Goal: Task Accomplishment & Management: Manage account settings

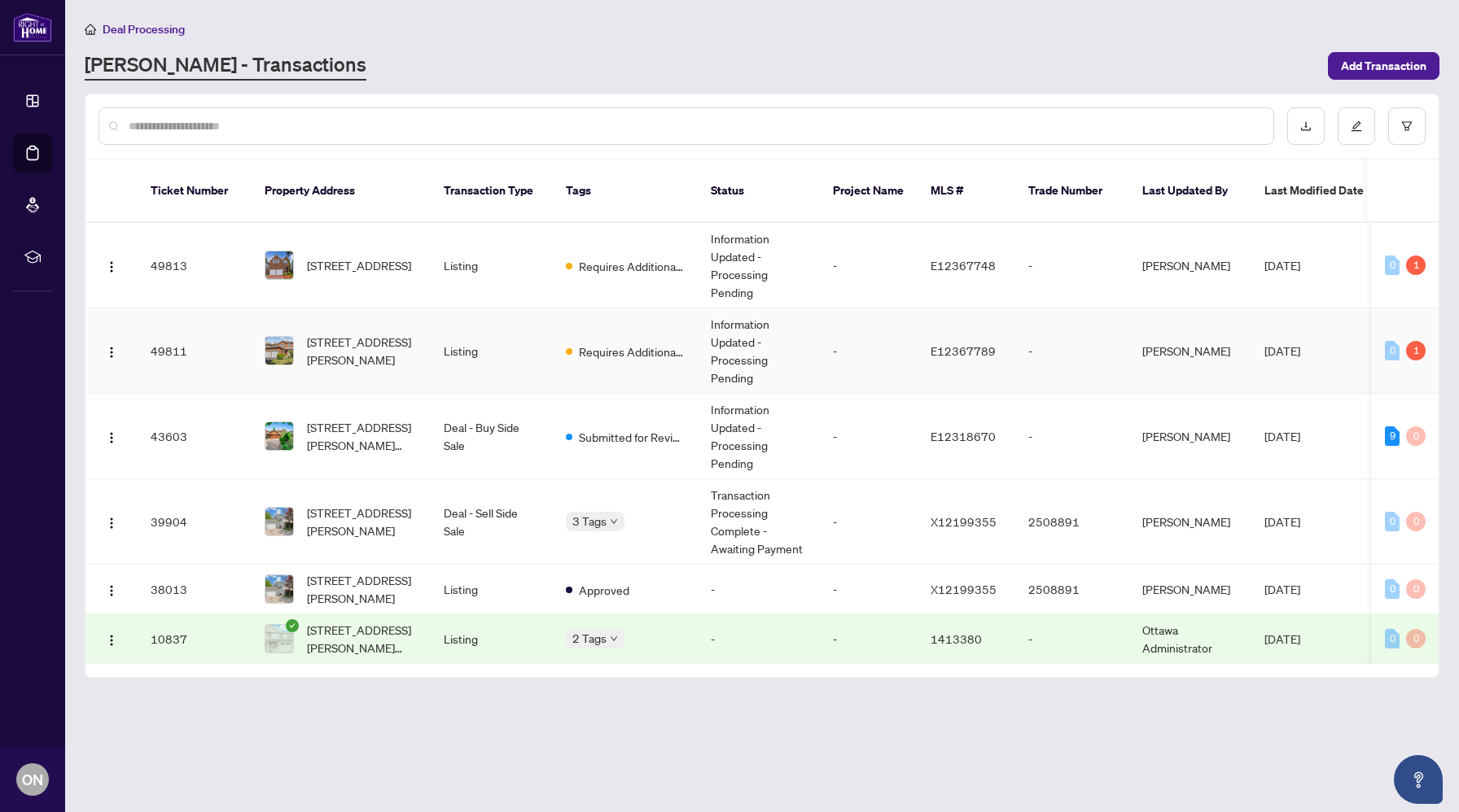
click at [404, 350] on td "[STREET_ADDRESS][PERSON_NAME]" at bounding box center [341, 351] width 179 height 85
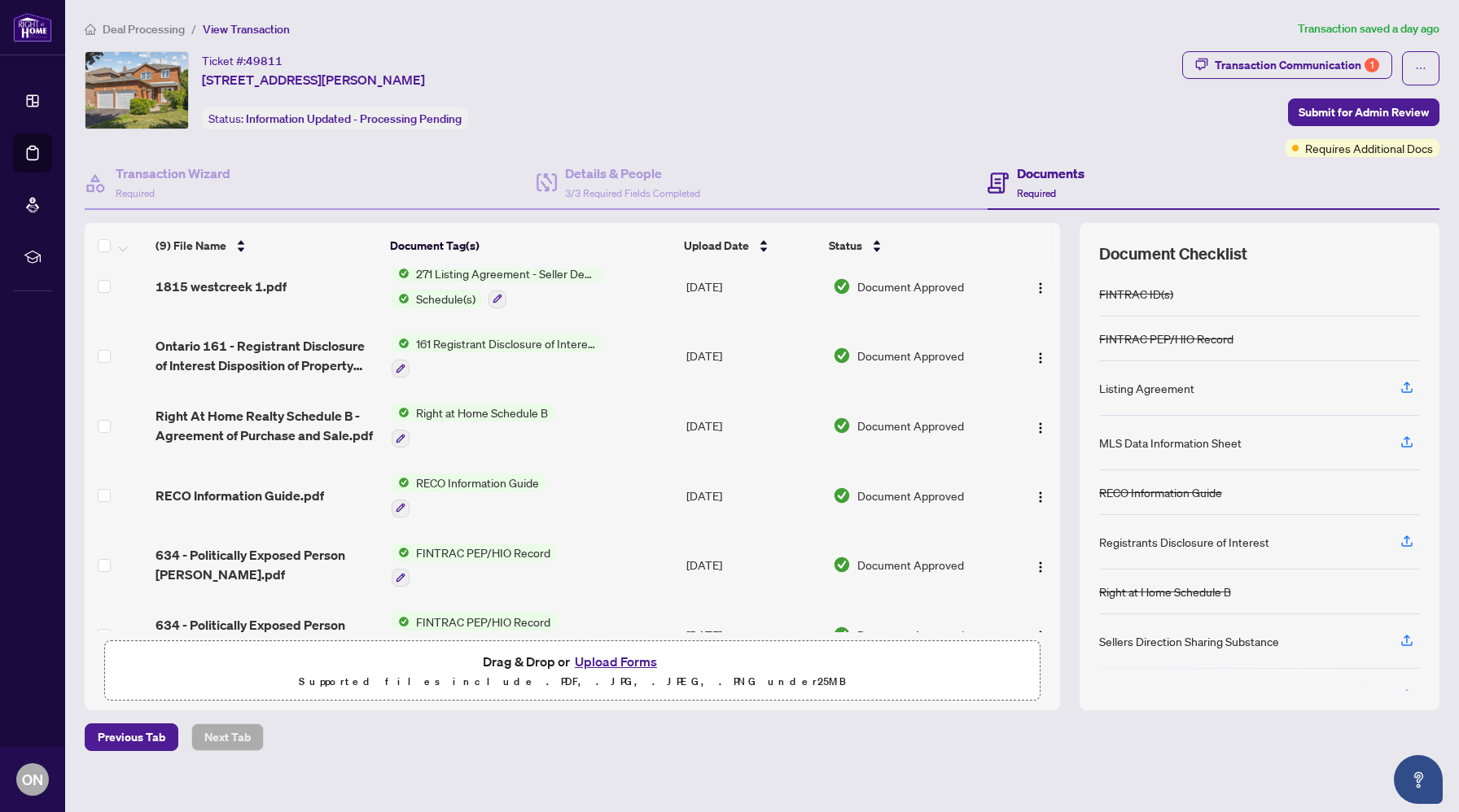
scroll to position [263, 0]
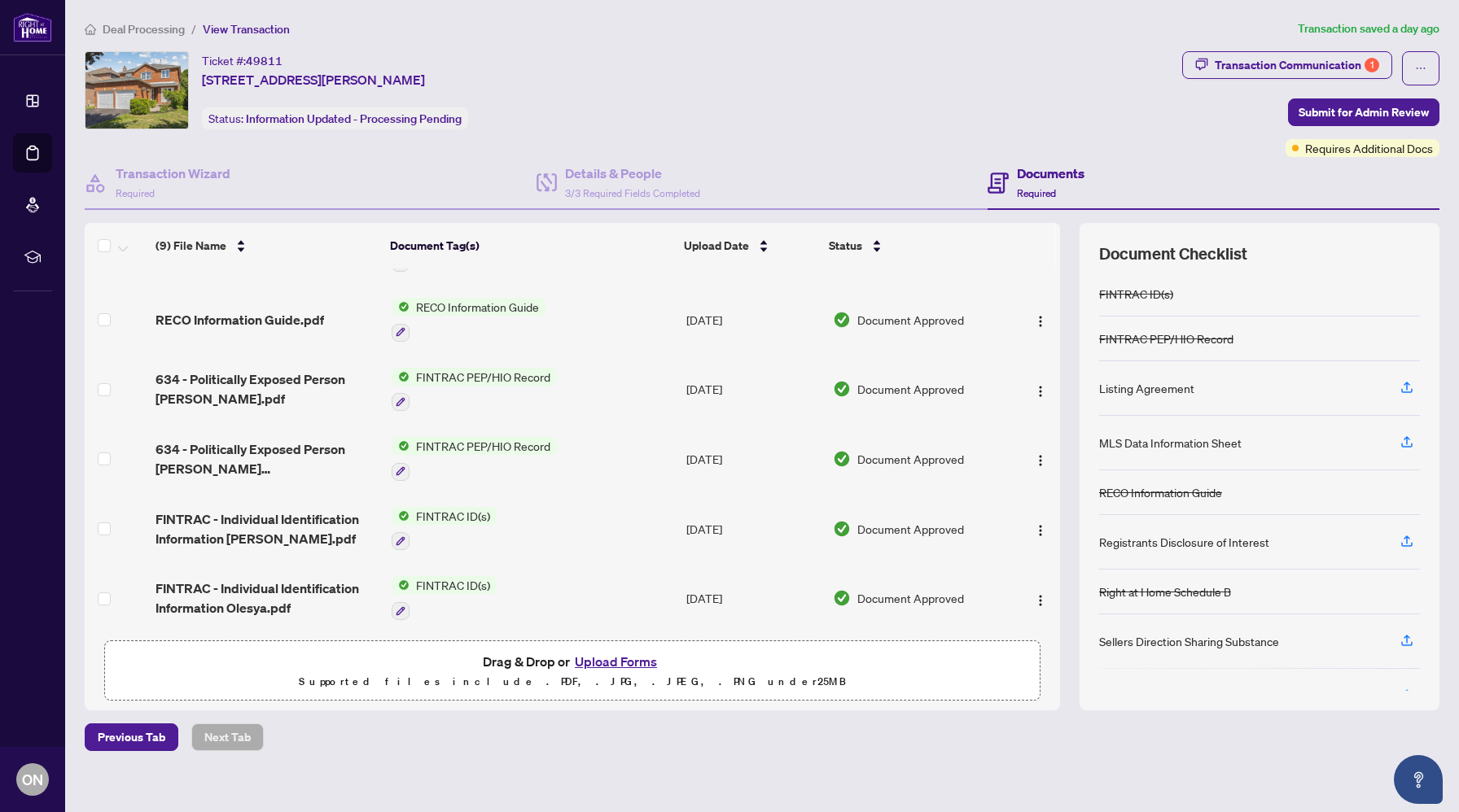
click at [604, 658] on button "Upload Forms" at bounding box center [615, 661] width 92 height 21
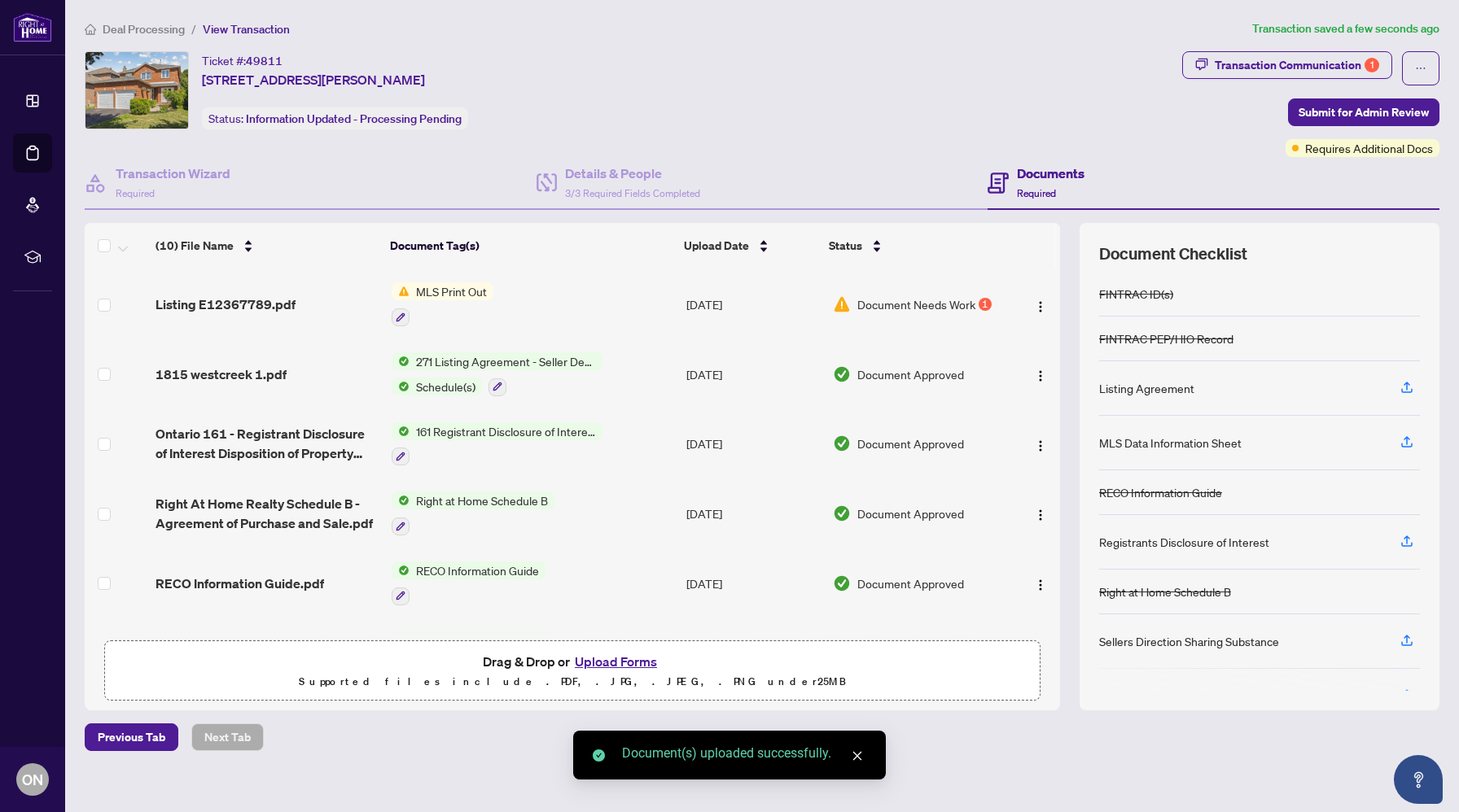
scroll to position [0, 0]
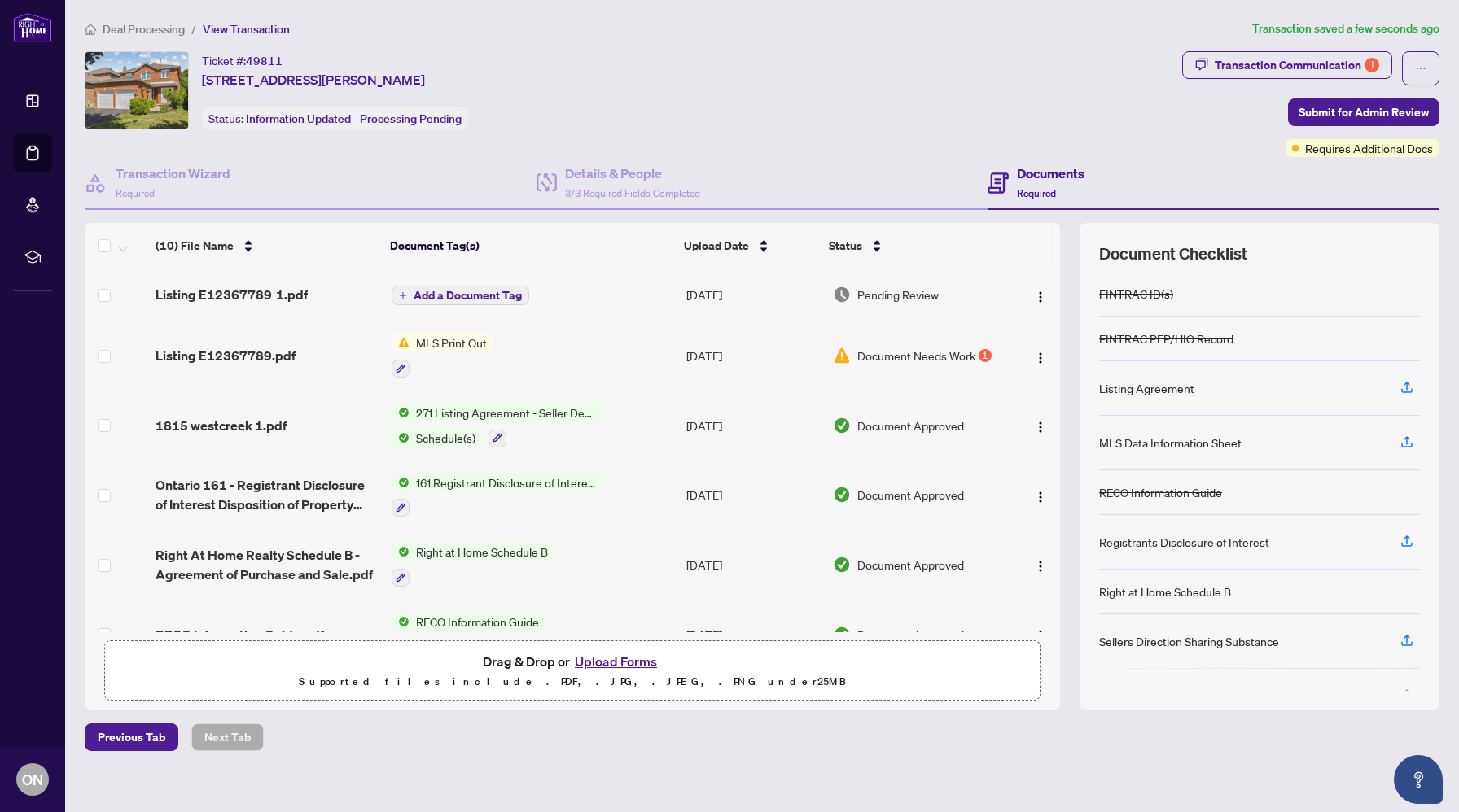
click at [465, 345] on span "MLS Print Out" at bounding box center [451, 342] width 84 height 18
click at [501, 292] on span "Add a Document Tag" at bounding box center [467, 295] width 108 height 11
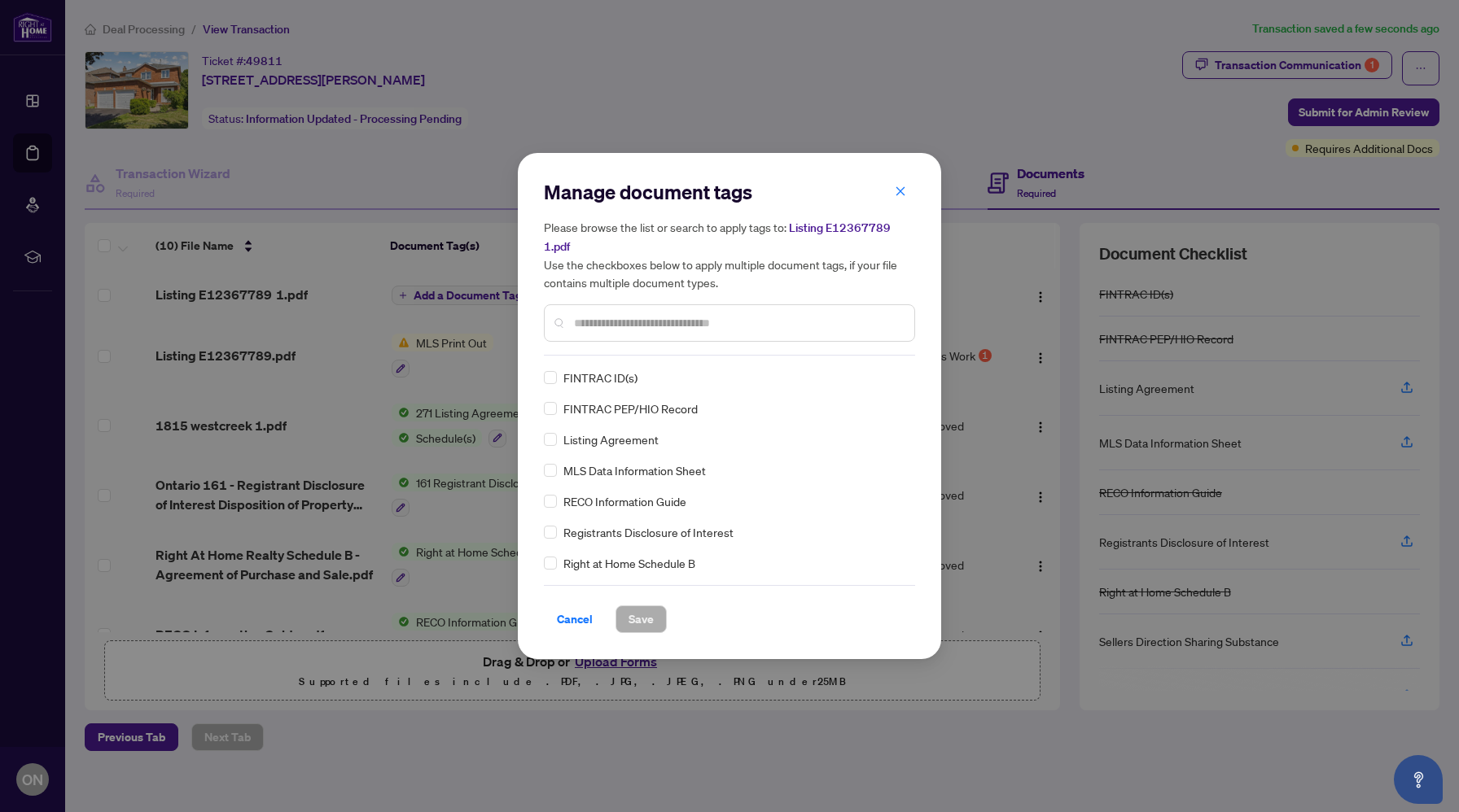
click at [641, 356] on div "Manage document tags Please browse the list or search to apply tags to: Listing…" at bounding box center [729, 406] width 371 height 454
click at [631, 327] on input "text" at bounding box center [738, 323] width 328 height 18
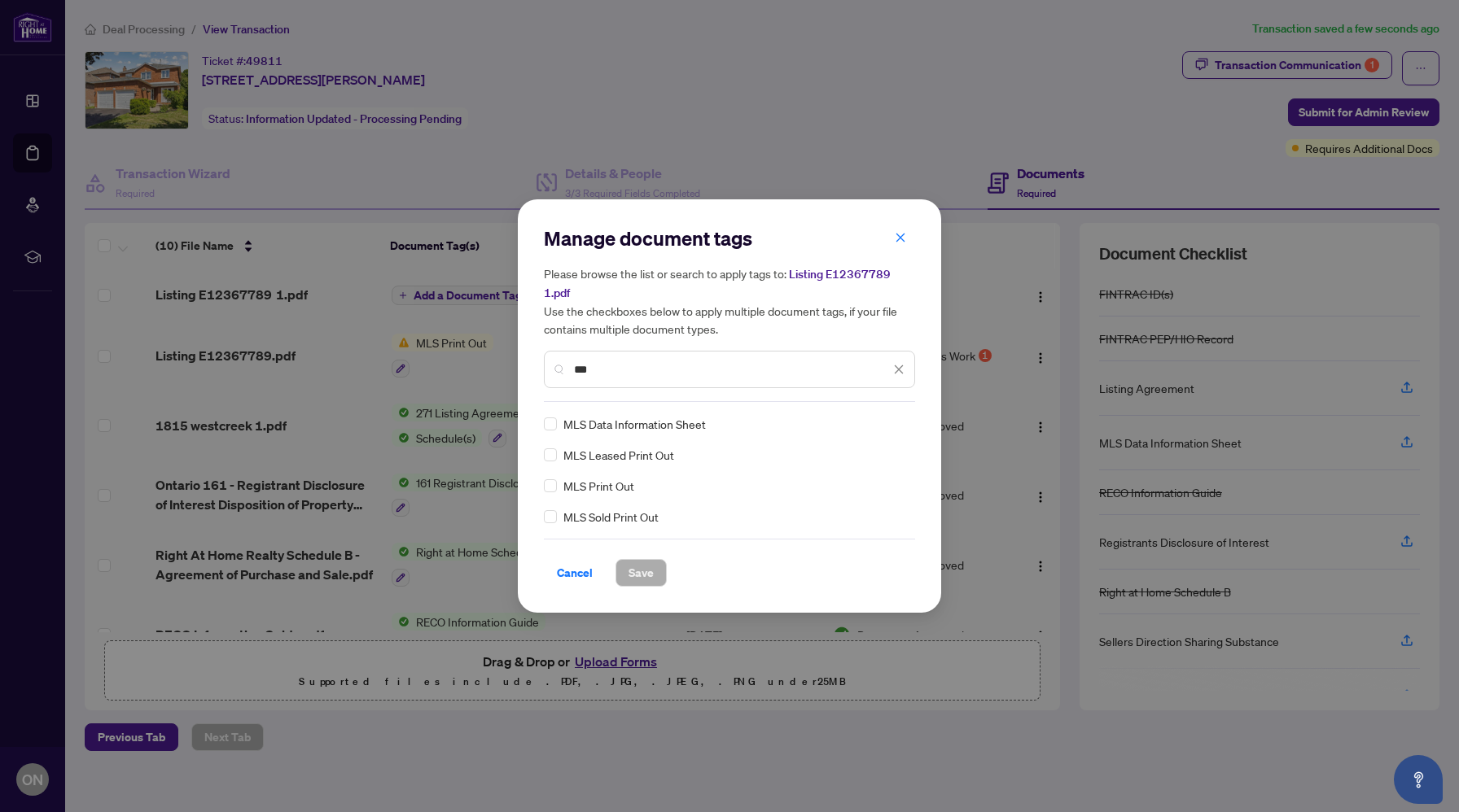
type input "***"
click at [558, 427] on div "MLS Data Information Sheet" at bounding box center [724, 424] width 362 height 18
click at [558, 415] on div "MLS Data Information Sheet" at bounding box center [724, 424] width 362 height 18
click at [642, 574] on span "Save" at bounding box center [641, 573] width 25 height 26
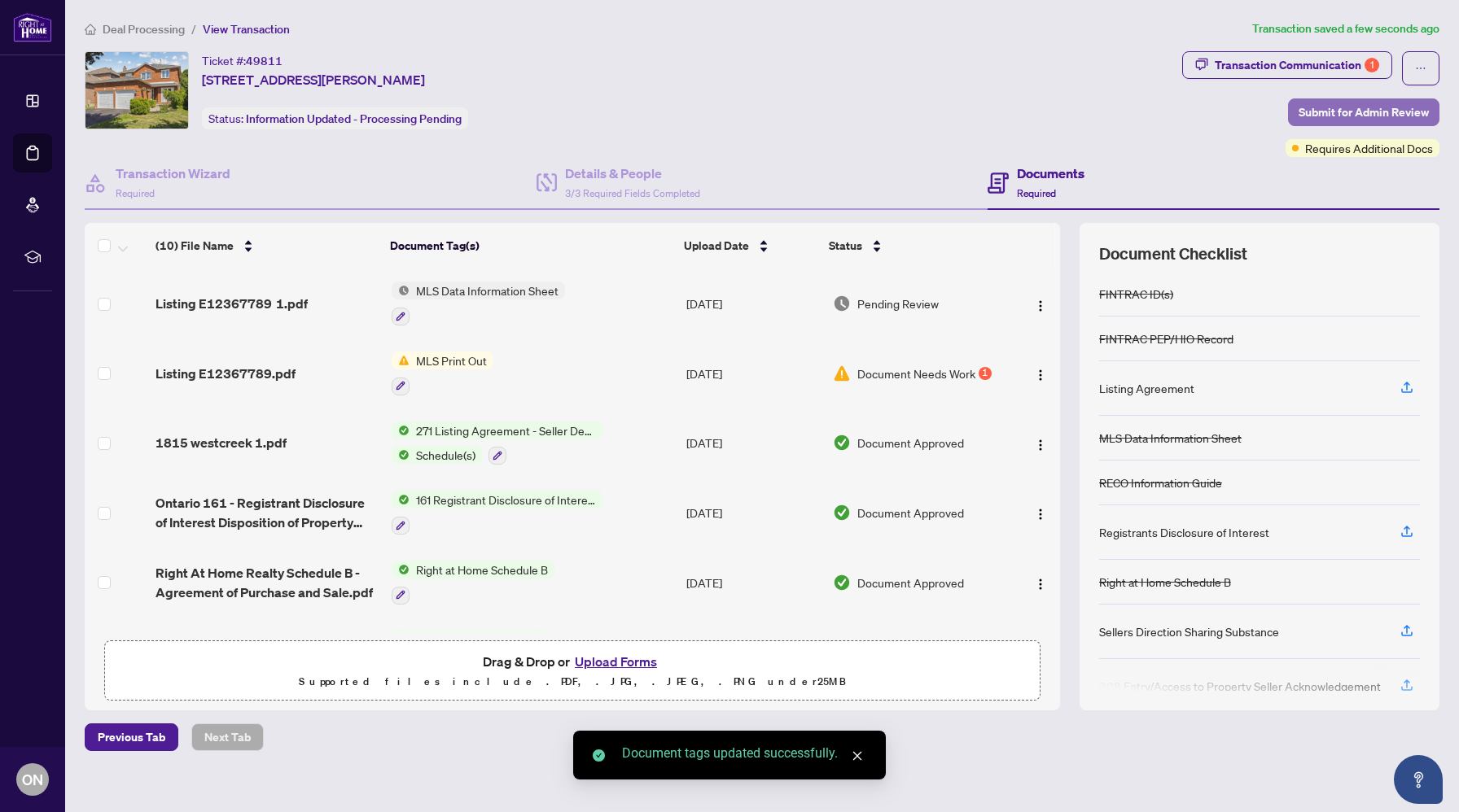
click at [1332, 111] on span "Submit for Admin Review" at bounding box center [1364, 112] width 130 height 26
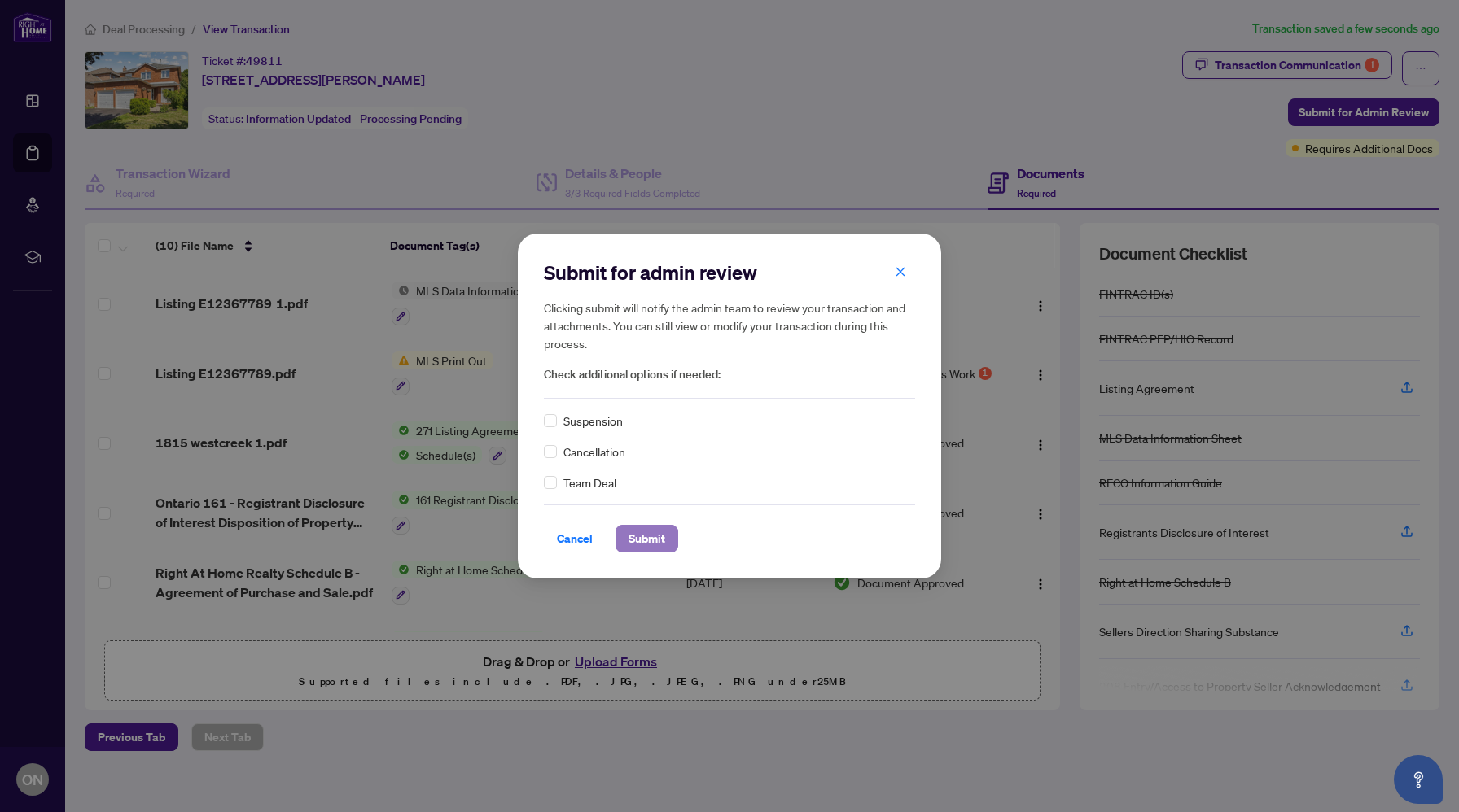
click at [665, 534] on span "Submit" at bounding box center [648, 539] width 37 height 26
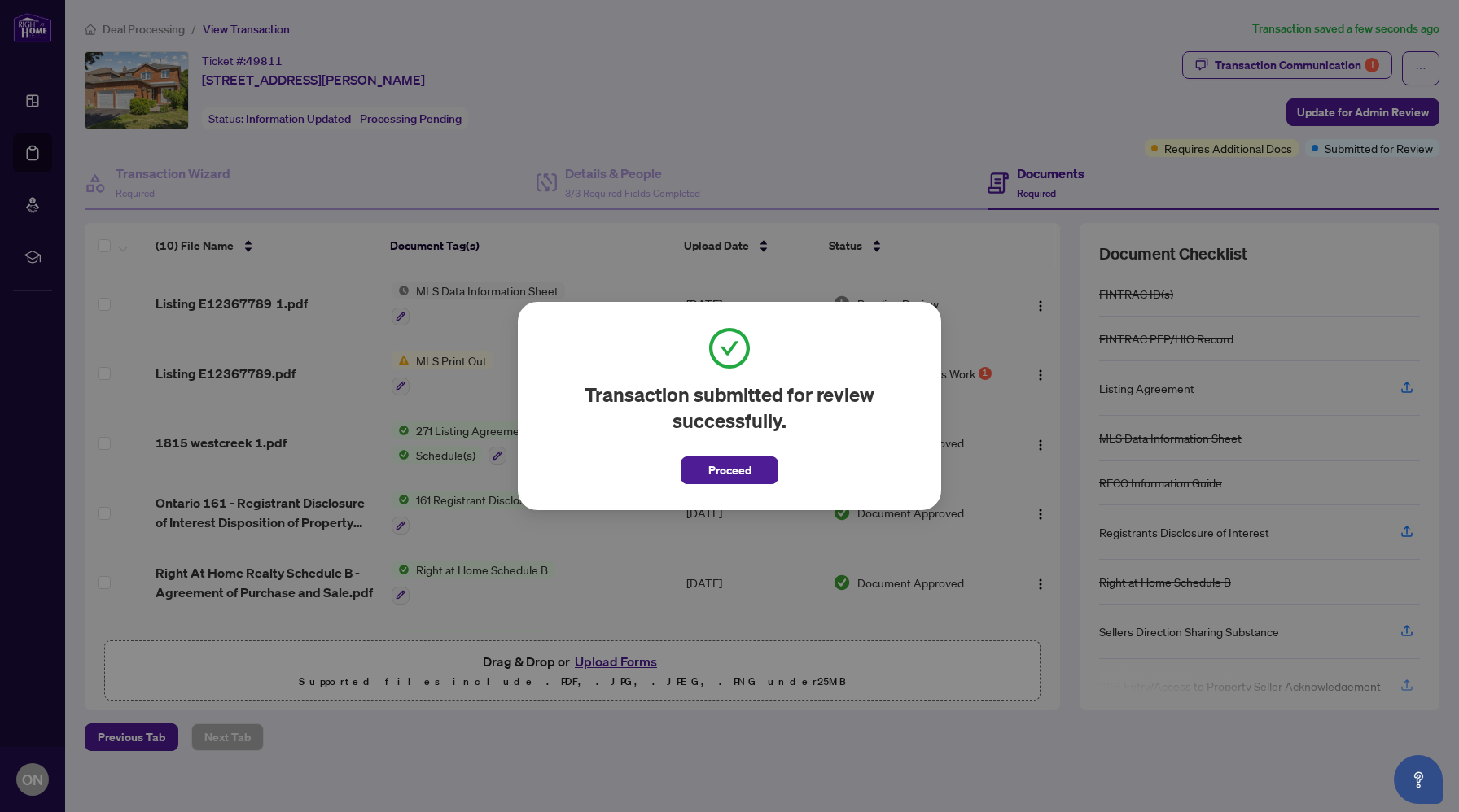
click at [716, 485] on div "Transaction submitted for review successfully. Proceed Cancel OK" at bounding box center [730, 406] width 424 height 208
click at [711, 474] on span "Proceed" at bounding box center [730, 471] width 43 height 26
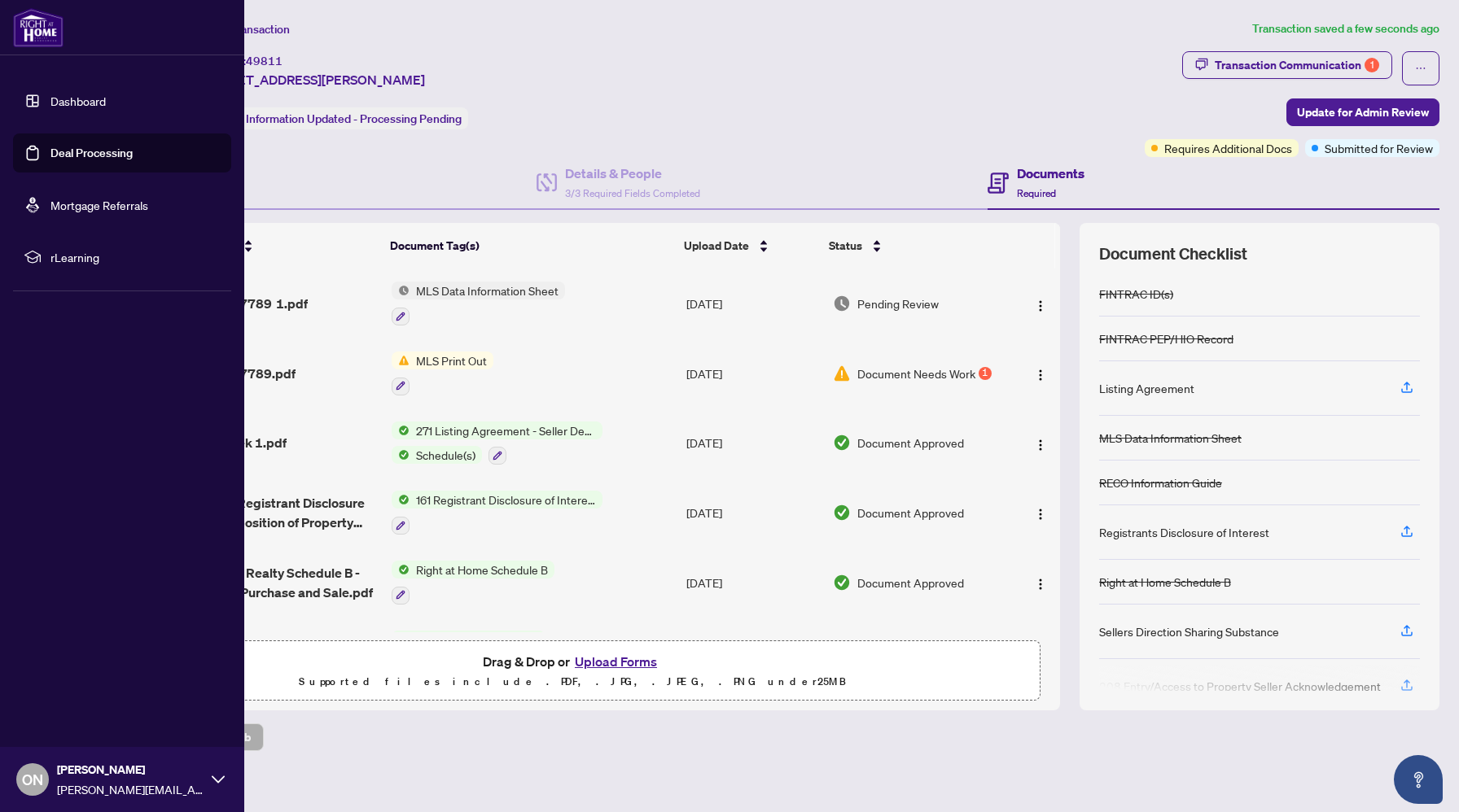
click at [56, 101] on link "Dashboard" at bounding box center [79, 101] width 56 height 15
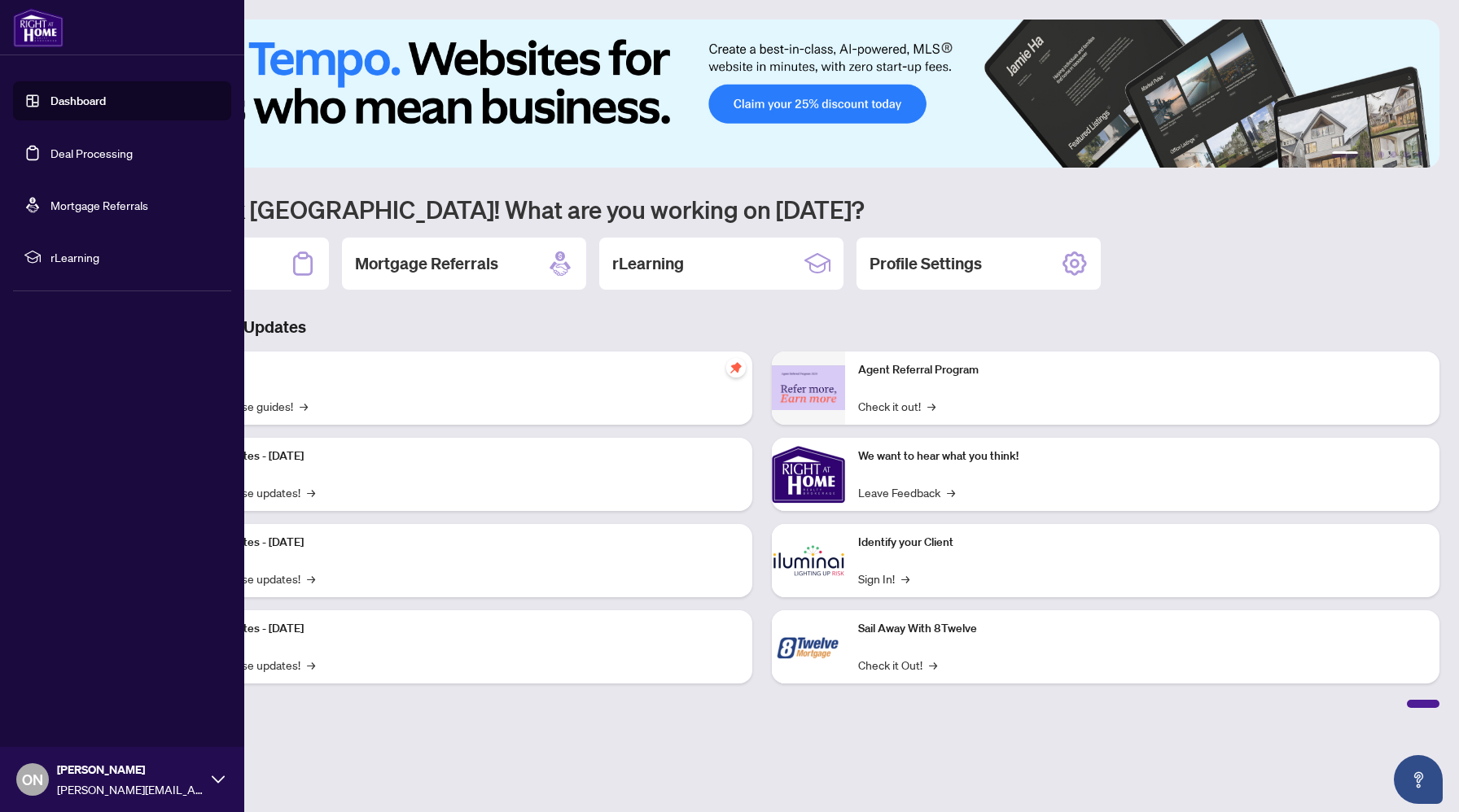
click at [80, 160] on link "Deal Processing" at bounding box center [92, 154] width 82 height 15
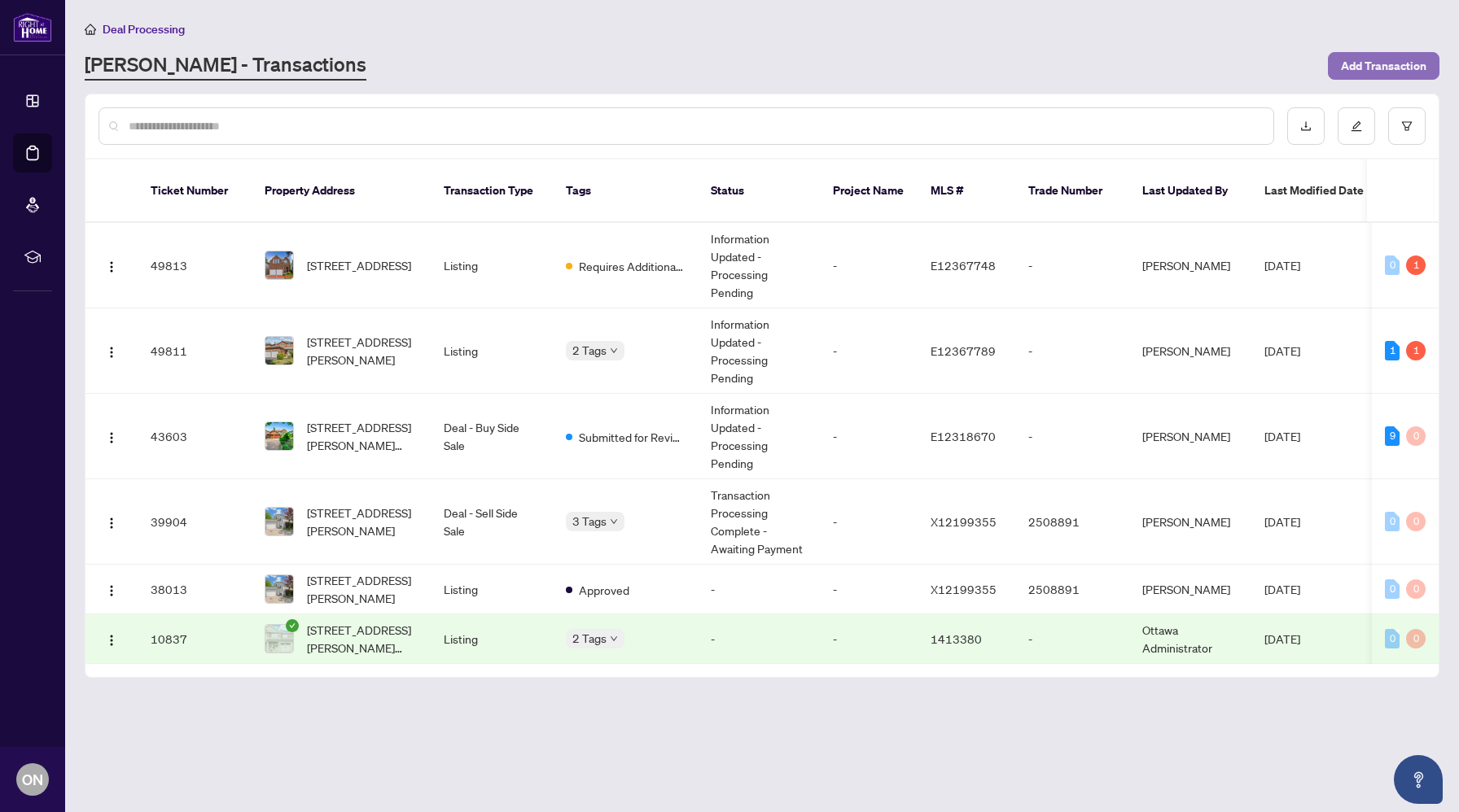
click at [1367, 66] on span "Add Transaction" at bounding box center [1384, 66] width 85 height 26
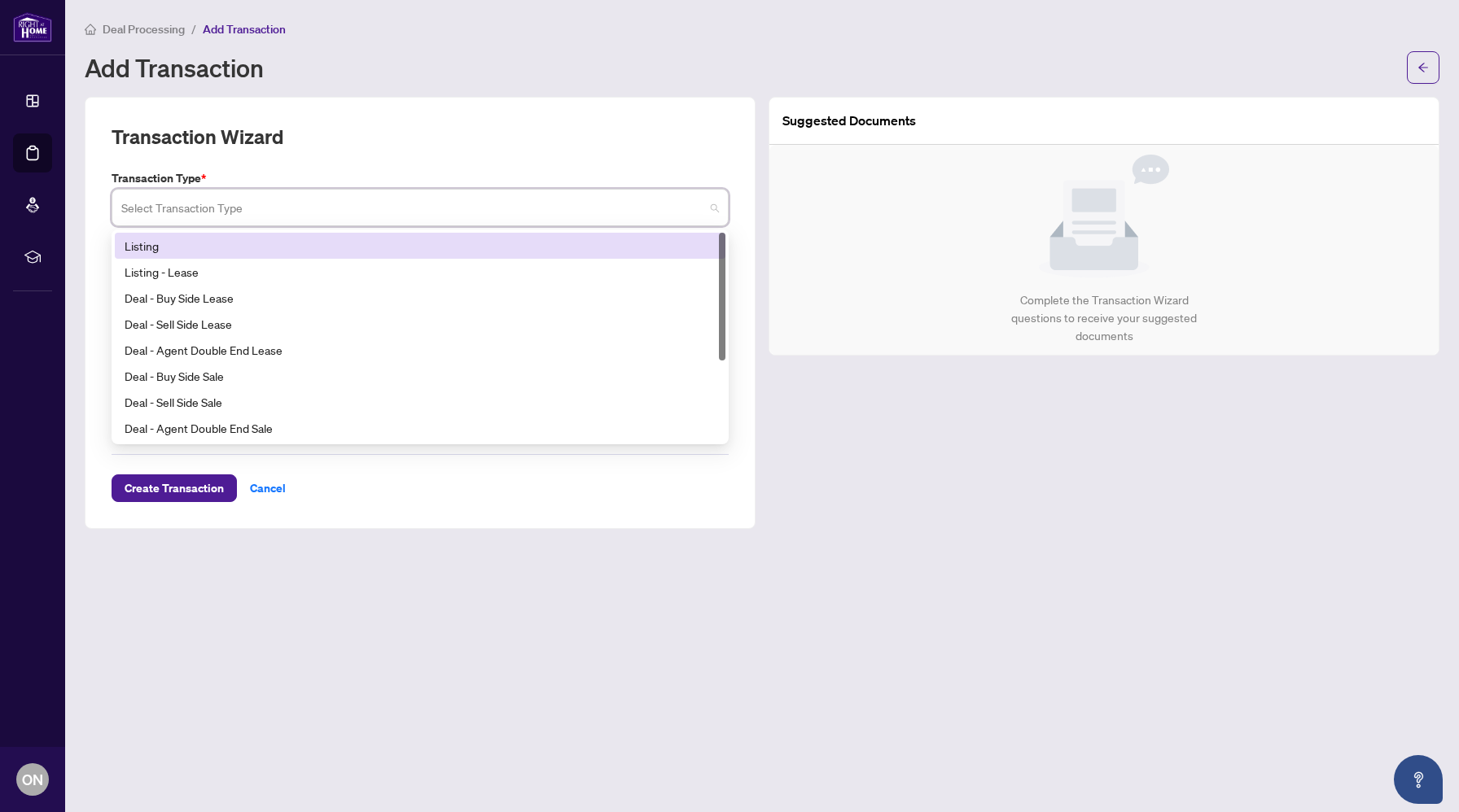
click at [643, 223] on input "search" at bounding box center [413, 210] width 583 height 36
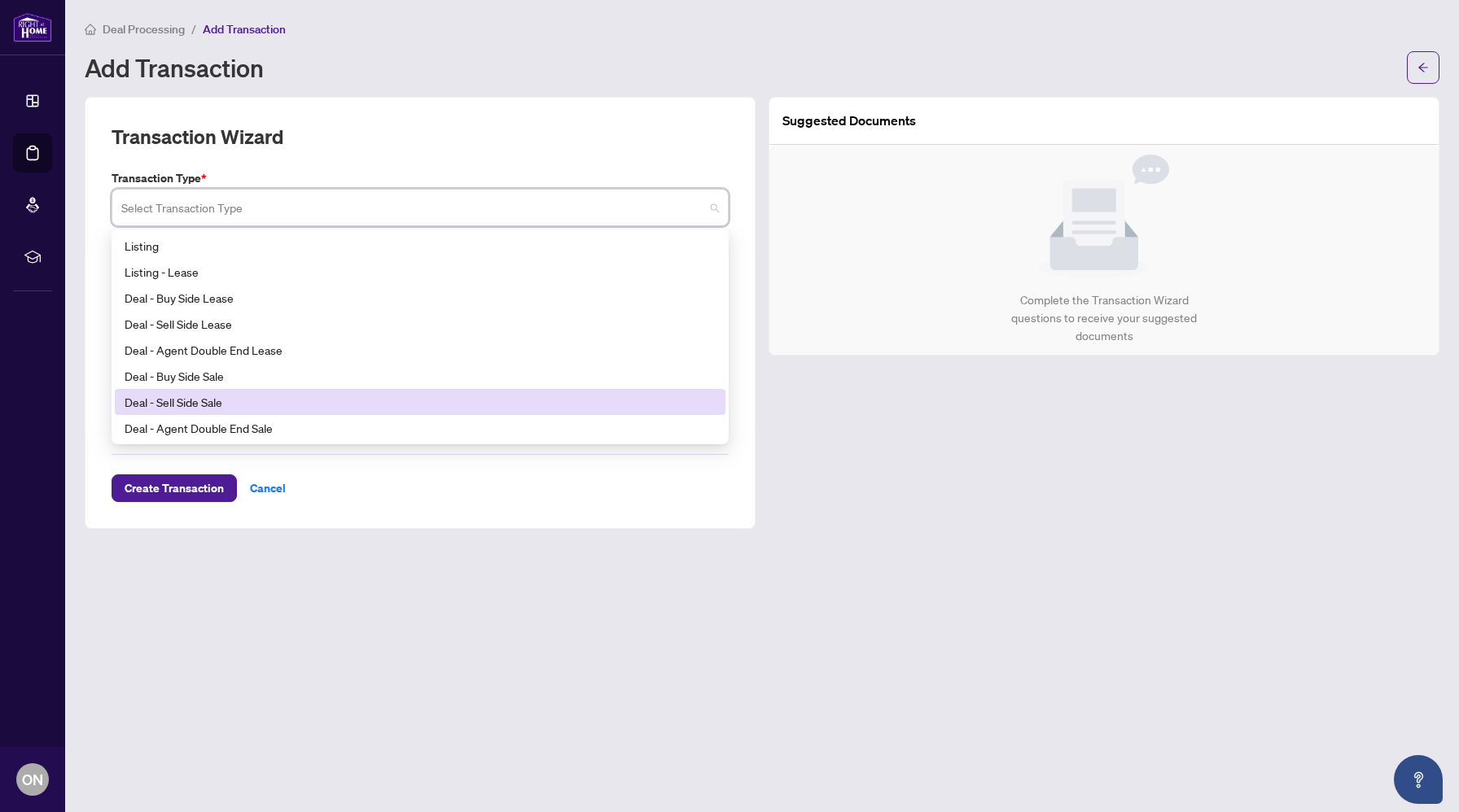
click at [432, 398] on div "Deal - Sell Side Sale" at bounding box center [420, 401] width 591 height 18
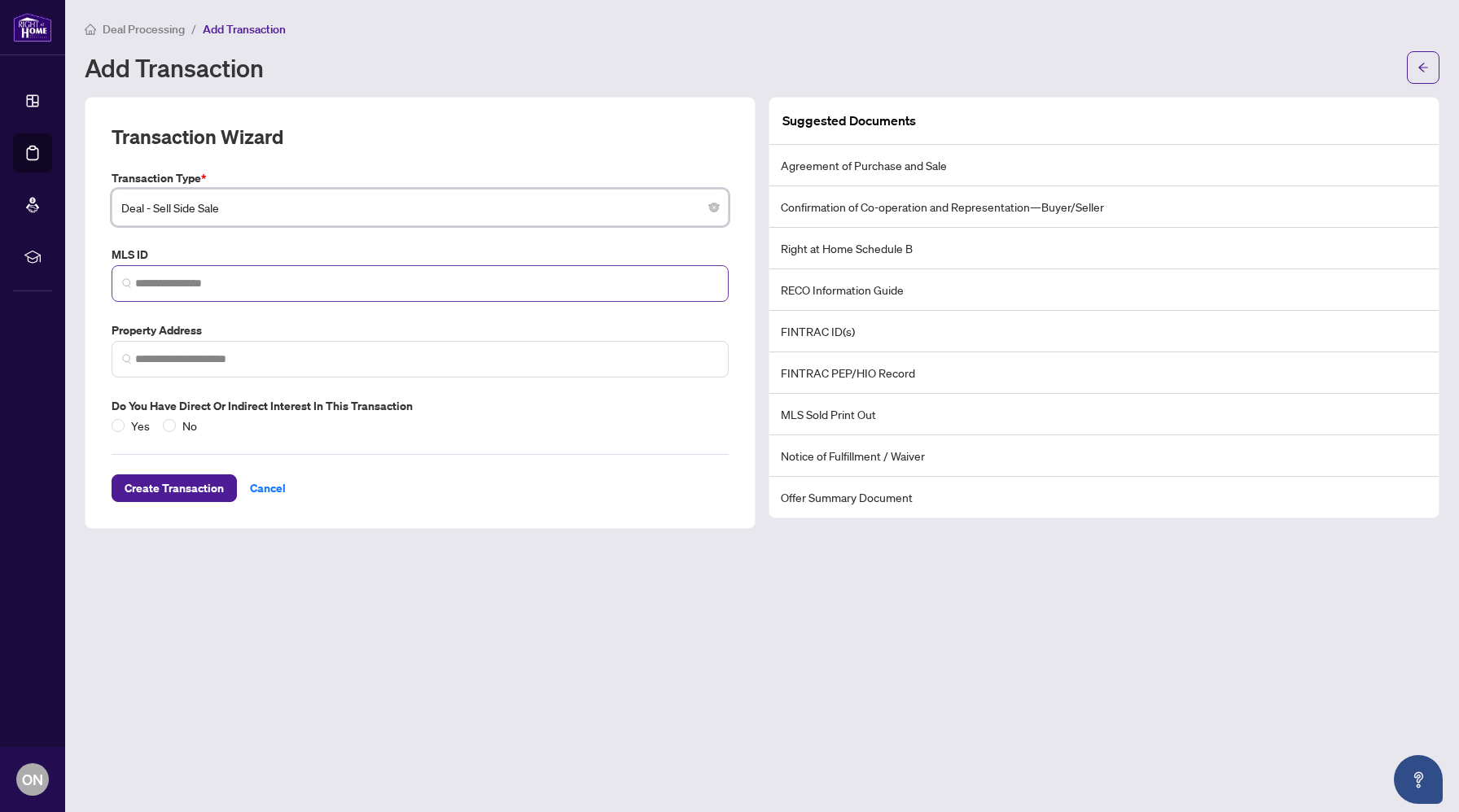
click at [351, 291] on span at bounding box center [420, 284] width 617 height 37
click at [320, 344] on span at bounding box center [420, 360] width 617 height 37
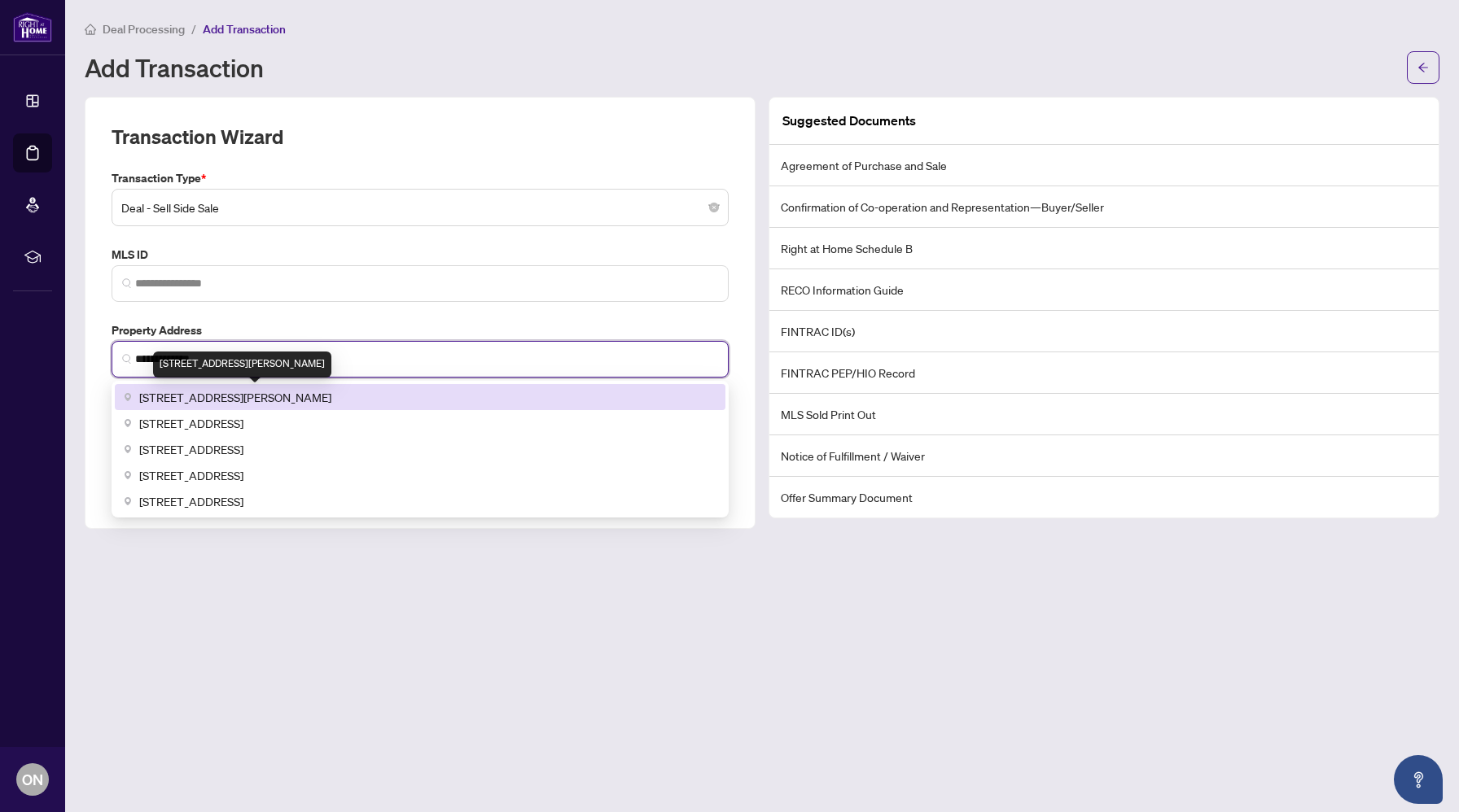
click at [319, 388] on span "[STREET_ADDRESS][PERSON_NAME]" at bounding box center [236, 397] width 192 height 18
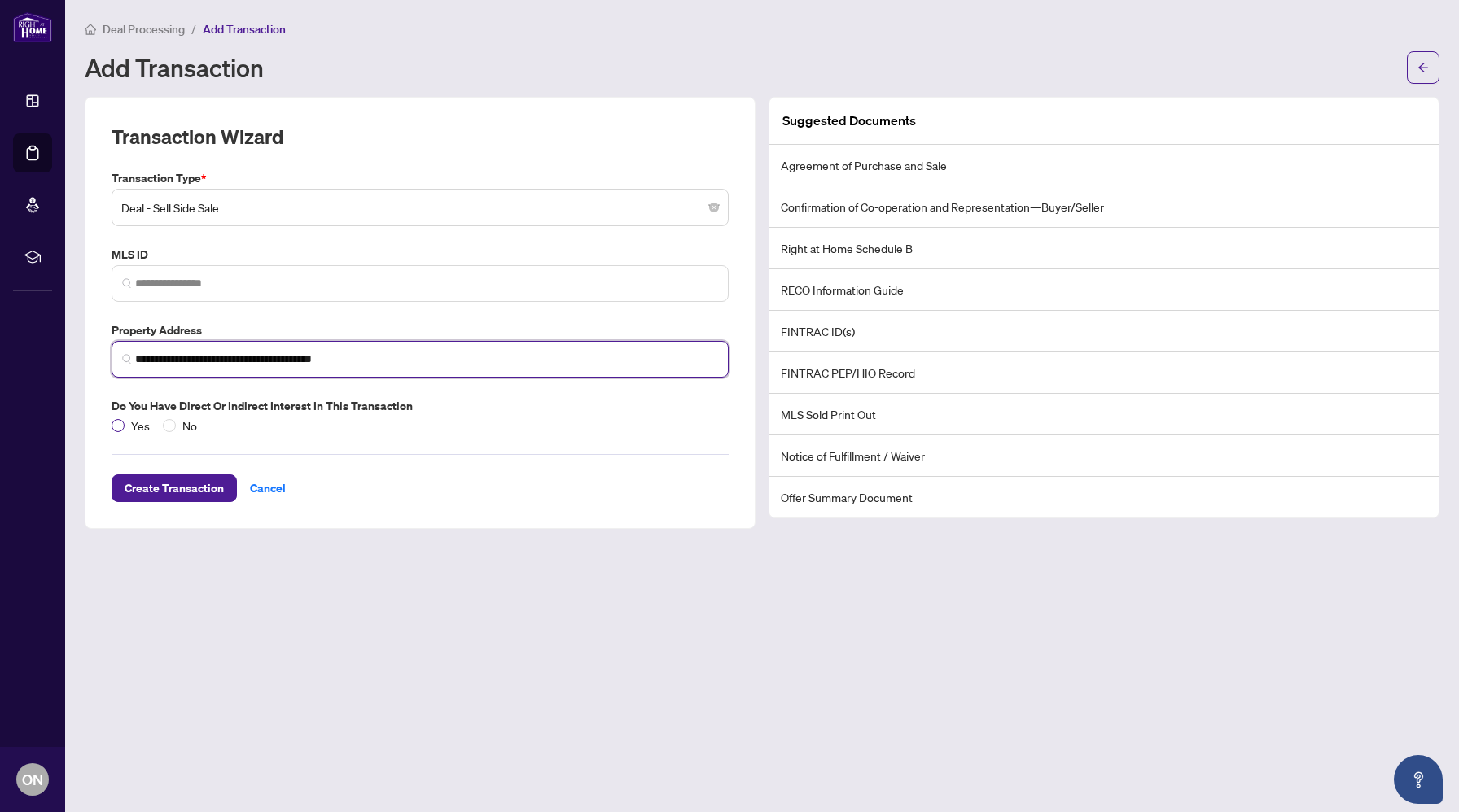
type input "**********"
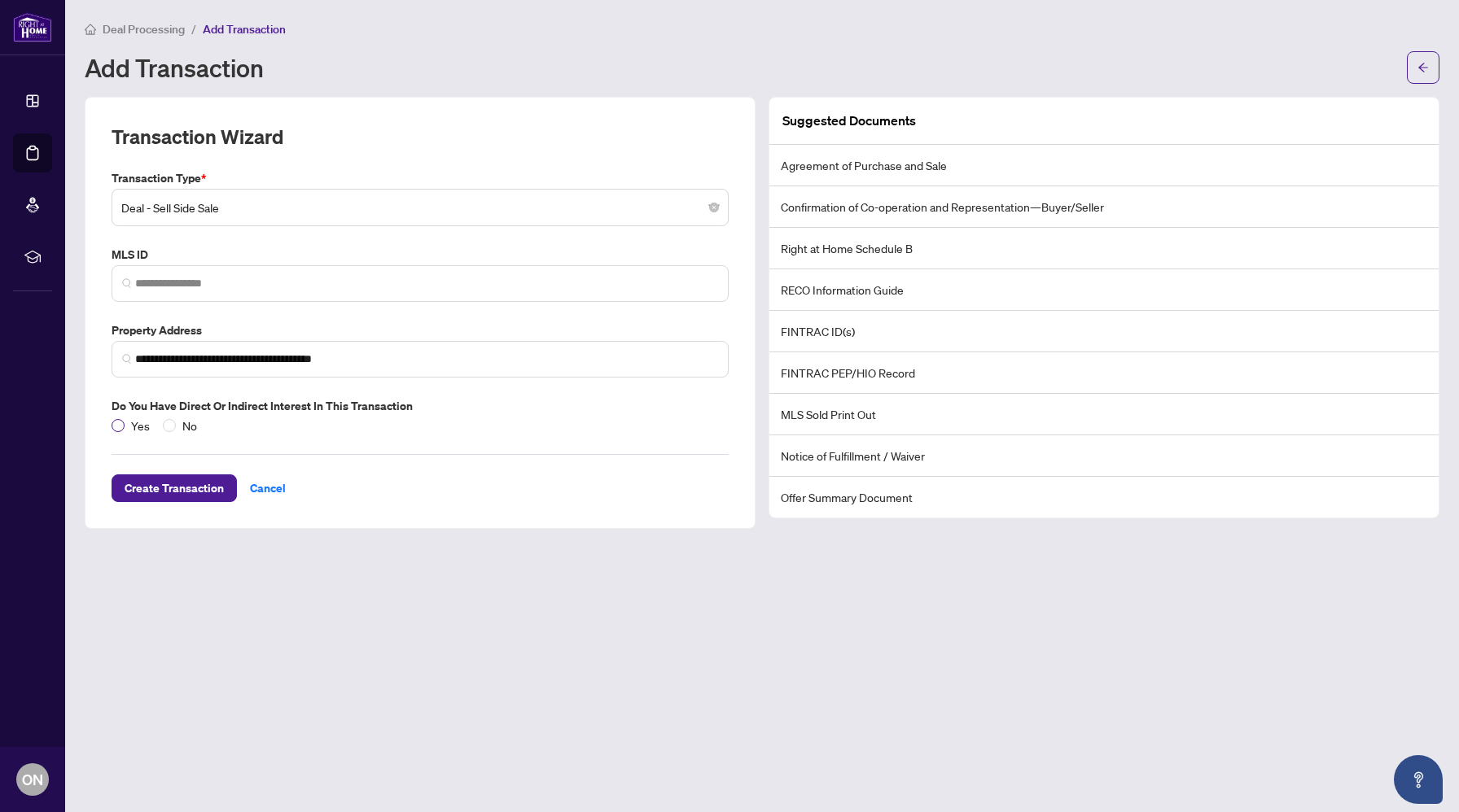
click at [136, 423] on span "Yes" at bounding box center [141, 425] width 31 height 18
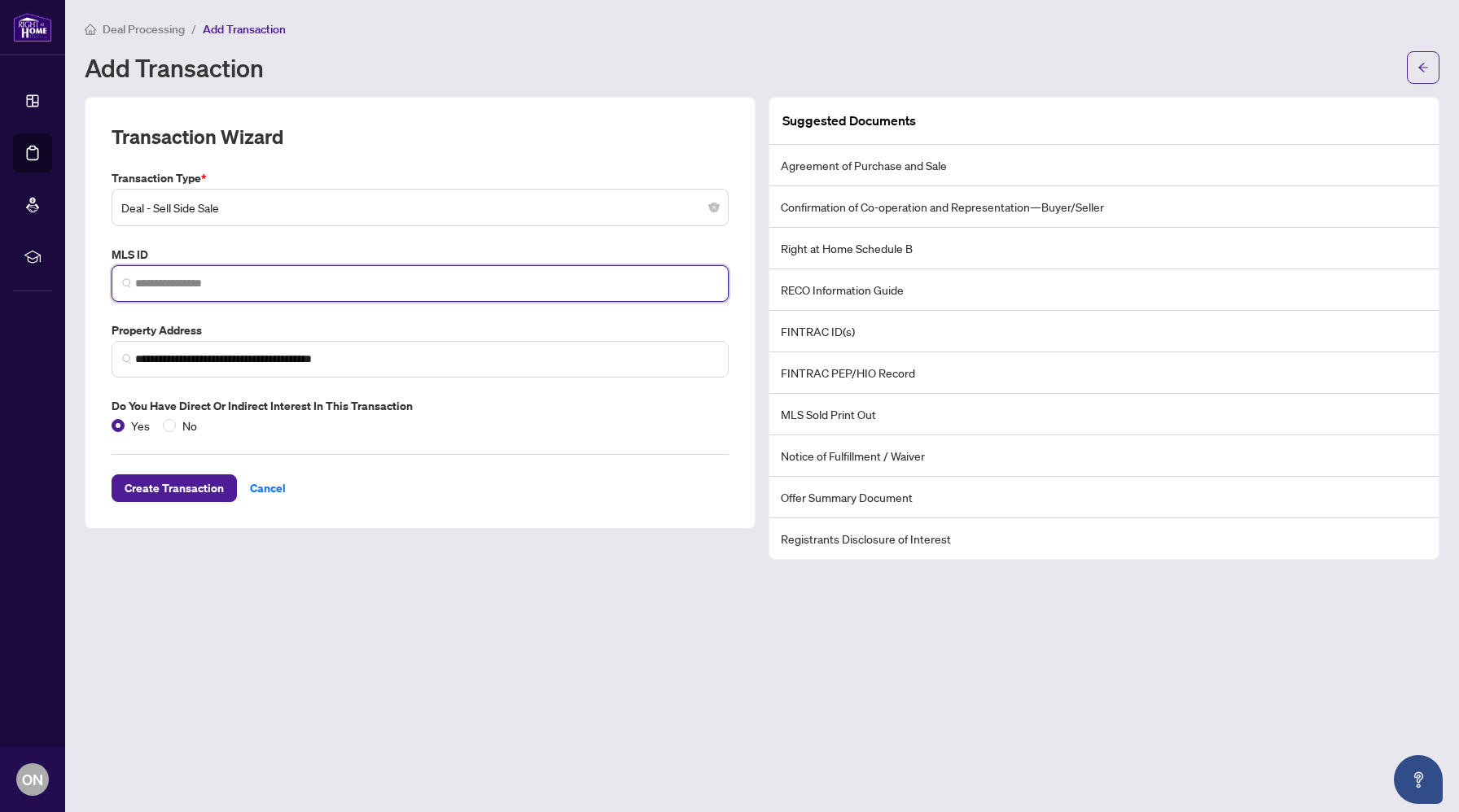
paste input "**********"
type input "*********"
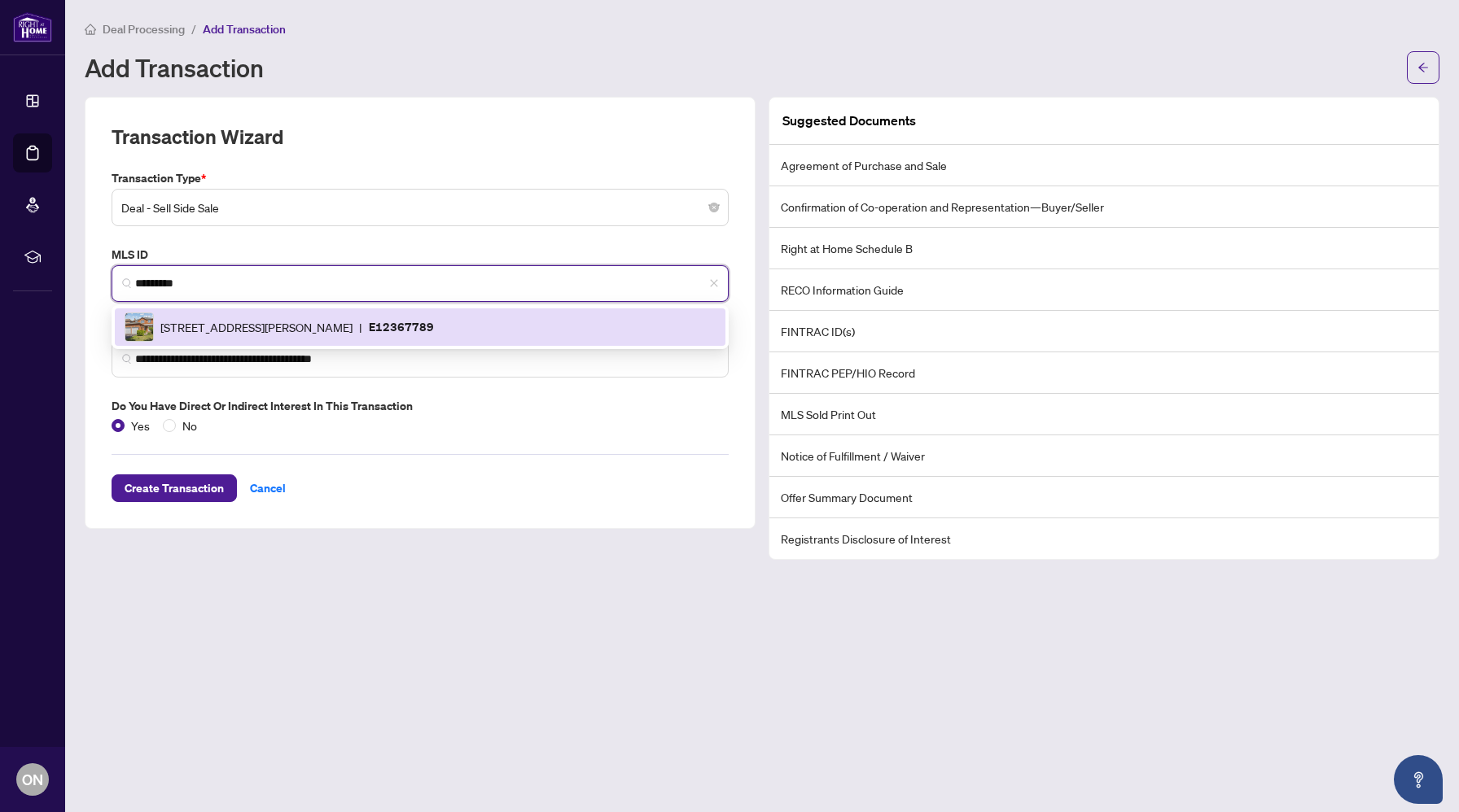
click at [241, 314] on div "[STREET_ADDRESS][PERSON_NAME] | E12367789" at bounding box center [420, 327] width 591 height 30
type input "**********"
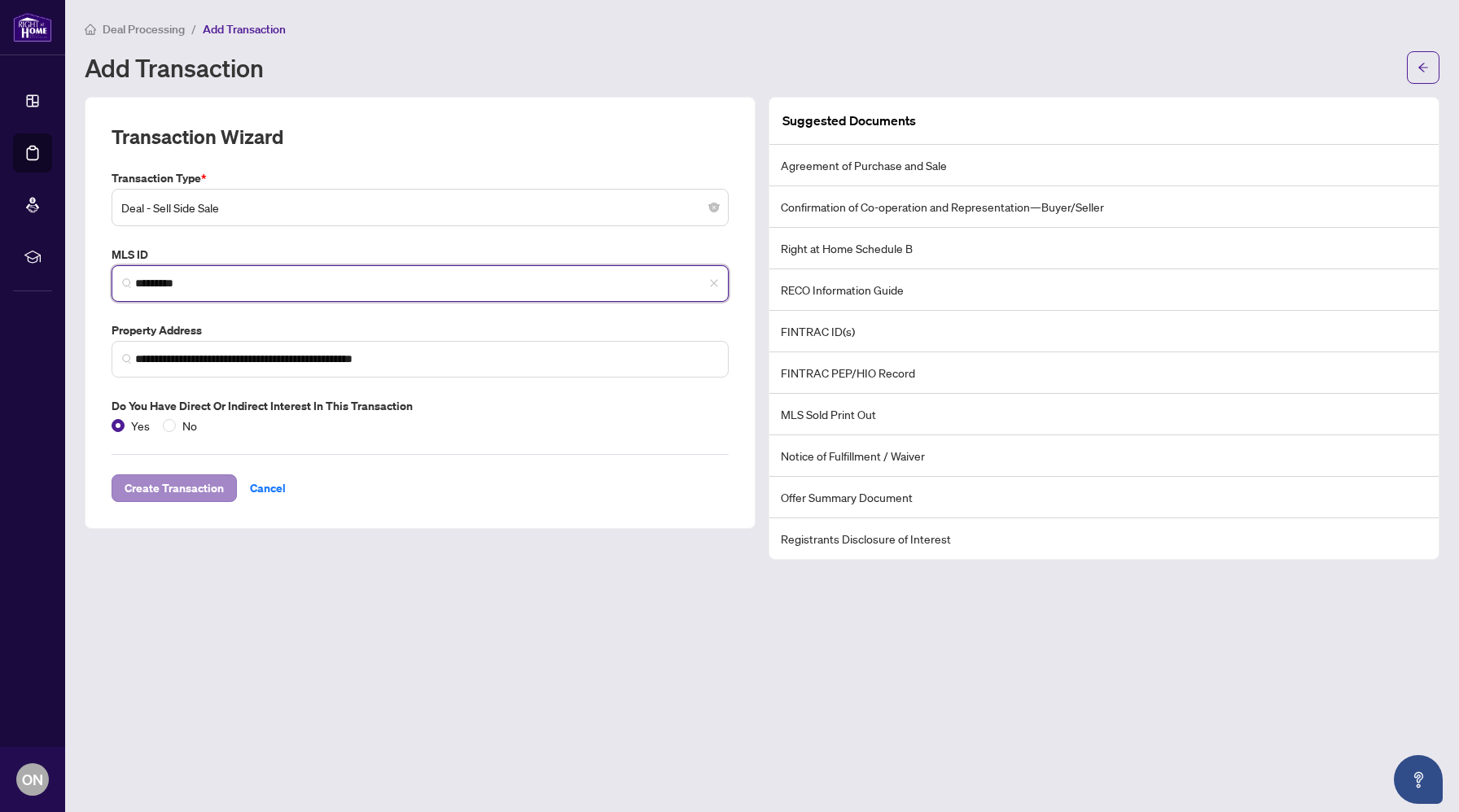
type input "*********"
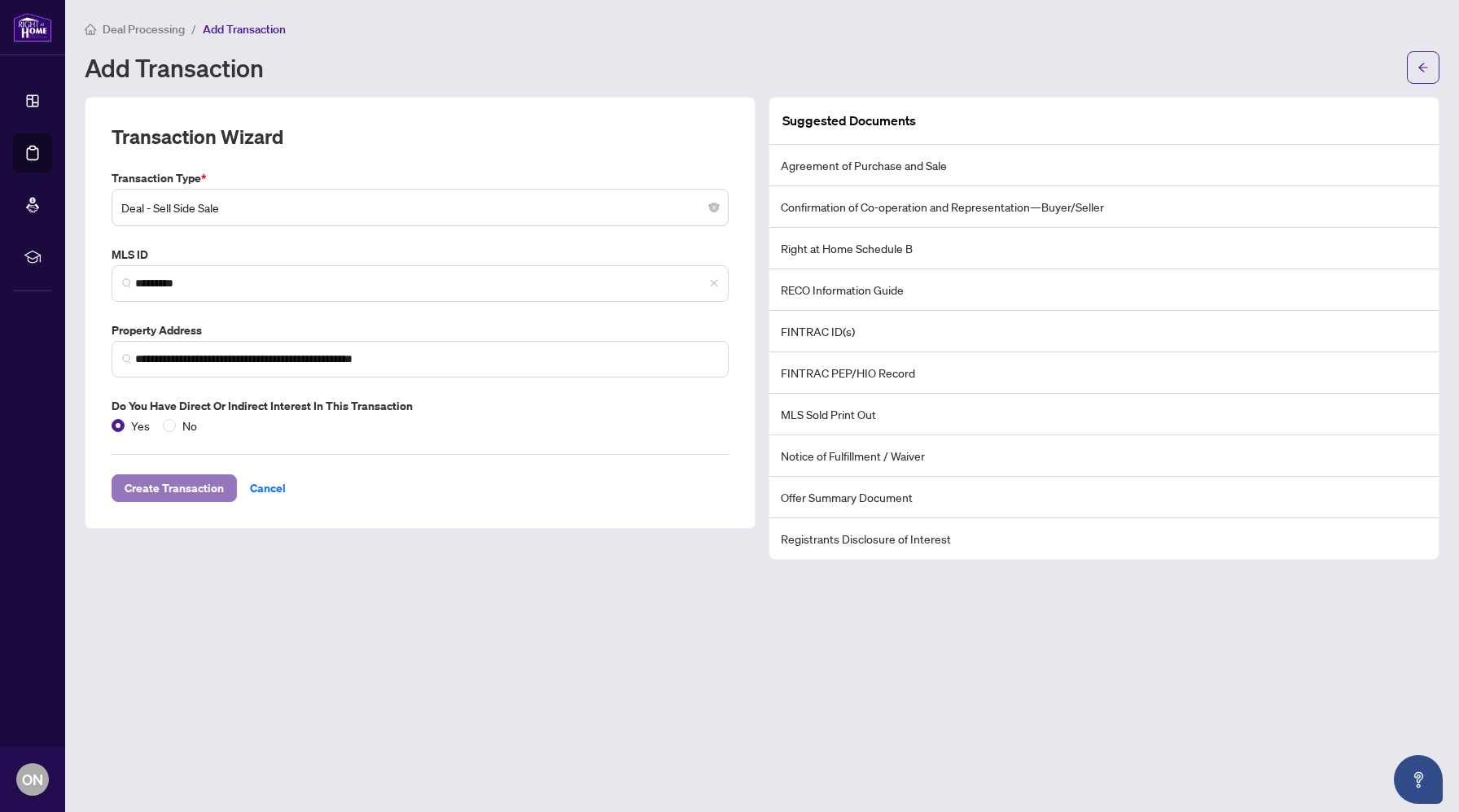
click at [208, 479] on span "Create Transaction" at bounding box center [174, 488] width 99 height 26
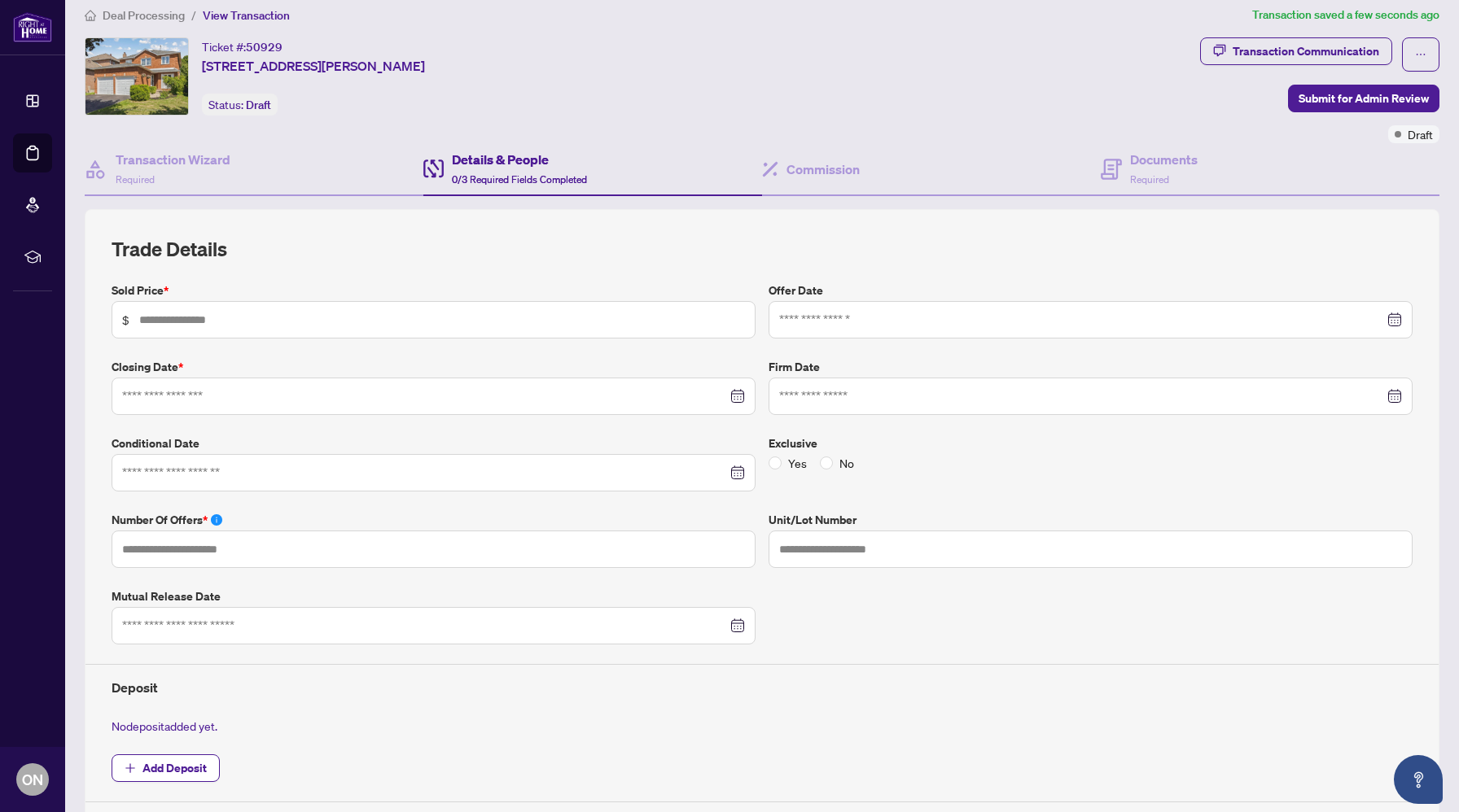
scroll to position [19, 0]
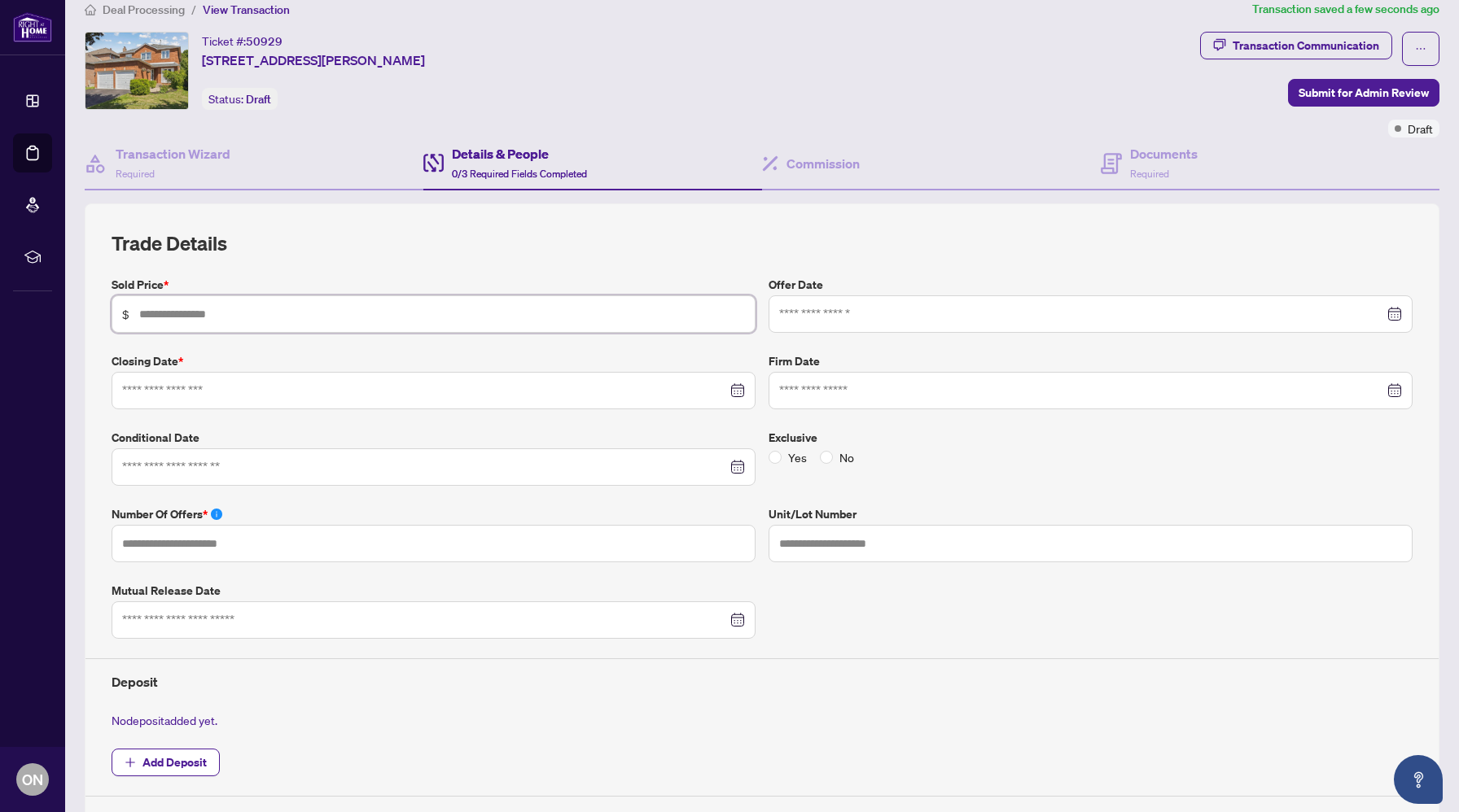
click at [250, 307] on input "text" at bounding box center [442, 314] width 606 height 18
type input "*********"
click at [208, 385] on input at bounding box center [425, 390] width 605 height 18
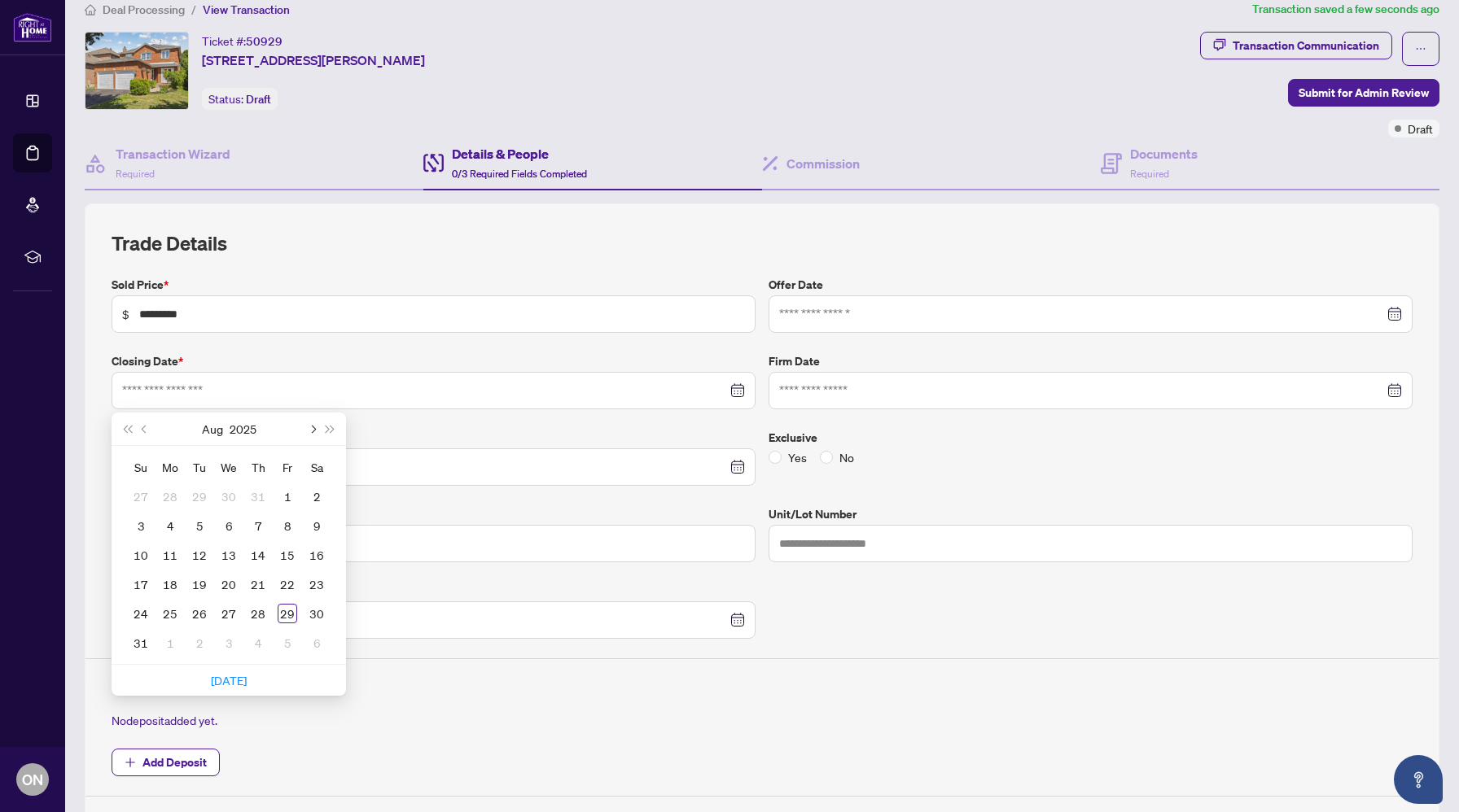
click at [311, 422] on button "Next month (PageDown)" at bounding box center [311, 428] width 18 height 32
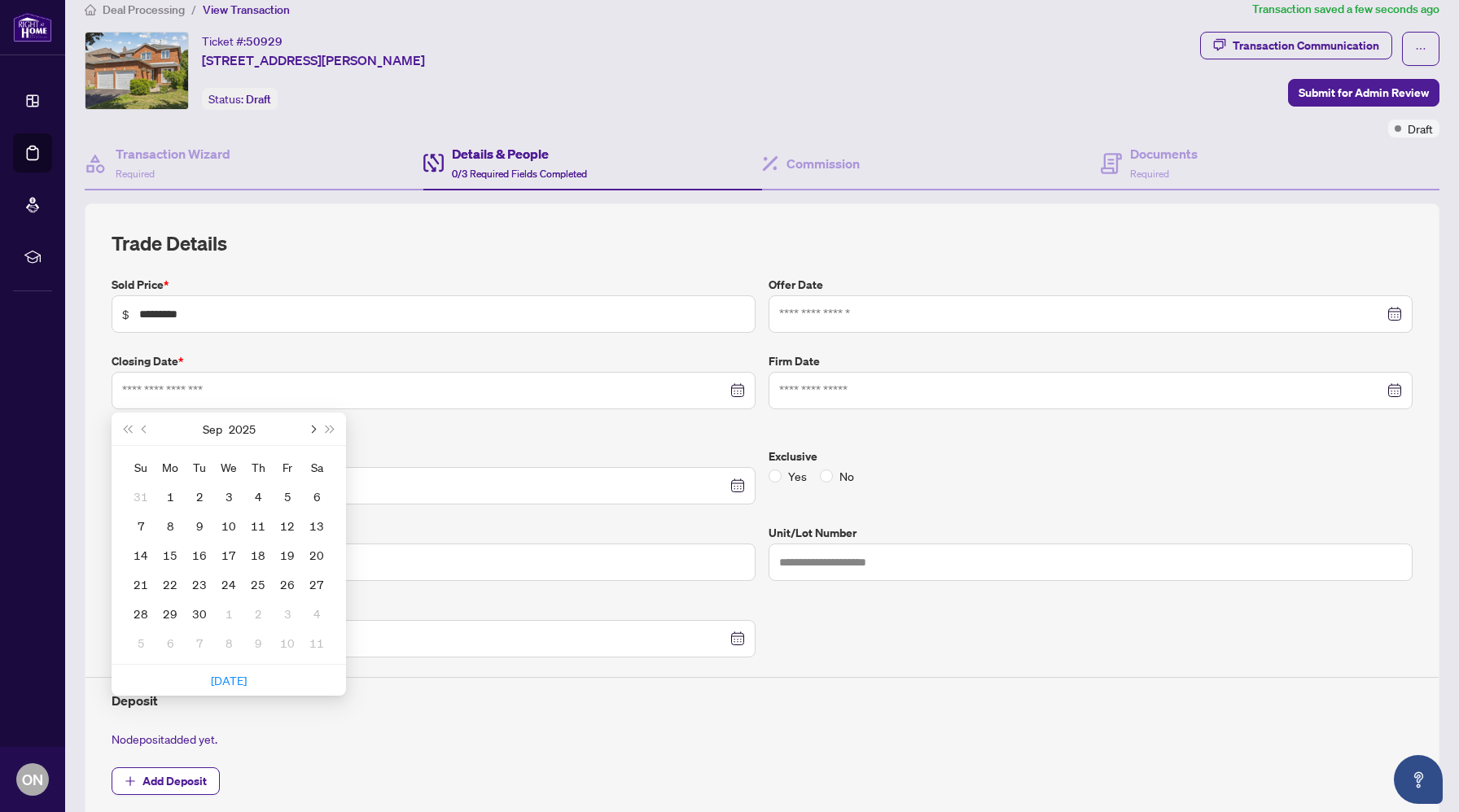
click at [311, 422] on button "Next month (PageDown)" at bounding box center [311, 428] width 18 height 32
type input "**********"
click at [282, 523] on div "7" at bounding box center [287, 525] width 19 height 19
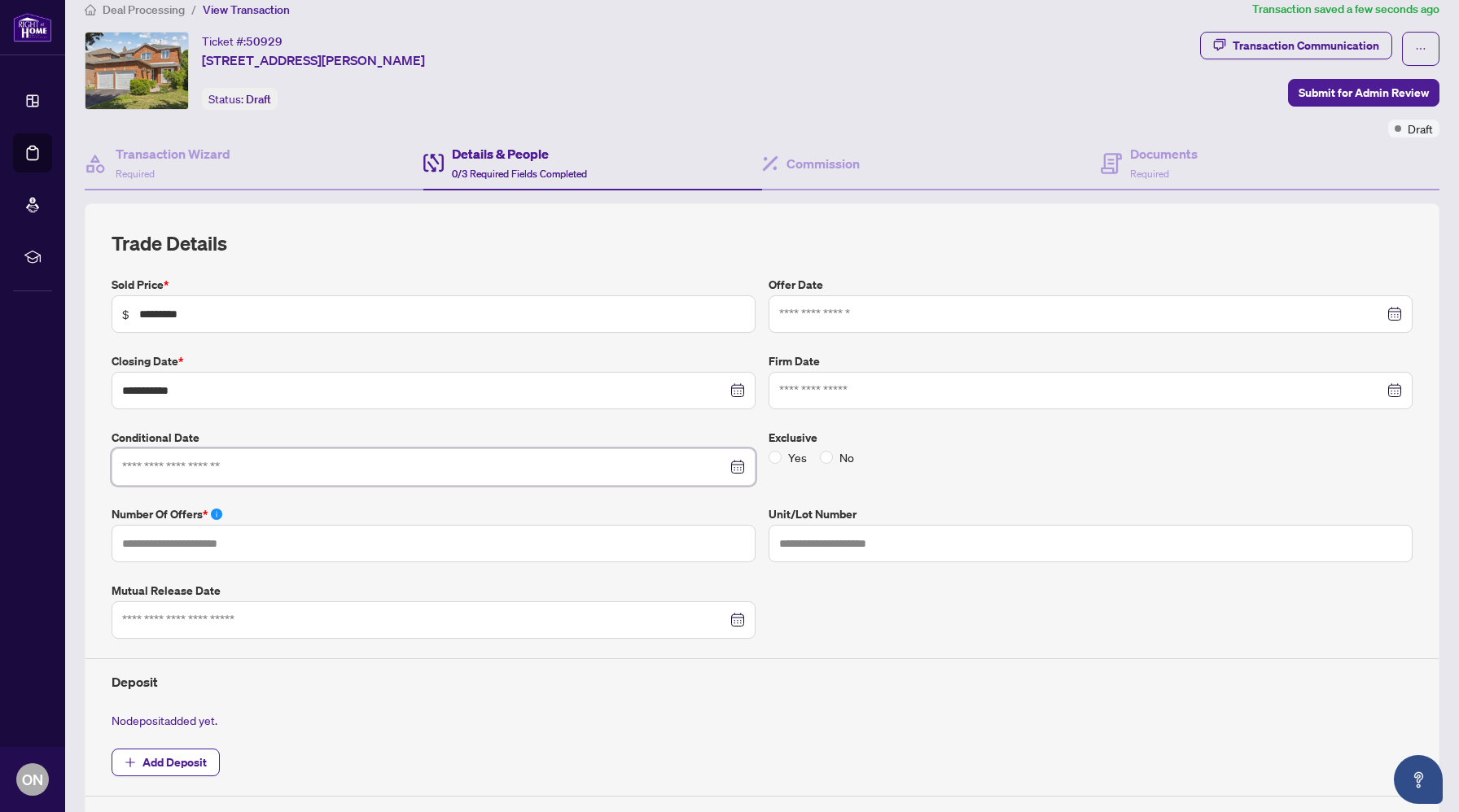
click at [281, 467] on input at bounding box center [425, 467] width 605 height 18
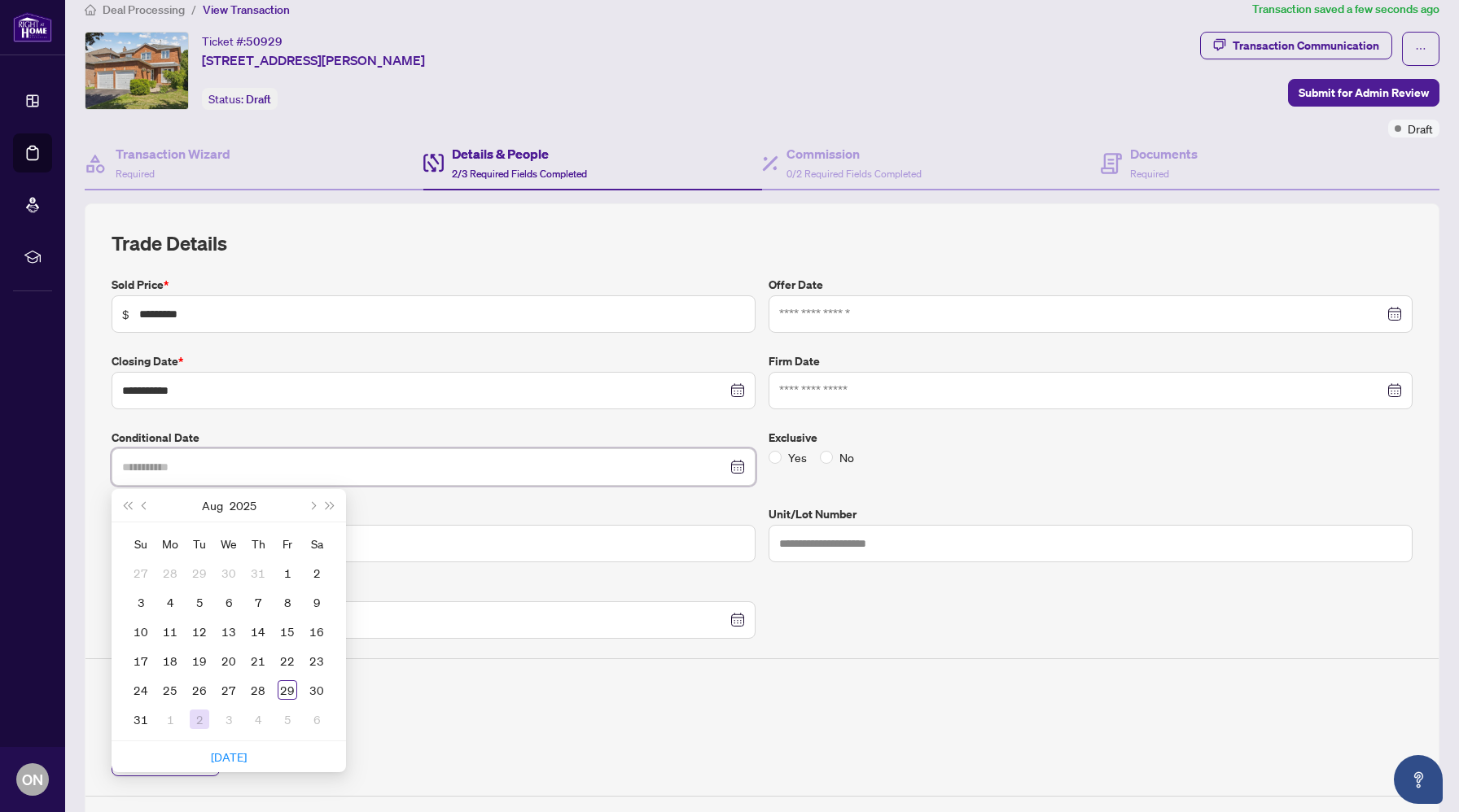
type input "**********"
click at [196, 710] on div "2" at bounding box center [199, 720] width 19 height 19
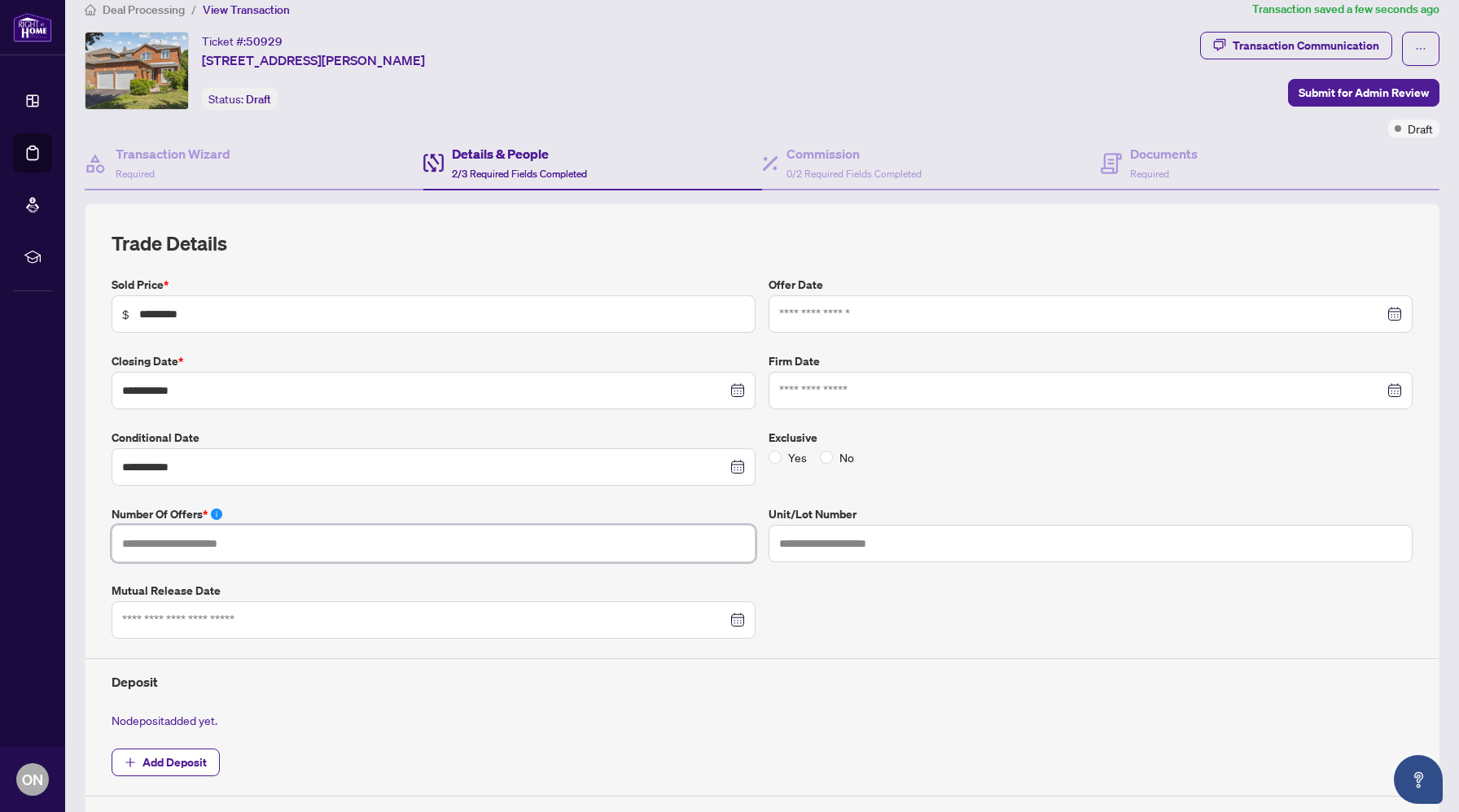
click at [248, 539] on input "text" at bounding box center [434, 544] width 644 height 37
type input "*"
click at [902, 319] on input at bounding box center [1082, 314] width 605 height 18
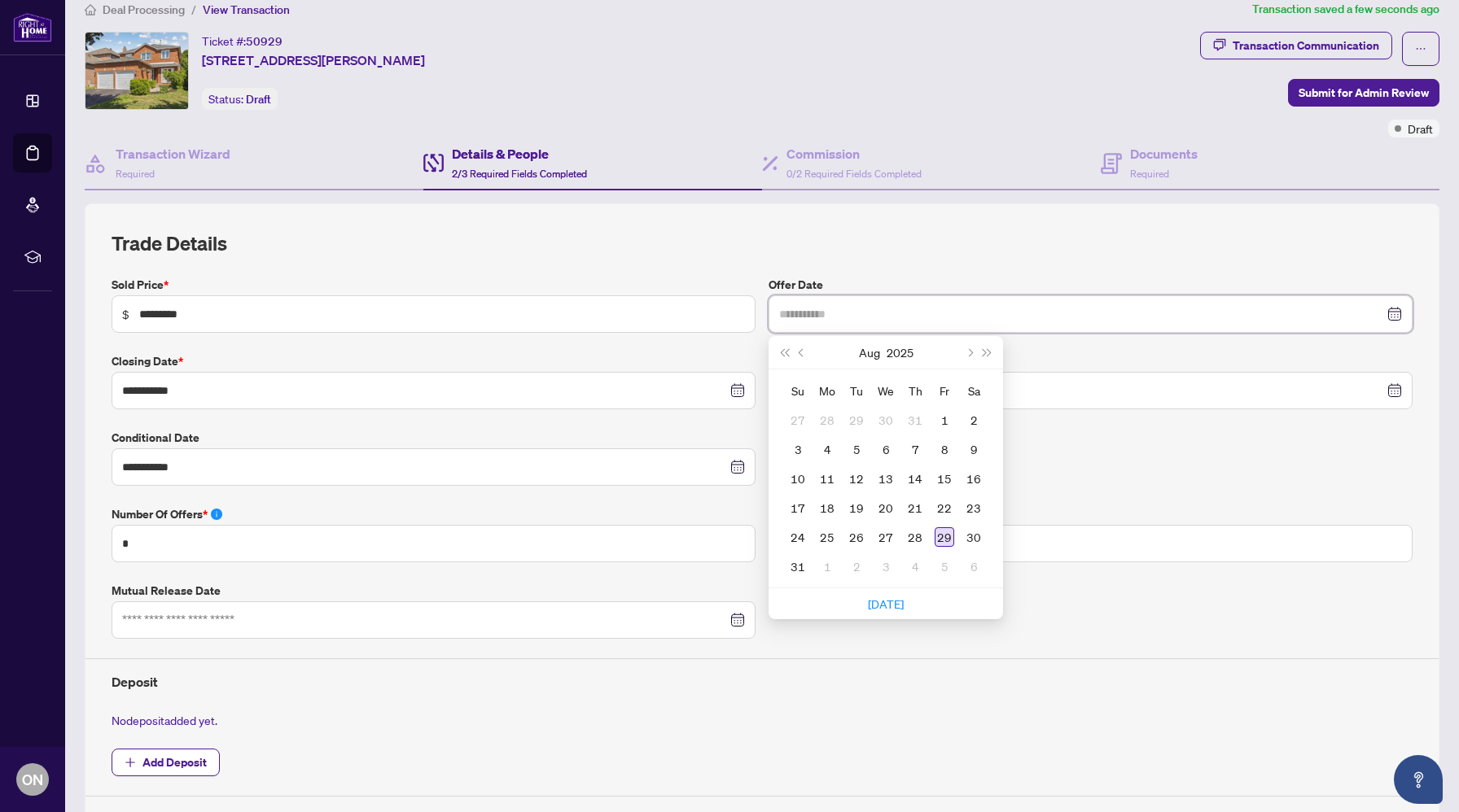
type input "**********"
click at [952, 540] on div "29" at bounding box center [944, 536] width 19 height 19
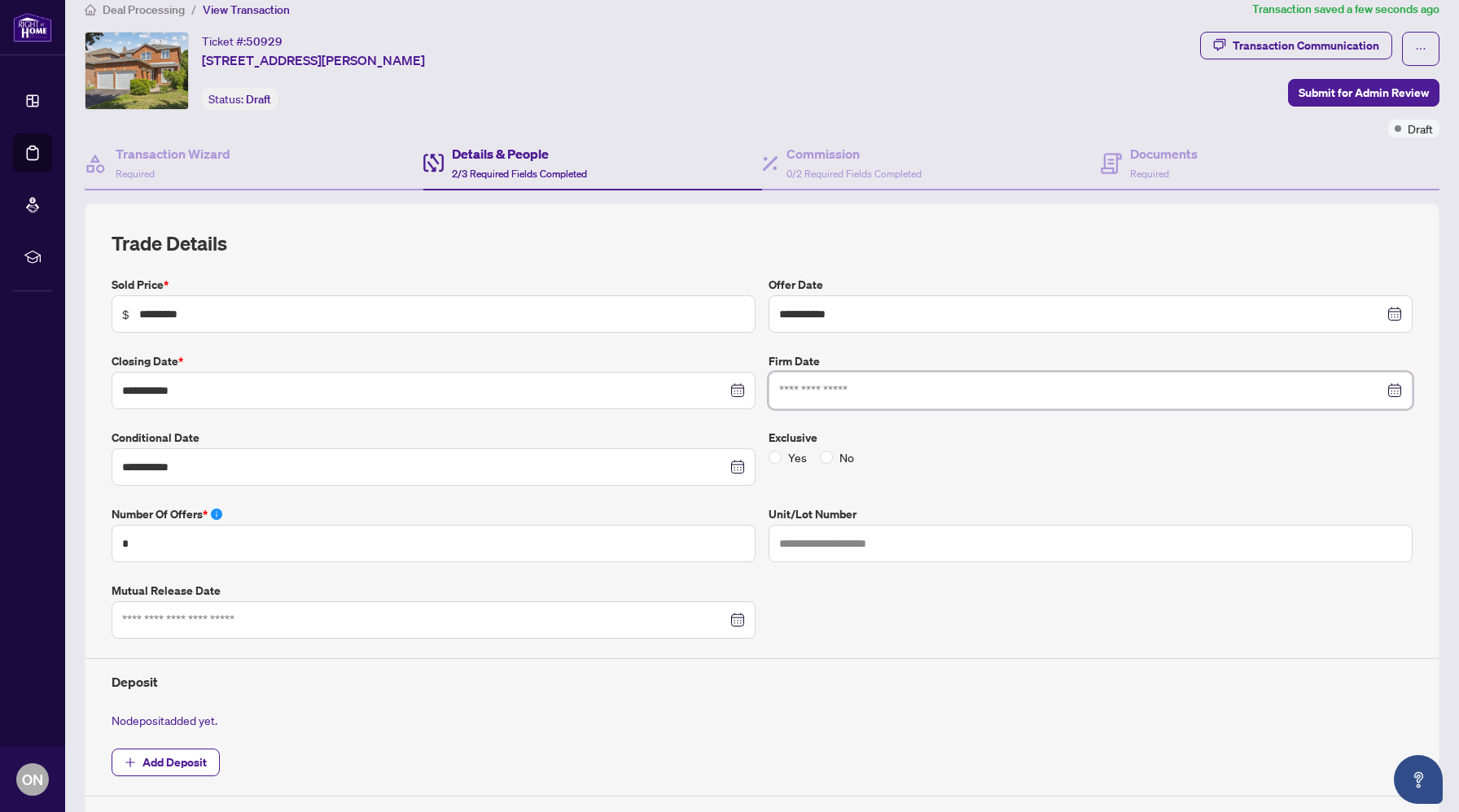
click at [933, 396] on input at bounding box center [1082, 390] width 605 height 18
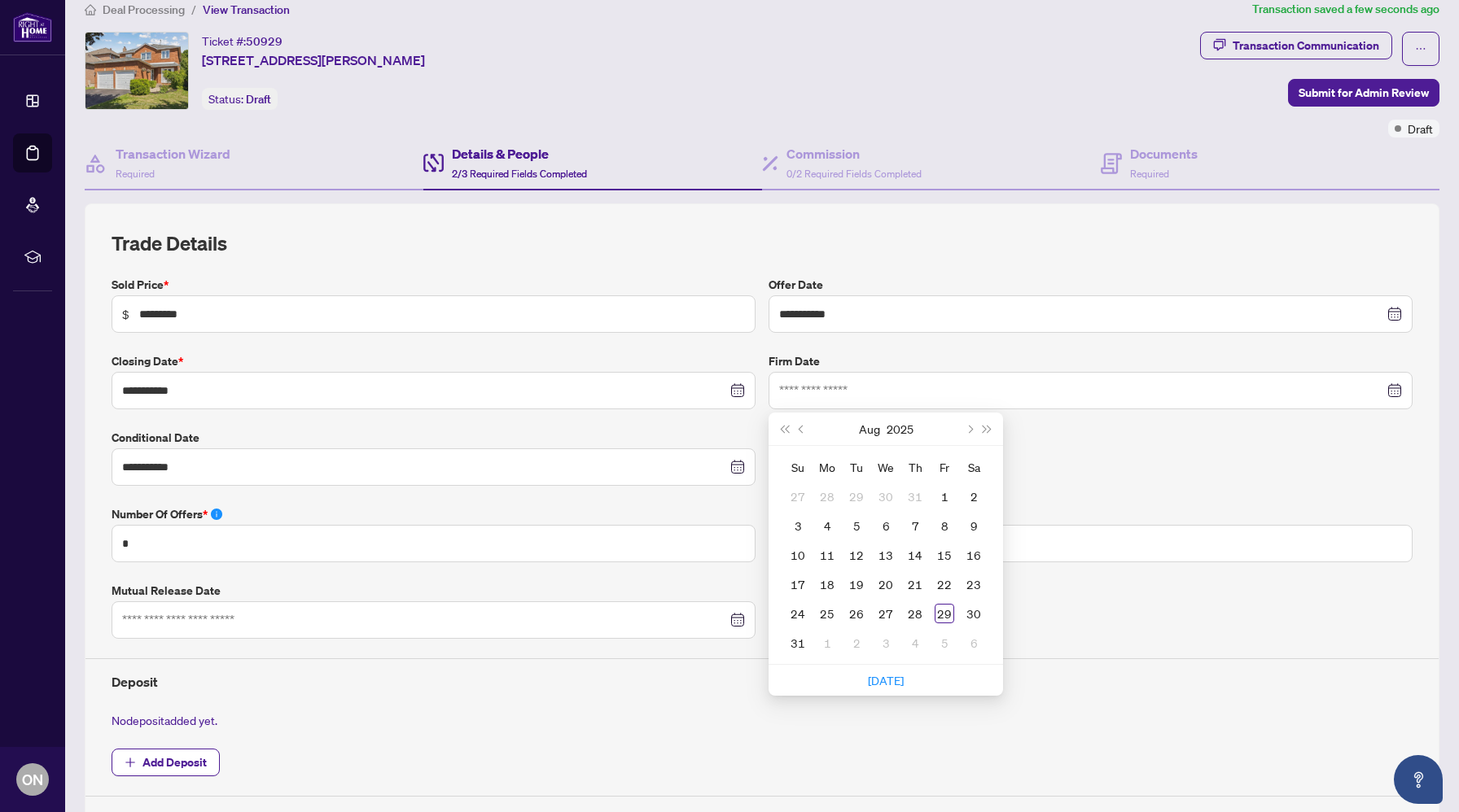
click at [1063, 463] on div "Yes No" at bounding box center [1091, 457] width 644 height 18
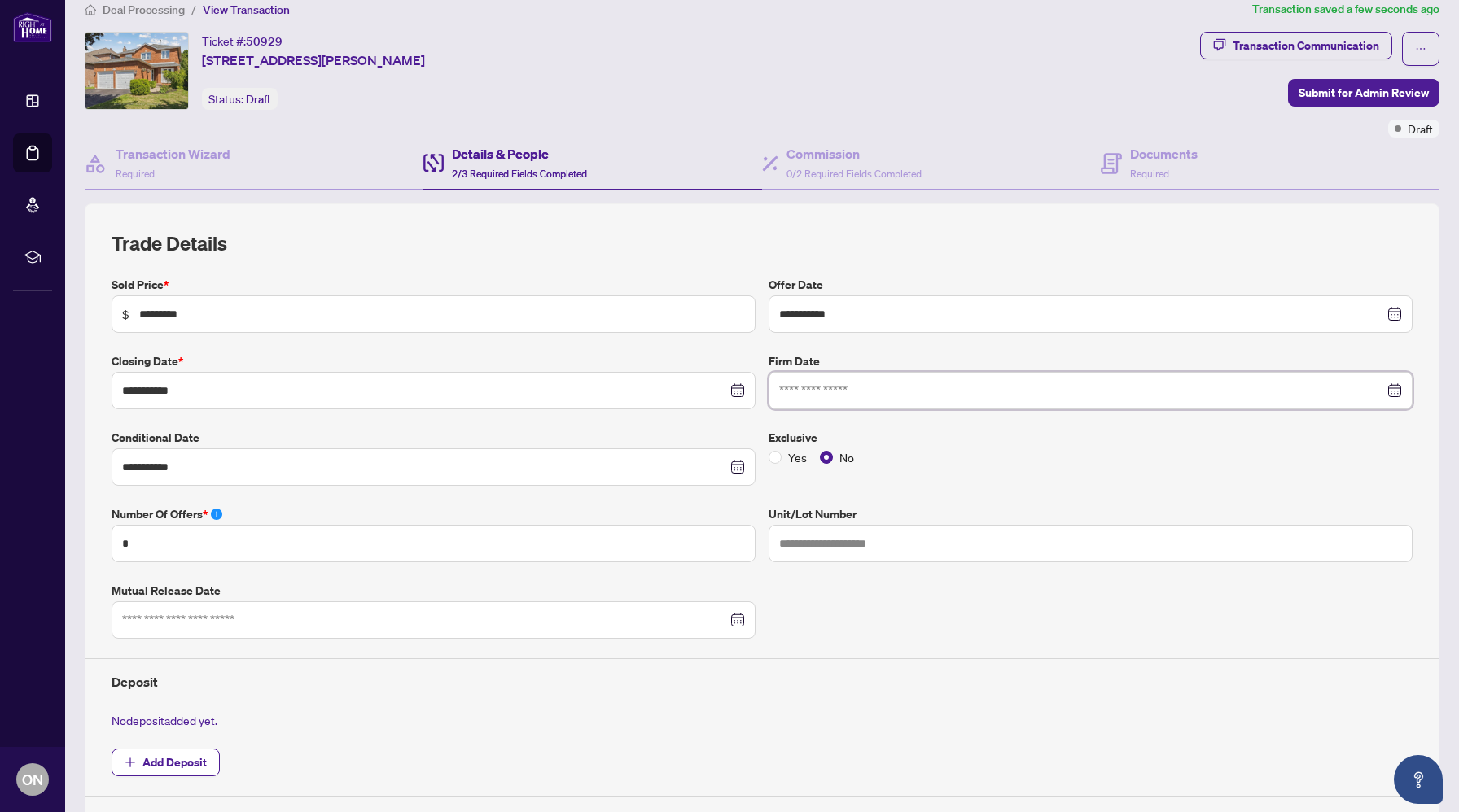
click at [905, 382] on input at bounding box center [1082, 390] width 605 height 18
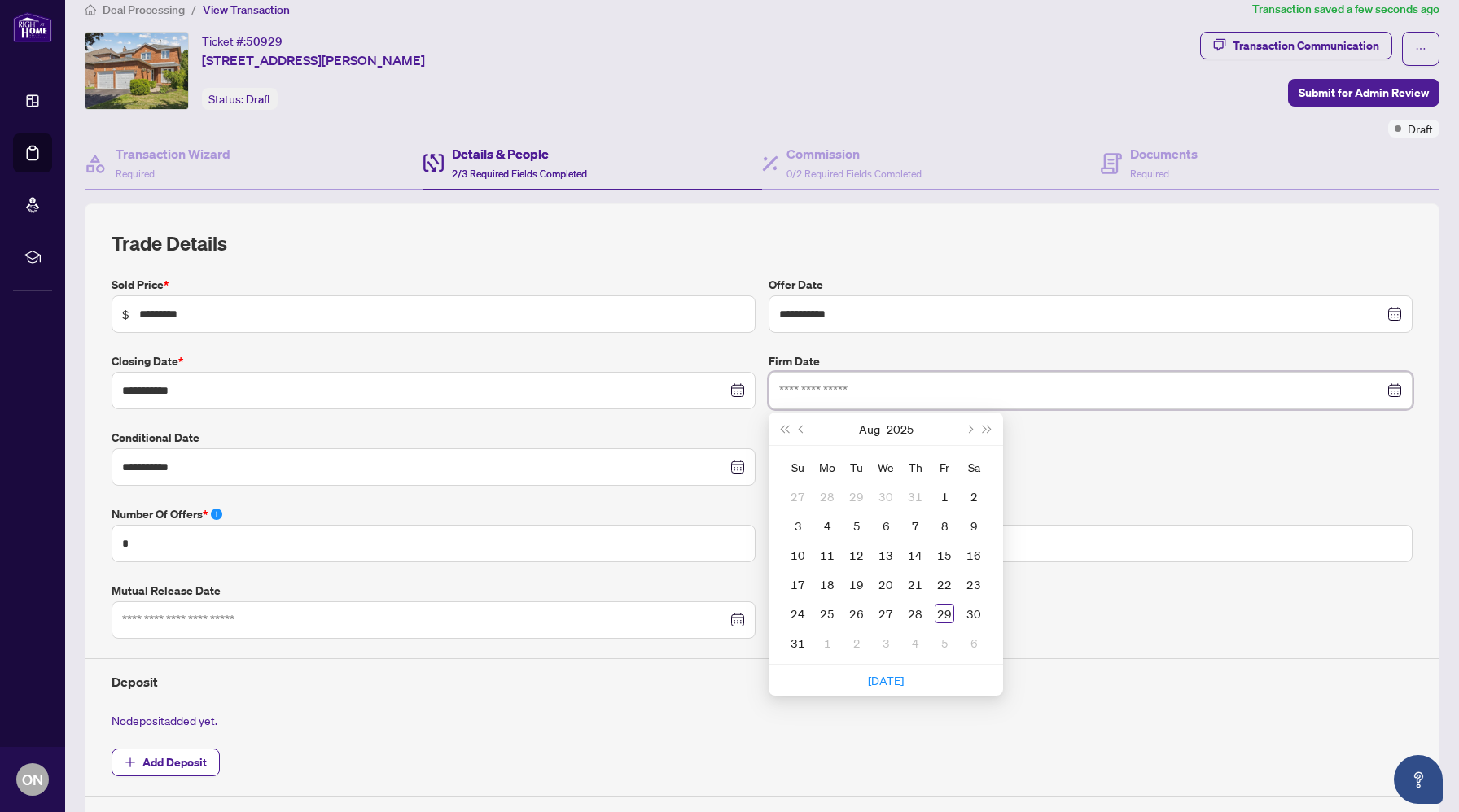
click at [905, 382] on input at bounding box center [1082, 390] width 605 height 18
click at [1165, 569] on div "**********" at bounding box center [762, 535] width 1315 height 521
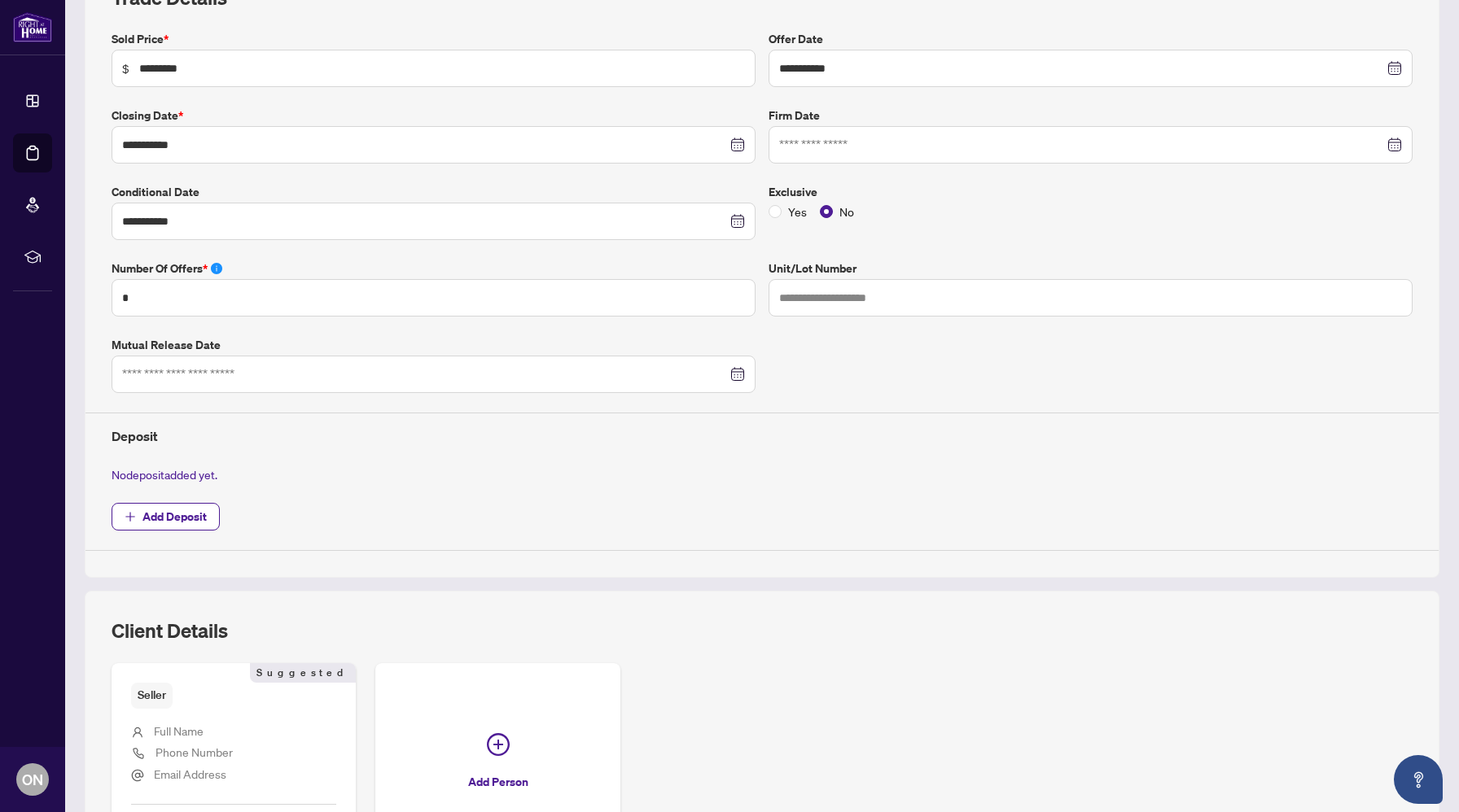
scroll to position [404, 0]
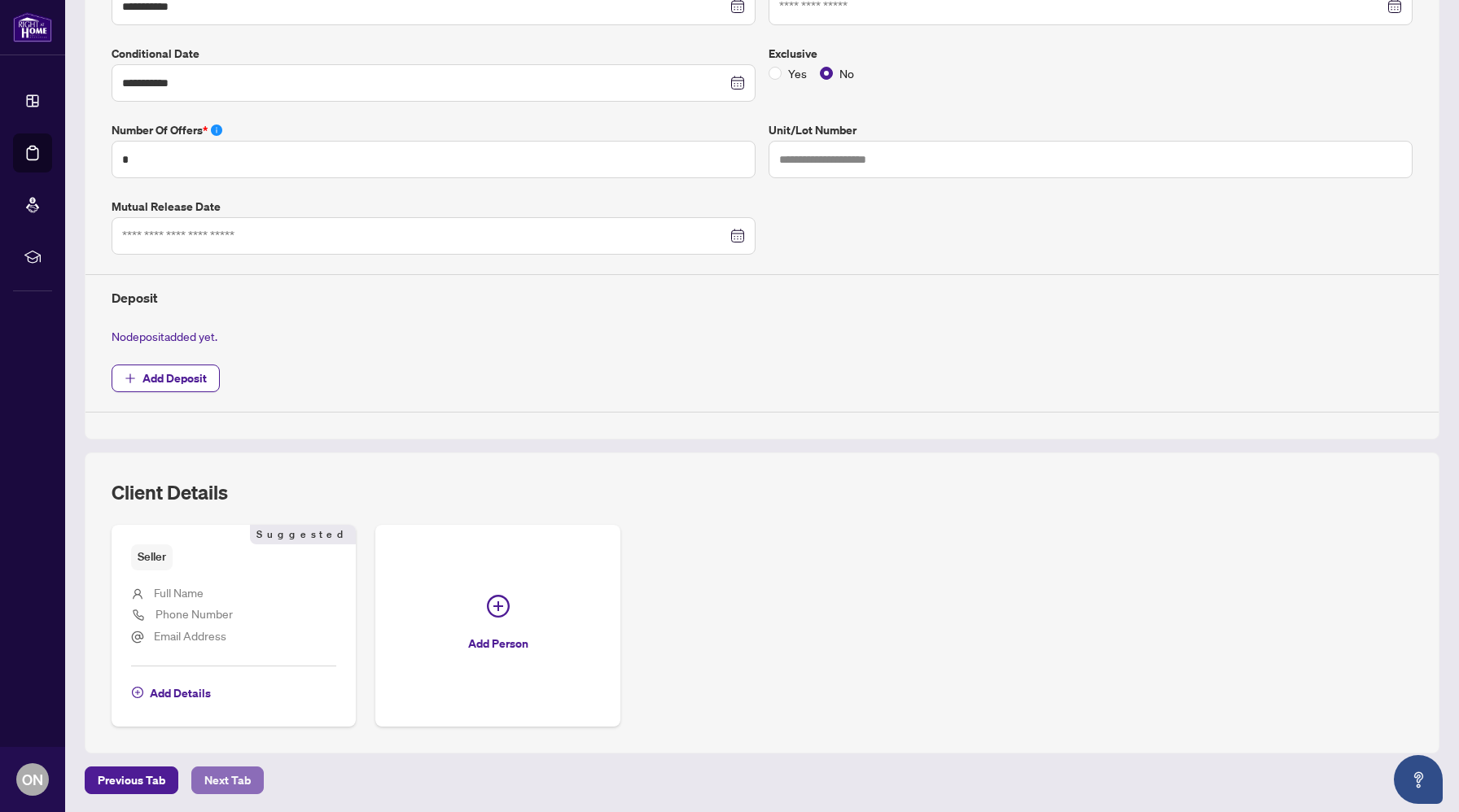
click at [237, 773] on span "Next Tab" at bounding box center [228, 781] width 46 height 26
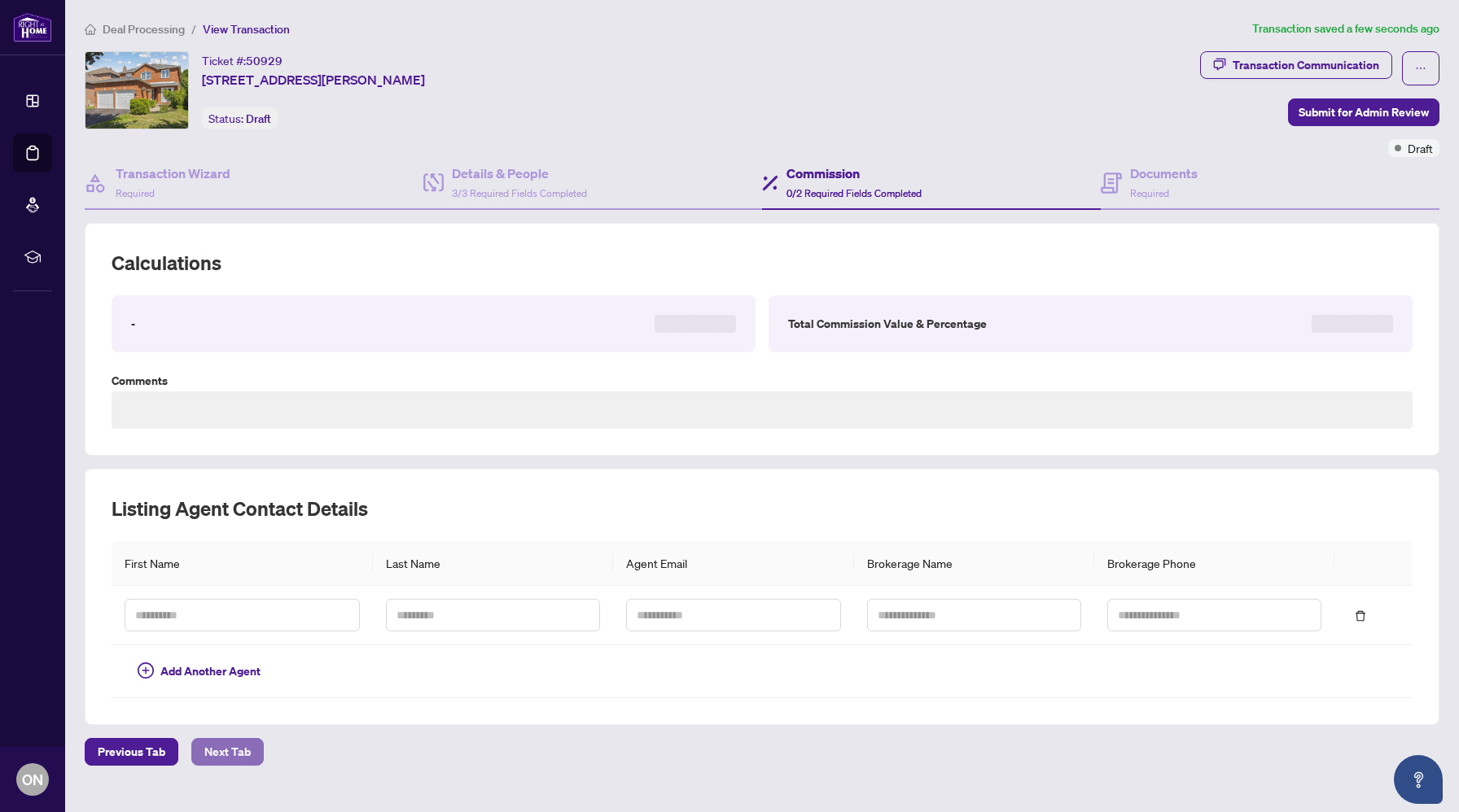
type textarea "**********"
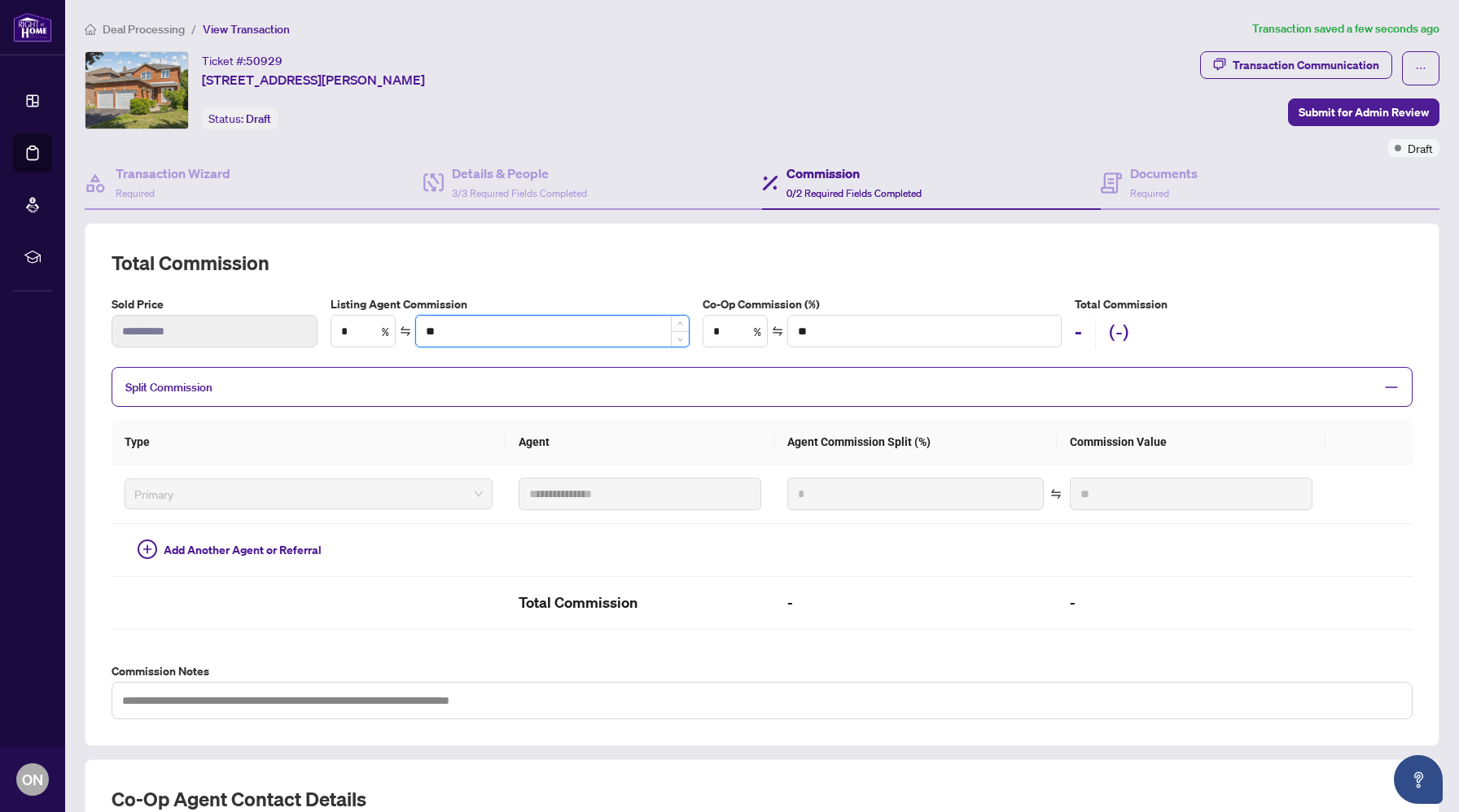
click at [447, 328] on input "**" at bounding box center [552, 331] width 273 height 31
type input "***"
type input "****"
click at [749, 338] on input "*" at bounding box center [735, 331] width 64 height 31
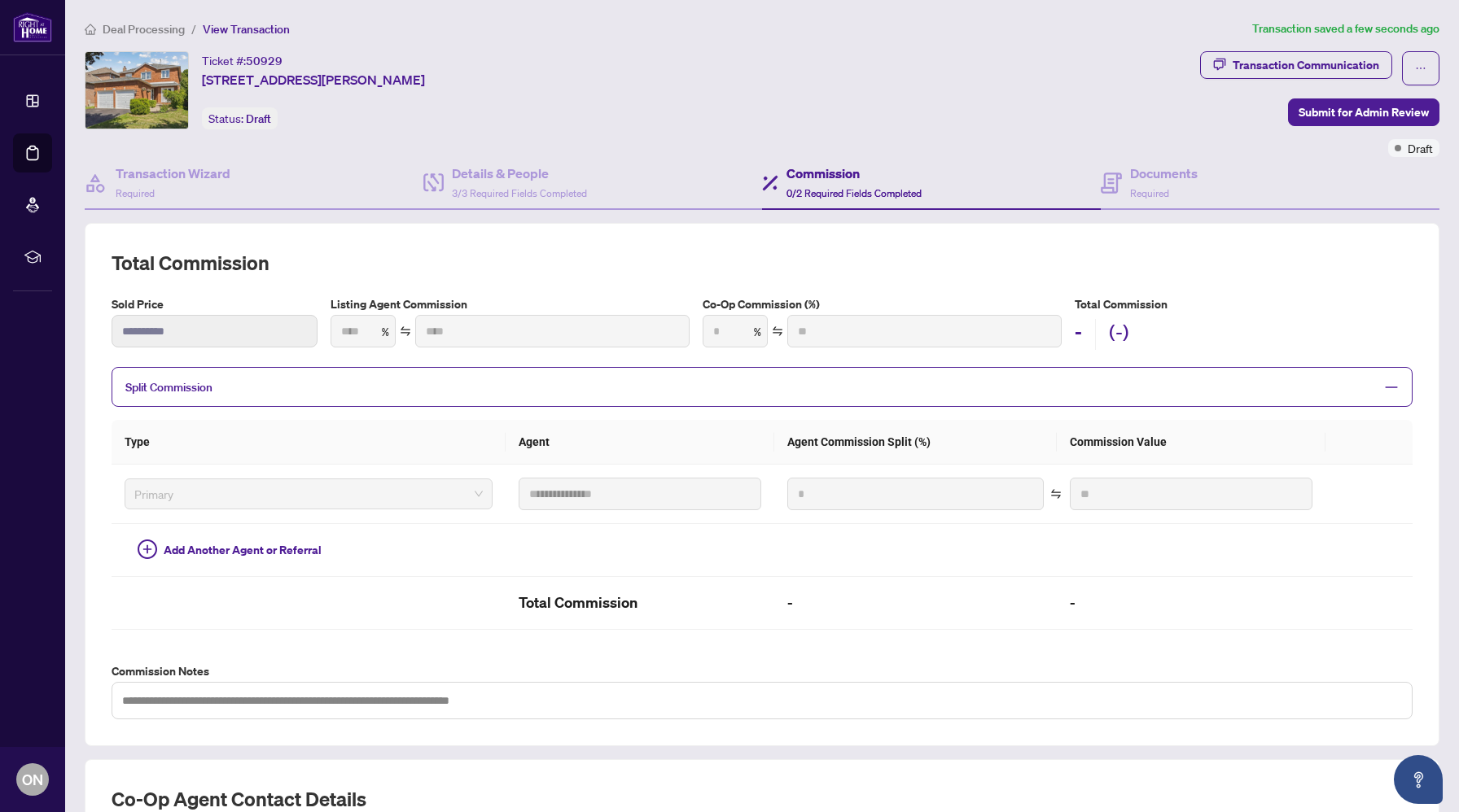
type input "***"
type input "****"
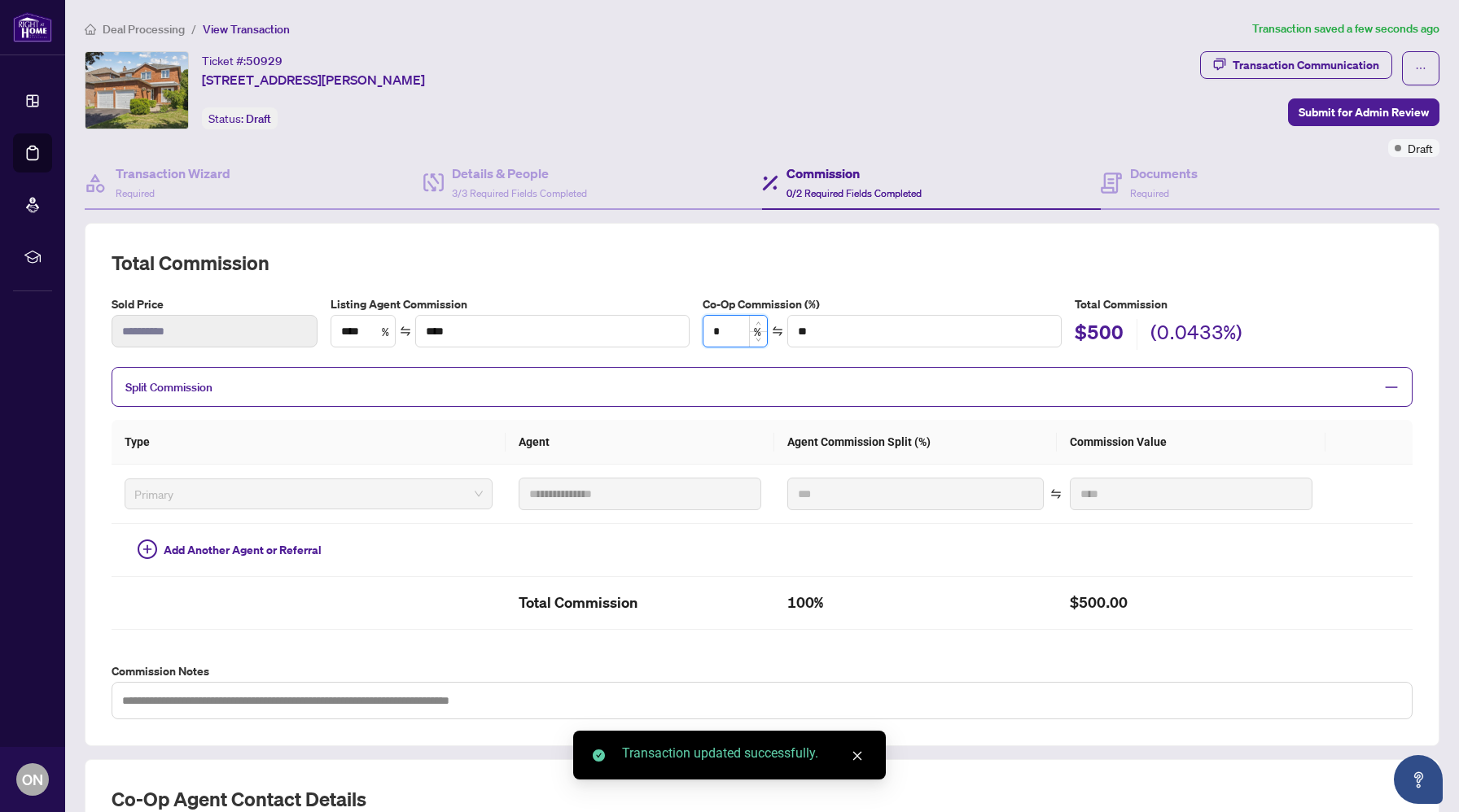
click at [737, 337] on input "*" at bounding box center [735, 331] width 64 height 31
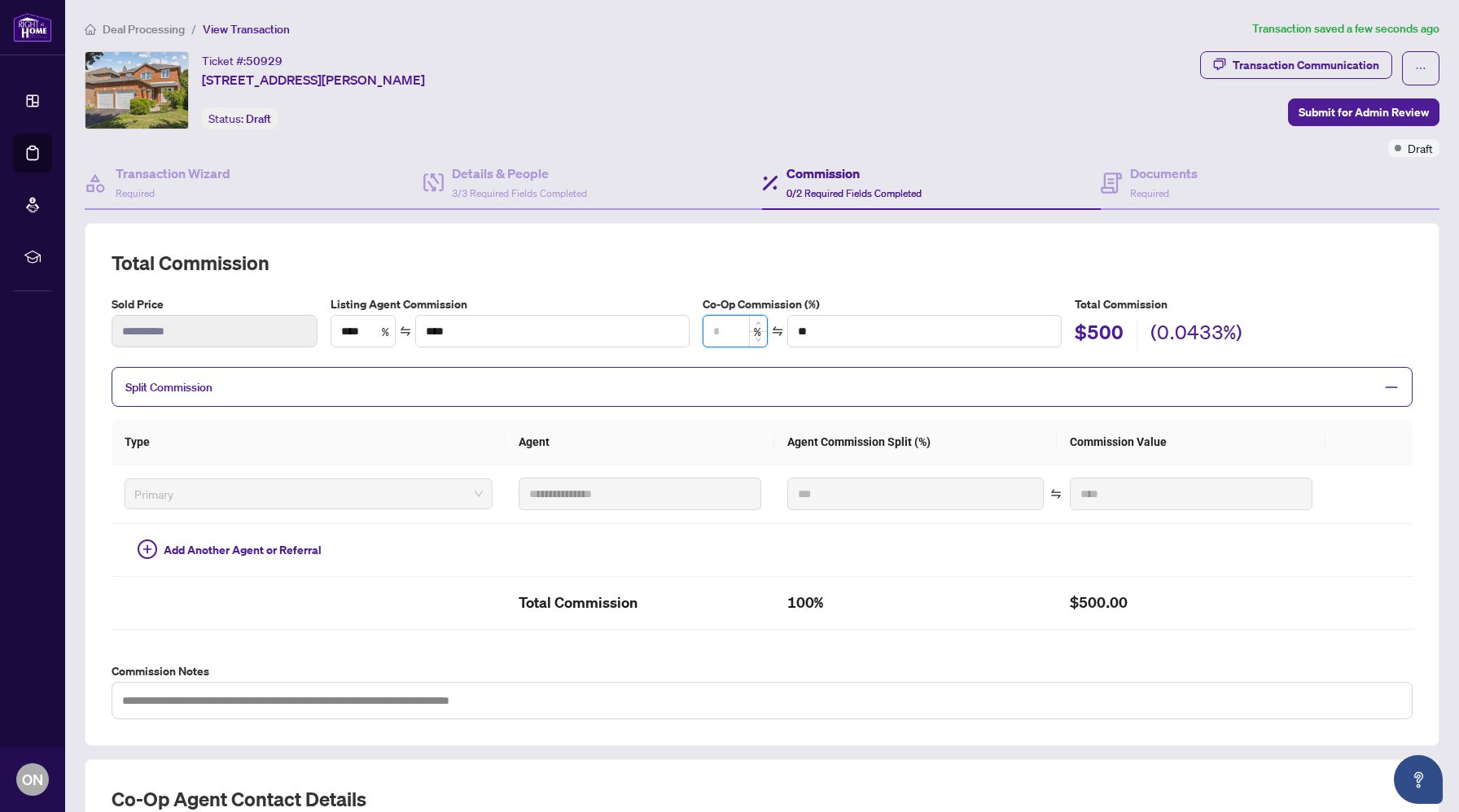
type input "*"
type input "*******"
type input "***"
type input "*******"
type input "***"
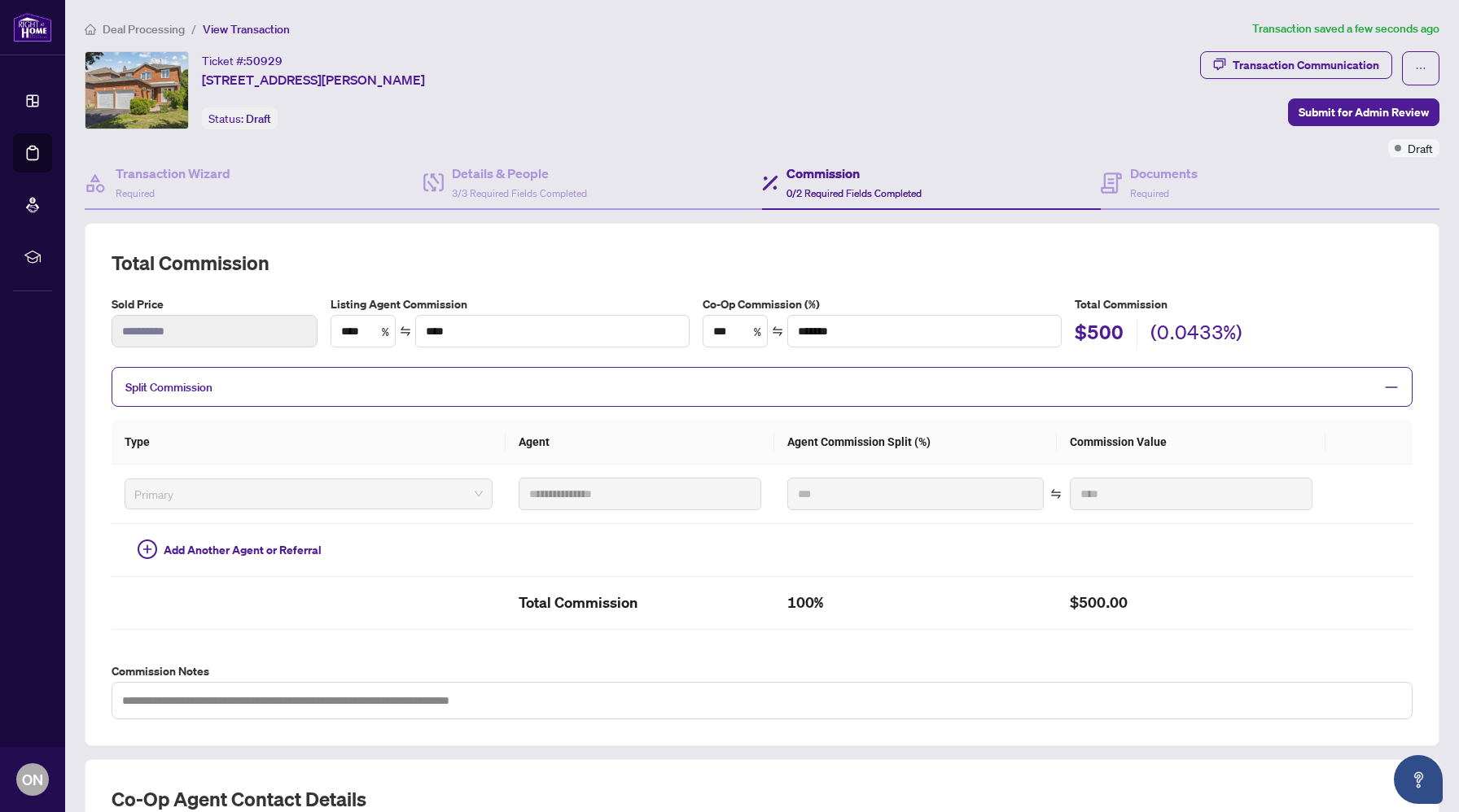
click at [765, 390] on span "Split Commission" at bounding box center [750, 387] width 1249 height 18
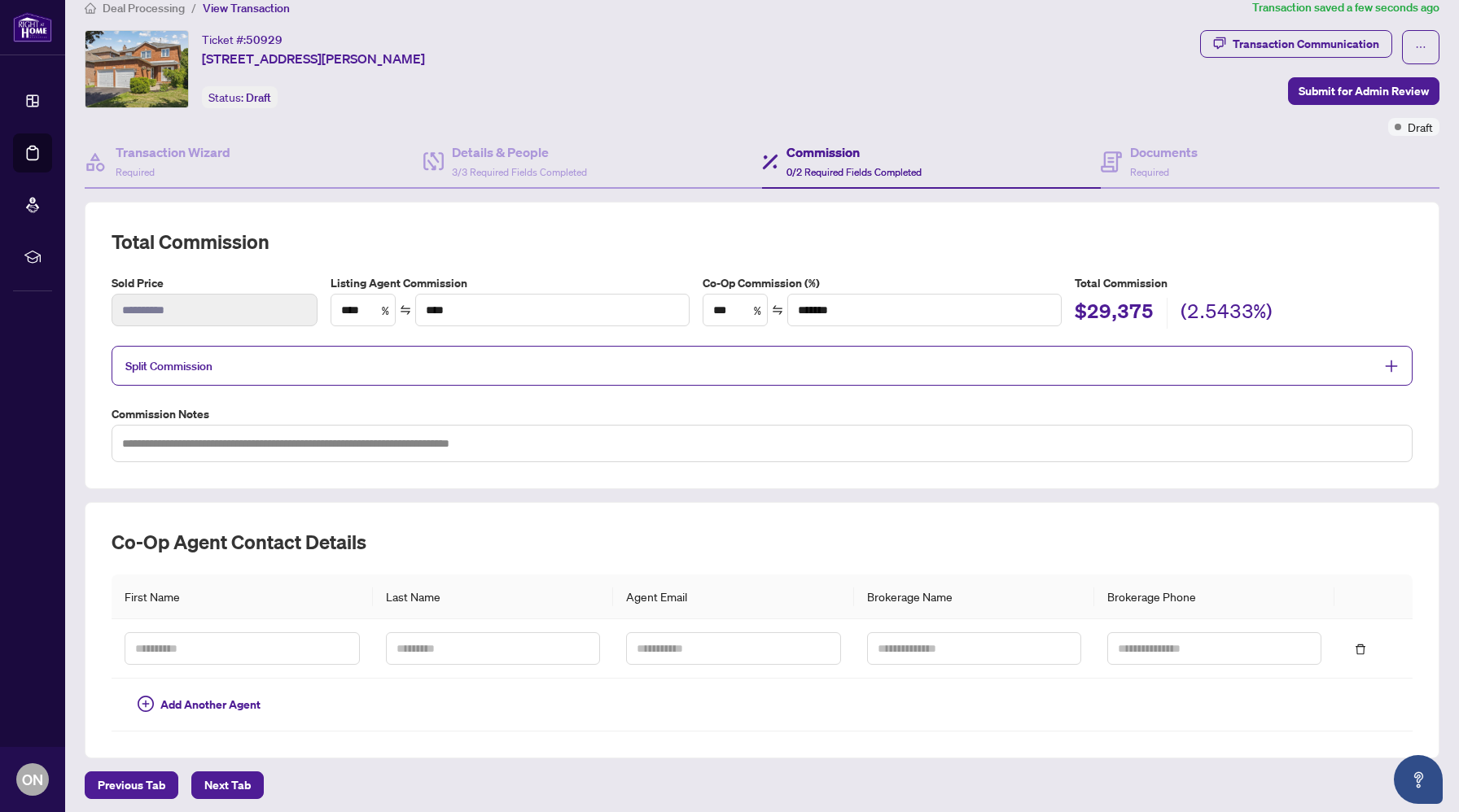
scroll to position [25, 0]
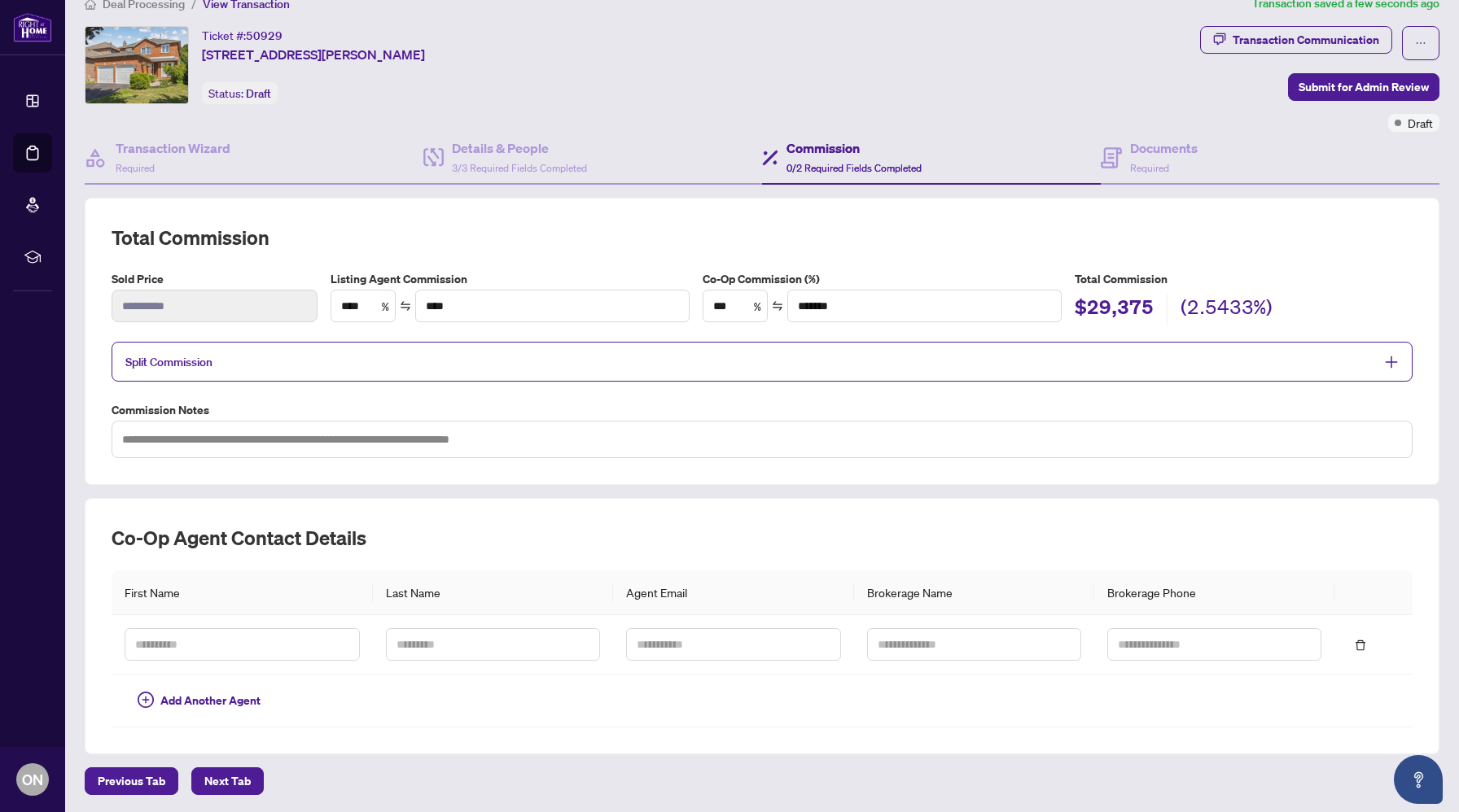
click at [711, 352] on span "Split Commission" at bounding box center [750, 362] width 1249 height 18
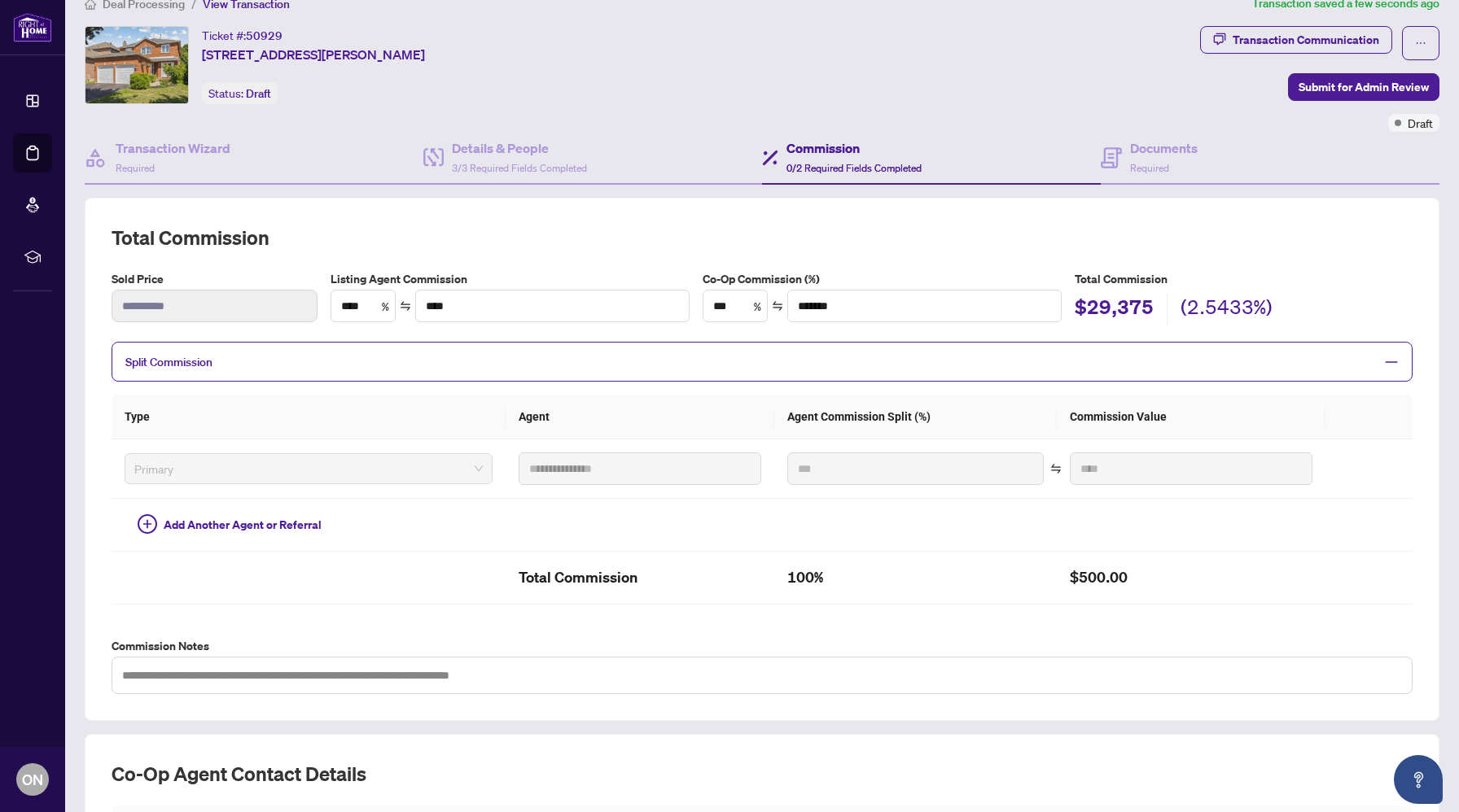
click at [711, 352] on span "Split Commission" at bounding box center [750, 362] width 1249 height 18
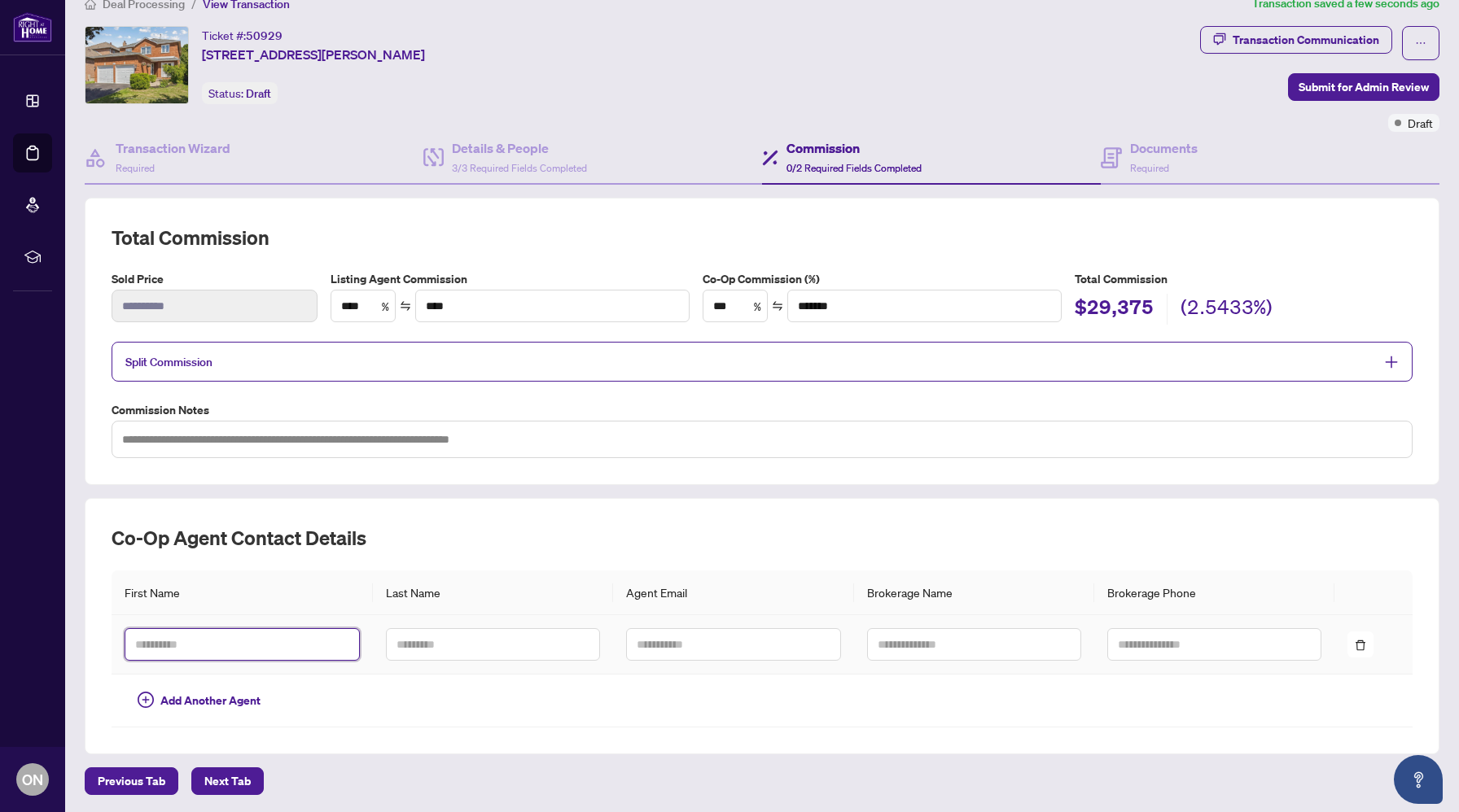
click at [276, 635] on input "text" at bounding box center [242, 645] width 235 height 32
type input "*****"
click at [428, 655] on input "text" at bounding box center [492, 645] width 214 height 32
type input "**********"
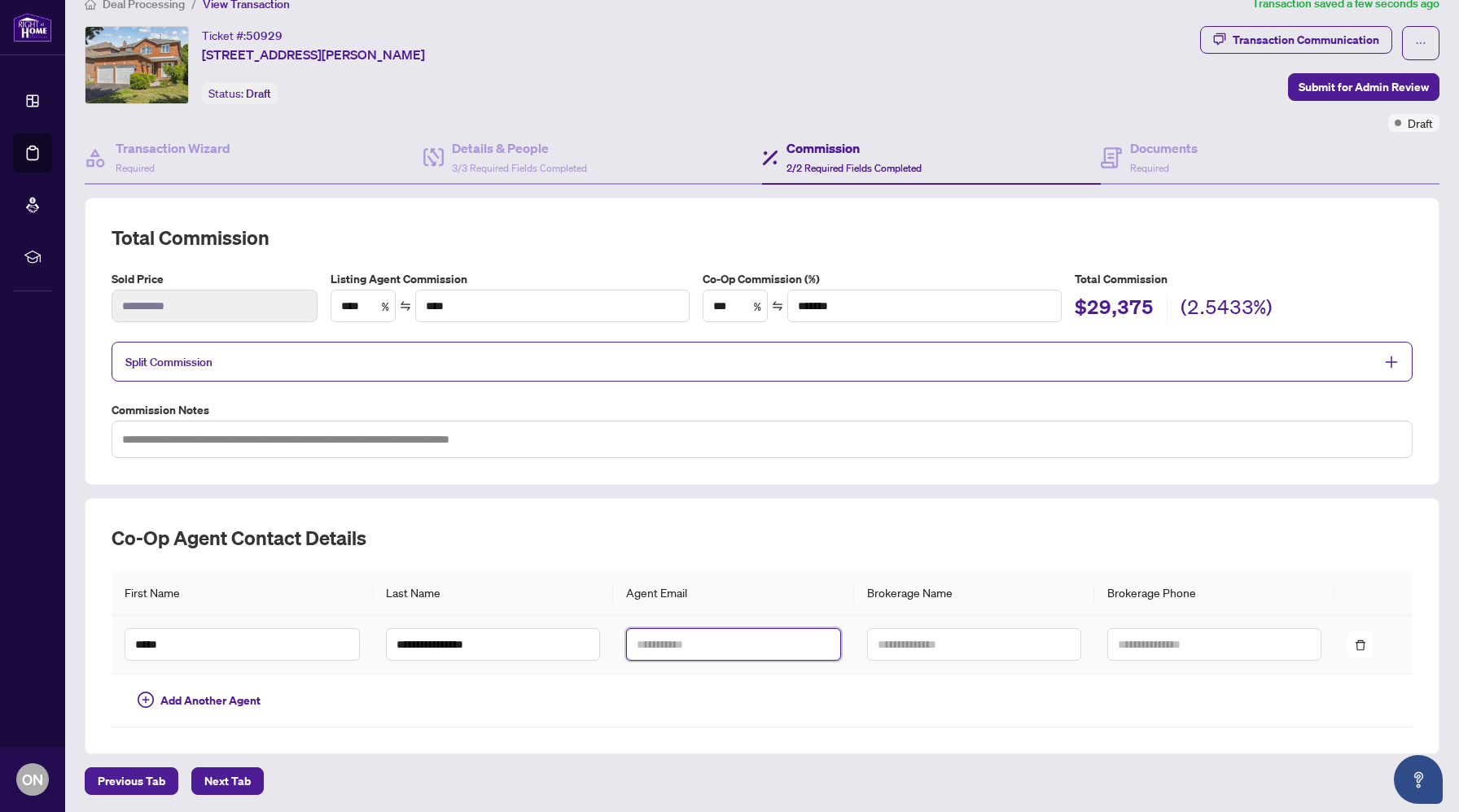
click at [775, 642] on input "text" at bounding box center [733, 645] width 214 height 32
paste input "**********"
type input "**********"
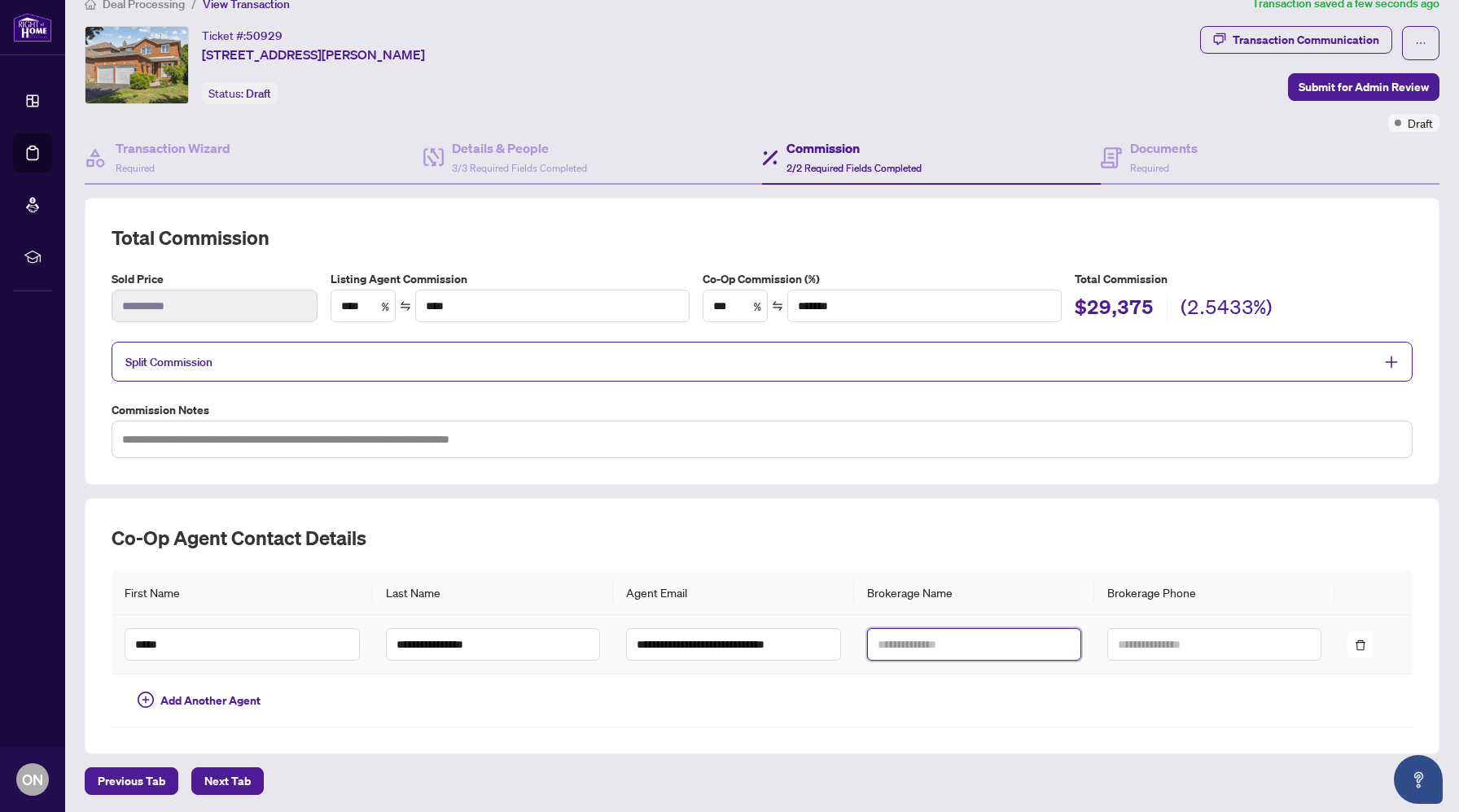
click at [928, 634] on input "text" at bounding box center [973, 645] width 214 height 32
type input "**********"
click at [1151, 648] on input "text" at bounding box center [1214, 645] width 214 height 32
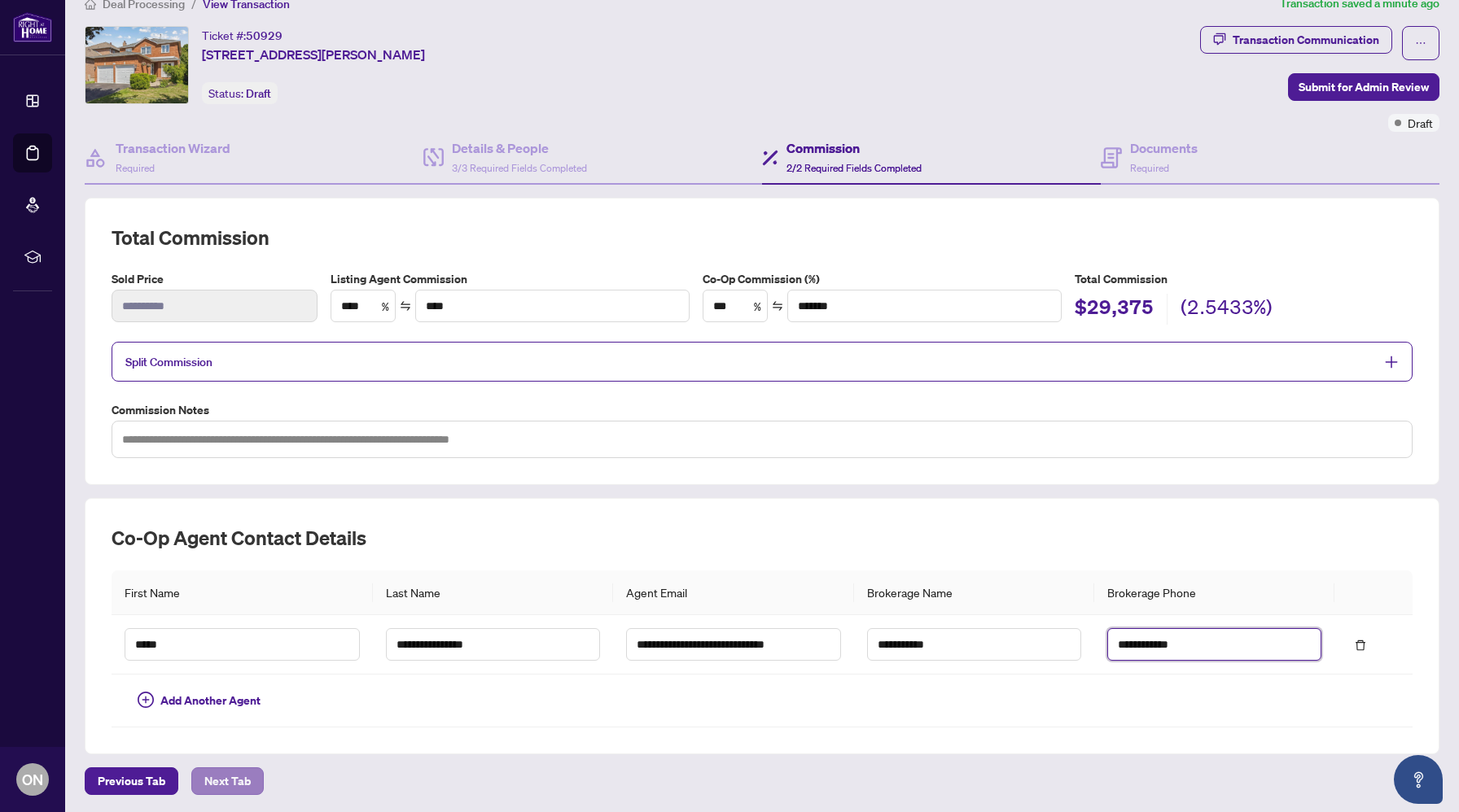
type input "**********"
click at [219, 769] on span "Next Tab" at bounding box center [228, 781] width 46 height 26
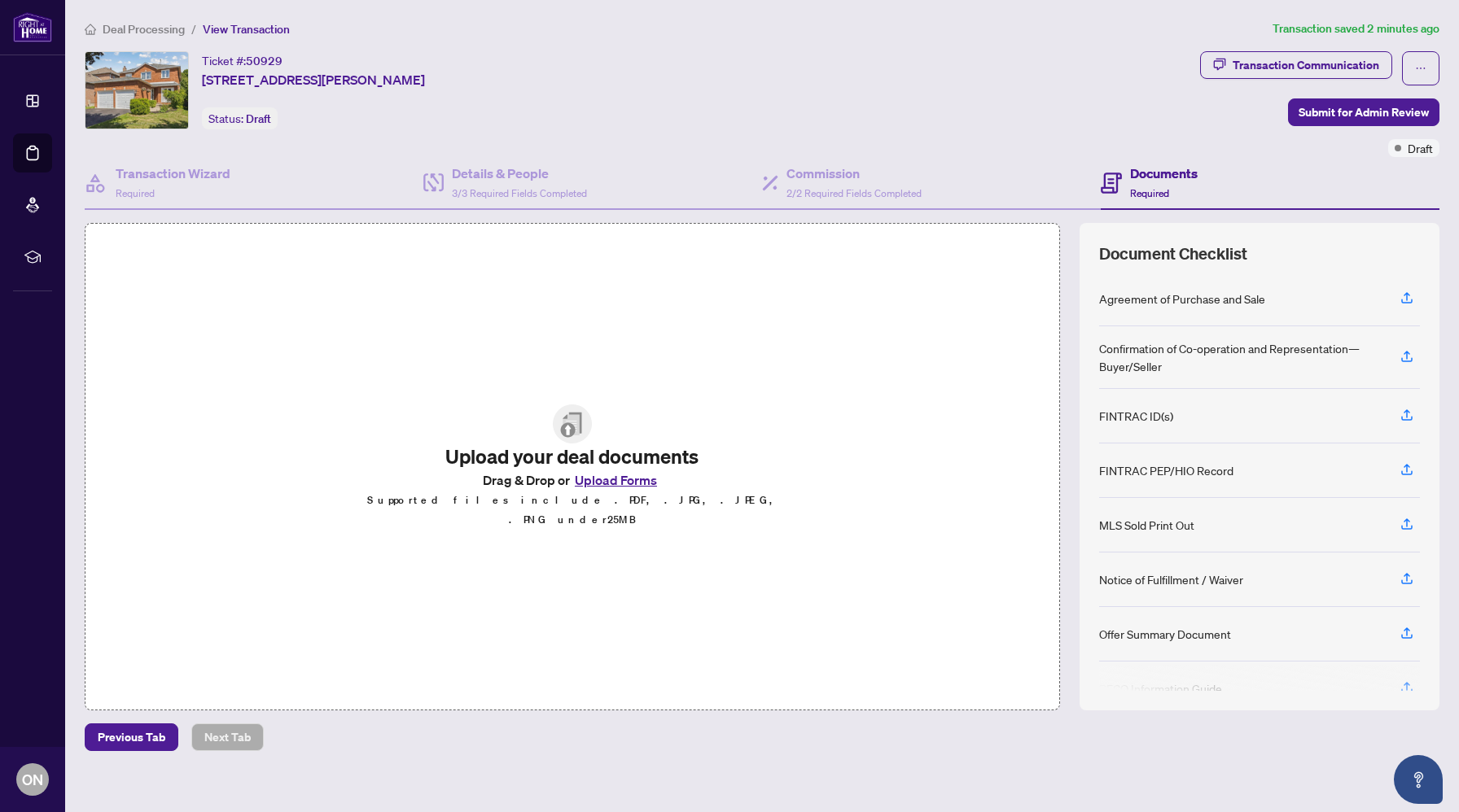
click at [659, 491] on button "Upload Forms" at bounding box center [615, 480] width 92 height 21
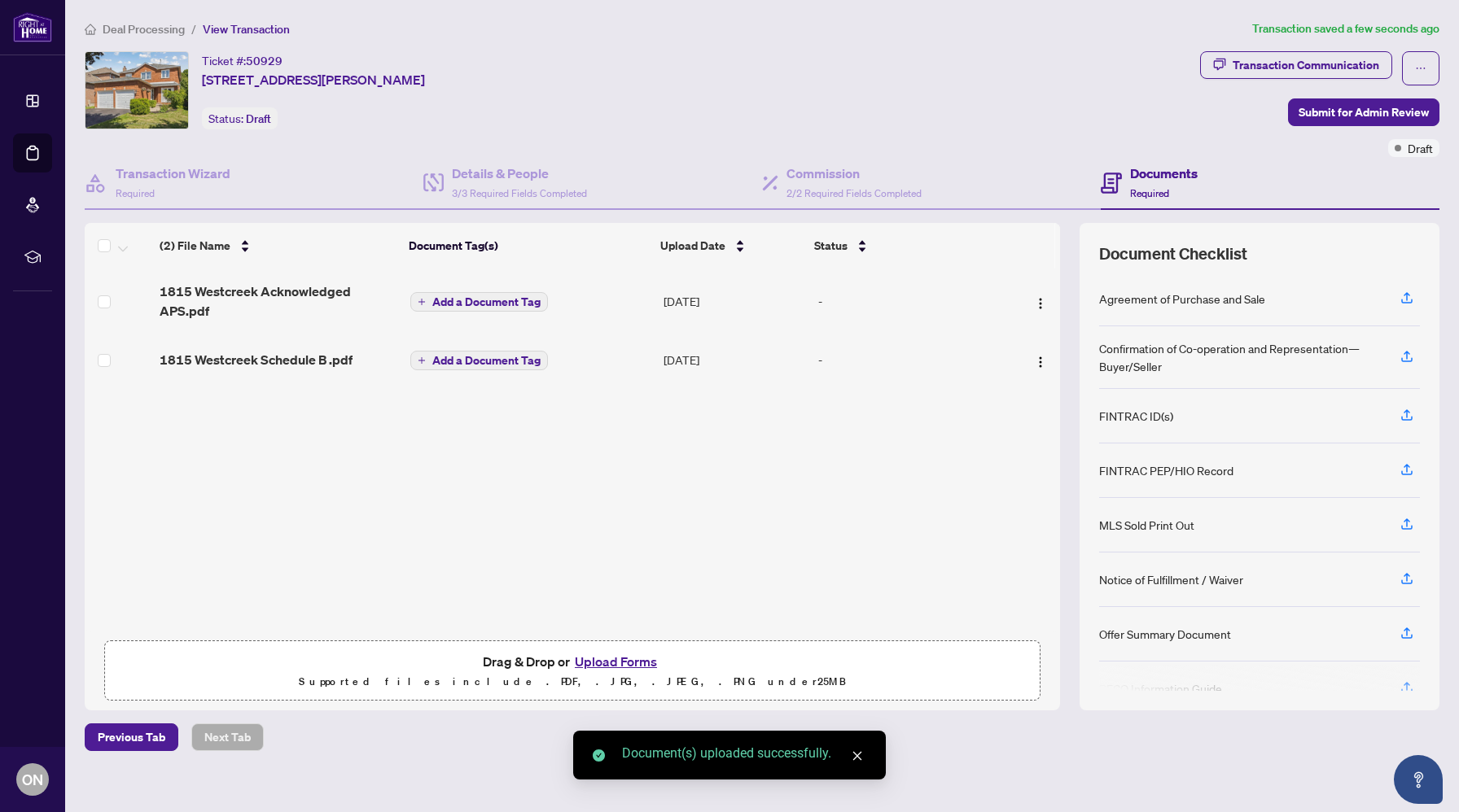
click at [493, 358] on span "Add a Document Tag" at bounding box center [486, 361] width 108 height 11
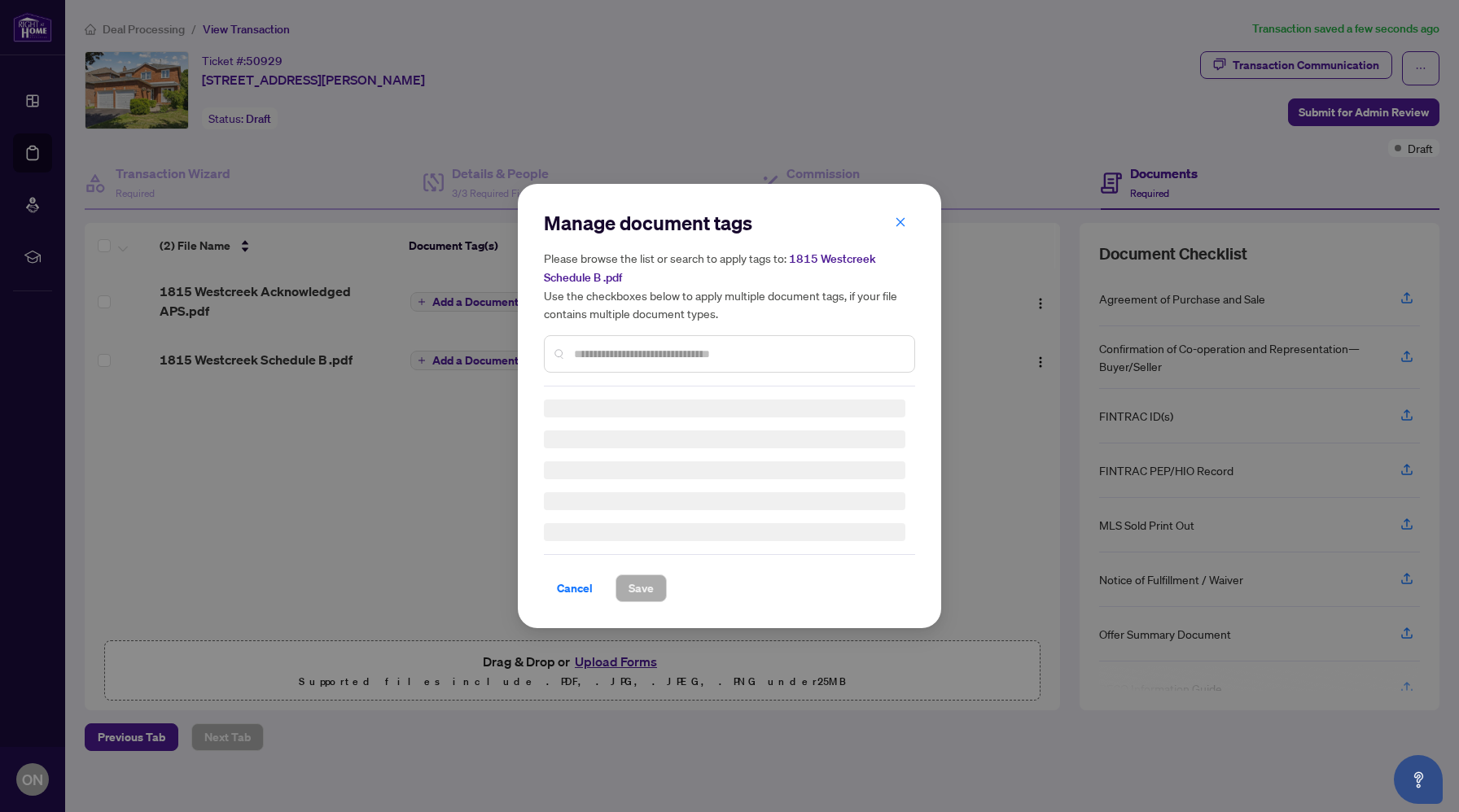
click at [626, 357] on div "Manage document tags Please browse the list or search to apply tags to: 1815 We…" at bounding box center [729, 406] width 371 height 392
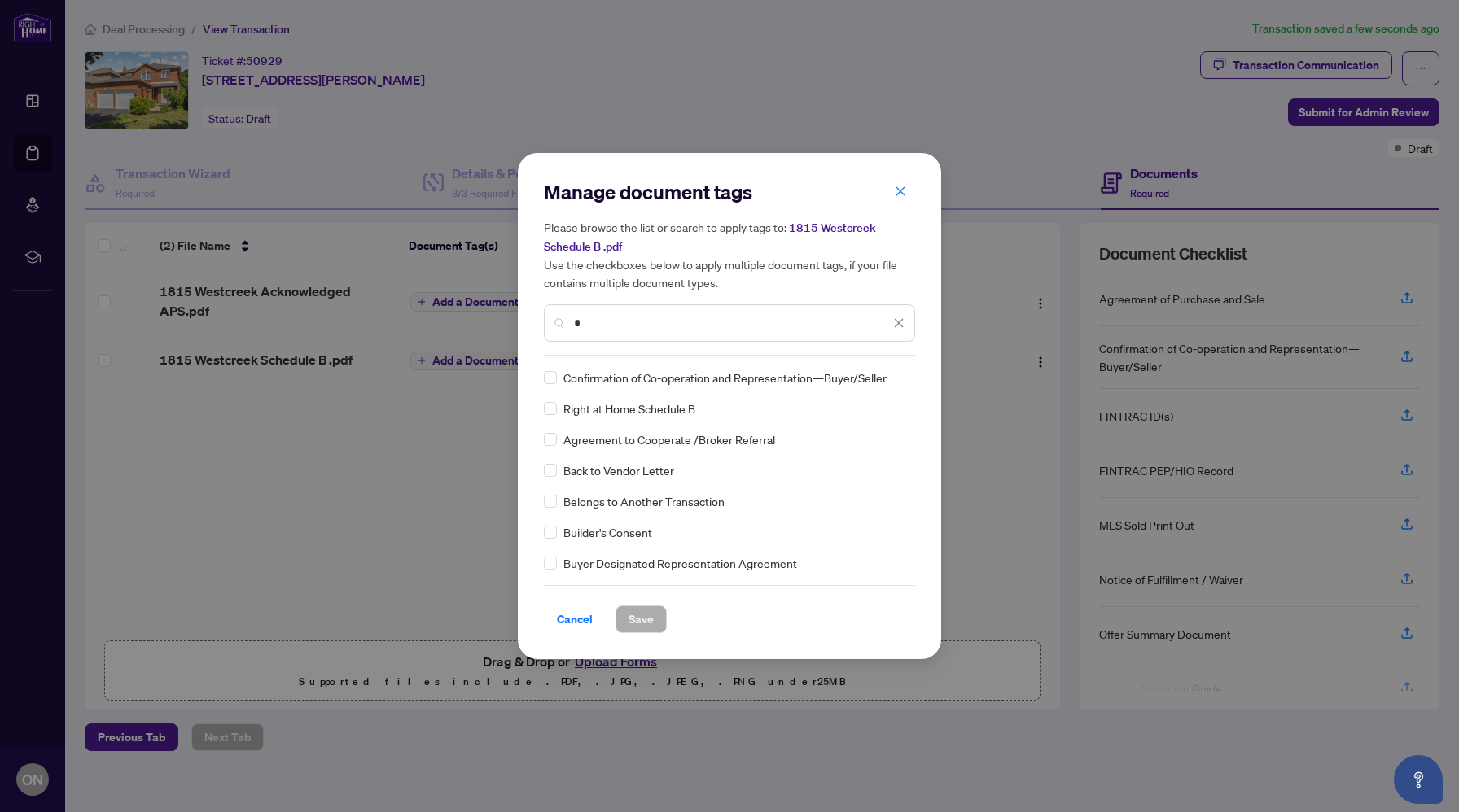
type input "*"
click at [557, 412] on div "Right at Home Schedule B" at bounding box center [724, 408] width 362 height 18
click at [630, 609] on span "Save" at bounding box center [641, 620] width 25 height 26
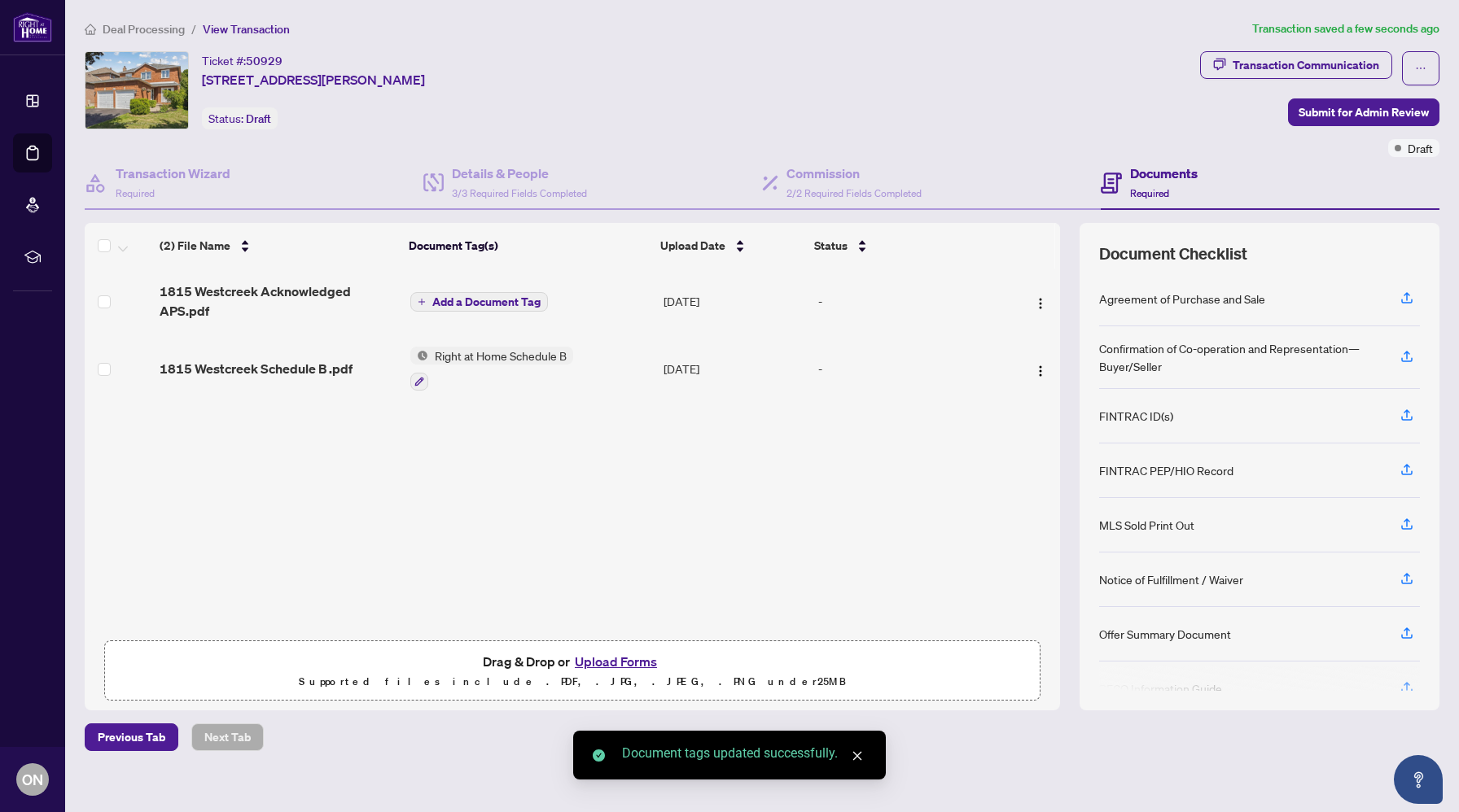
click at [503, 308] on button "Add a Document Tag" at bounding box center [479, 301] width 138 height 19
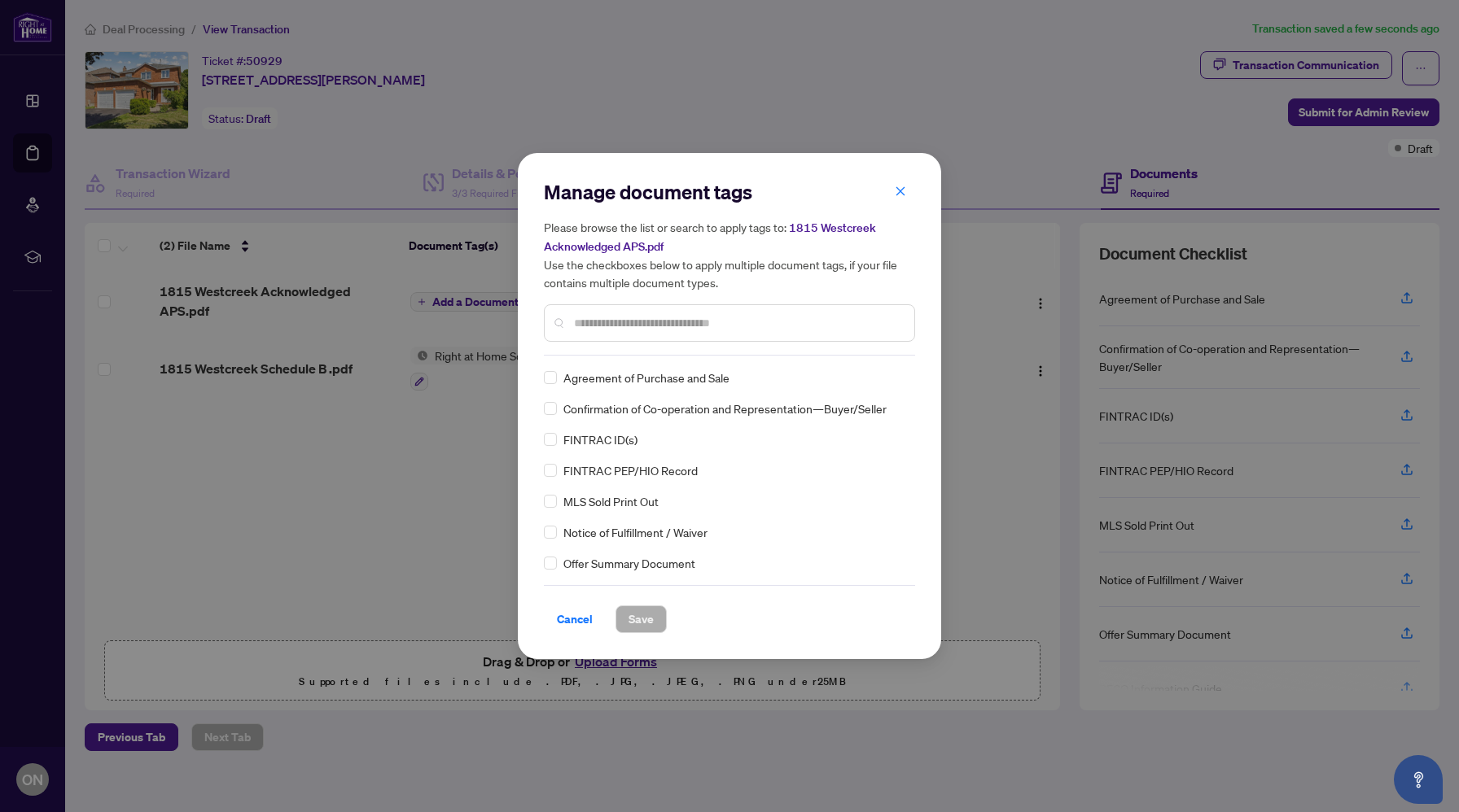
click at [442, 434] on div "Manage document tags Please browse the list or search to apply tags to: 1815 We…" at bounding box center [729, 406] width 1459 height 812
drag, startPoint x: 290, startPoint y: 318, endPoint x: 292, endPoint y: 372, distance: 54.0
click at [292, 363] on div "Manage document tags Please browse the list or search to apply tags to: 1815 We…" at bounding box center [729, 406] width 1459 height 812
click at [900, 194] on icon "close" at bounding box center [900, 191] width 11 height 11
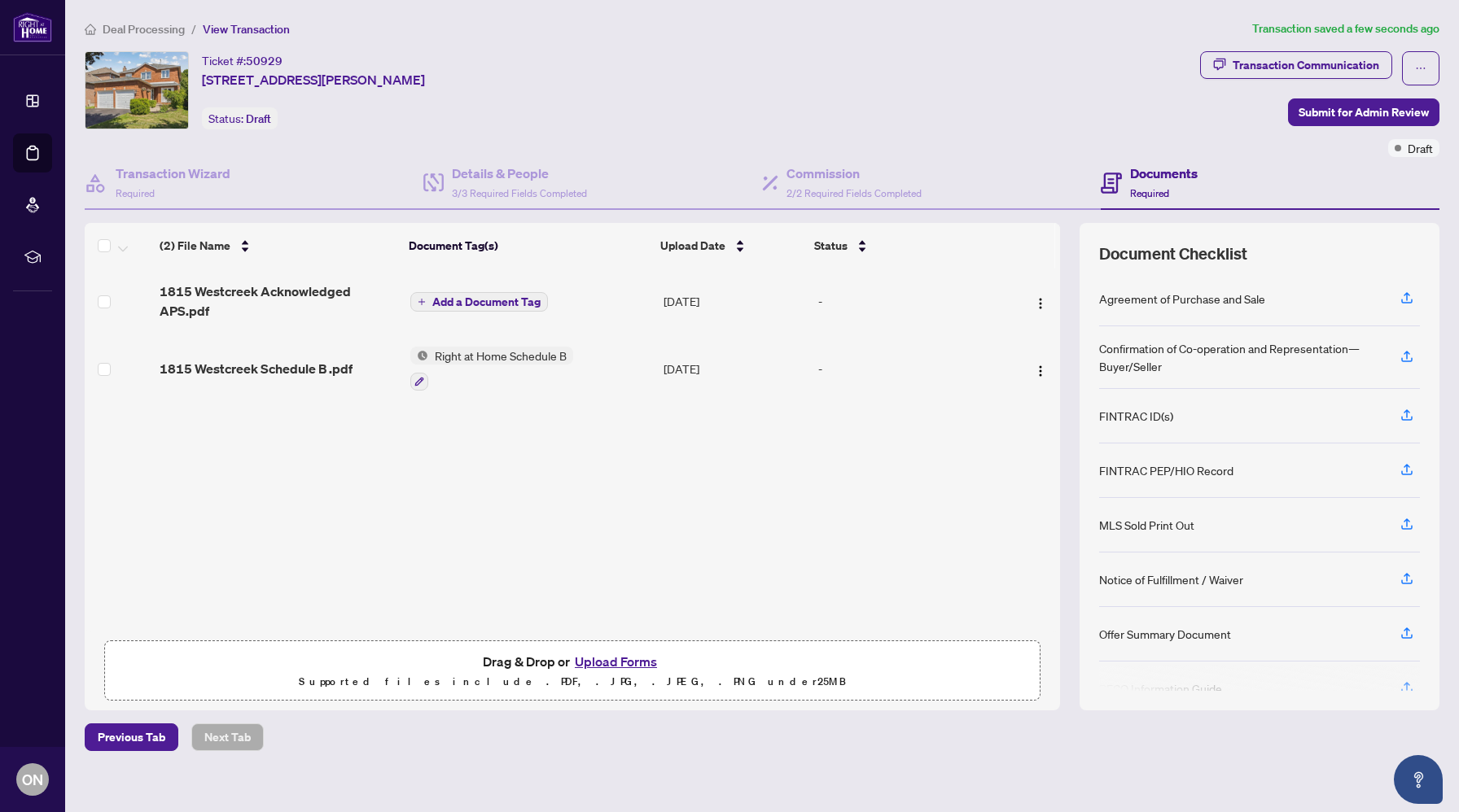
click at [486, 300] on span "Add a Document Tag" at bounding box center [486, 301] width 108 height 11
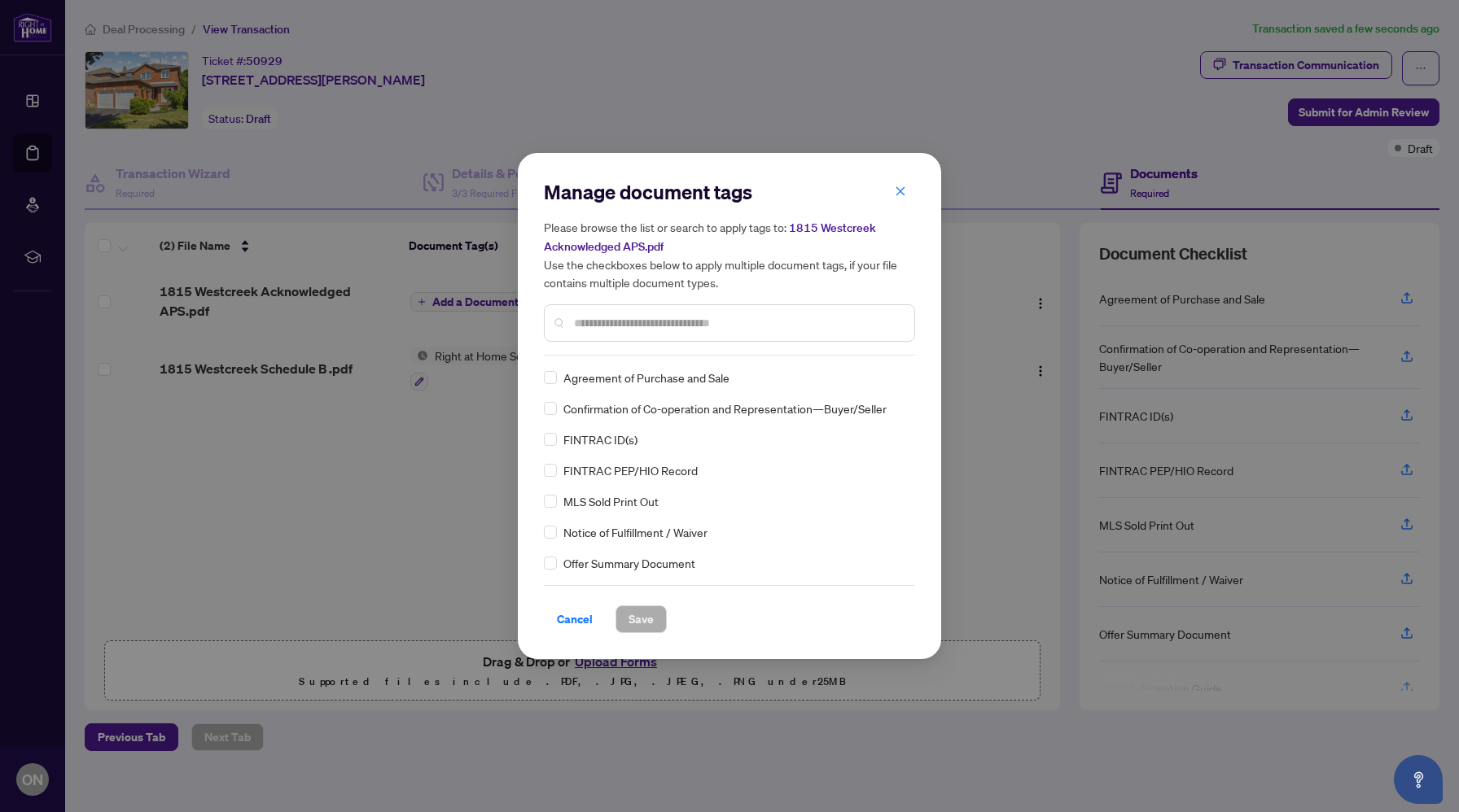
click at [622, 331] on div at bounding box center [729, 323] width 371 height 37
click at [624, 326] on input "text" at bounding box center [738, 323] width 328 height 18
click at [641, 615] on span "Save" at bounding box center [641, 620] width 25 height 26
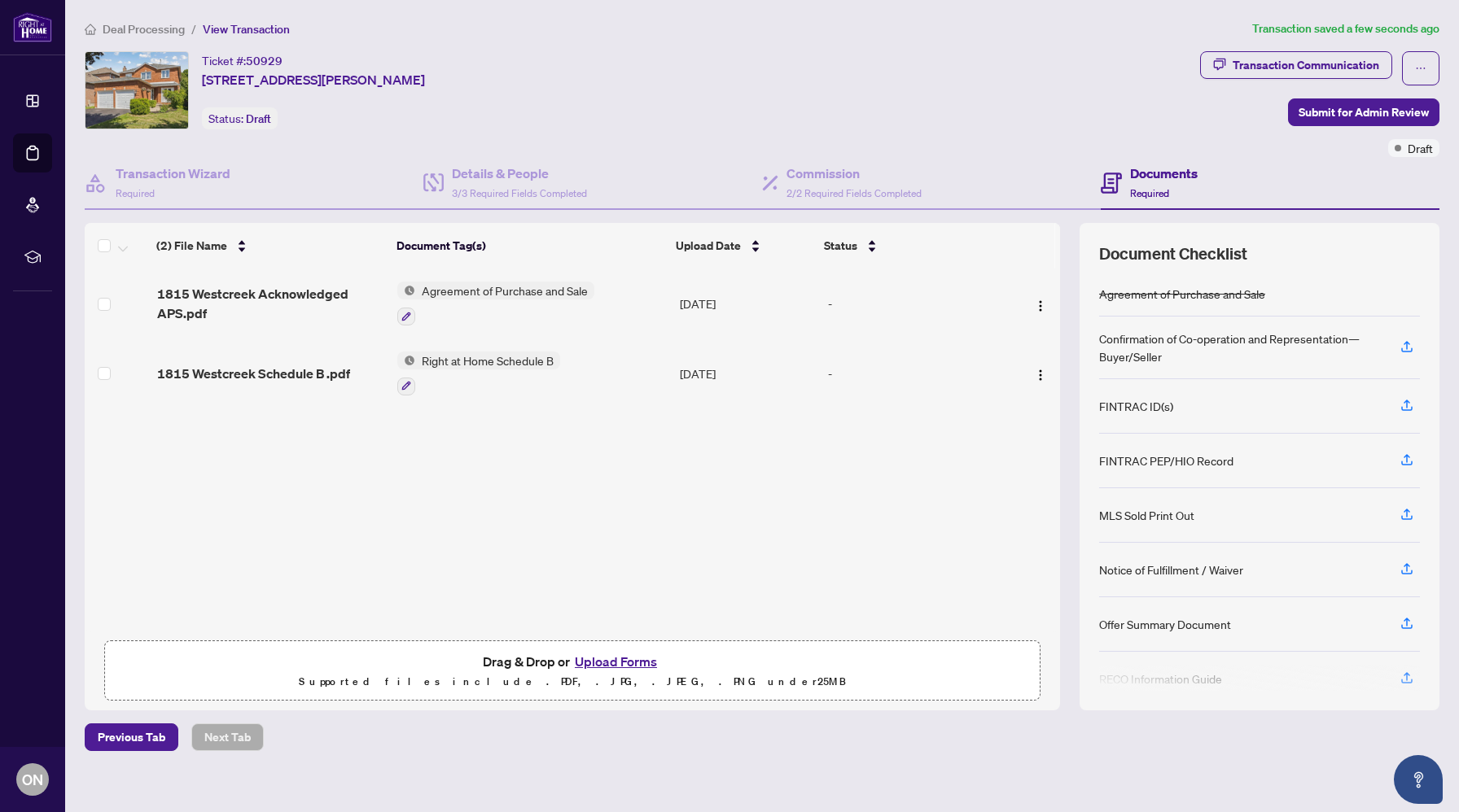
click at [611, 656] on button "Upload Forms" at bounding box center [615, 661] width 92 height 21
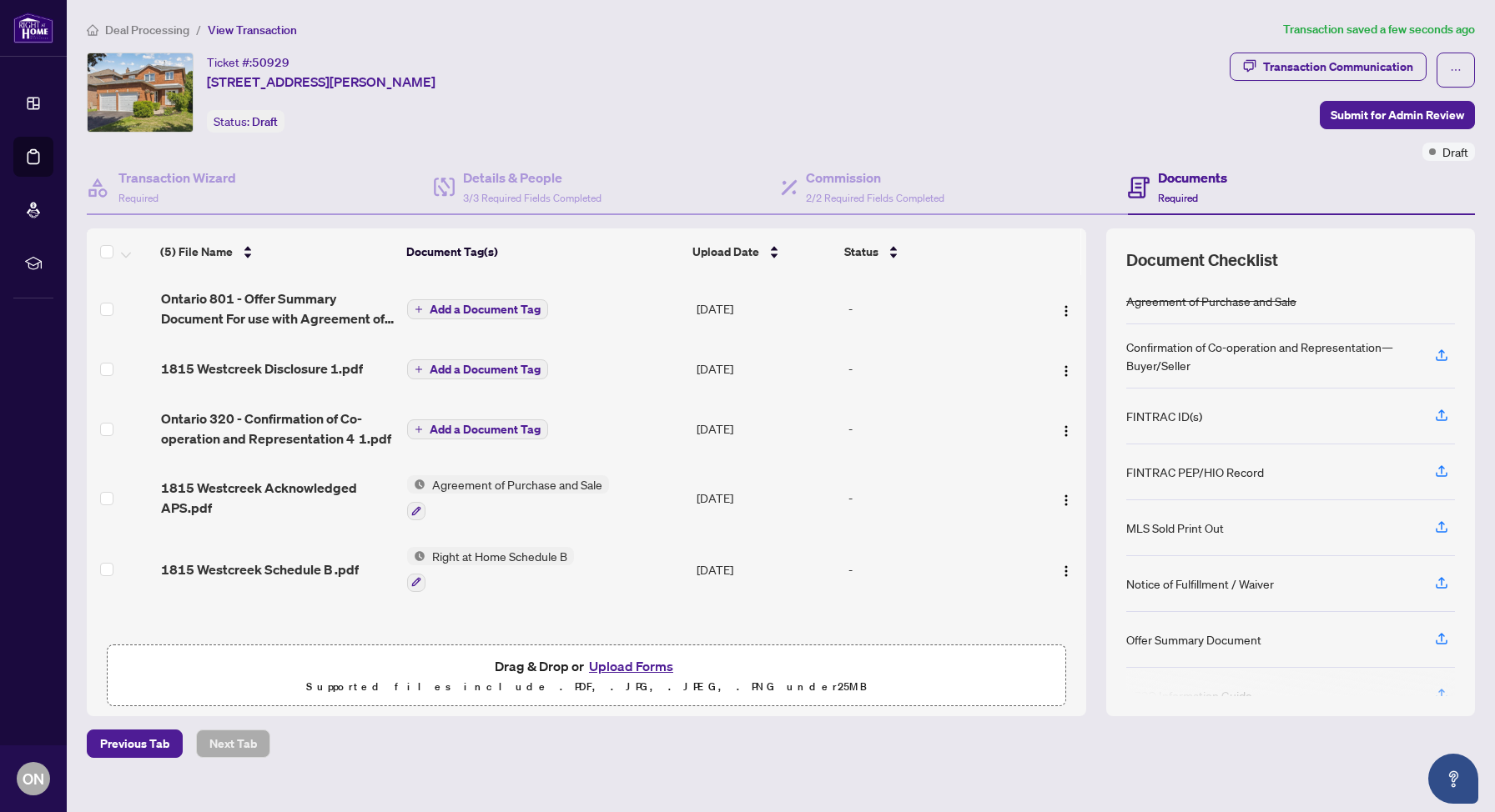
click at [509, 316] on button "Add a Document Tag" at bounding box center [478, 309] width 141 height 20
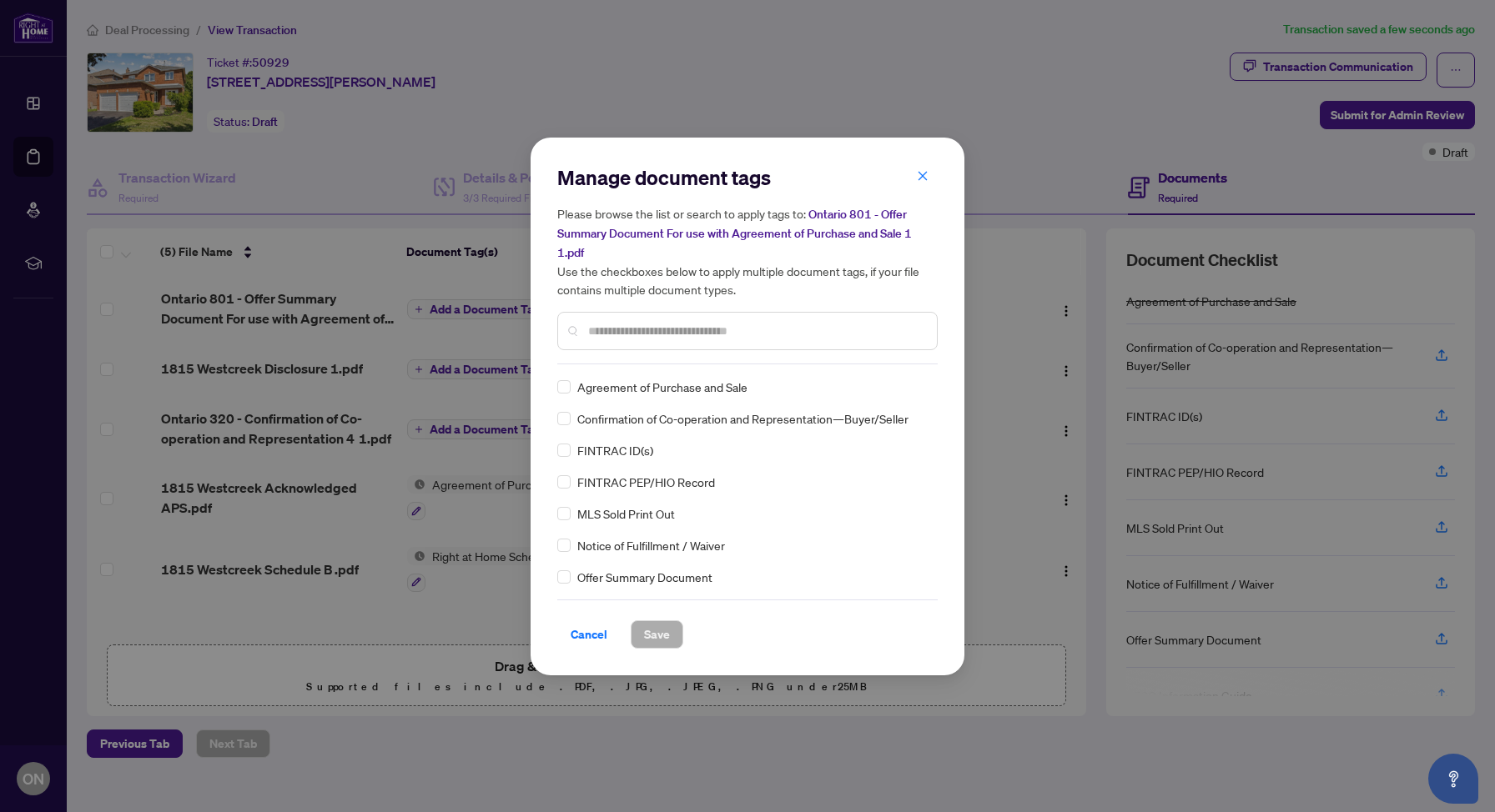
click at [639, 372] on div "Manage document tags Please browse the list or search to apply tags to: Ontario…" at bounding box center [747, 406] width 380 height 484
click at [643, 356] on div "Manage document tags Please browse the list or search to apply tags to: Ontario…" at bounding box center [747, 263] width 380 height 200
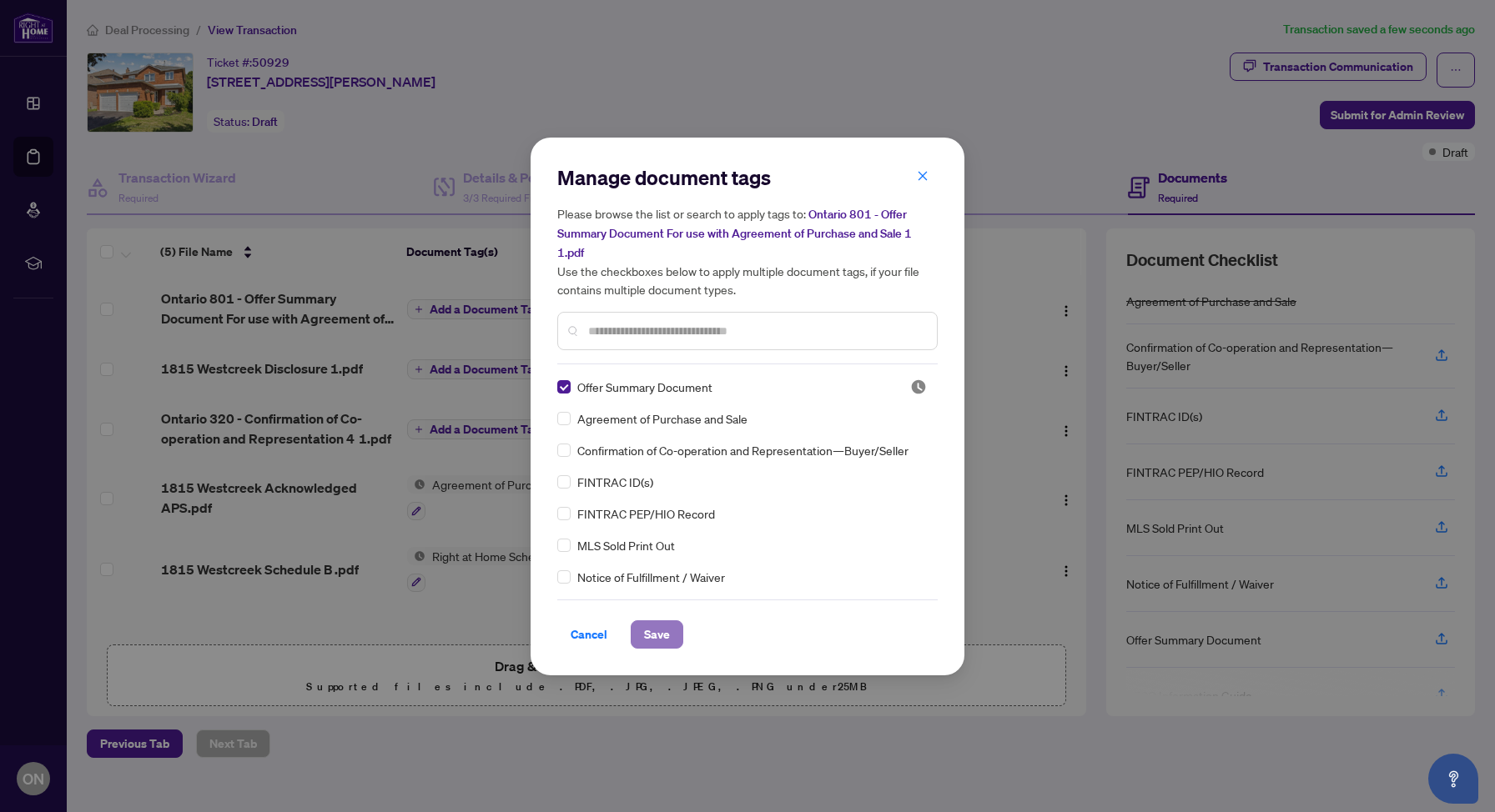
click at [655, 638] on span "Save" at bounding box center [657, 635] width 26 height 27
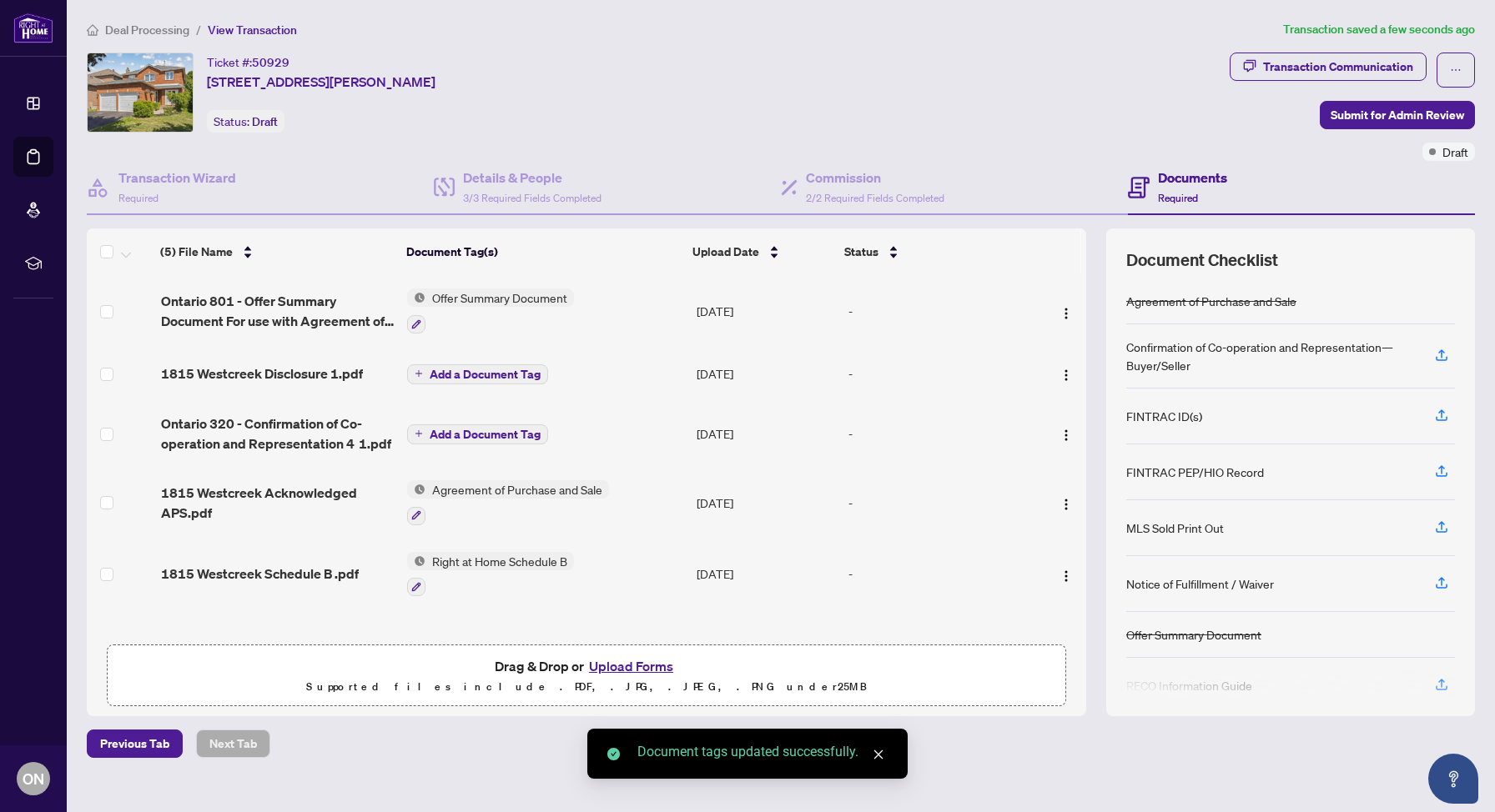
click at [473, 369] on span "Add a Document Tag" at bounding box center [484, 374] width 111 height 11
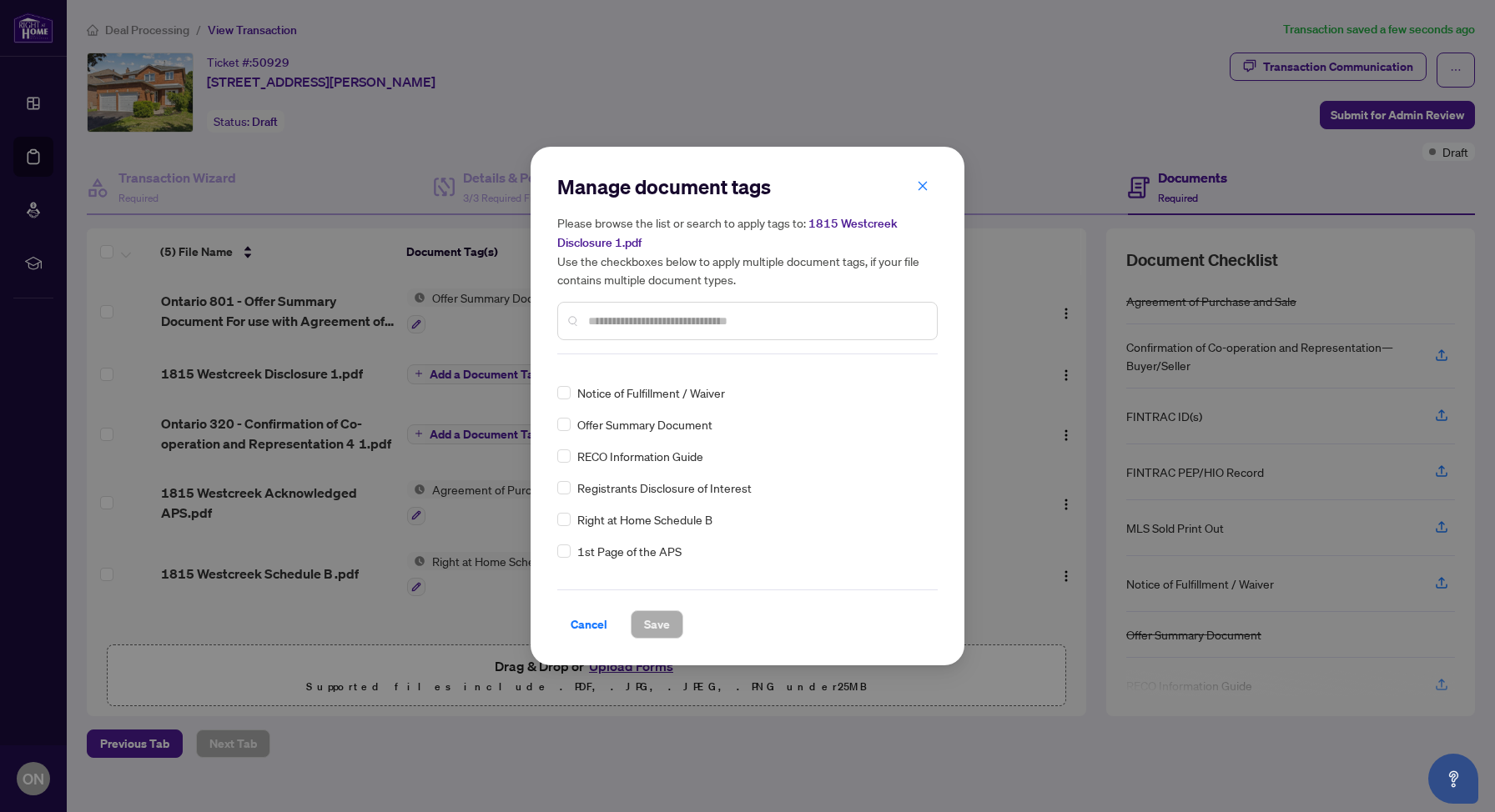
scroll to position [149, 0]
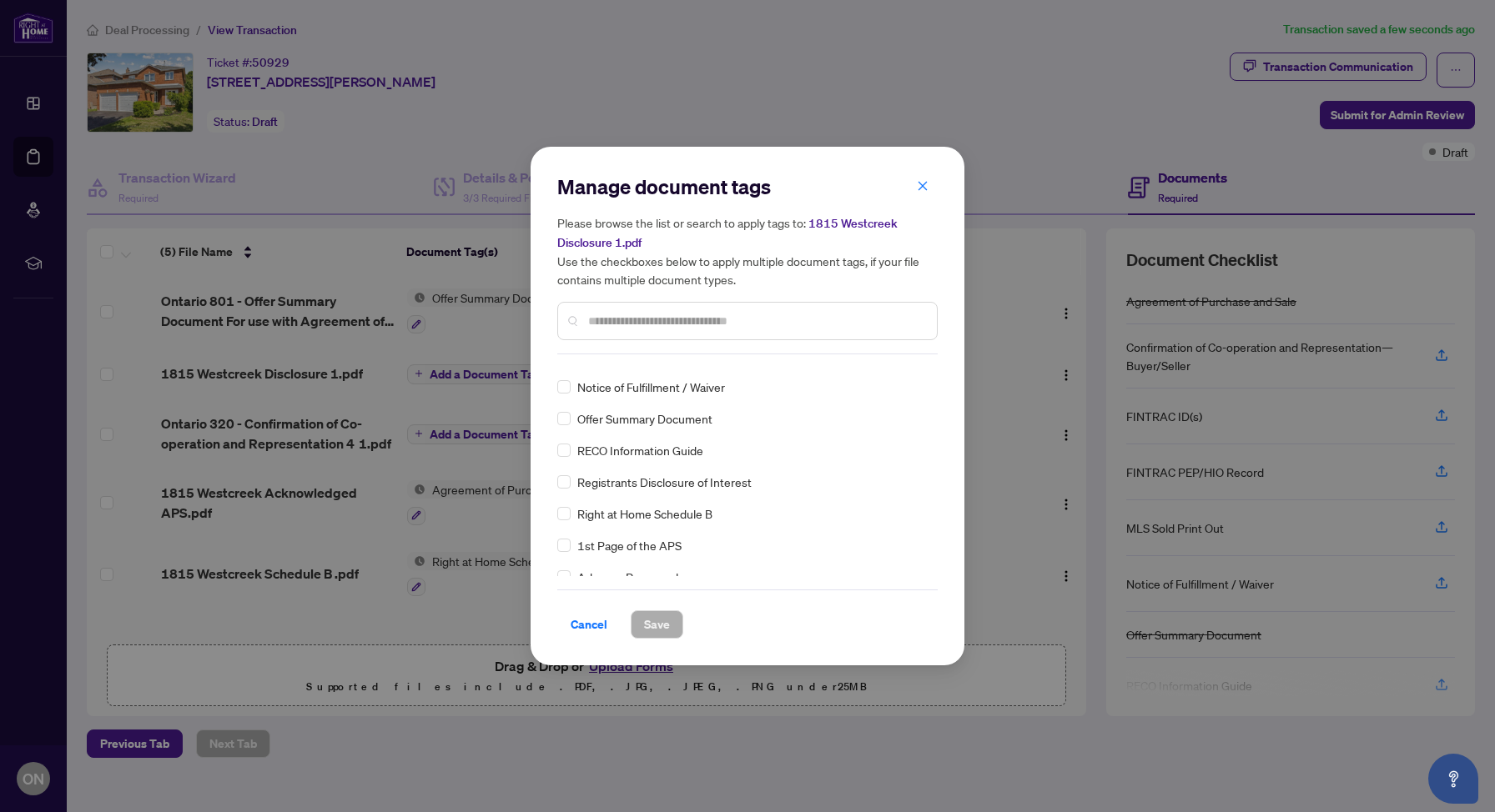
click at [632, 478] on span "Registrants Disclosure of Interest" at bounding box center [665, 481] width 174 height 18
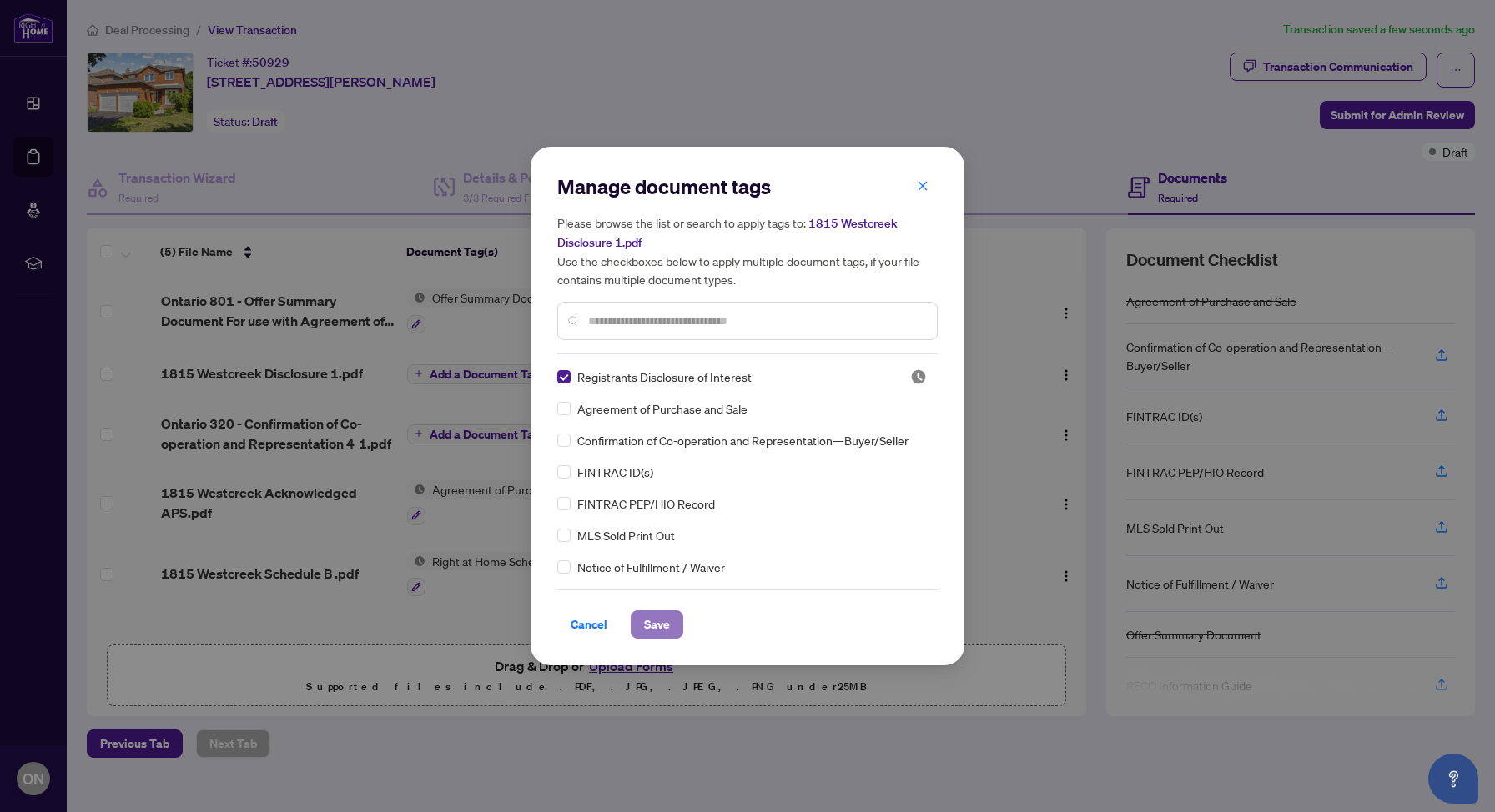
click at [652, 636] on span "Save" at bounding box center [657, 624] width 26 height 27
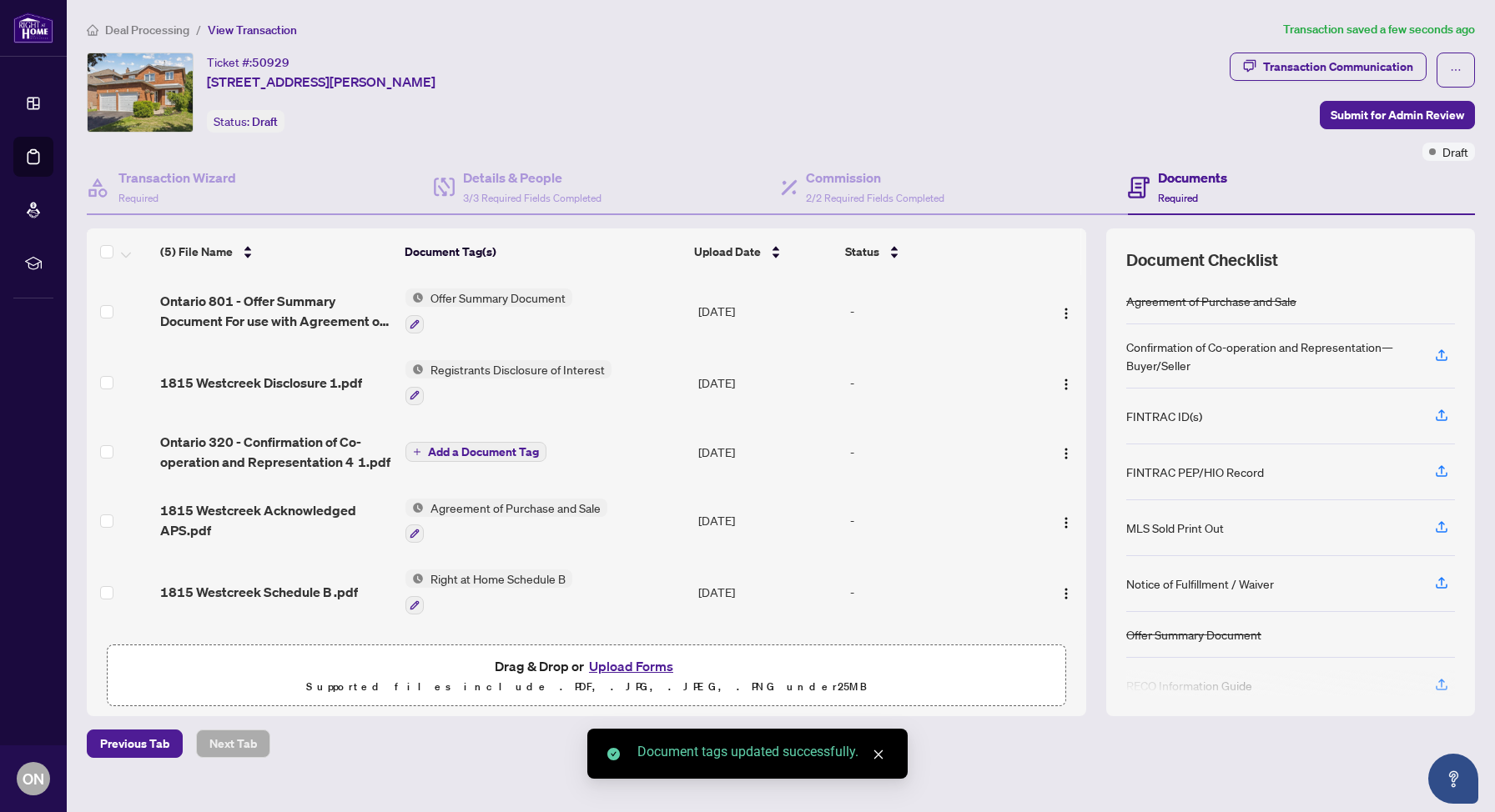
click at [497, 449] on span "Add a Document Tag" at bounding box center [483, 452] width 111 height 11
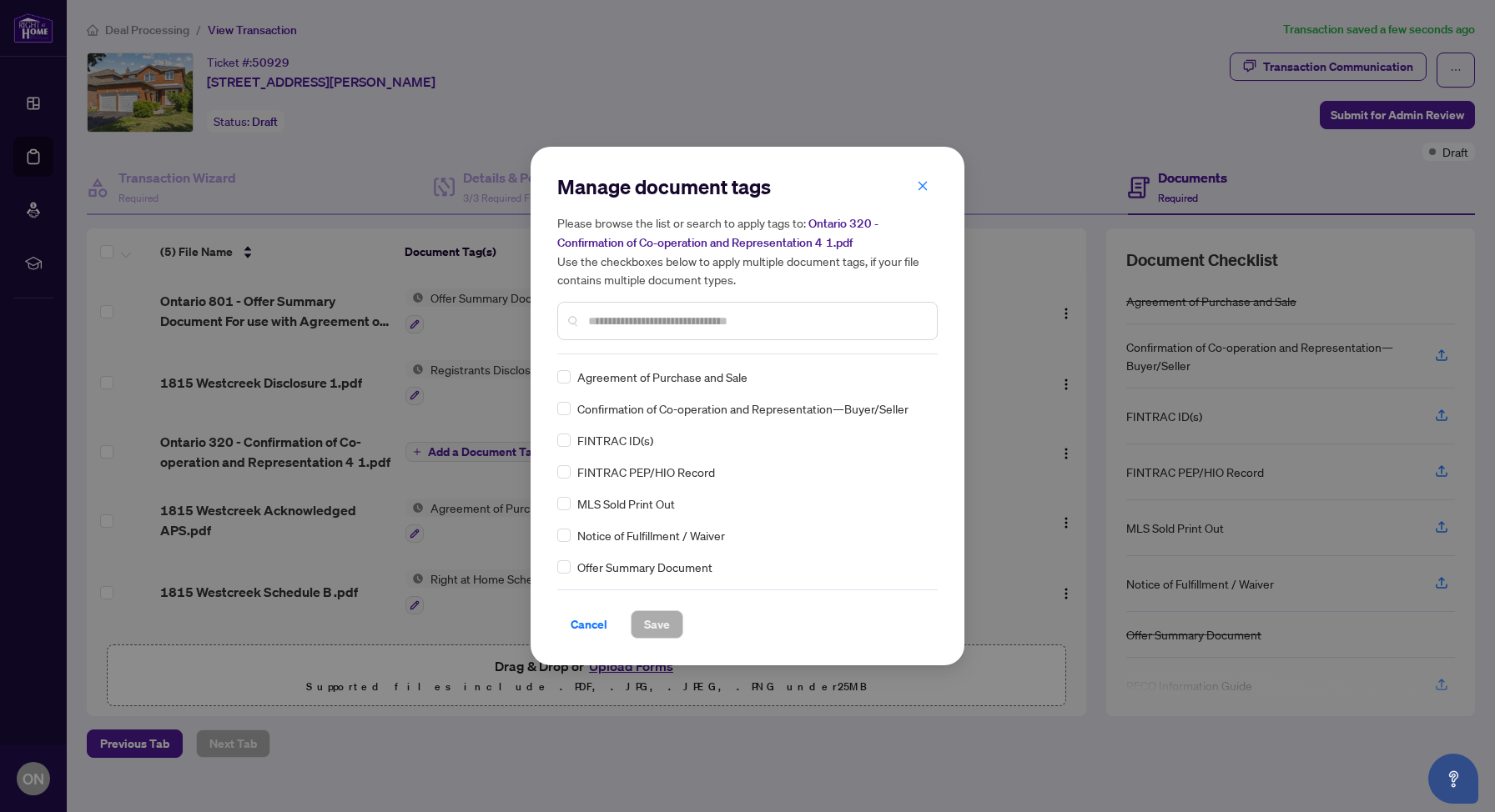
click at [624, 411] on span "Confirmation of Co-operation and Representation—Buyer/Seller" at bounding box center [742, 408] width 331 height 18
click at [574, 398] on div "Agreement of Purchase and Sale Confirmation of Co-operation and Representation—…" at bounding box center [747, 472] width 380 height 208
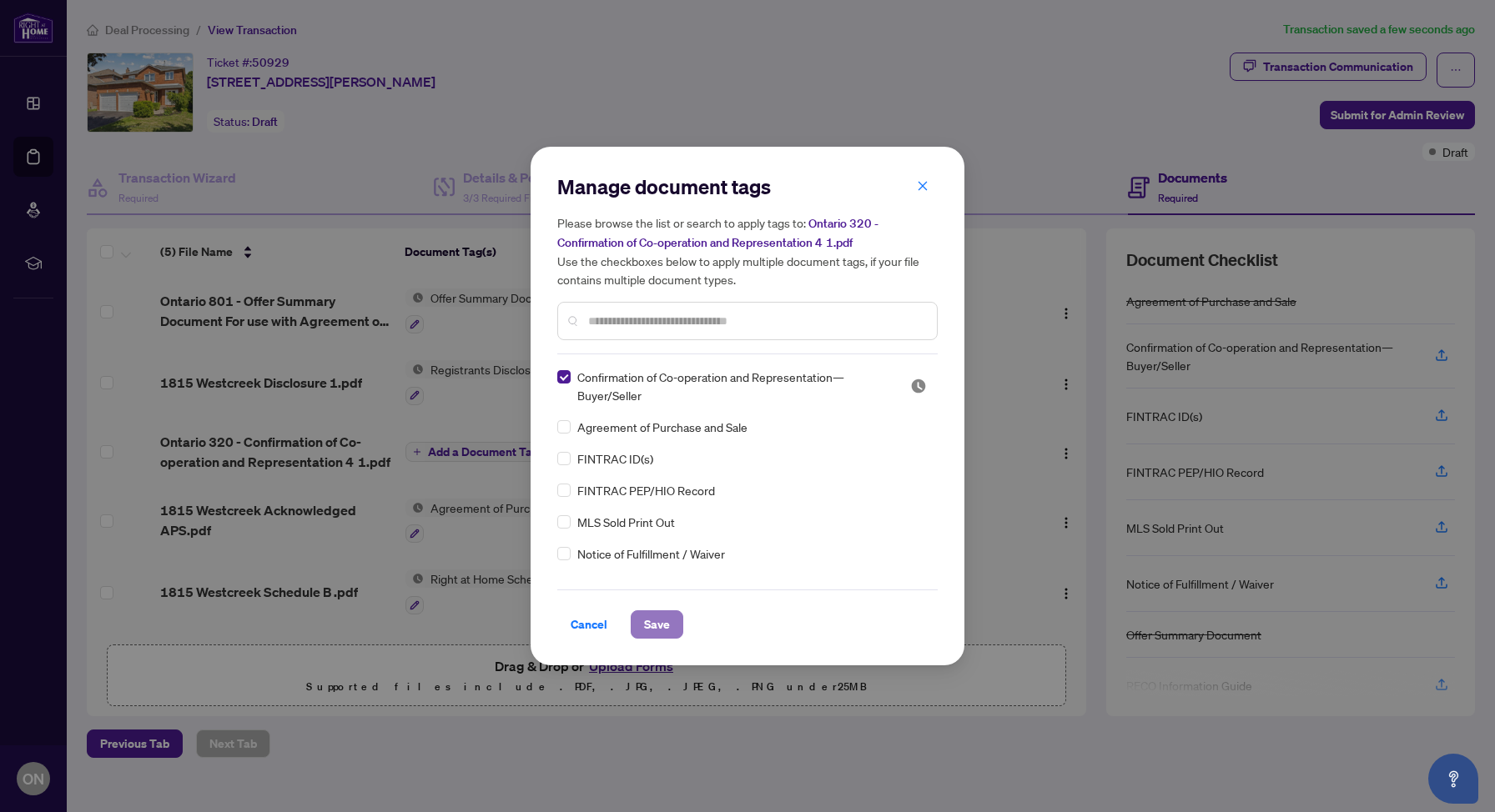
click at [657, 625] on span "Save" at bounding box center [657, 624] width 26 height 27
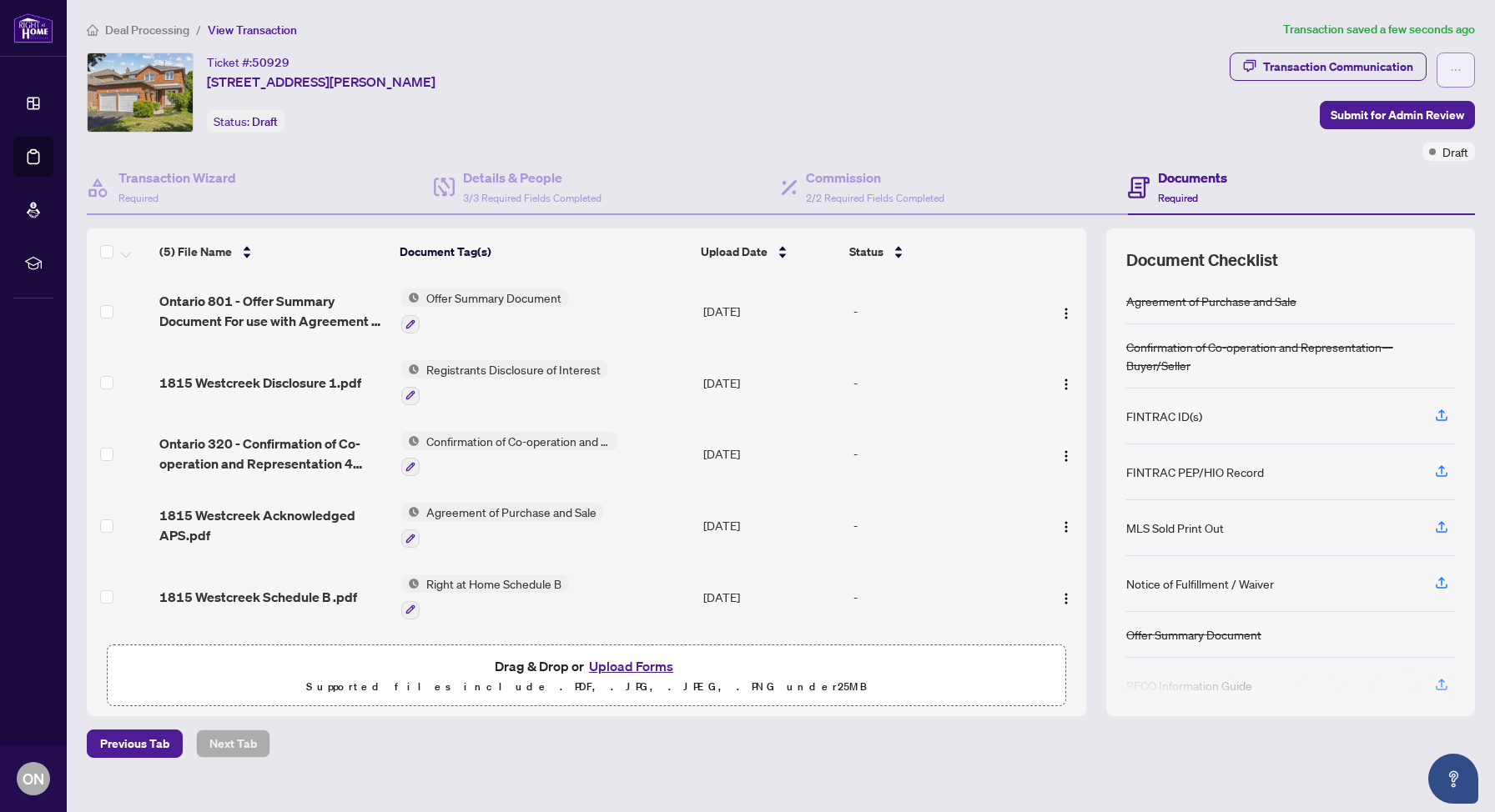
click at [1463, 75] on button "button" at bounding box center [1456, 69] width 38 height 35
drag, startPoint x: 792, startPoint y: 59, endPoint x: 280, endPoint y: 28, distance: 512.9
click at [791, 59] on div "Ticket #: 50929 [STREET_ADDRESS][PERSON_NAME] Status: Draft" at bounding box center [655, 92] width 1137 height 80
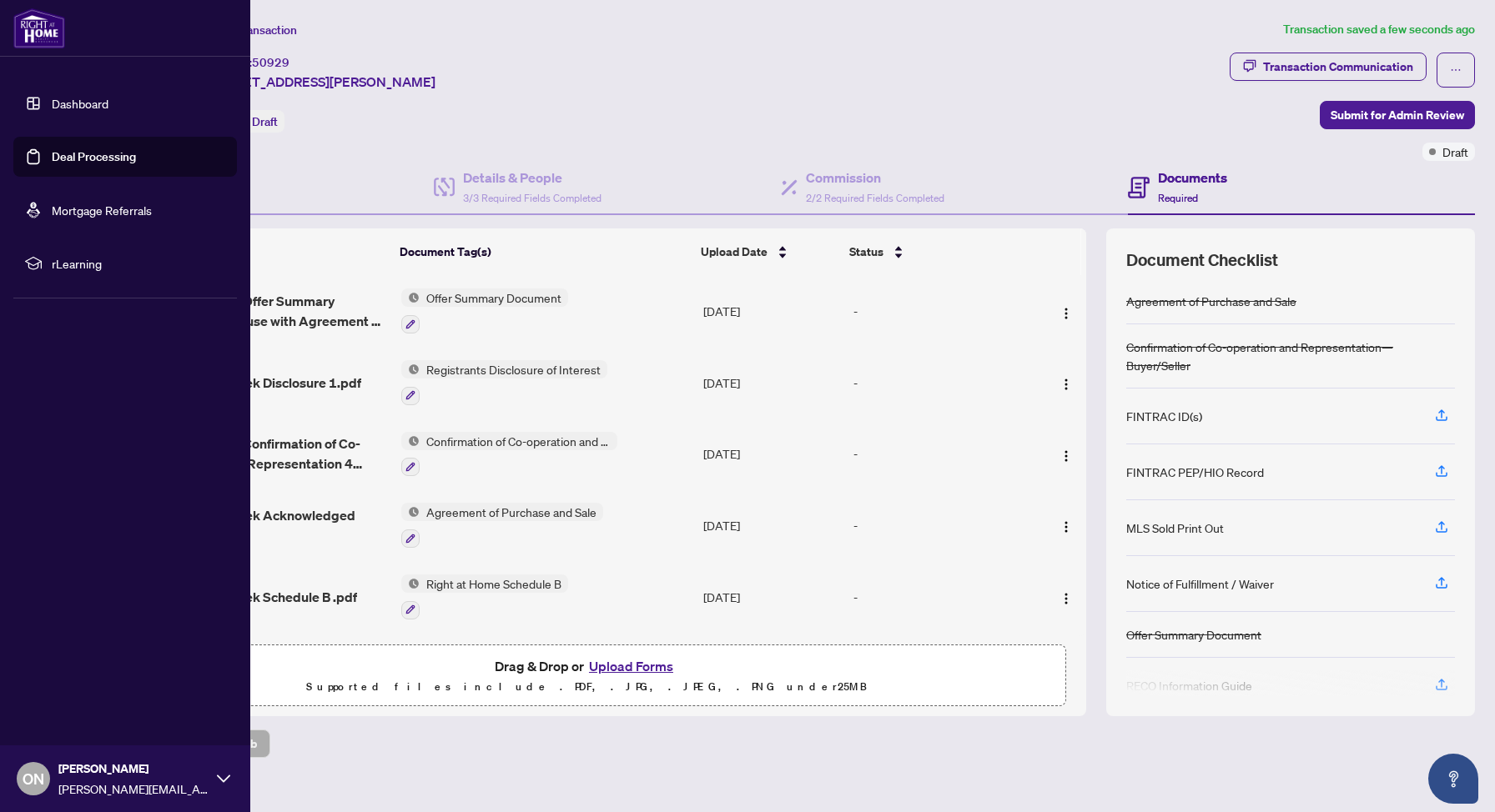
click at [52, 96] on link "Dashboard" at bounding box center [81, 103] width 57 height 15
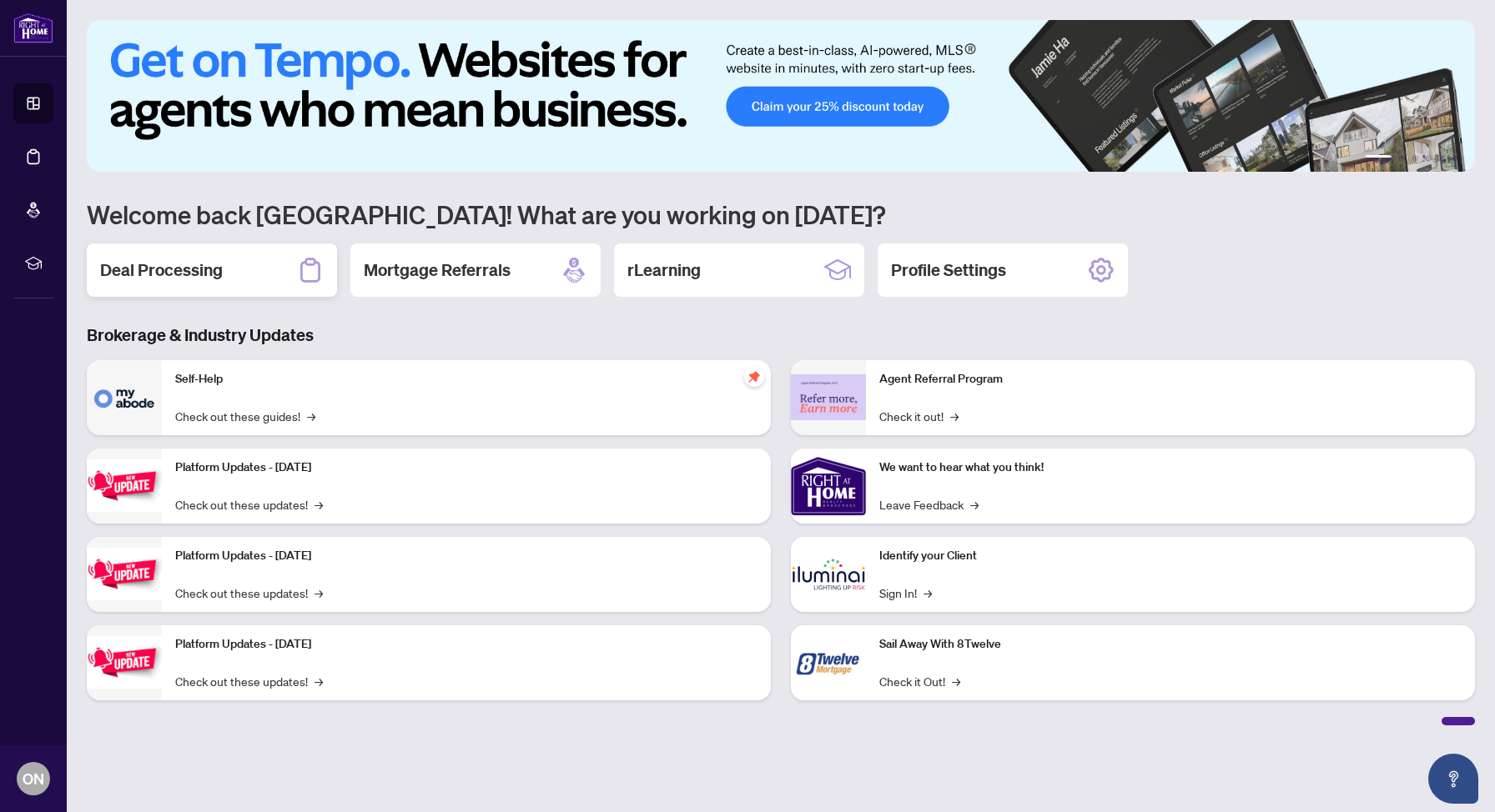
click at [258, 282] on div "Deal Processing" at bounding box center [212, 270] width 250 height 53
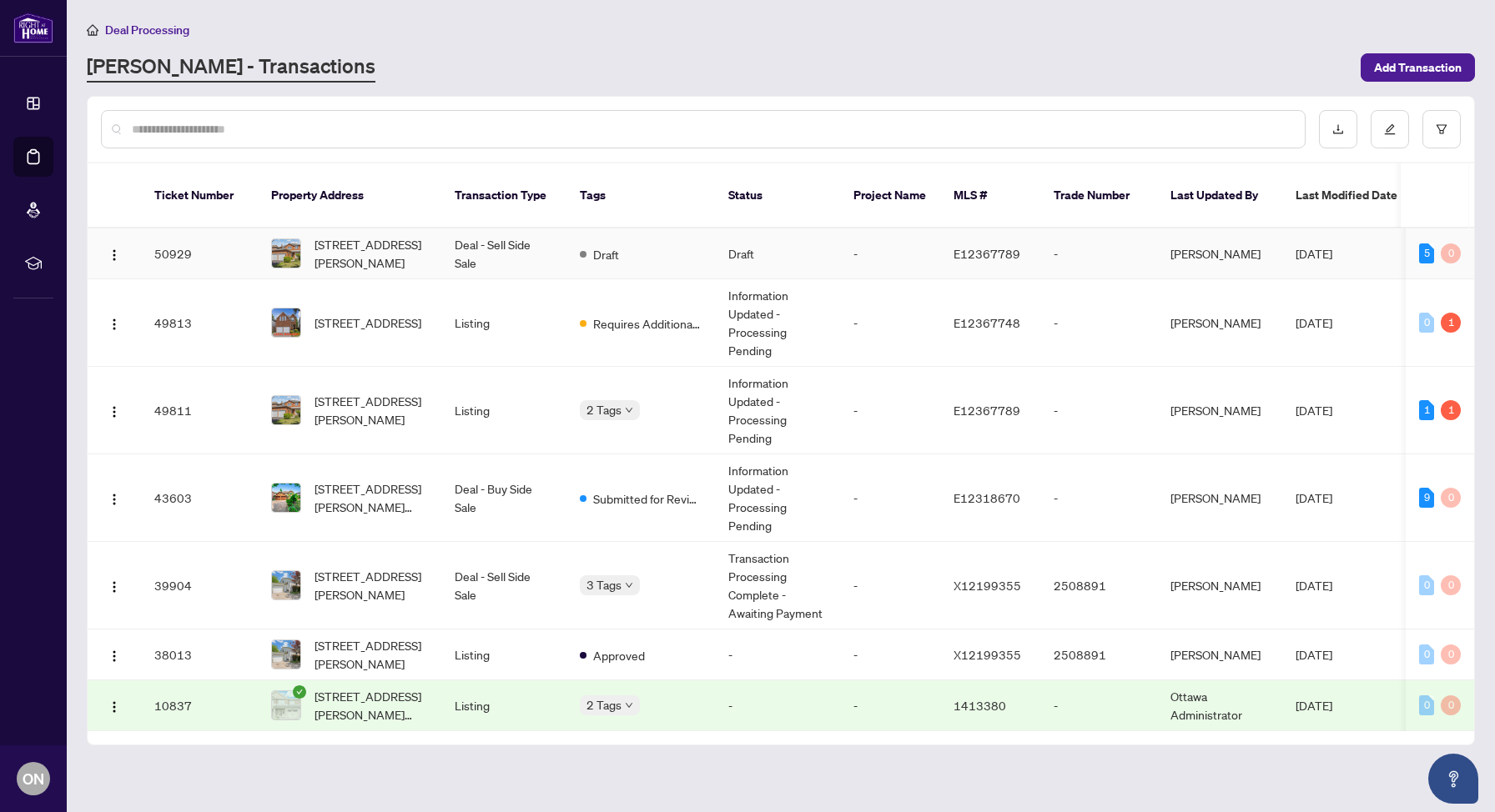
click at [441, 240] on td "[STREET_ADDRESS][PERSON_NAME]" at bounding box center [350, 254] width 184 height 51
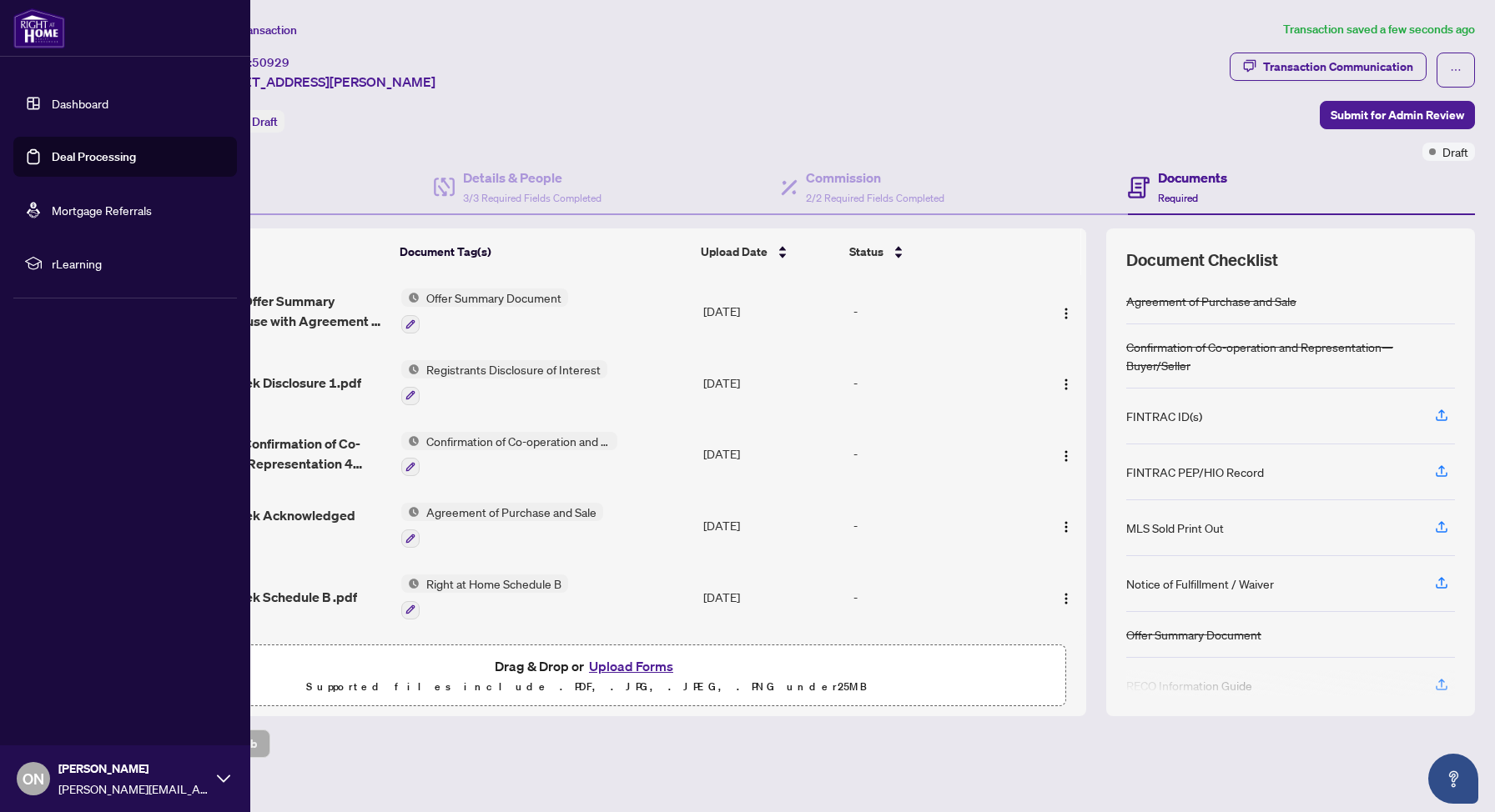
click at [72, 150] on link "Deal Processing" at bounding box center [94, 157] width 84 height 15
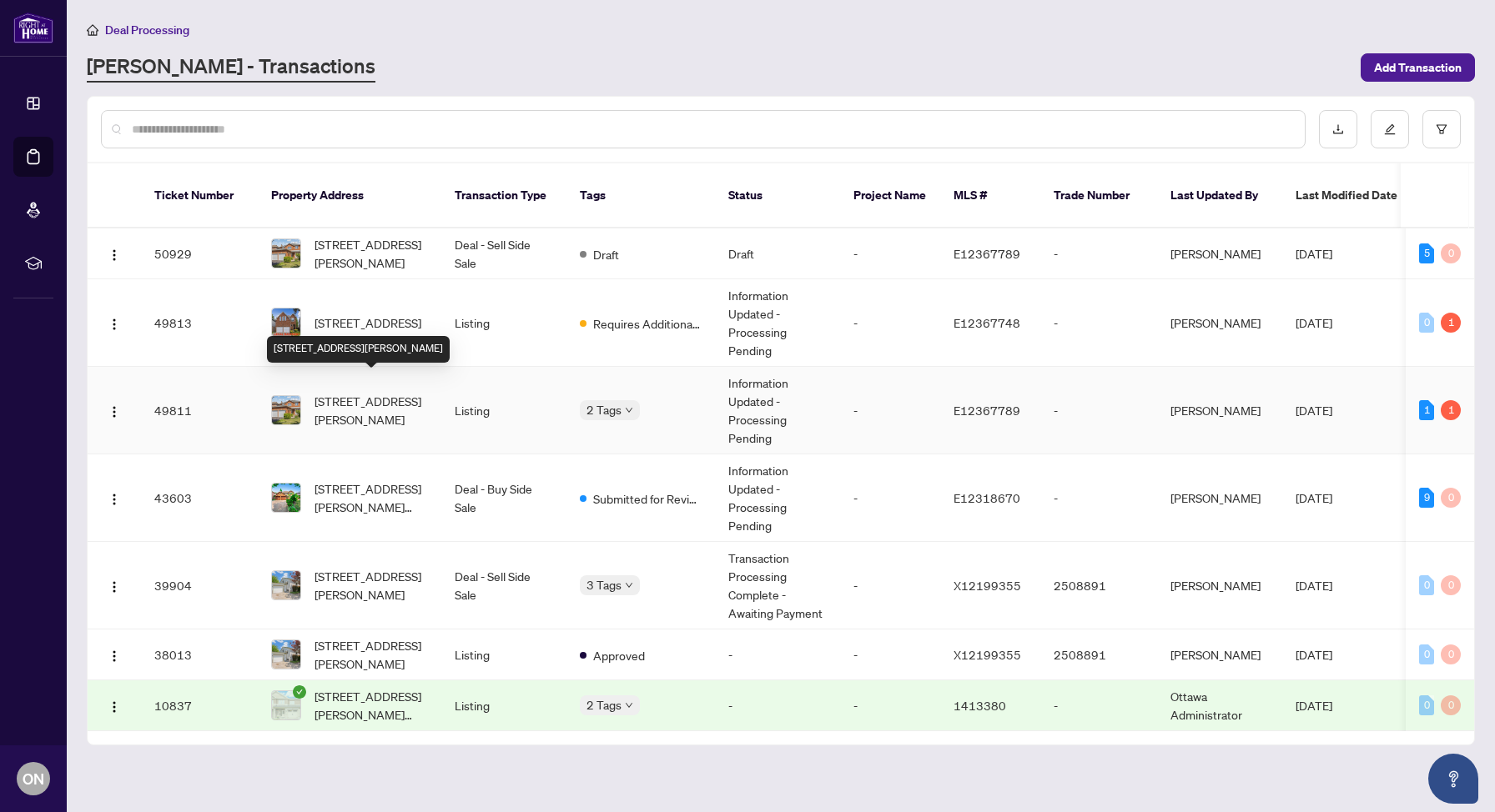
click at [394, 401] on span "[STREET_ADDRESS][PERSON_NAME]" at bounding box center [372, 410] width 114 height 37
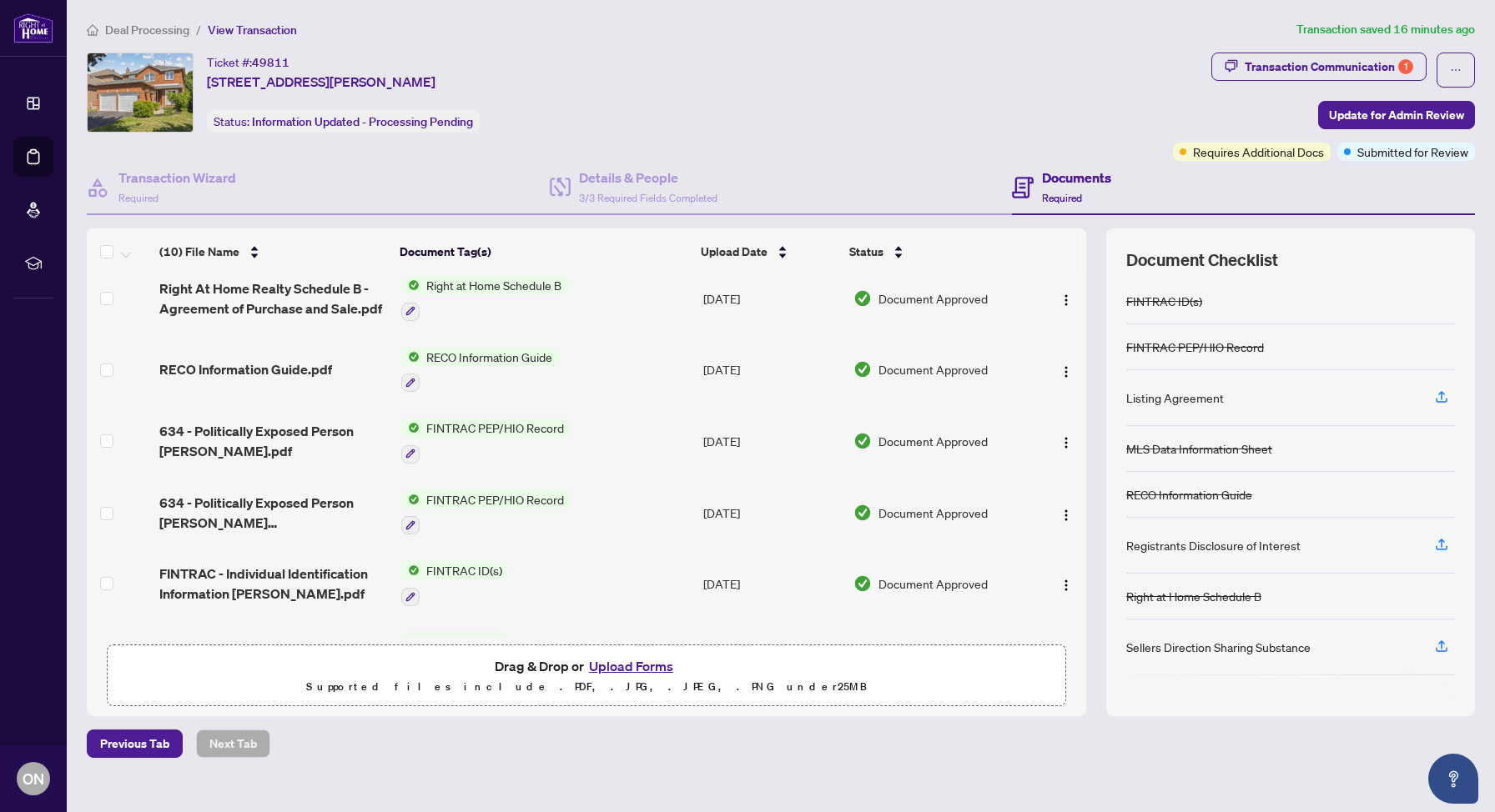
scroll to position [302, 0]
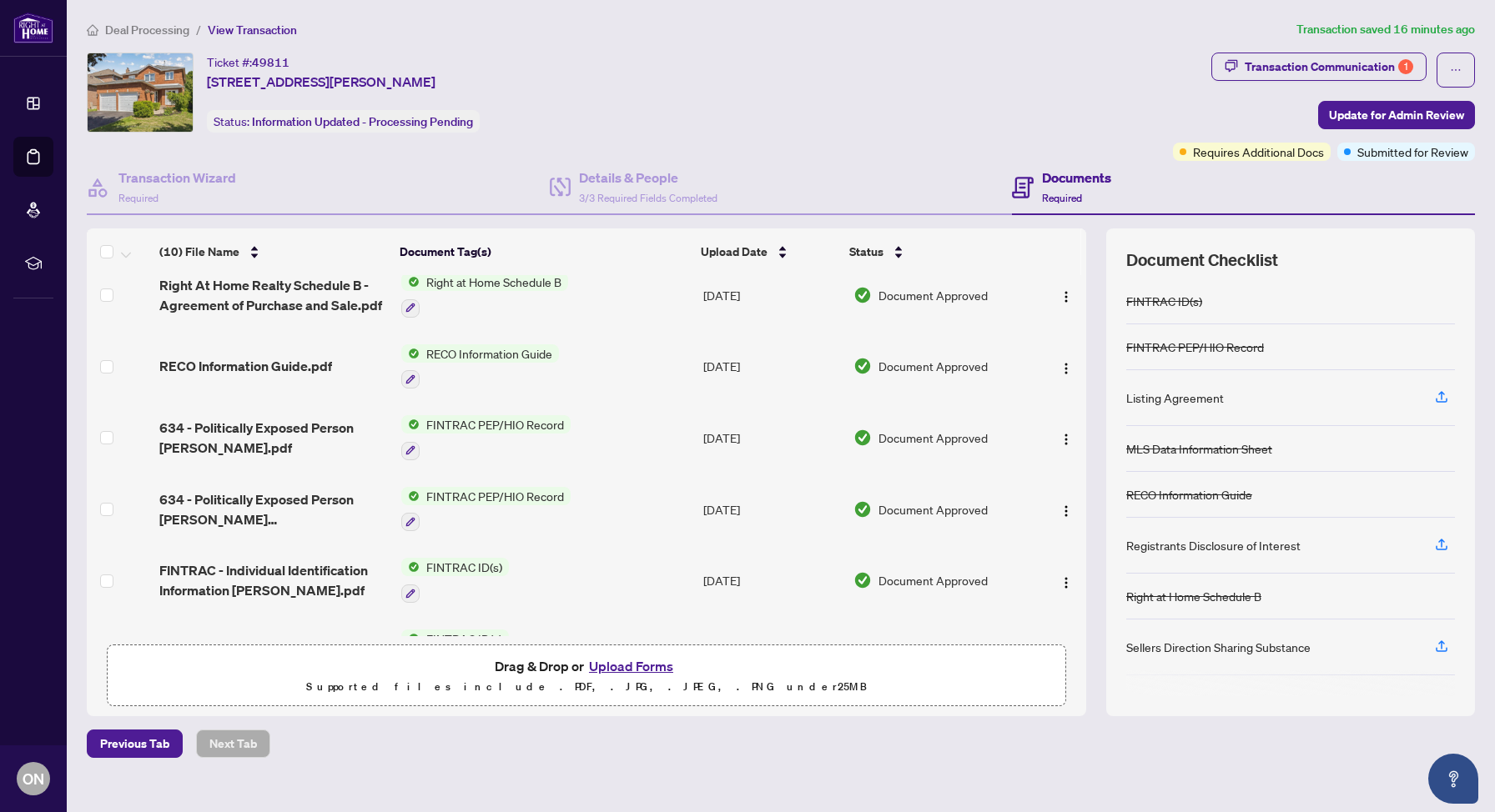
click at [1067, 446] on td at bounding box center [1060, 438] width 52 height 72
click at [1065, 435] on img "button" at bounding box center [1067, 440] width 13 height 13
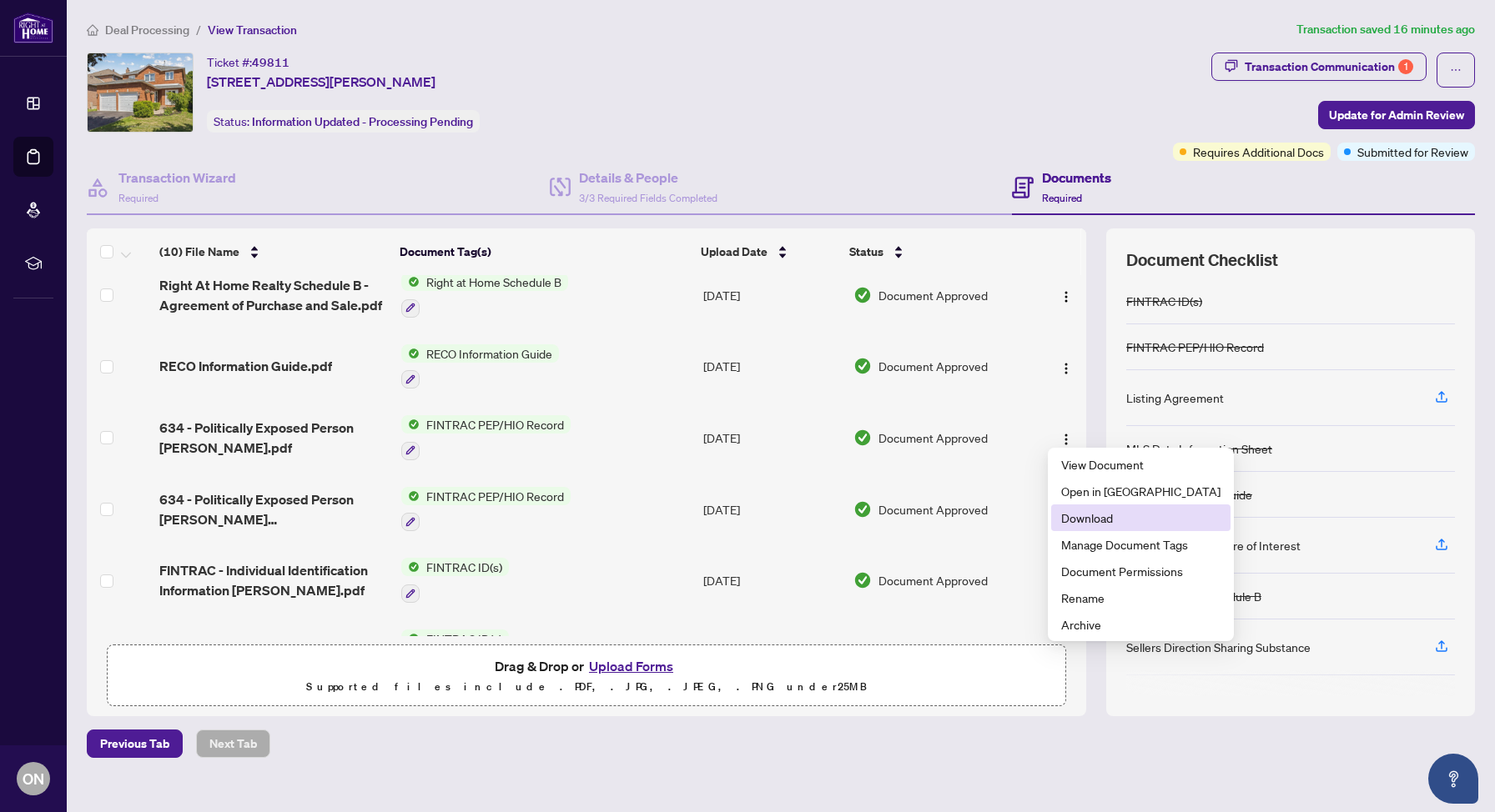
click at [1071, 507] on li "Download" at bounding box center [1140, 518] width 179 height 27
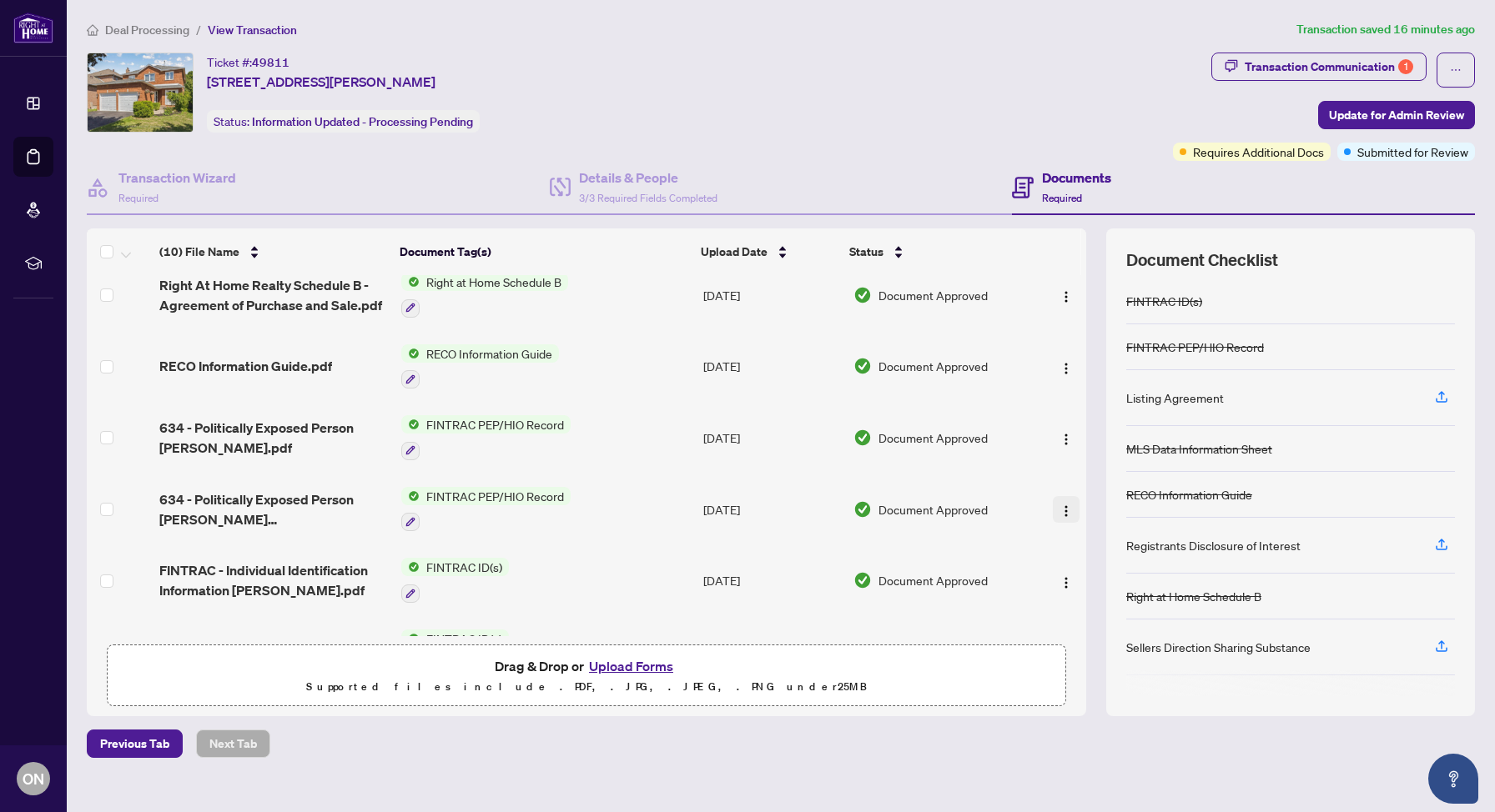
click at [1060, 505] on img "button" at bounding box center [1067, 512] width 13 height 13
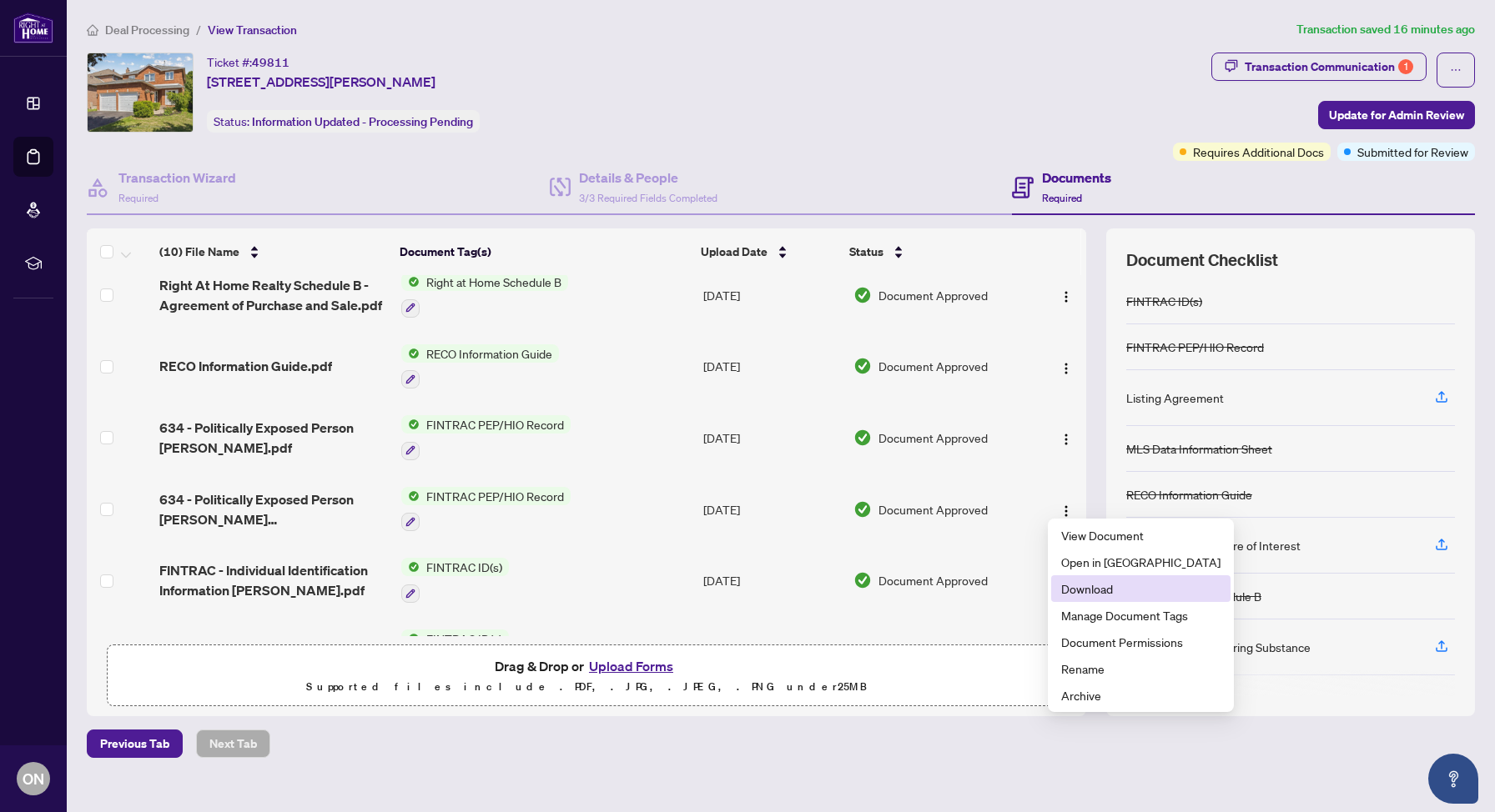
click at [1088, 588] on span "Download" at bounding box center [1141, 588] width 159 height 18
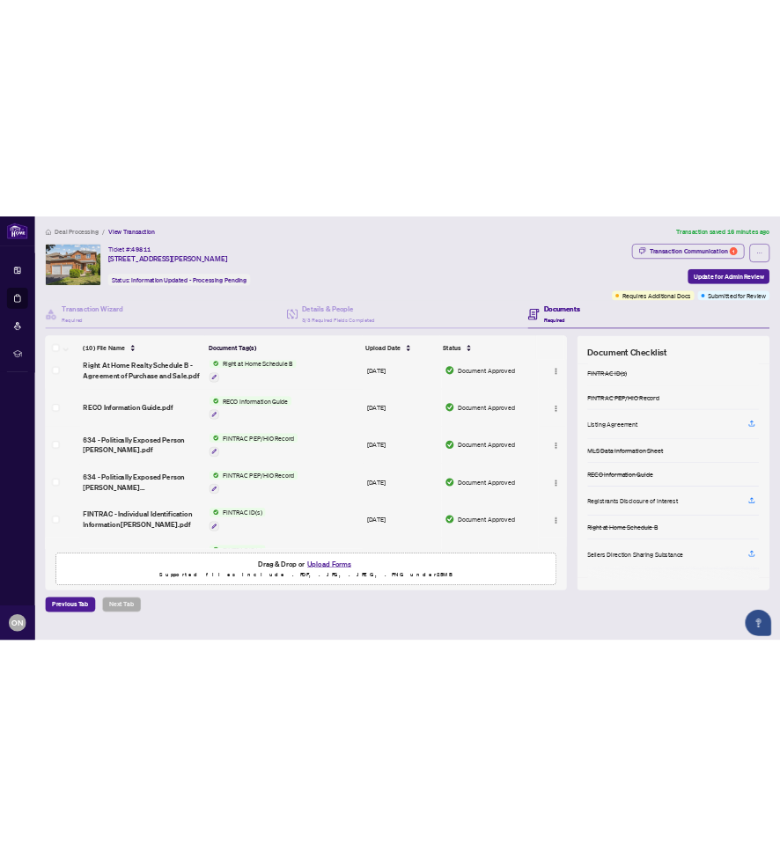
scroll to position [371, 0]
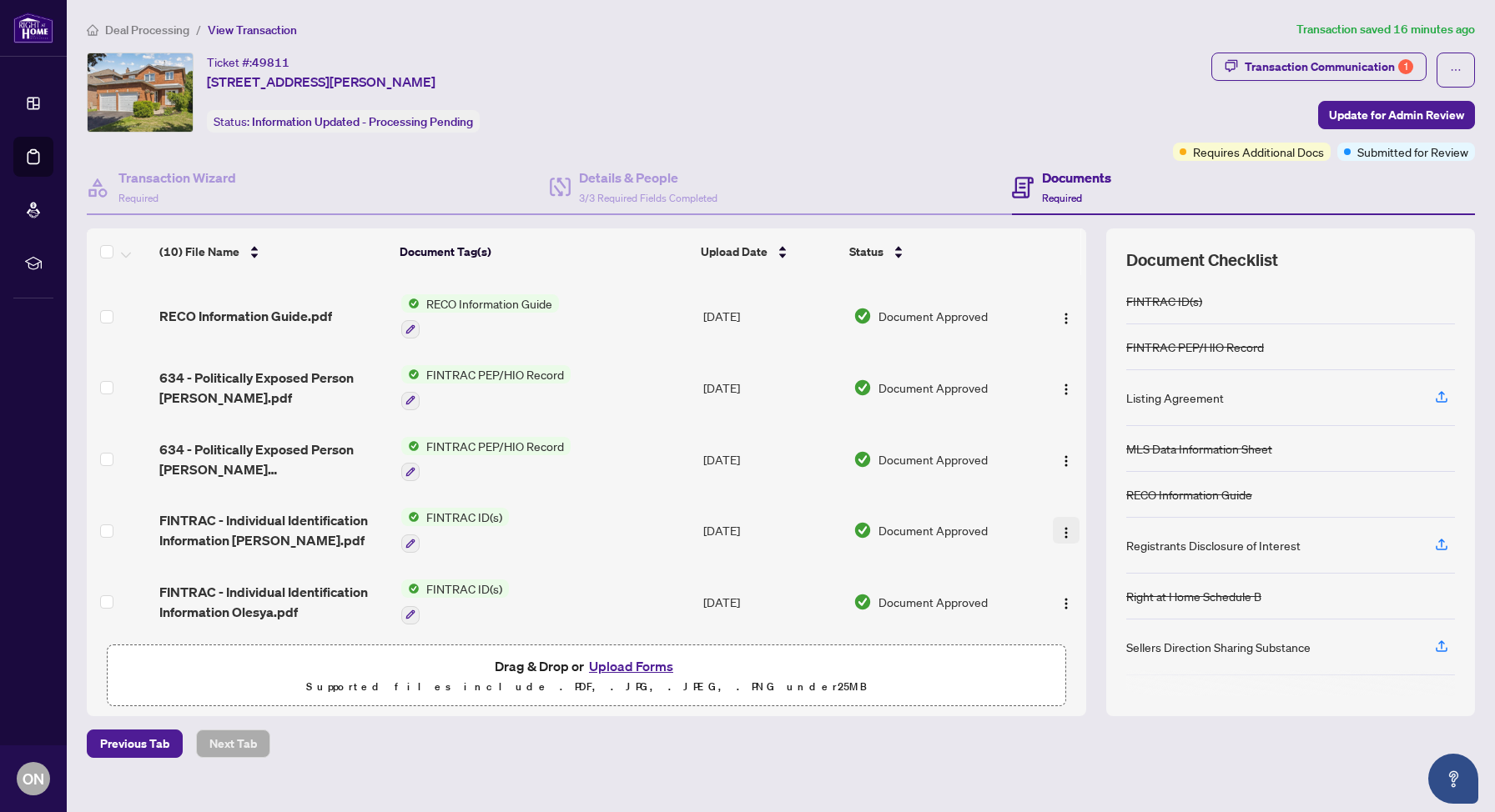
click at [1063, 527] on img "button" at bounding box center [1067, 532] width 13 height 13
click at [1065, 539] on td at bounding box center [1060, 531] width 52 height 72
click at [1064, 531] on span "button" at bounding box center [1067, 530] width 13 height 18
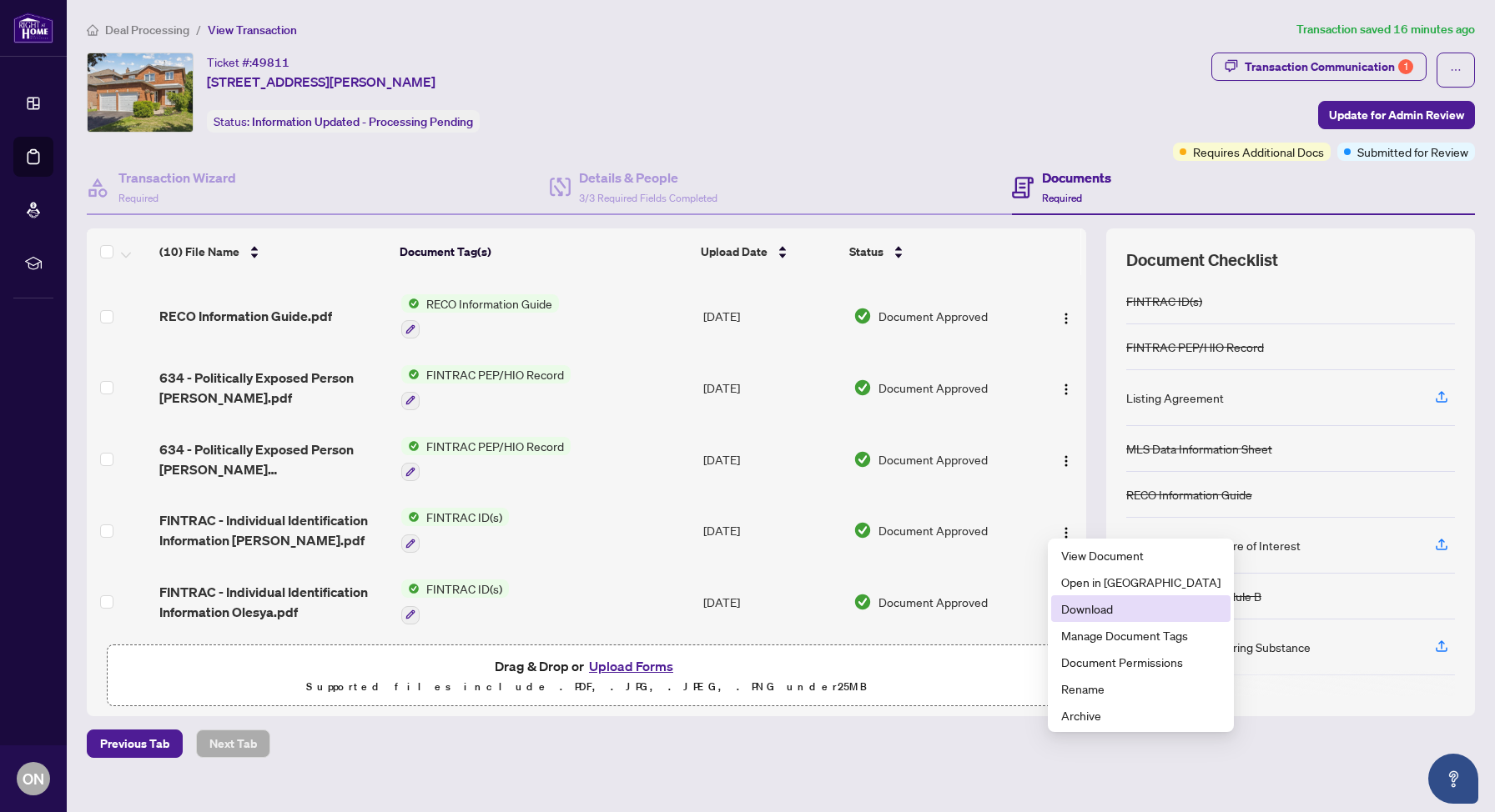
click at [1080, 605] on span "Download" at bounding box center [1141, 608] width 159 height 18
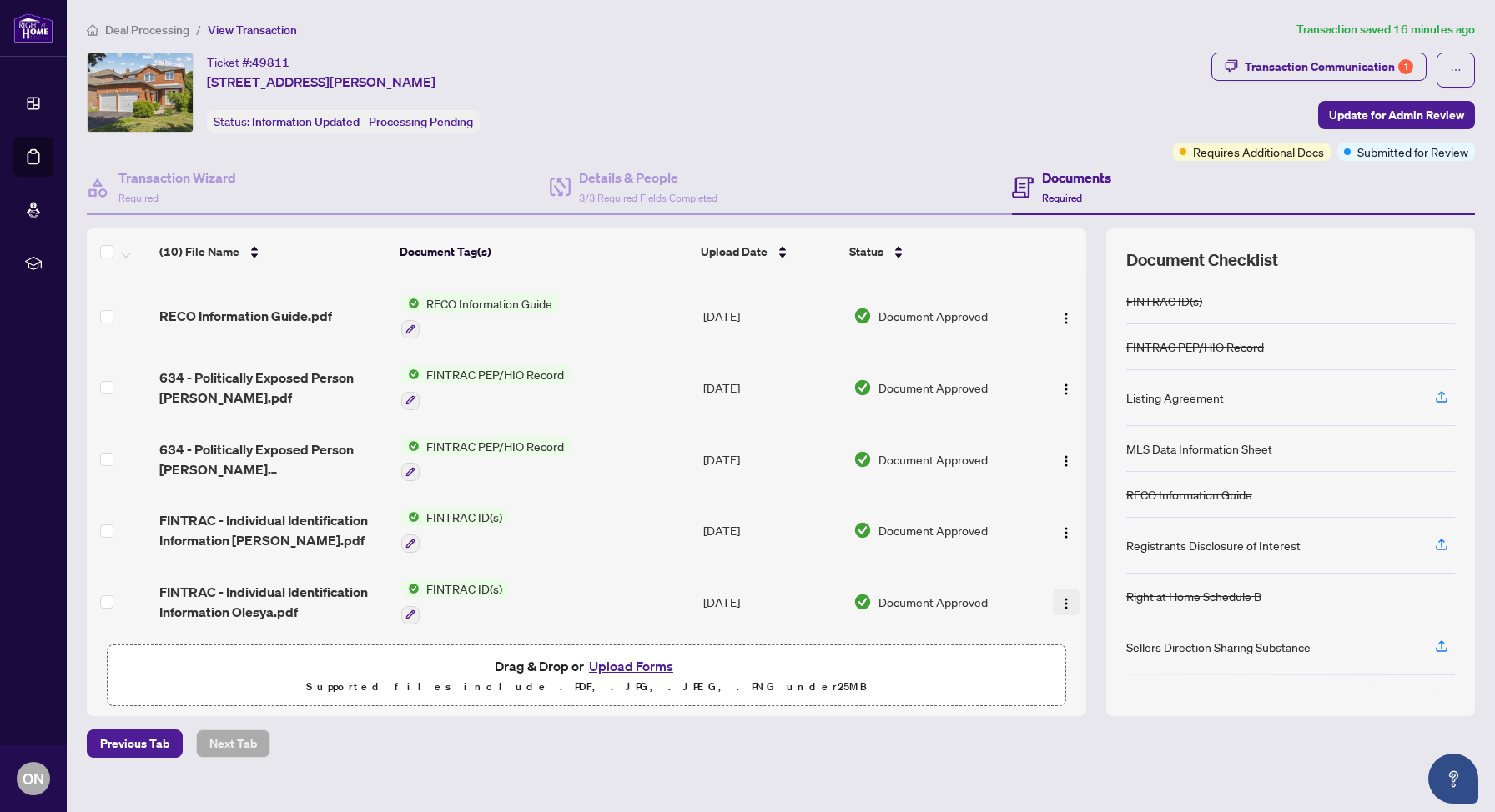
click at [1063, 603] on button "button" at bounding box center [1067, 602] width 27 height 27
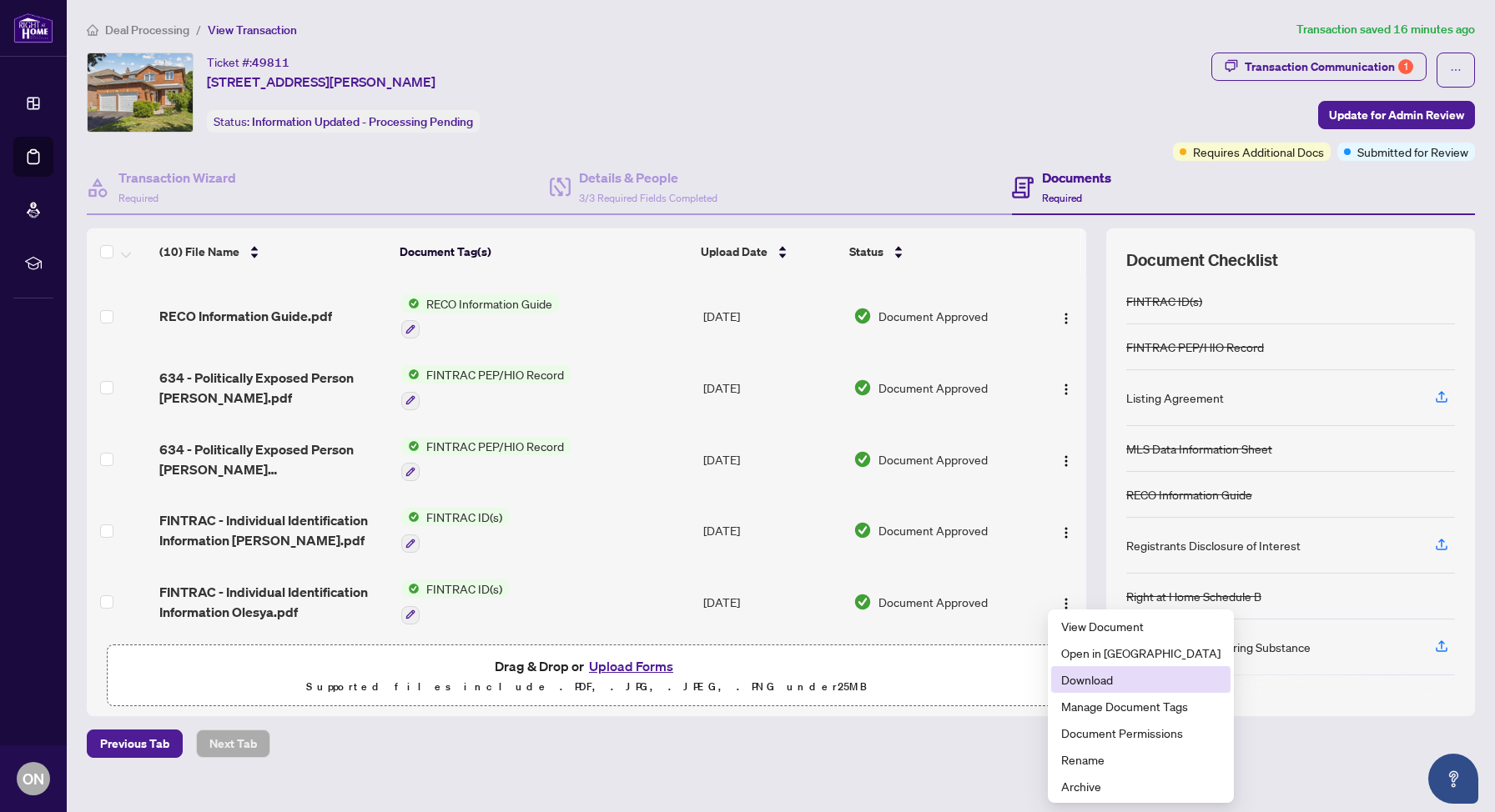
click at [1072, 677] on span "Download" at bounding box center [1141, 679] width 159 height 18
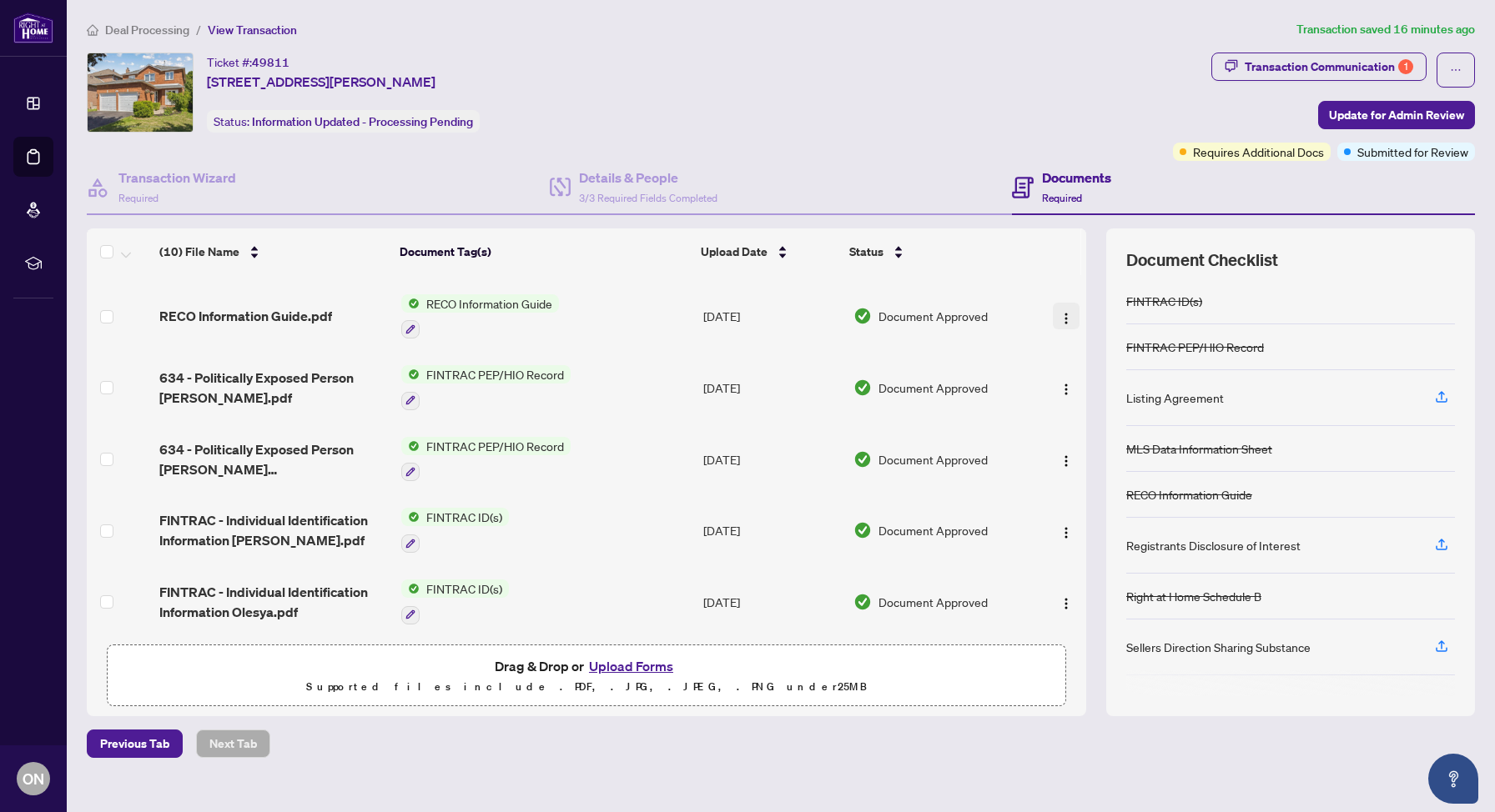
click at [1062, 312] on img "button" at bounding box center [1067, 318] width 13 height 13
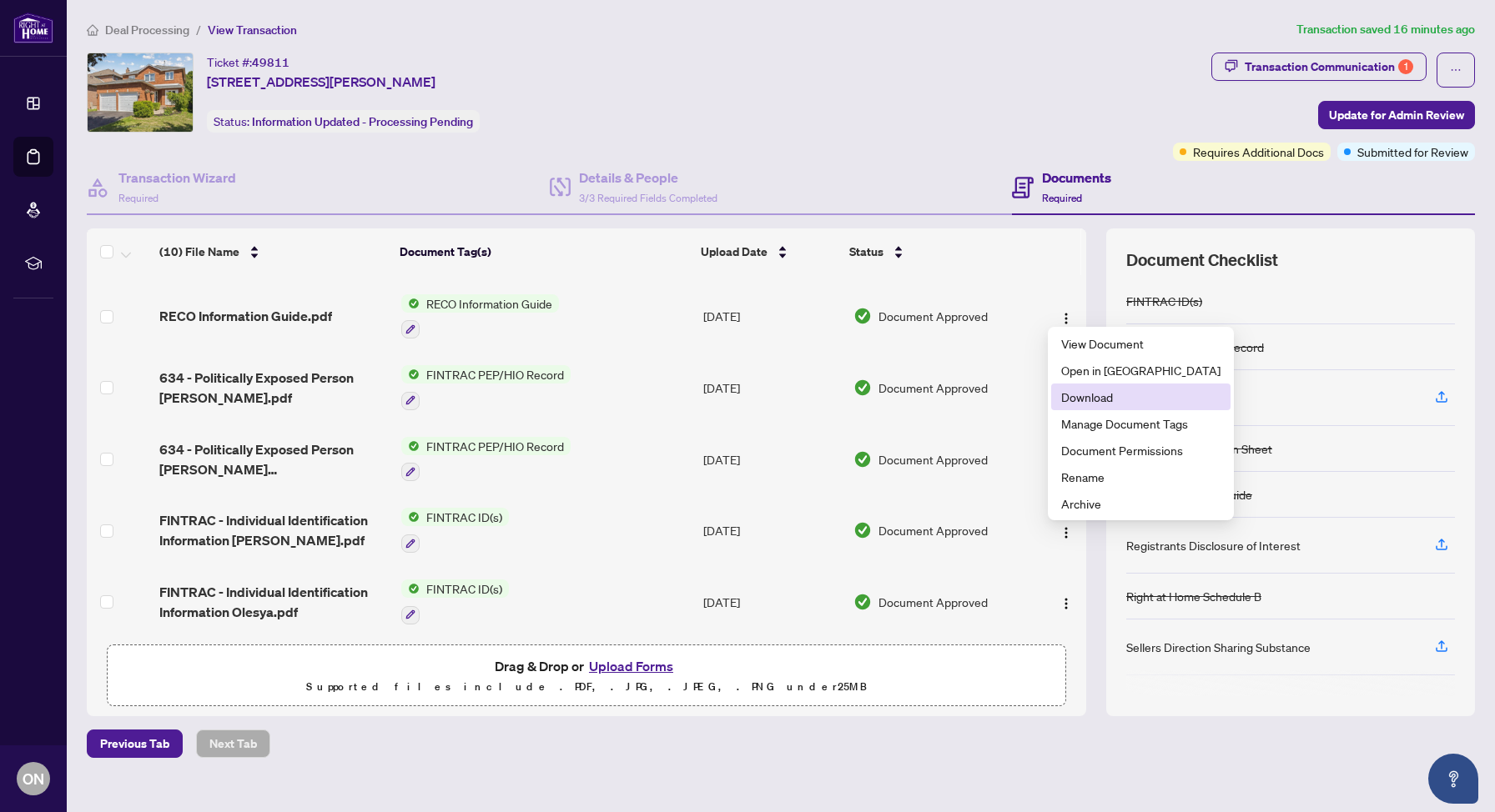
click at [1071, 391] on span "Download" at bounding box center [1141, 396] width 159 height 18
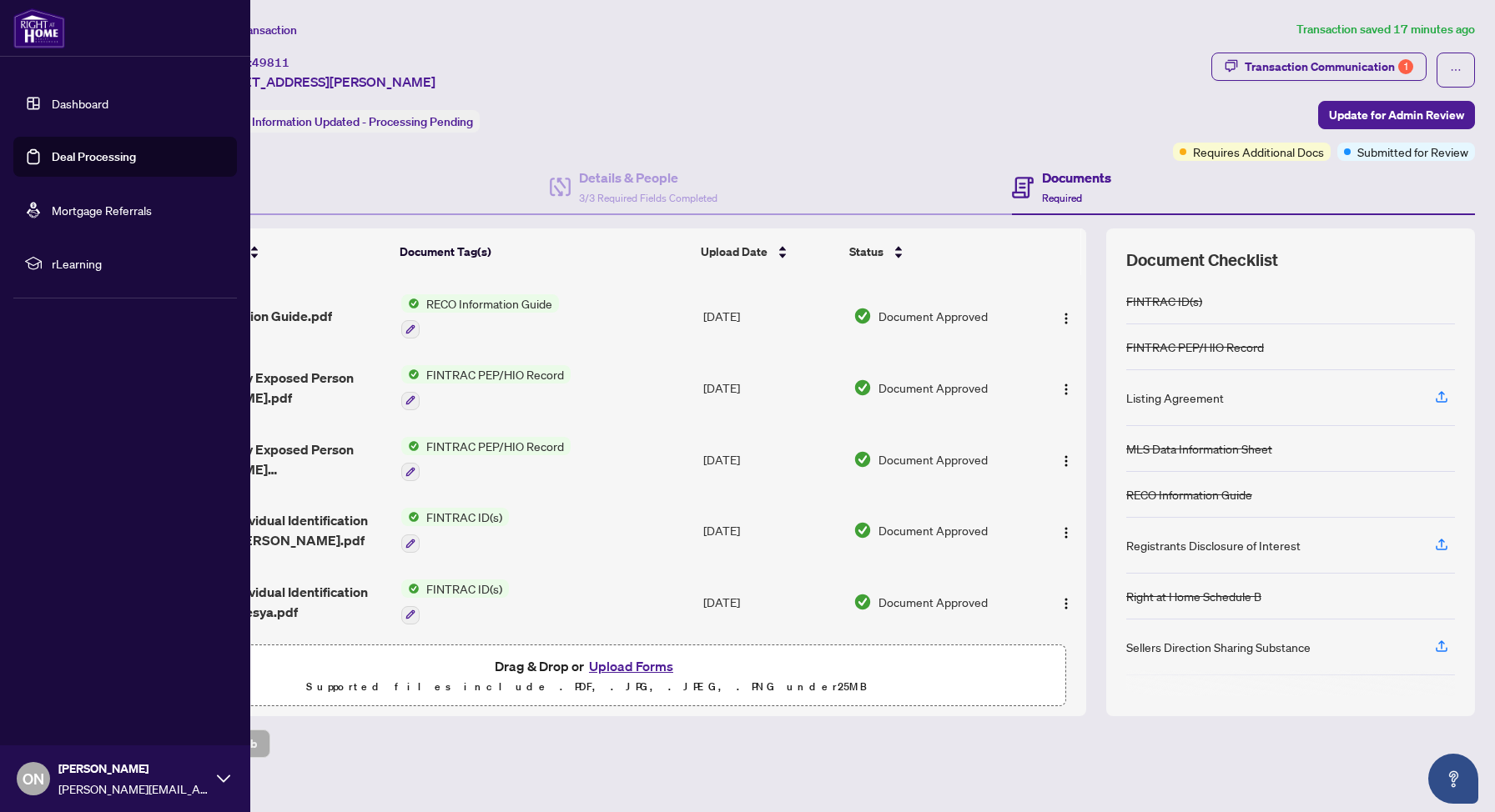
click at [52, 101] on link "Dashboard" at bounding box center [81, 103] width 57 height 15
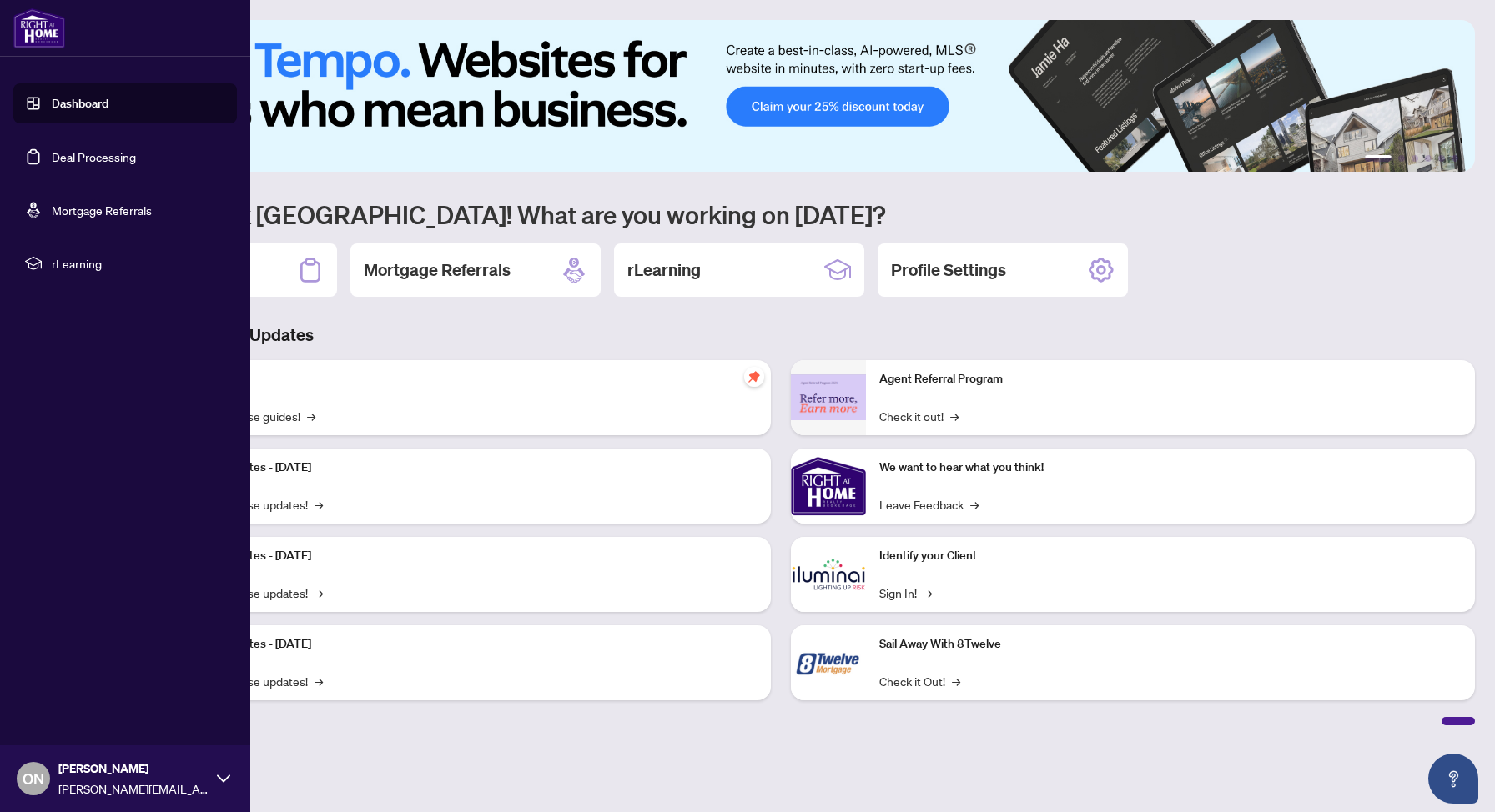
click at [53, 102] on link "Dashboard" at bounding box center [81, 103] width 57 height 15
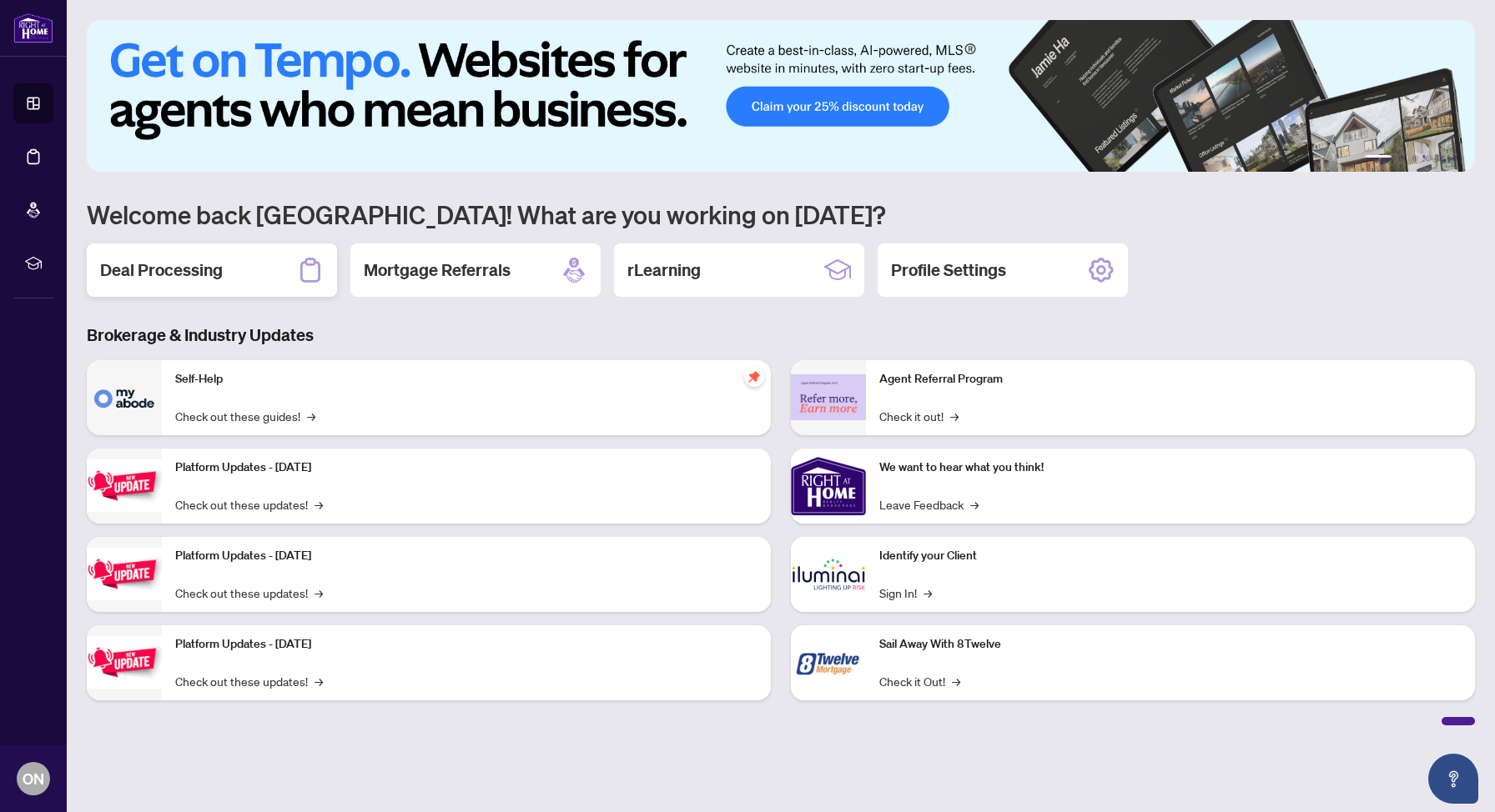
click at [271, 281] on div "Deal Processing" at bounding box center [212, 270] width 250 height 53
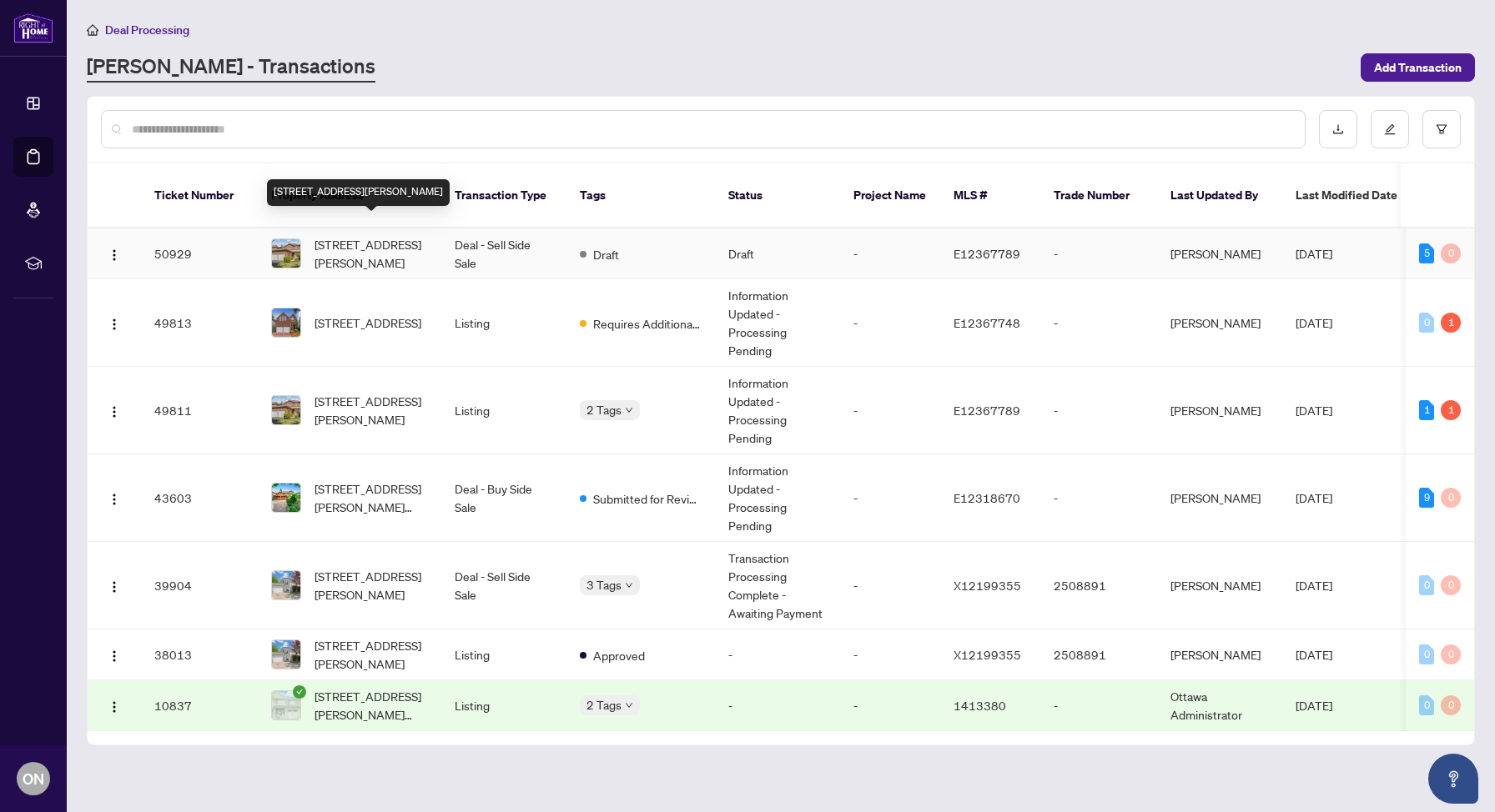
click at [399, 235] on span "[STREET_ADDRESS][PERSON_NAME]" at bounding box center [372, 253] width 114 height 37
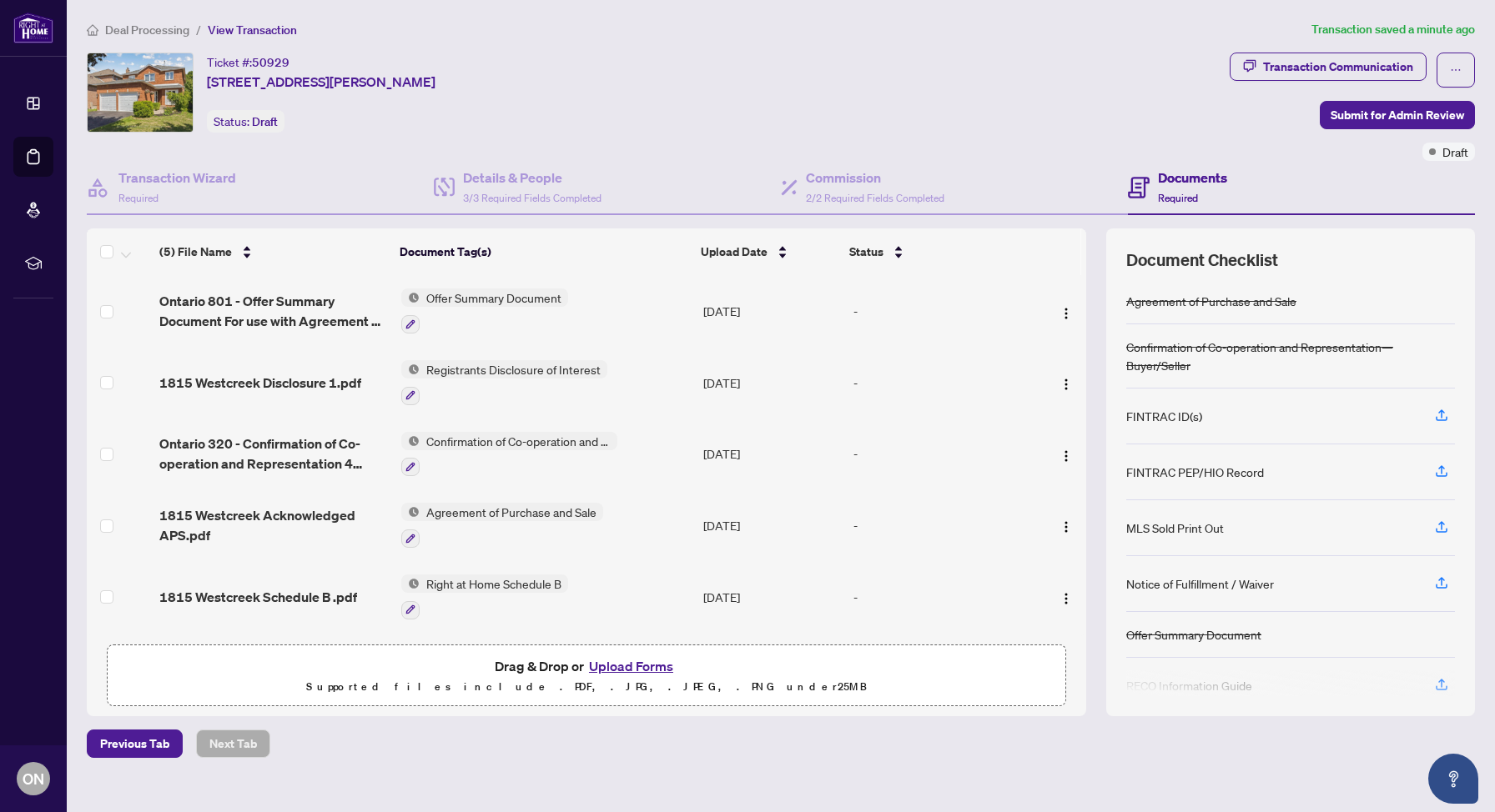
click at [647, 658] on button "Upload Forms" at bounding box center [630, 666] width 94 height 22
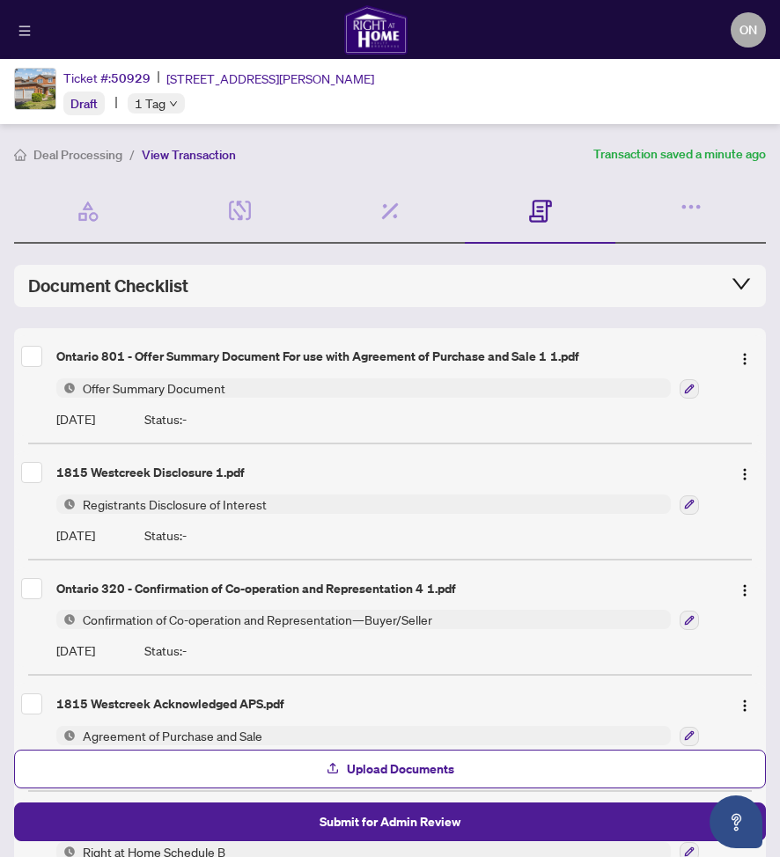
scroll to position [172, 0]
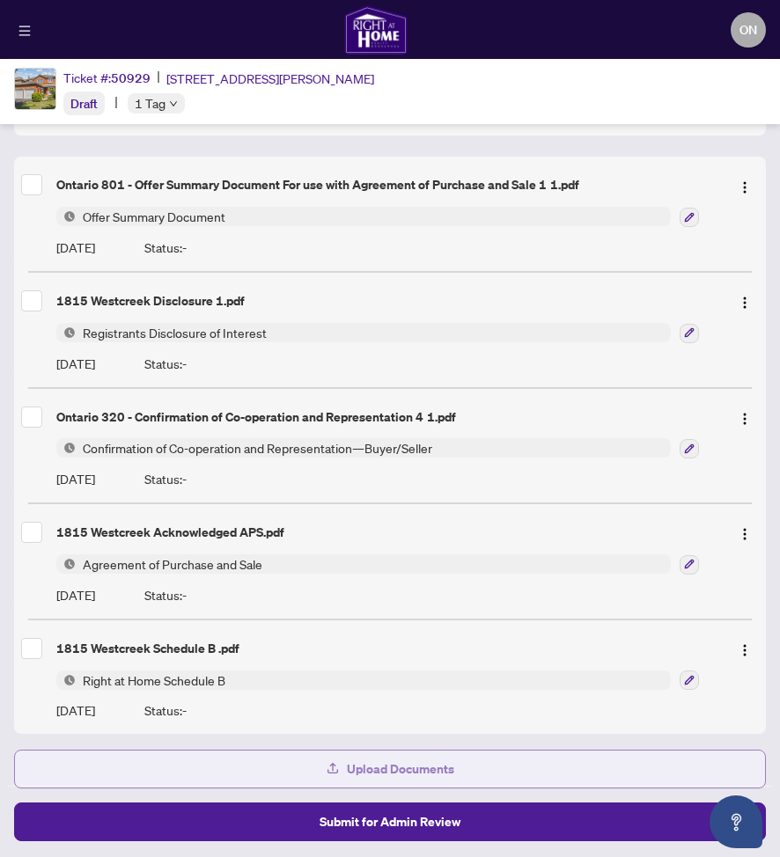
click at [356, 760] on span "Upload Documents" at bounding box center [400, 769] width 107 height 28
click at [308, 773] on button "Upload Documents" at bounding box center [390, 769] width 752 height 39
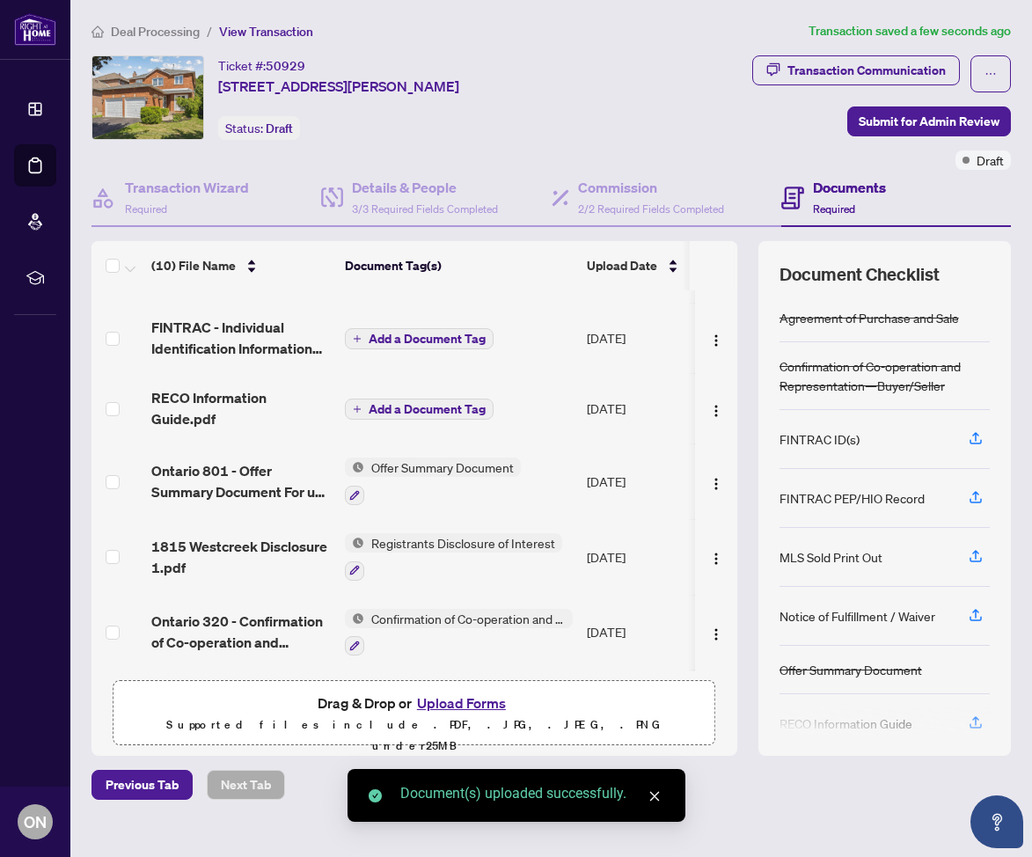
scroll to position [0, 0]
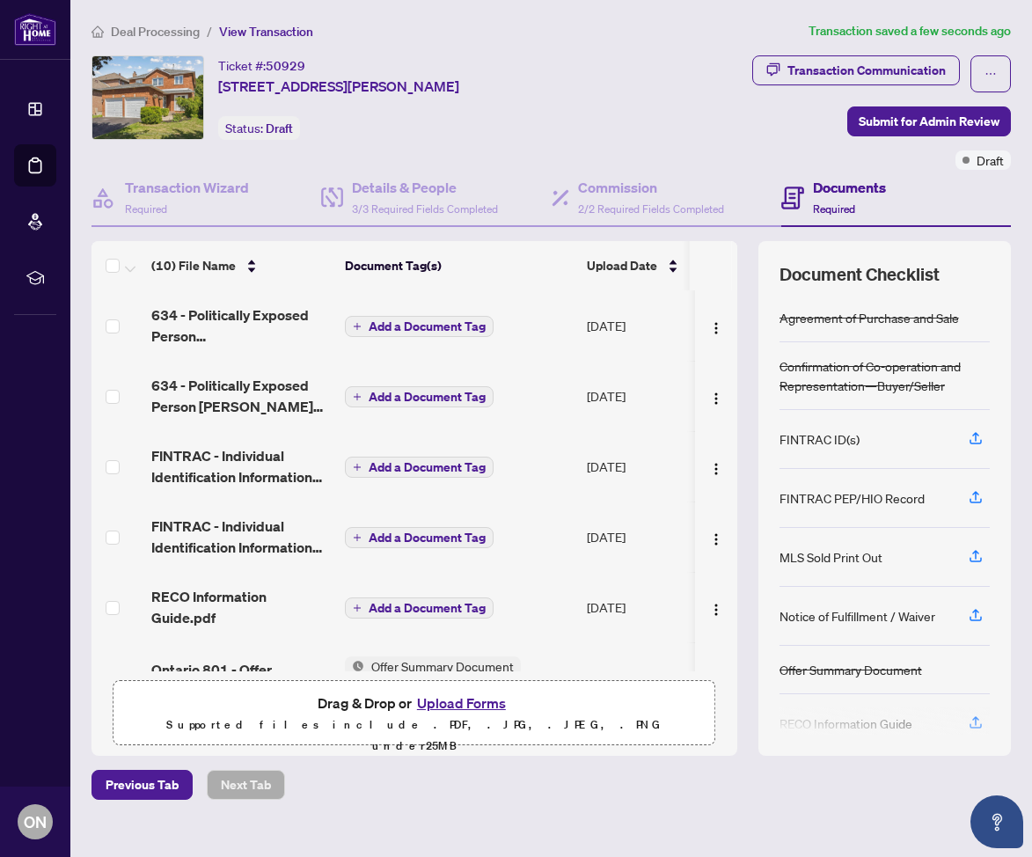
click at [429, 321] on span "Add a Document Tag" at bounding box center [427, 326] width 117 height 12
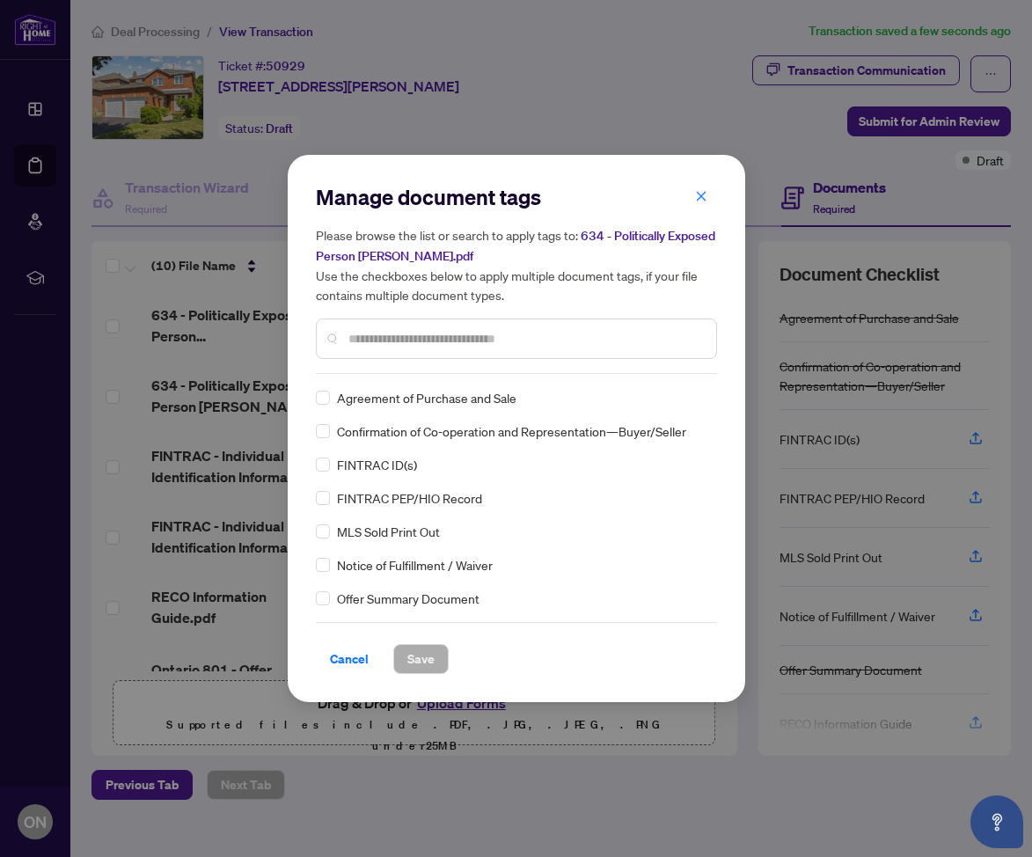
click at [372, 338] on input "text" at bounding box center [526, 338] width 354 height 19
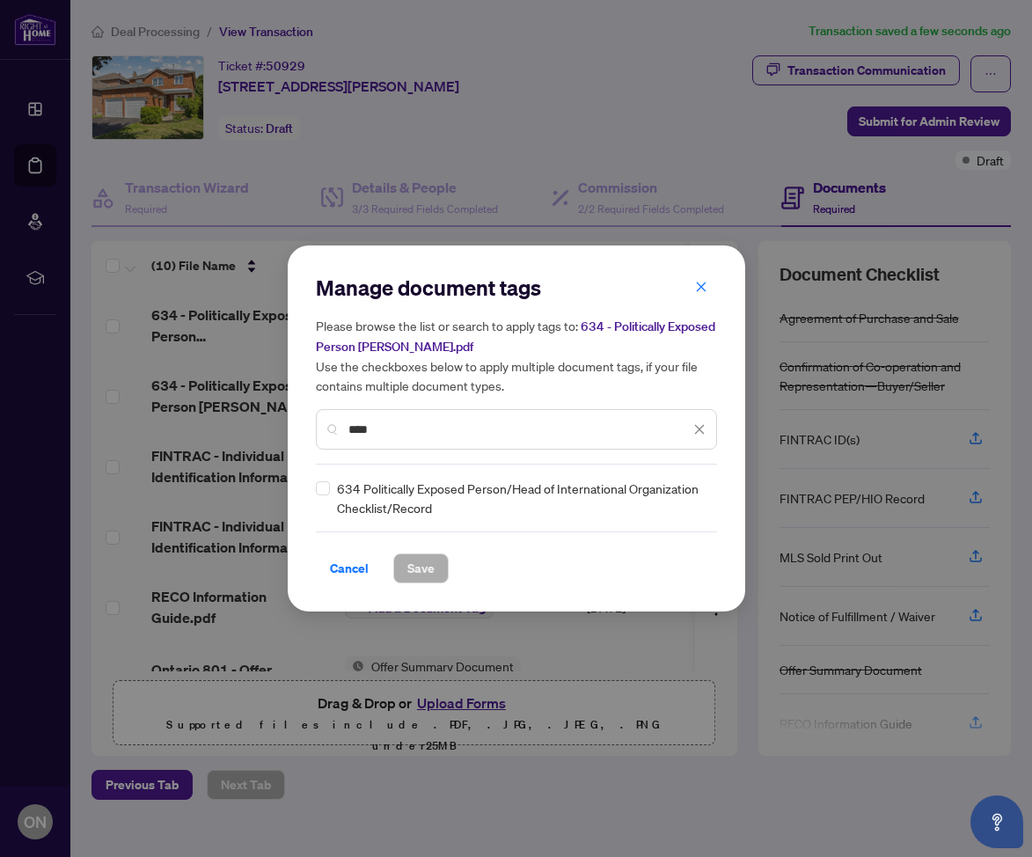
type input "****"
click at [415, 562] on span "Save" at bounding box center [421, 569] width 27 height 28
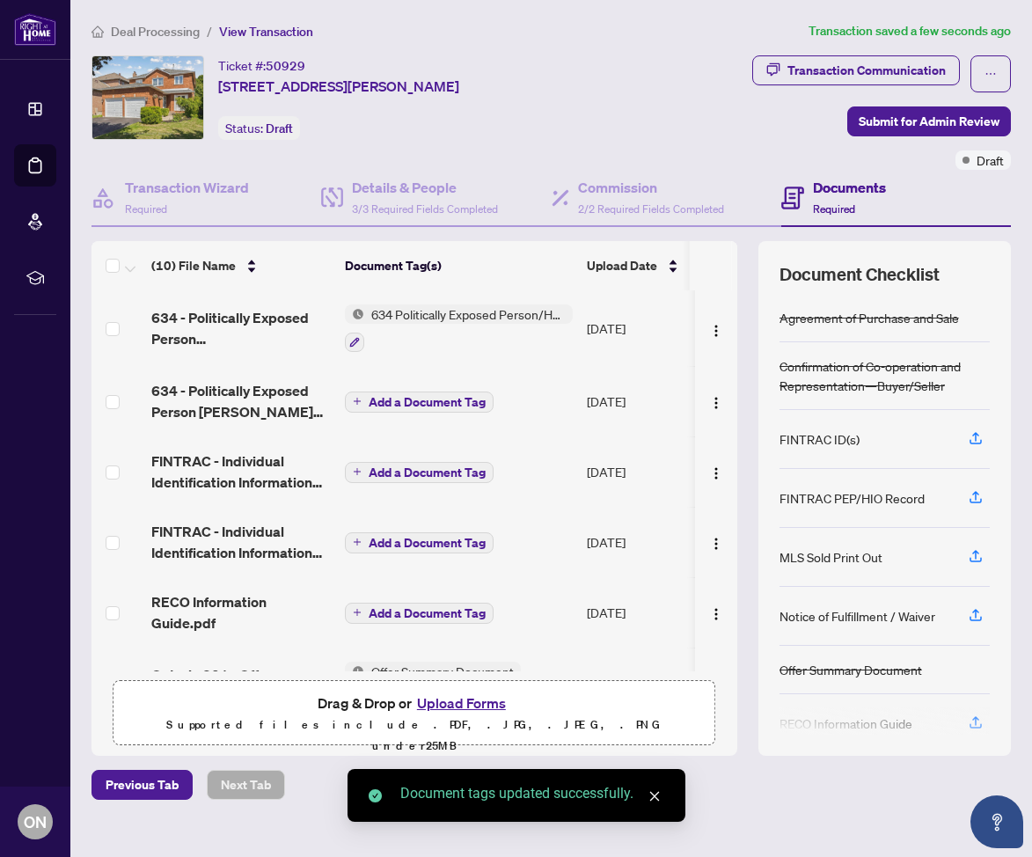
click at [411, 399] on span "Add a Document Tag" at bounding box center [427, 402] width 117 height 12
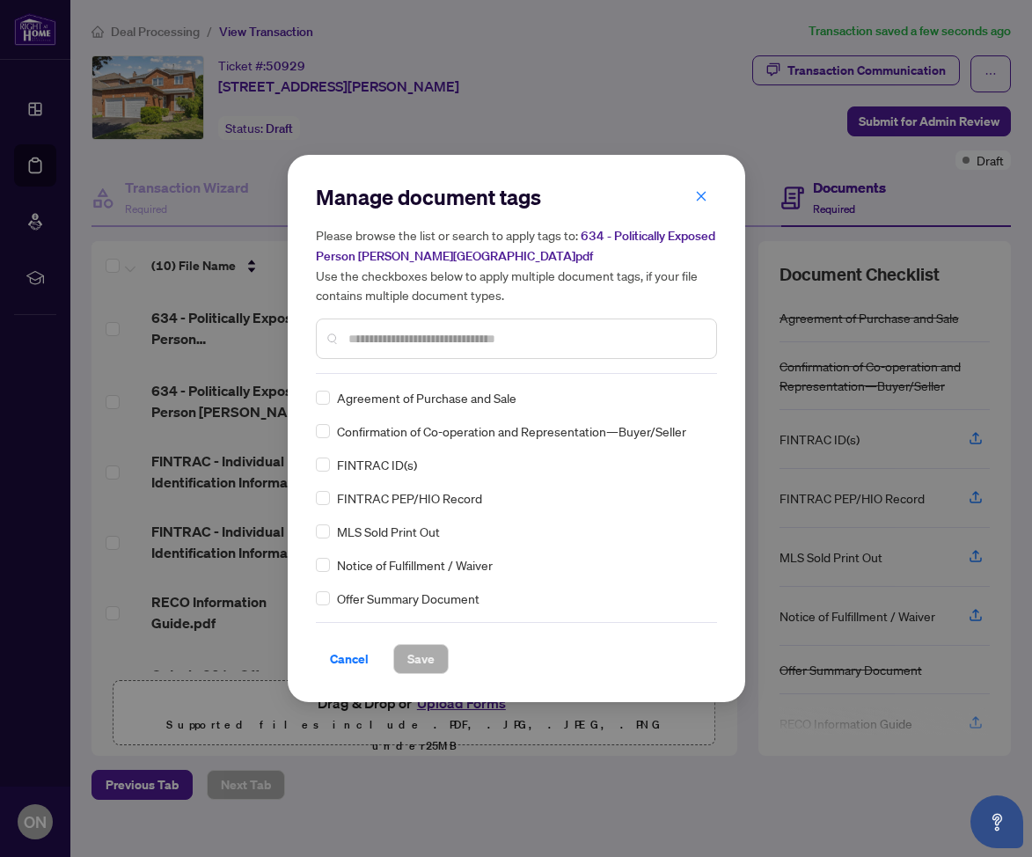
click at [374, 350] on div at bounding box center [516, 339] width 401 height 40
click at [369, 331] on input "text" at bounding box center [526, 338] width 354 height 19
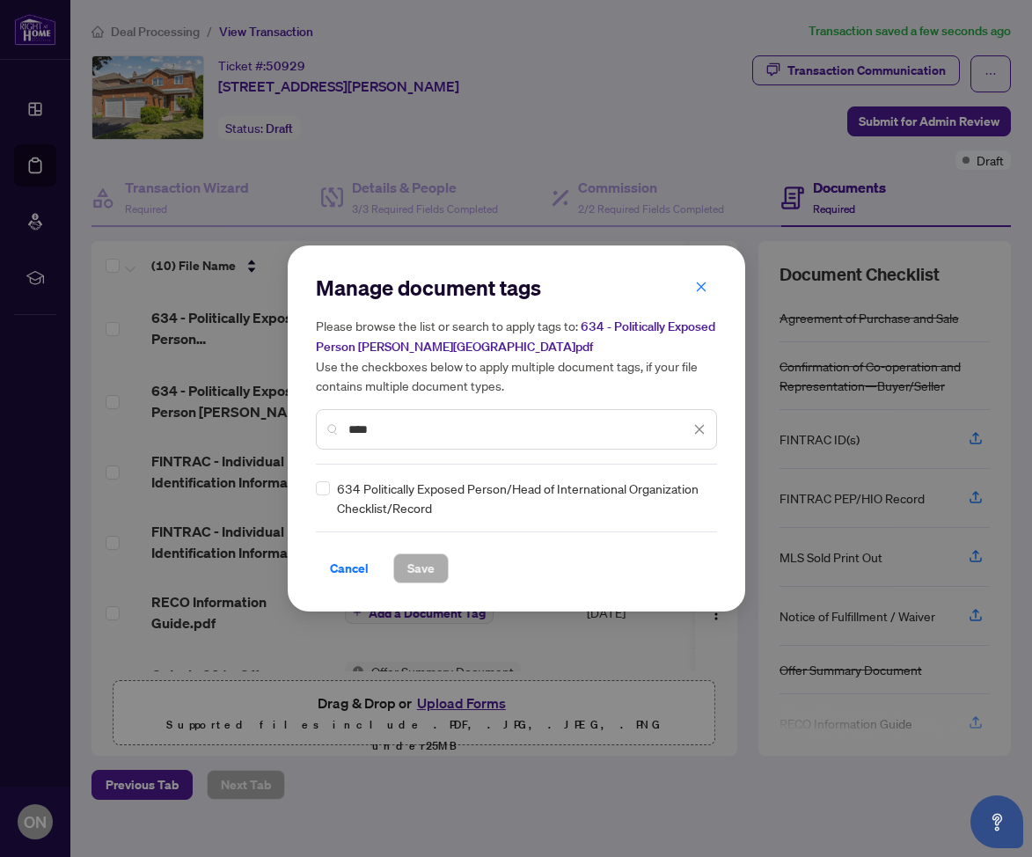
type input "****"
click at [359, 492] on span "634 Politically Exposed Person/Head of International Organization Checklist/Rec…" at bounding box center [522, 498] width 370 height 39
click at [426, 565] on span "Save" at bounding box center [421, 569] width 27 height 28
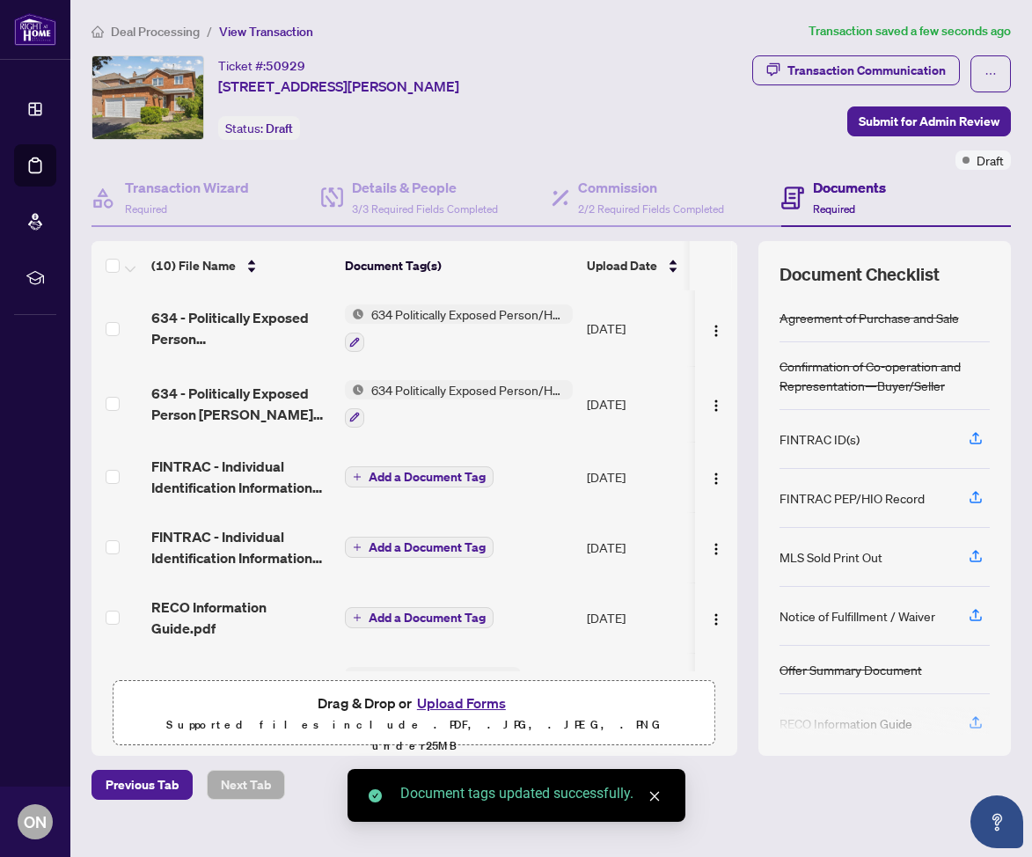
click at [415, 471] on span "Add a Document Tag" at bounding box center [427, 477] width 117 height 12
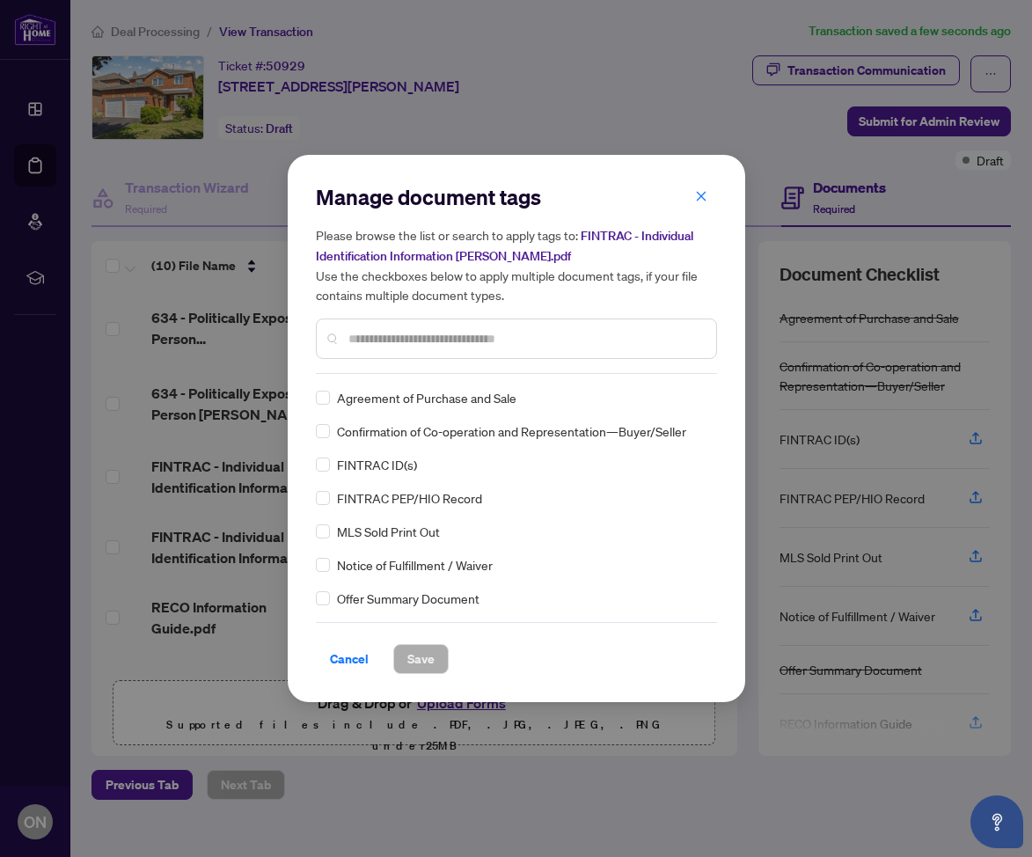
click at [392, 342] on input "text" at bounding box center [526, 338] width 354 height 19
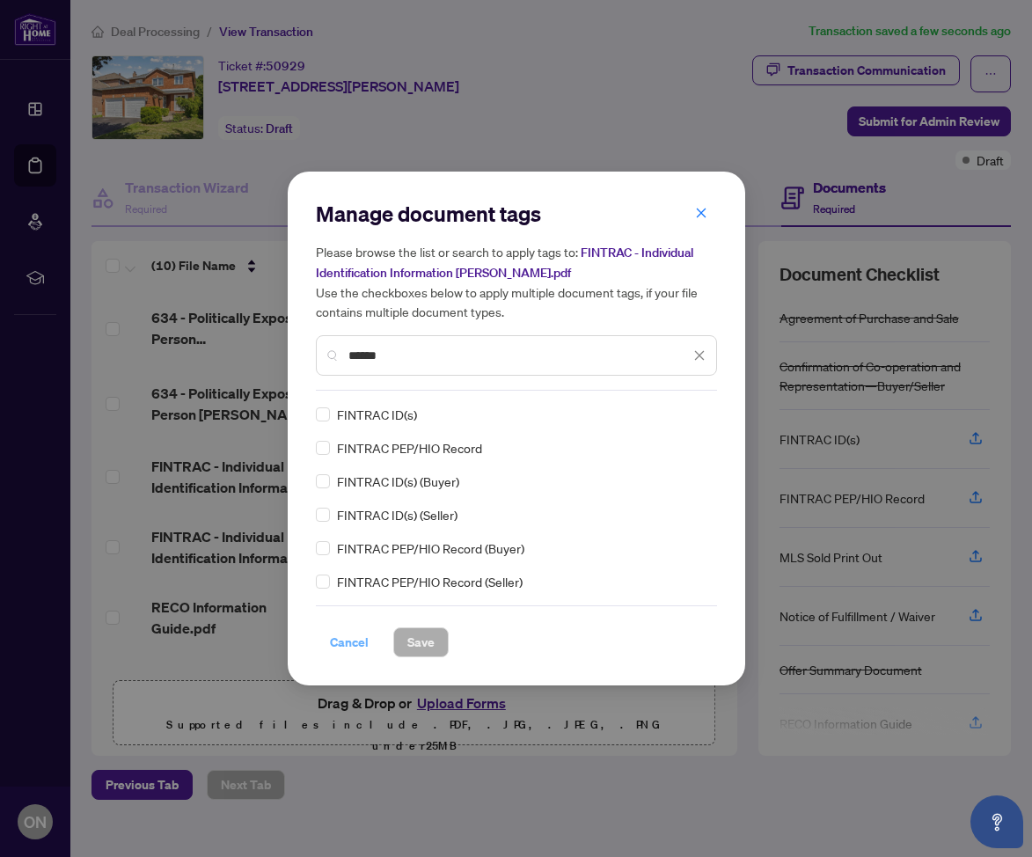
type input "******"
click at [351, 639] on span "Cancel" at bounding box center [349, 642] width 39 height 28
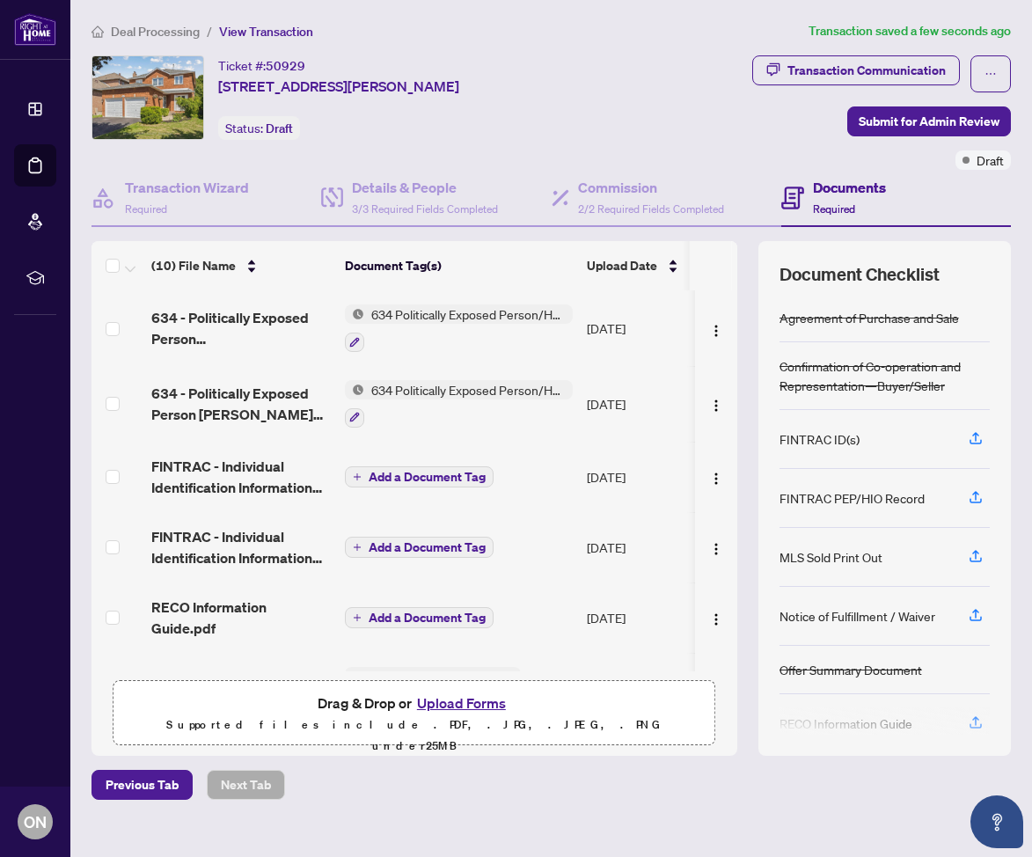
click at [402, 471] on span "Add a Document Tag" at bounding box center [427, 477] width 117 height 12
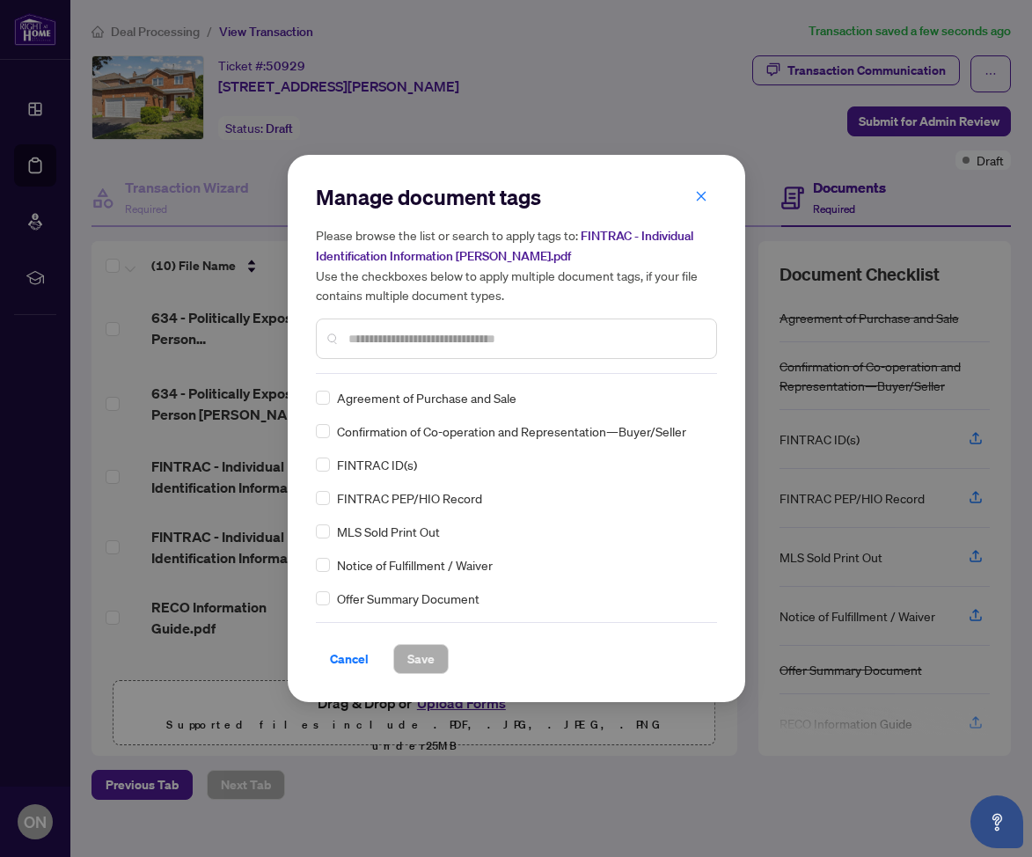
click at [399, 337] on input "text" at bounding box center [526, 338] width 354 height 19
click at [422, 652] on span "Save" at bounding box center [421, 659] width 27 height 28
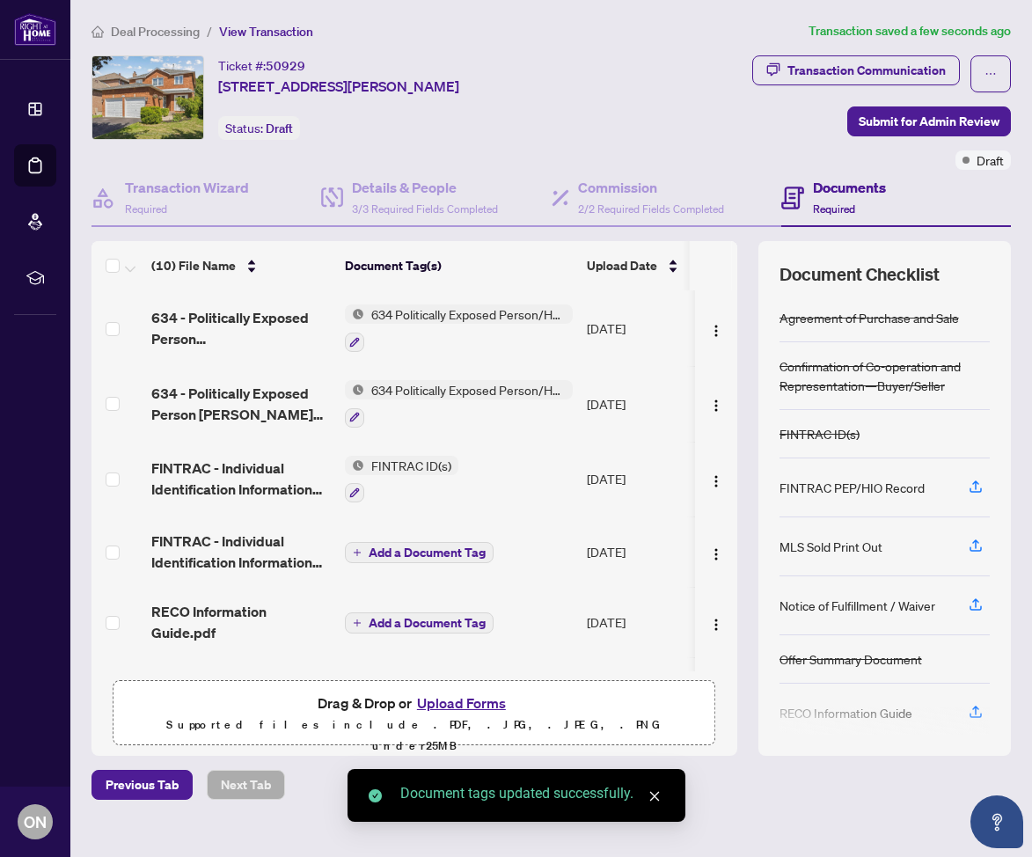
click at [415, 555] on span "Add a Document Tag" at bounding box center [427, 553] width 117 height 12
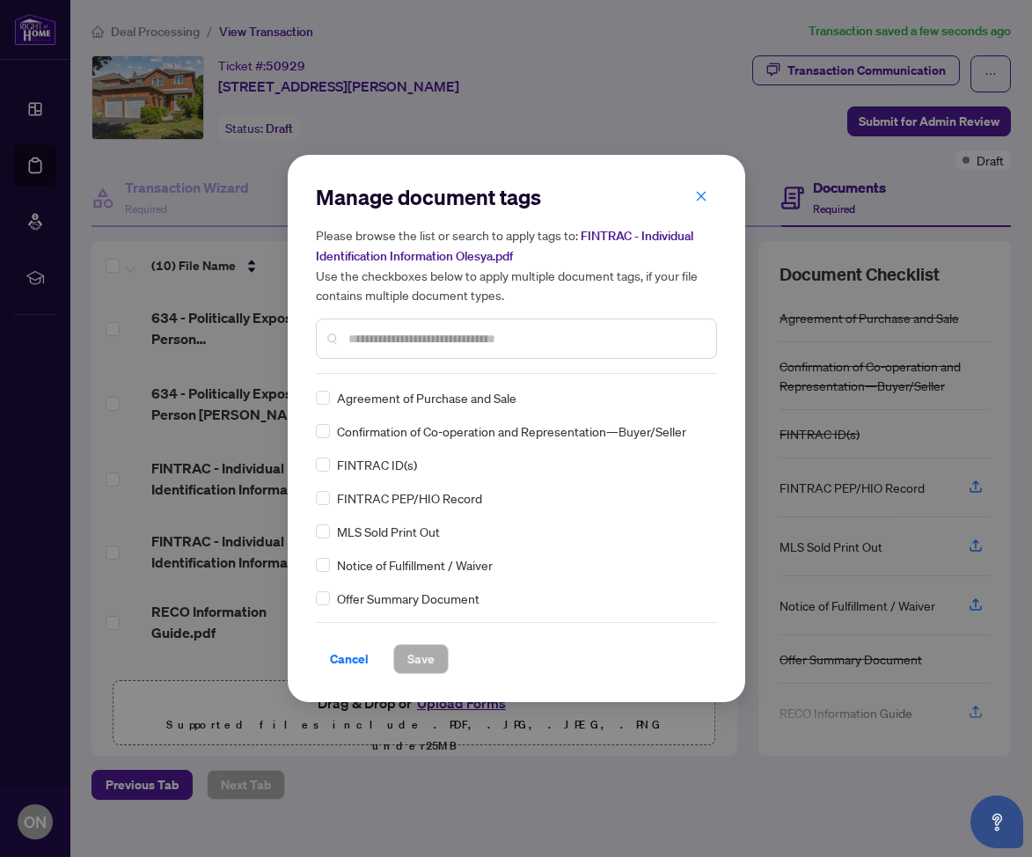
click at [329, 467] on div "FINTRAC ID(s)" at bounding box center [511, 464] width 391 height 19
click at [416, 648] on span "Save" at bounding box center [421, 659] width 27 height 28
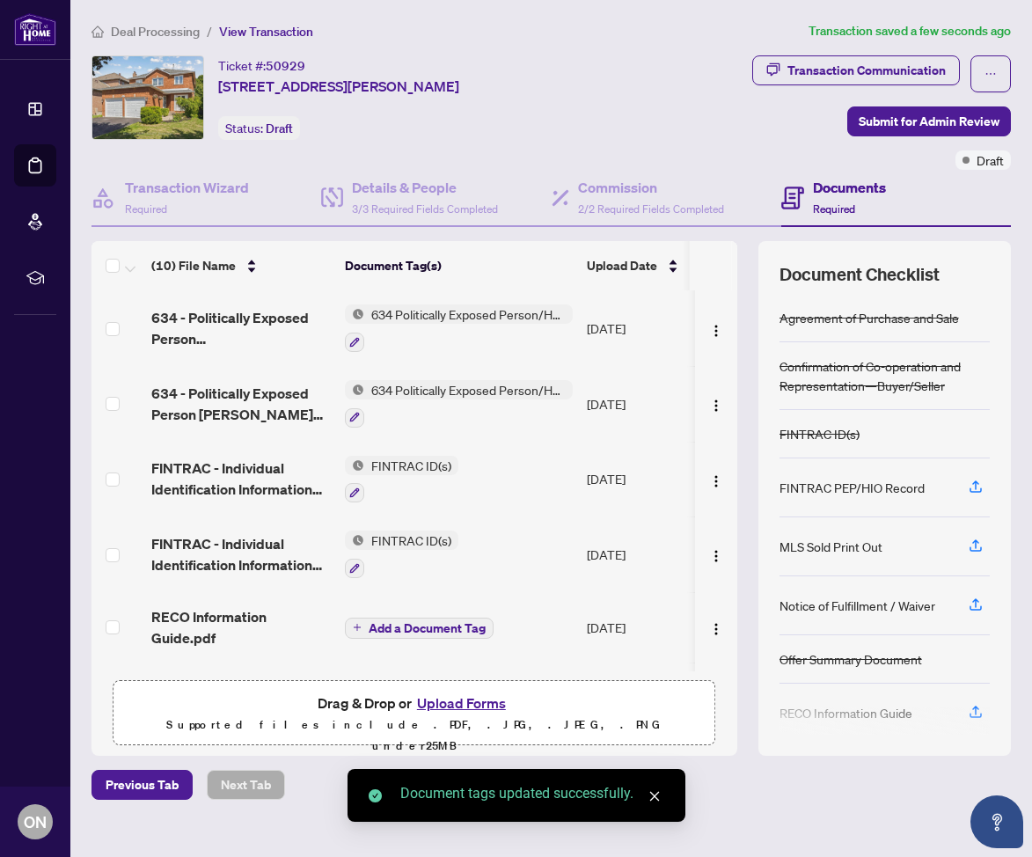
click at [435, 622] on span "Add a Document Tag" at bounding box center [427, 628] width 117 height 12
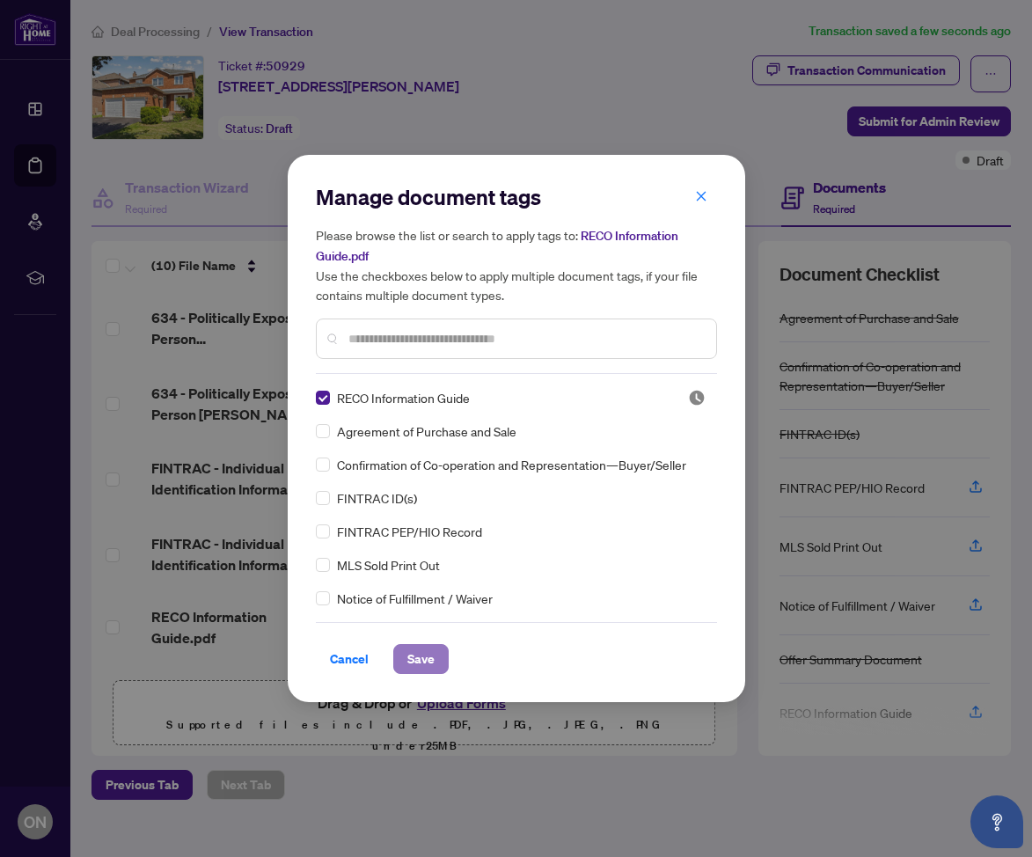
click at [424, 669] on span "Save" at bounding box center [421, 659] width 27 height 28
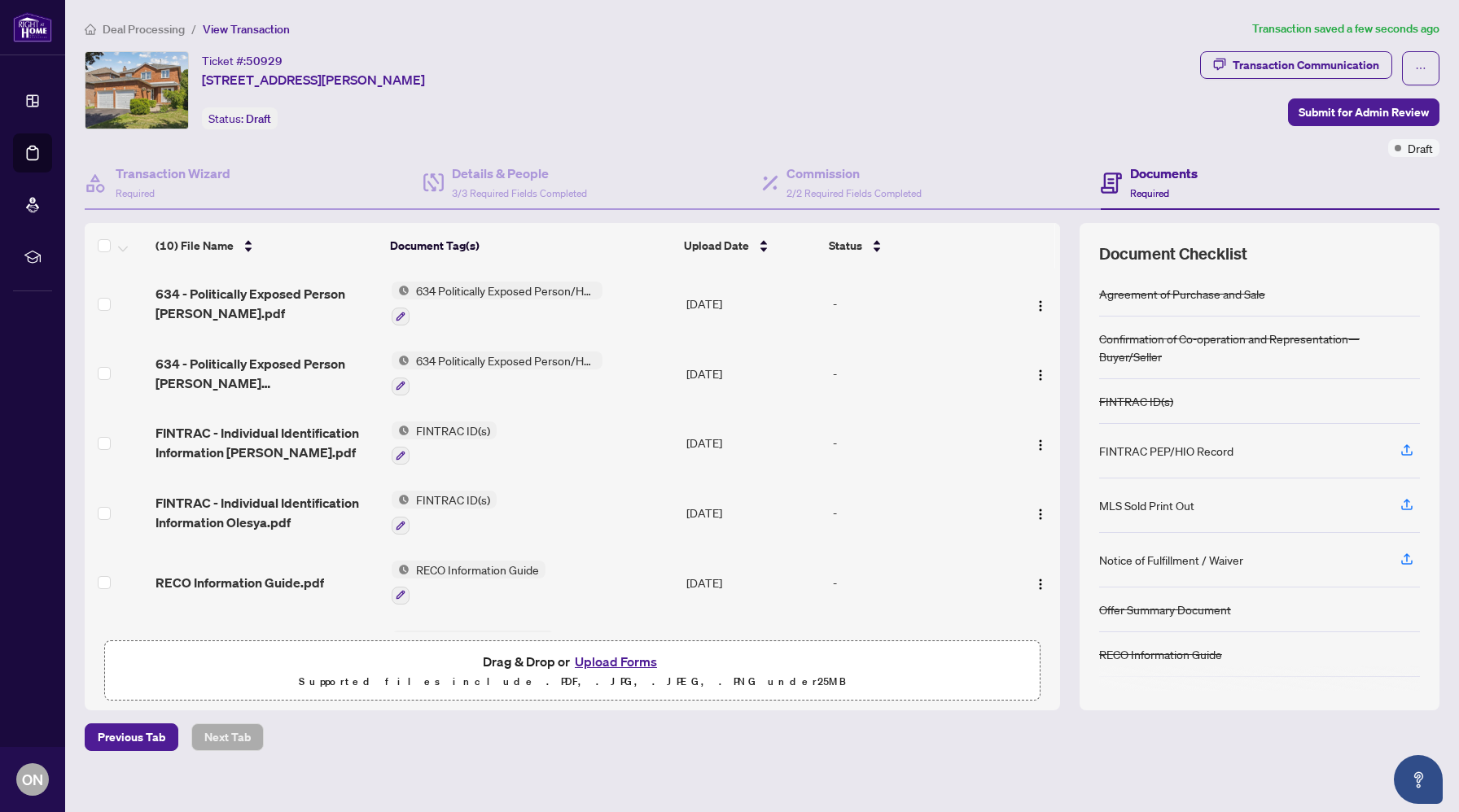
click at [462, 424] on span "FINTRAC ID(s)" at bounding box center [453, 430] width 87 height 18
click at [459, 422] on span "FINTRAC ID(s)" at bounding box center [453, 430] width 87 height 18
click at [401, 451] on icon "button" at bounding box center [401, 456] width 10 height 10
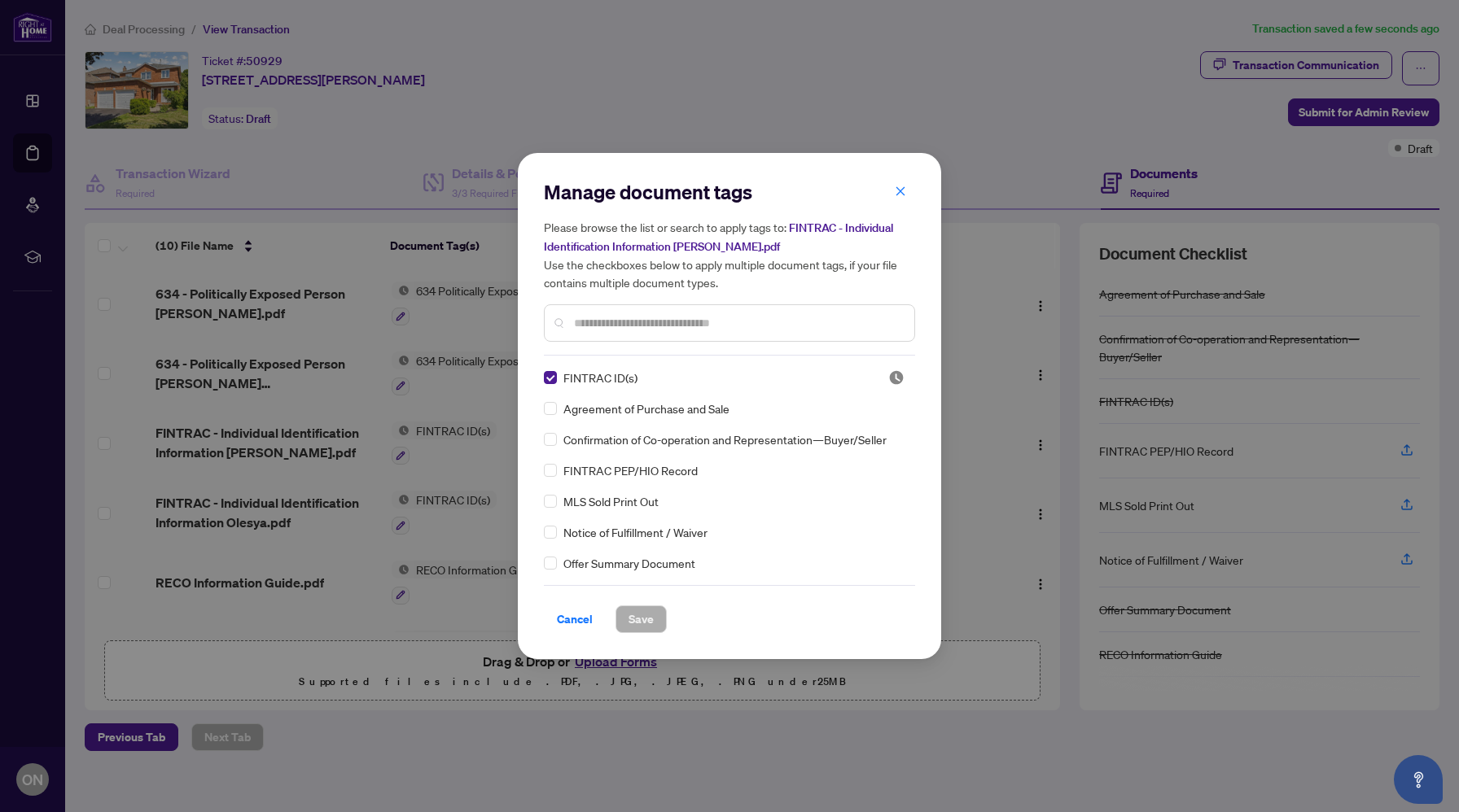
click at [561, 468] on div "FINTRAC PEP/HIO Record" at bounding box center [724, 470] width 362 height 18
click at [581, 619] on span "Cancel" at bounding box center [575, 620] width 36 height 26
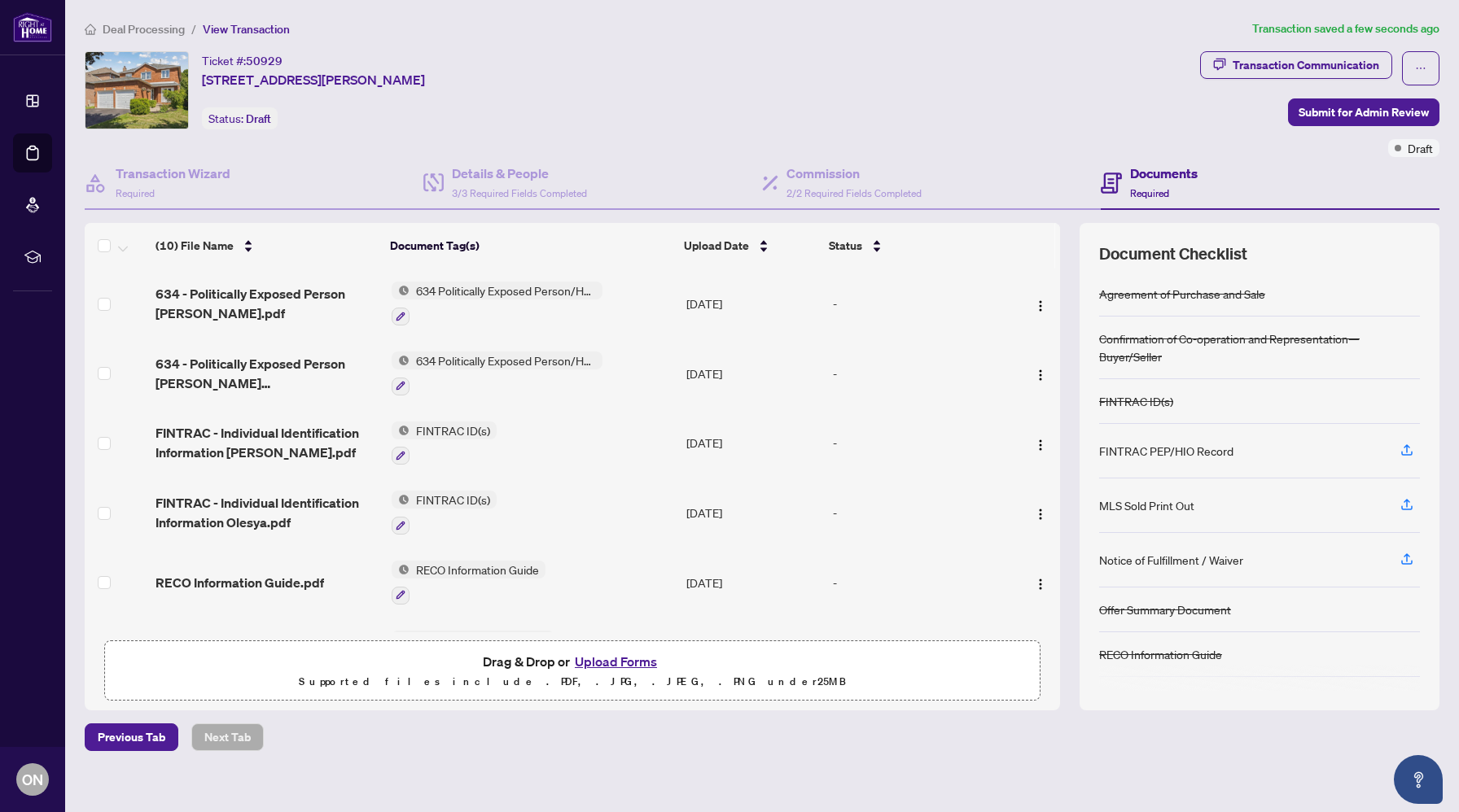
click at [504, 357] on span "634 Politically Exposed Person/Head of International Organization Checklist/Rec…" at bounding box center [506, 360] width 193 height 18
click at [414, 376] on div at bounding box center [497, 386] width 211 height 19
click at [405, 378] on button "button" at bounding box center [400, 386] width 18 height 18
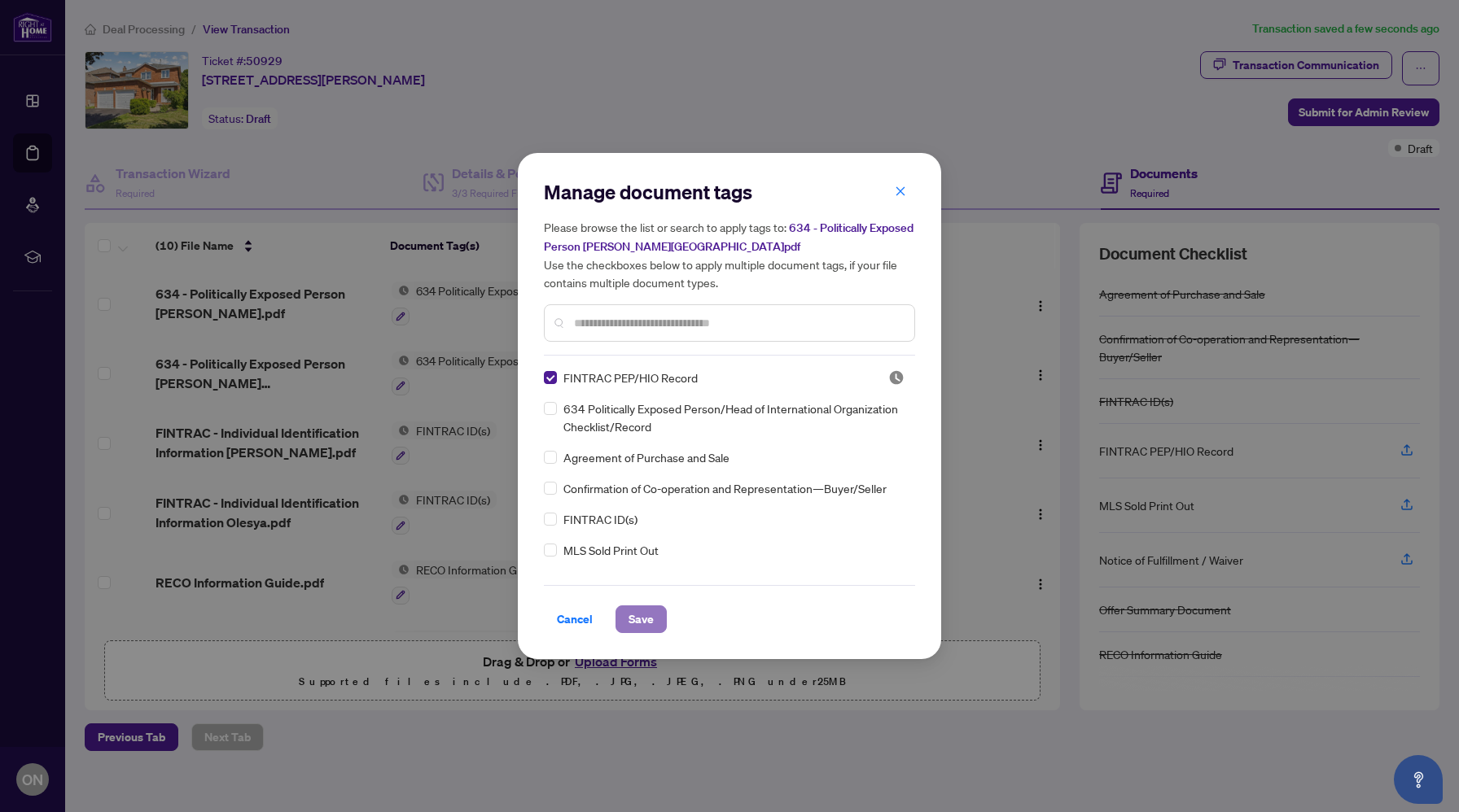
click at [631, 615] on span "Save" at bounding box center [641, 620] width 25 height 26
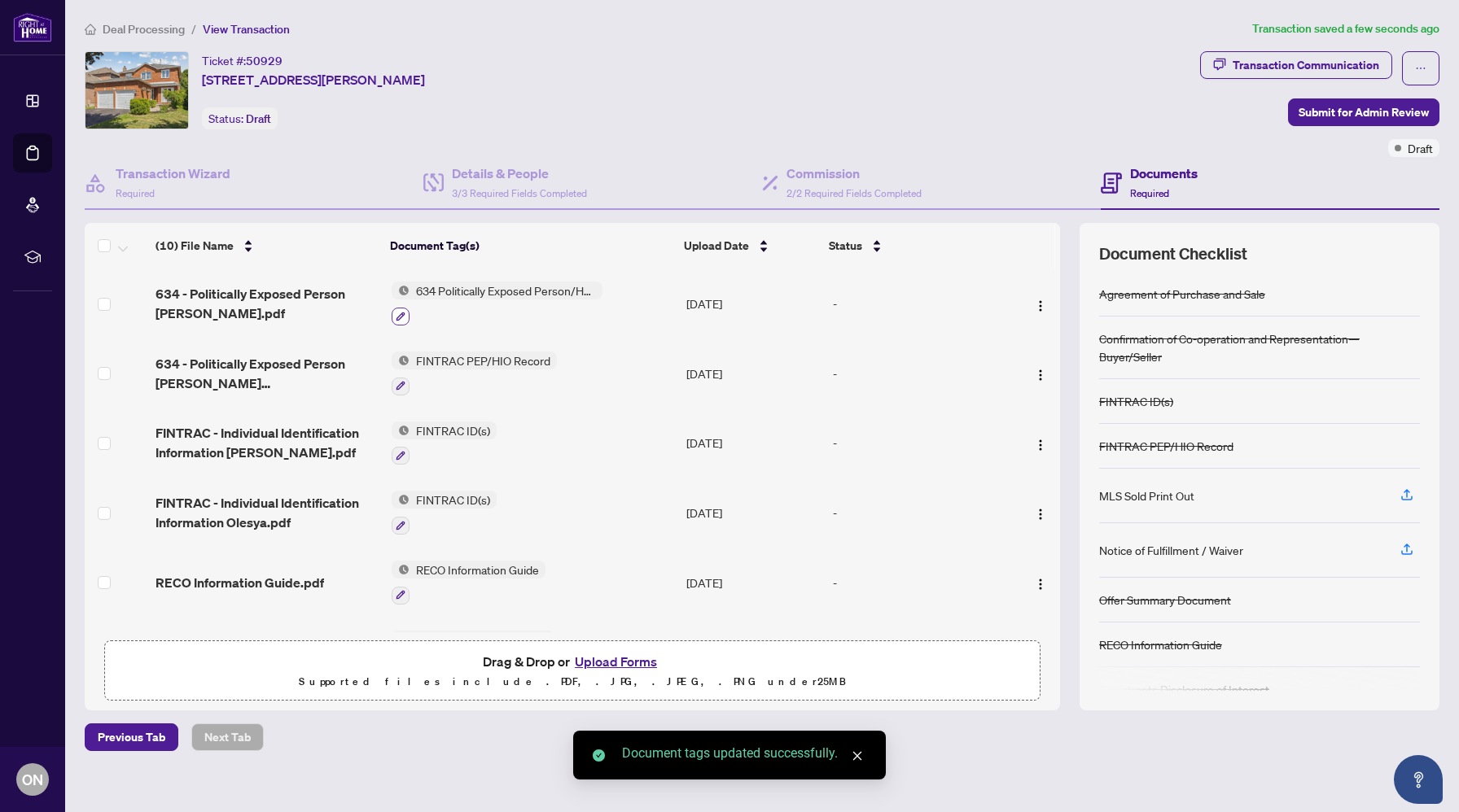
click at [404, 316] on button "button" at bounding box center [400, 316] width 18 height 18
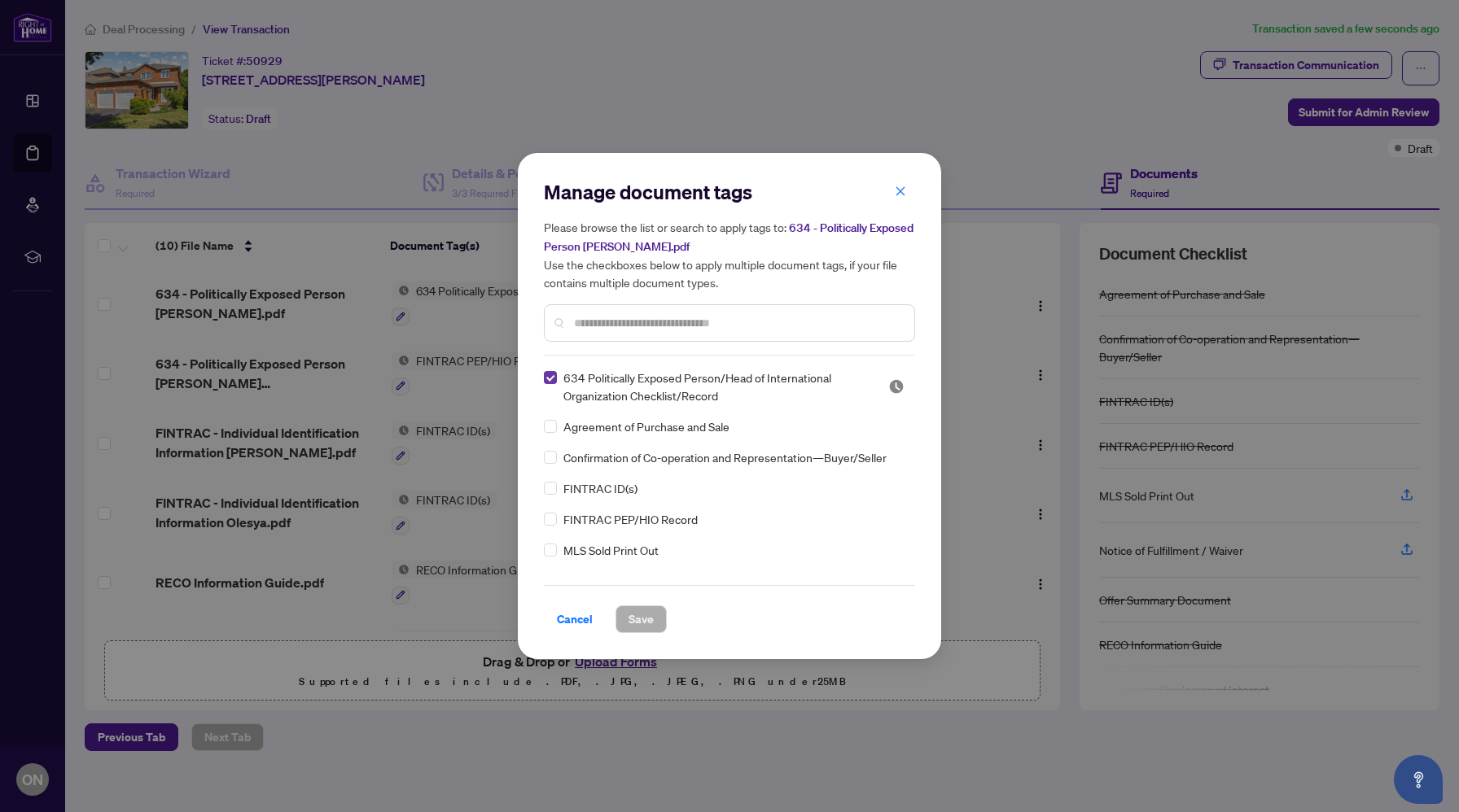
click at [548, 384] on label at bounding box center [550, 377] width 13 height 18
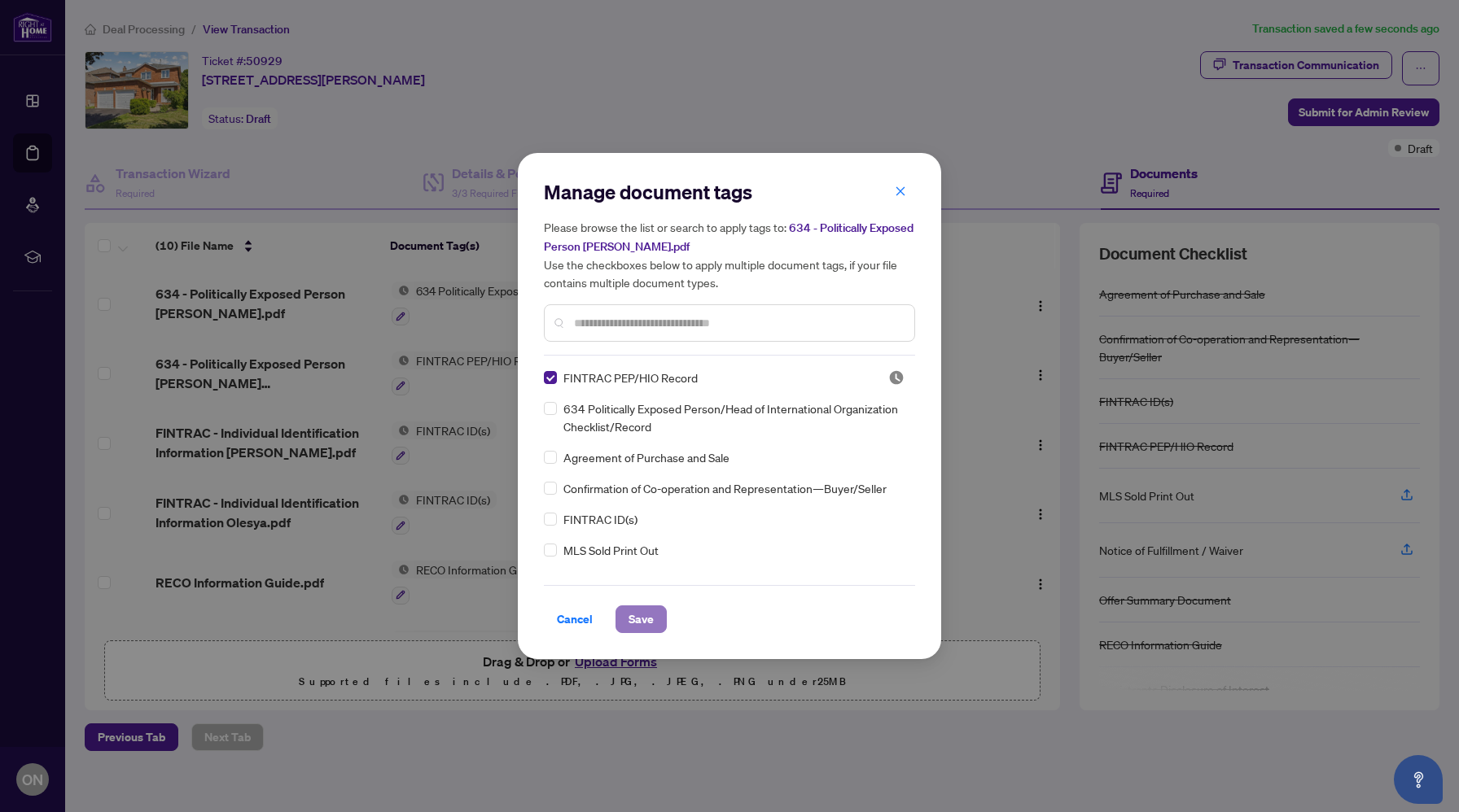
click at [649, 627] on span "Save" at bounding box center [641, 620] width 25 height 26
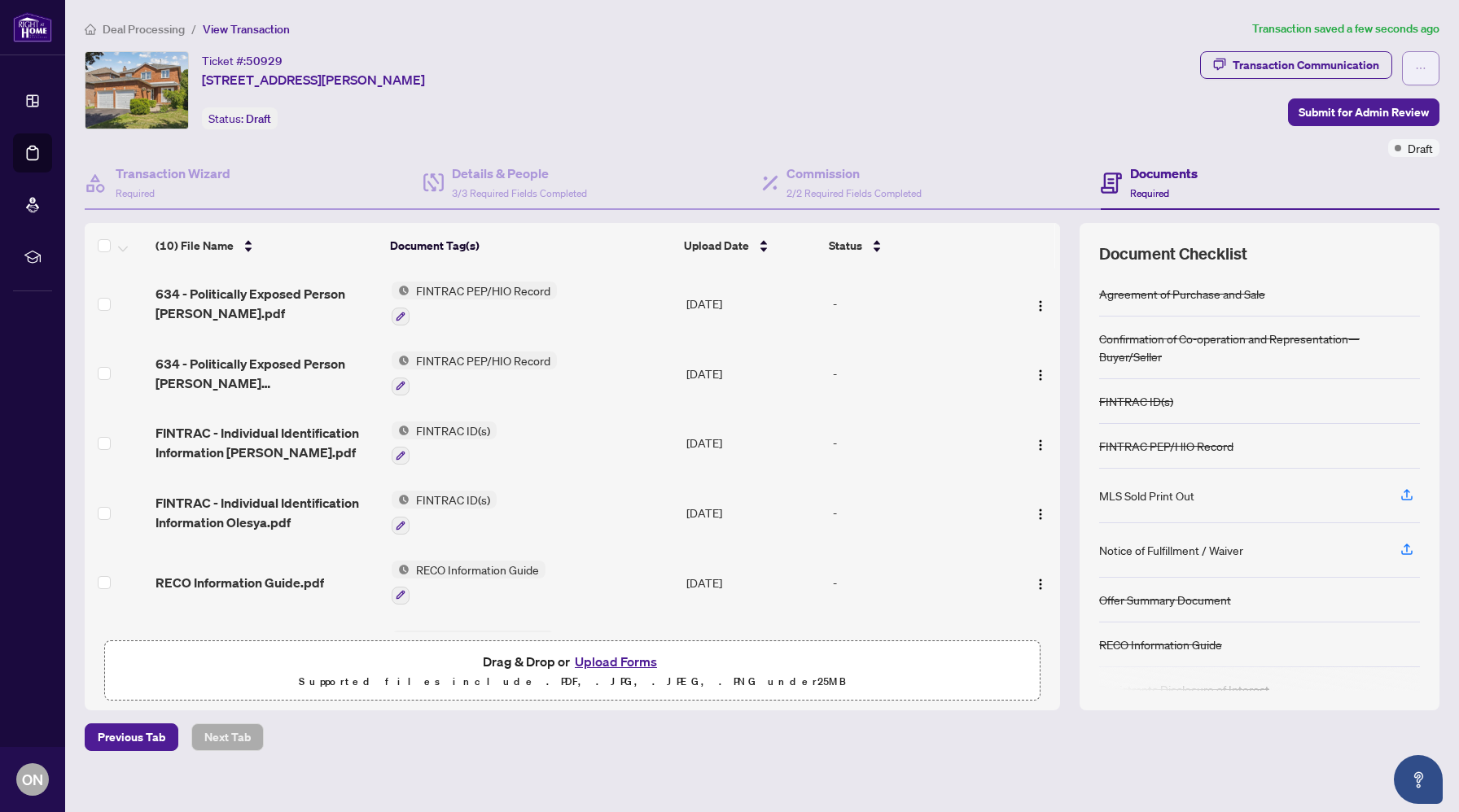
click at [1423, 63] on icon "ellipsis" at bounding box center [1421, 68] width 11 height 11
click at [658, 65] on div "Ticket #: 50929 [STREET_ADDRESS][PERSON_NAME] Status: Draft" at bounding box center [639, 90] width 1109 height 78
click at [1358, 117] on span "Submit for Admin Review" at bounding box center [1364, 112] width 130 height 26
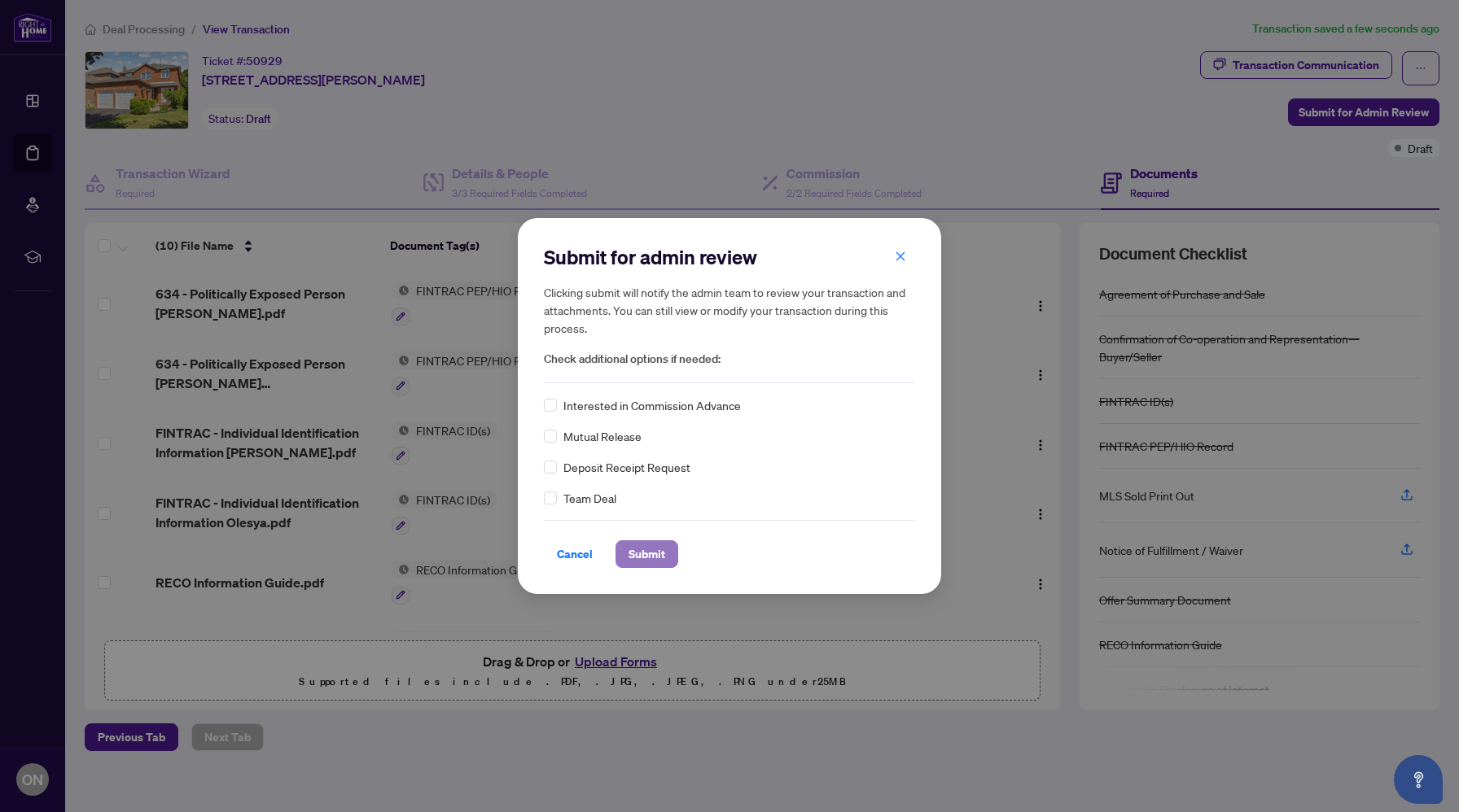
click at [642, 553] on span "Submit" at bounding box center [648, 554] width 37 height 26
click at [642, 553] on div "Update for admin review Clicking submit will notify the admin team to review yo…" at bounding box center [729, 406] width 1459 height 812
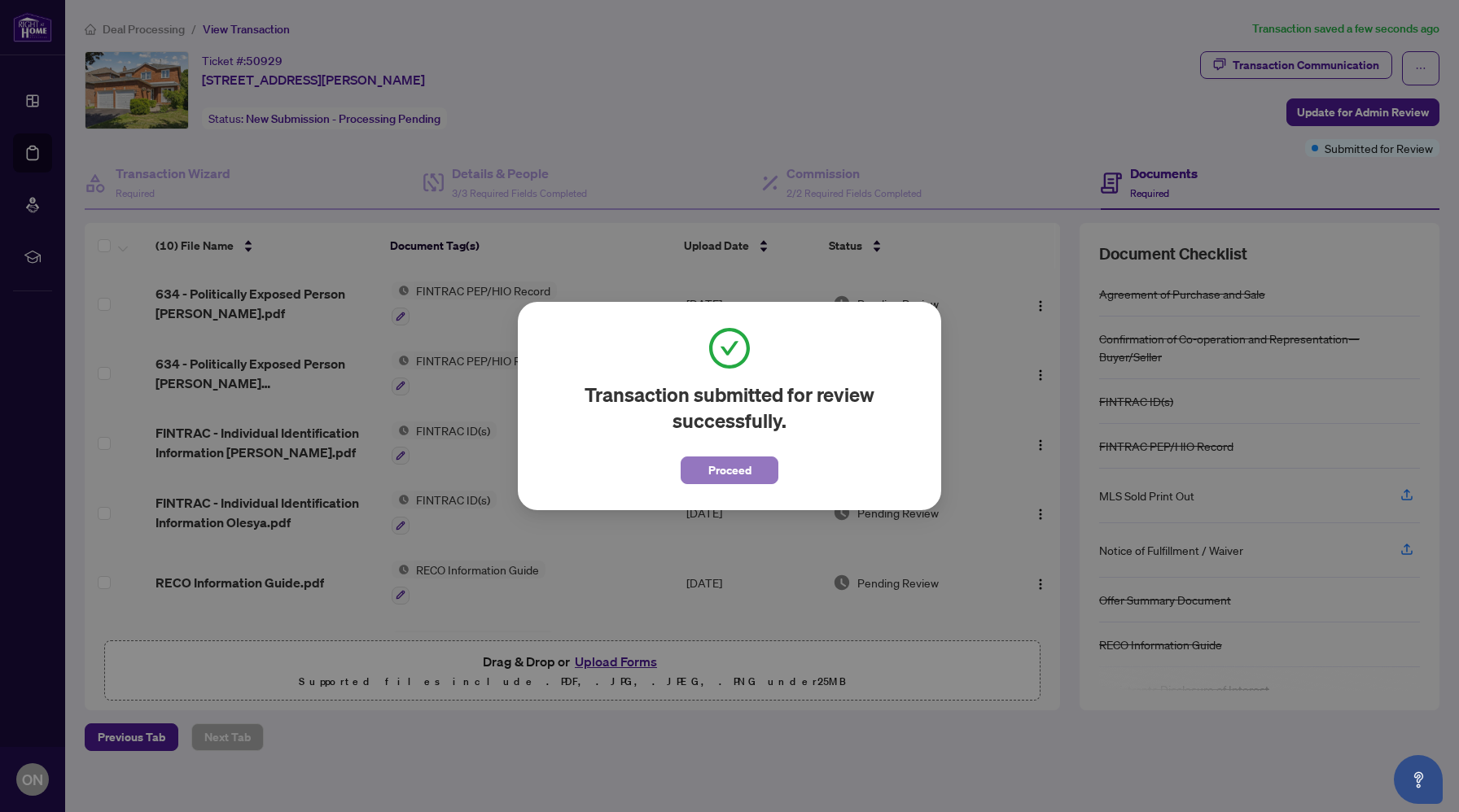
click at [738, 466] on span "Proceed" at bounding box center [730, 471] width 43 height 26
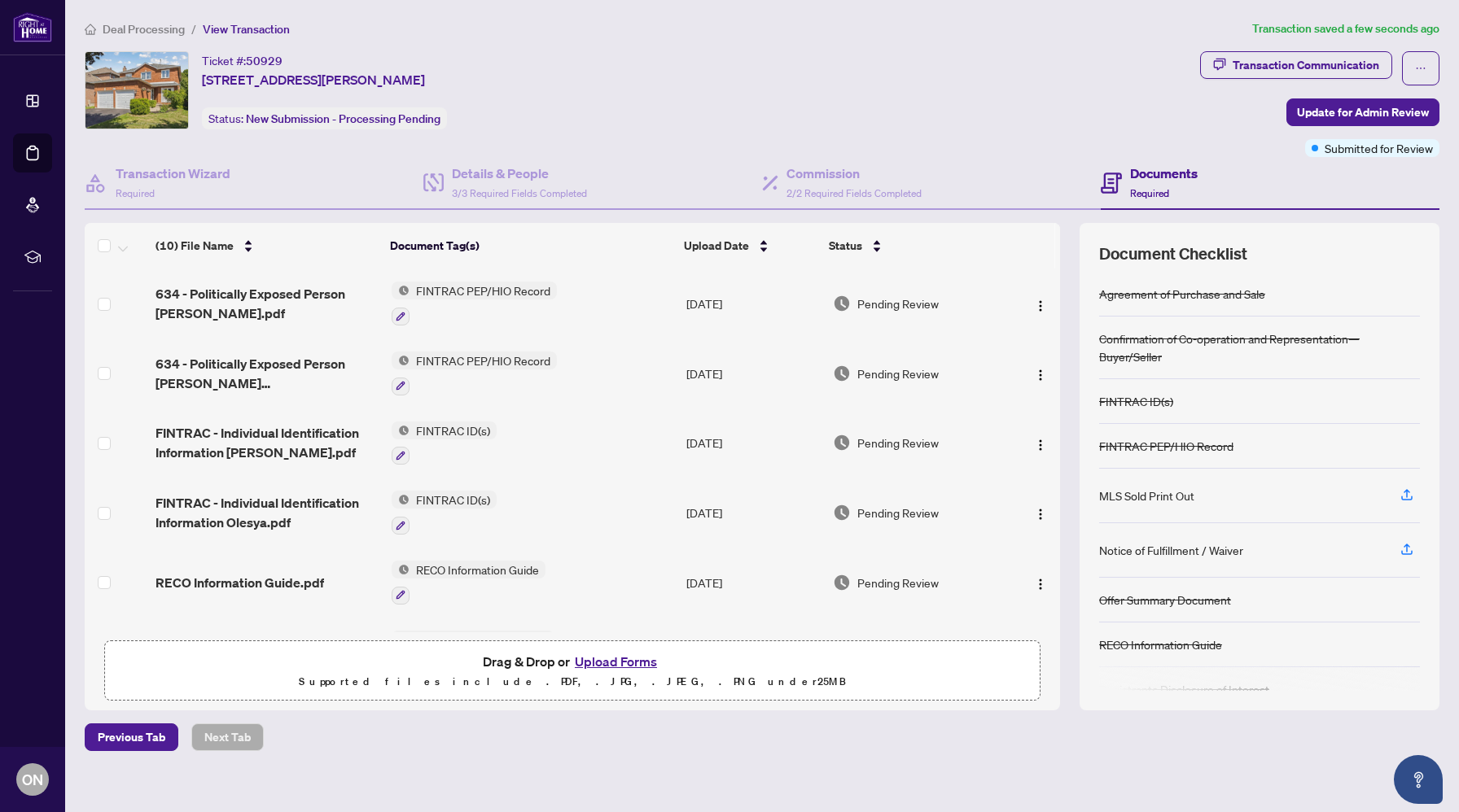
click at [859, 209] on div "Transaction Wizard Required Details & People 3/3 Required Fields Completed Comm…" at bounding box center [762, 434] width 1355 height 554
click at [851, 195] on span "2/2 Required Fields Completed" at bounding box center [854, 192] width 135 height 12
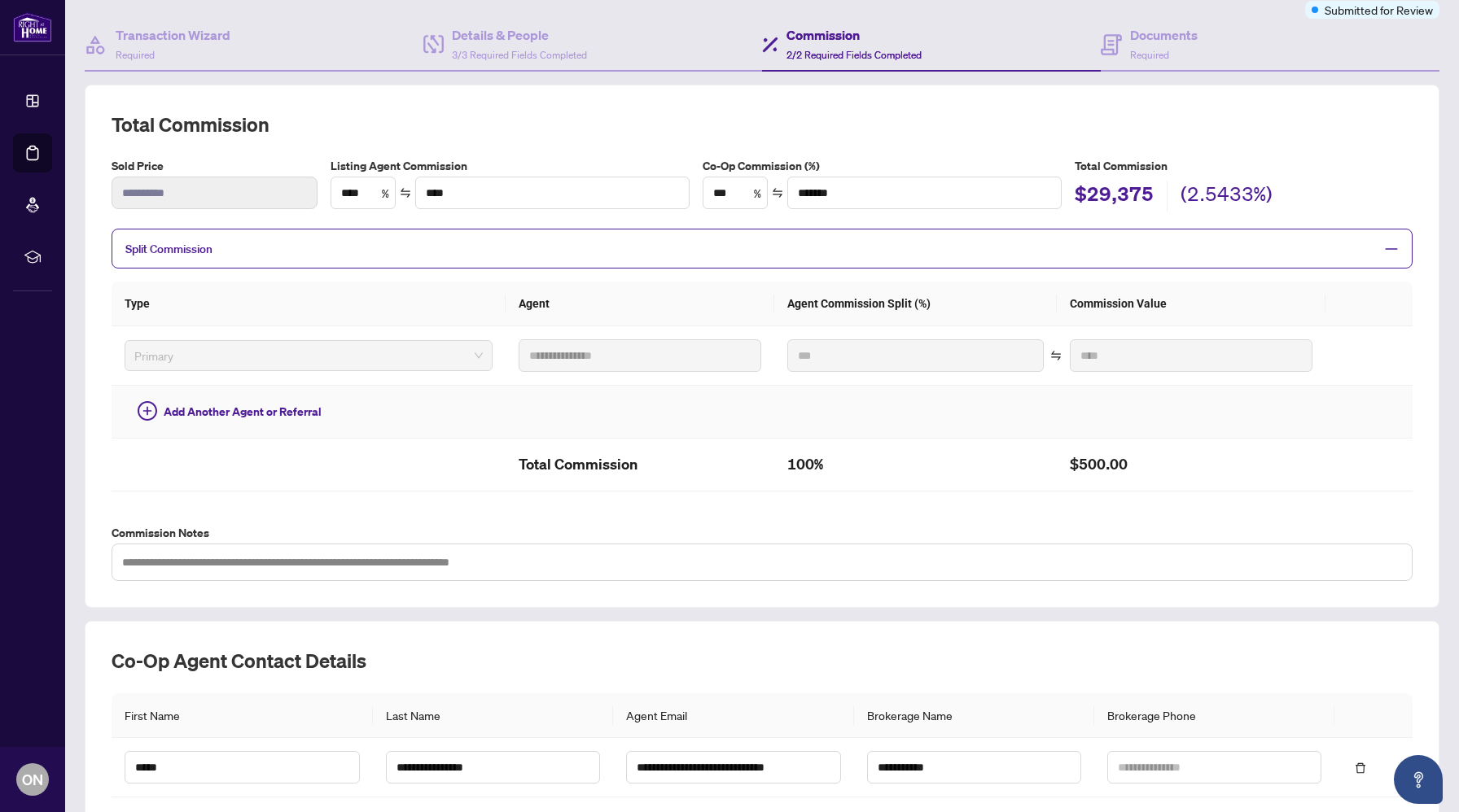
scroll to position [262, 0]
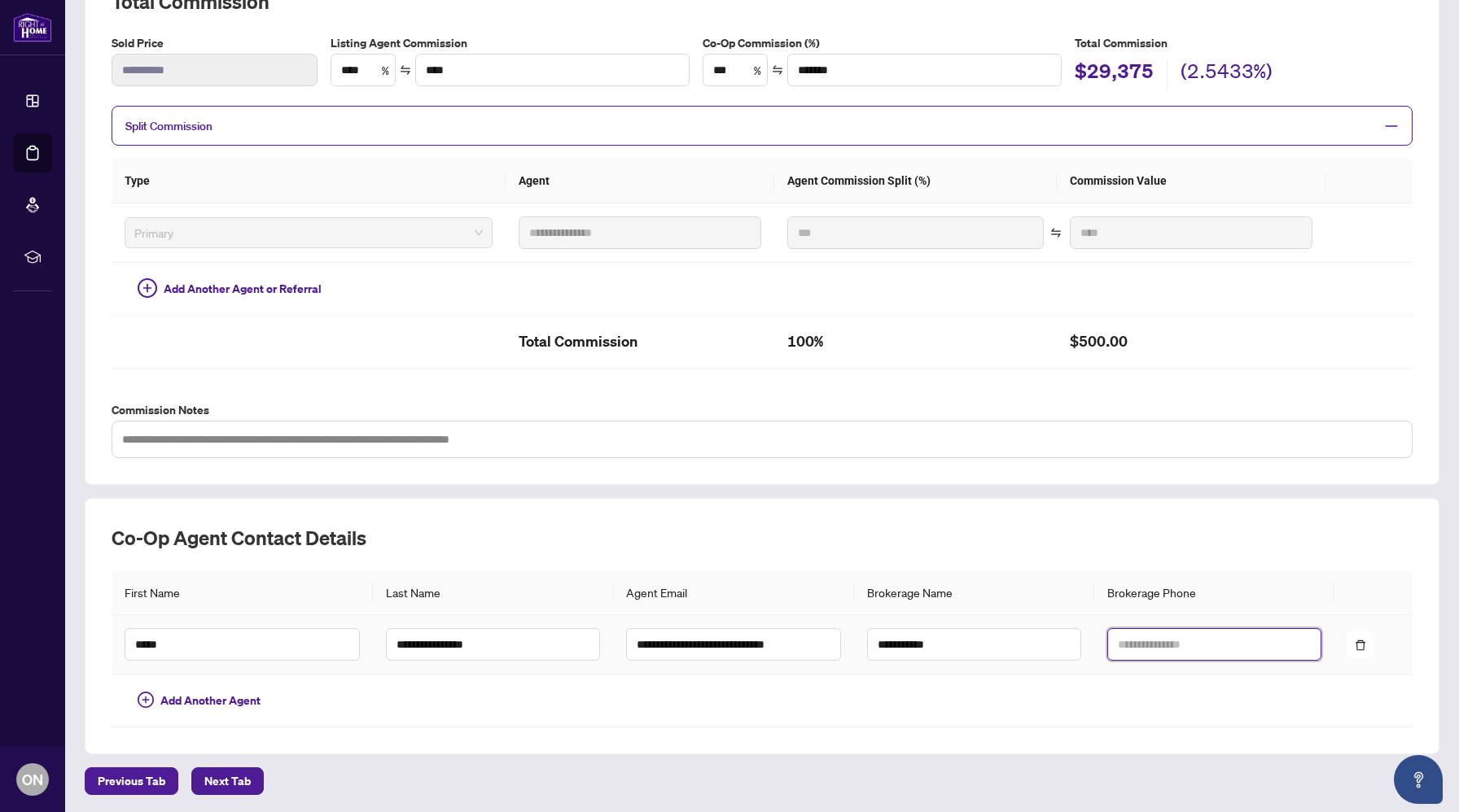
click at [1215, 646] on input "text" at bounding box center [1214, 645] width 214 height 32
type input "**********"
click at [241, 777] on span "Next Tab" at bounding box center [228, 781] width 46 height 26
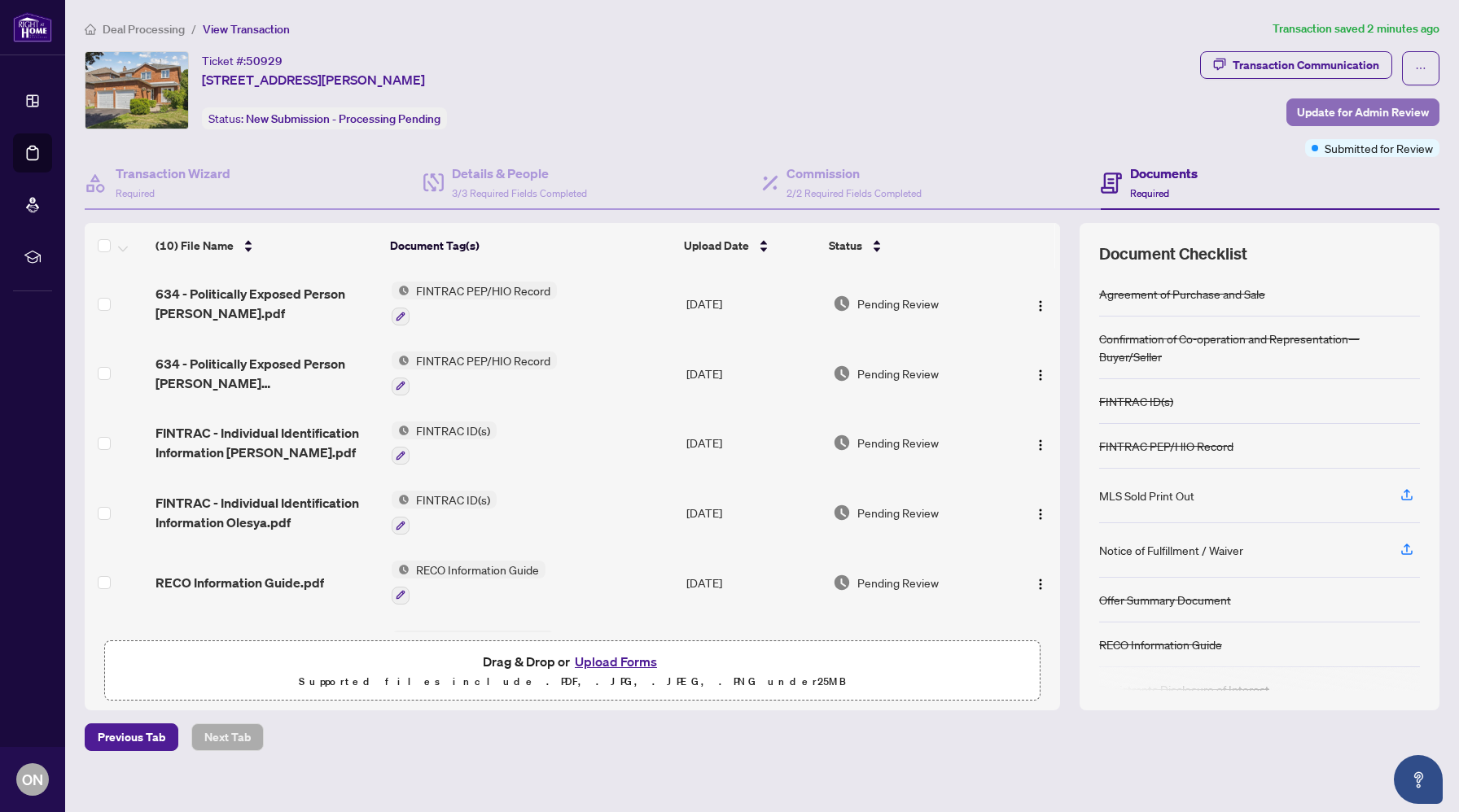
click at [1391, 106] on span "Update for Admin Review" at bounding box center [1363, 112] width 132 height 26
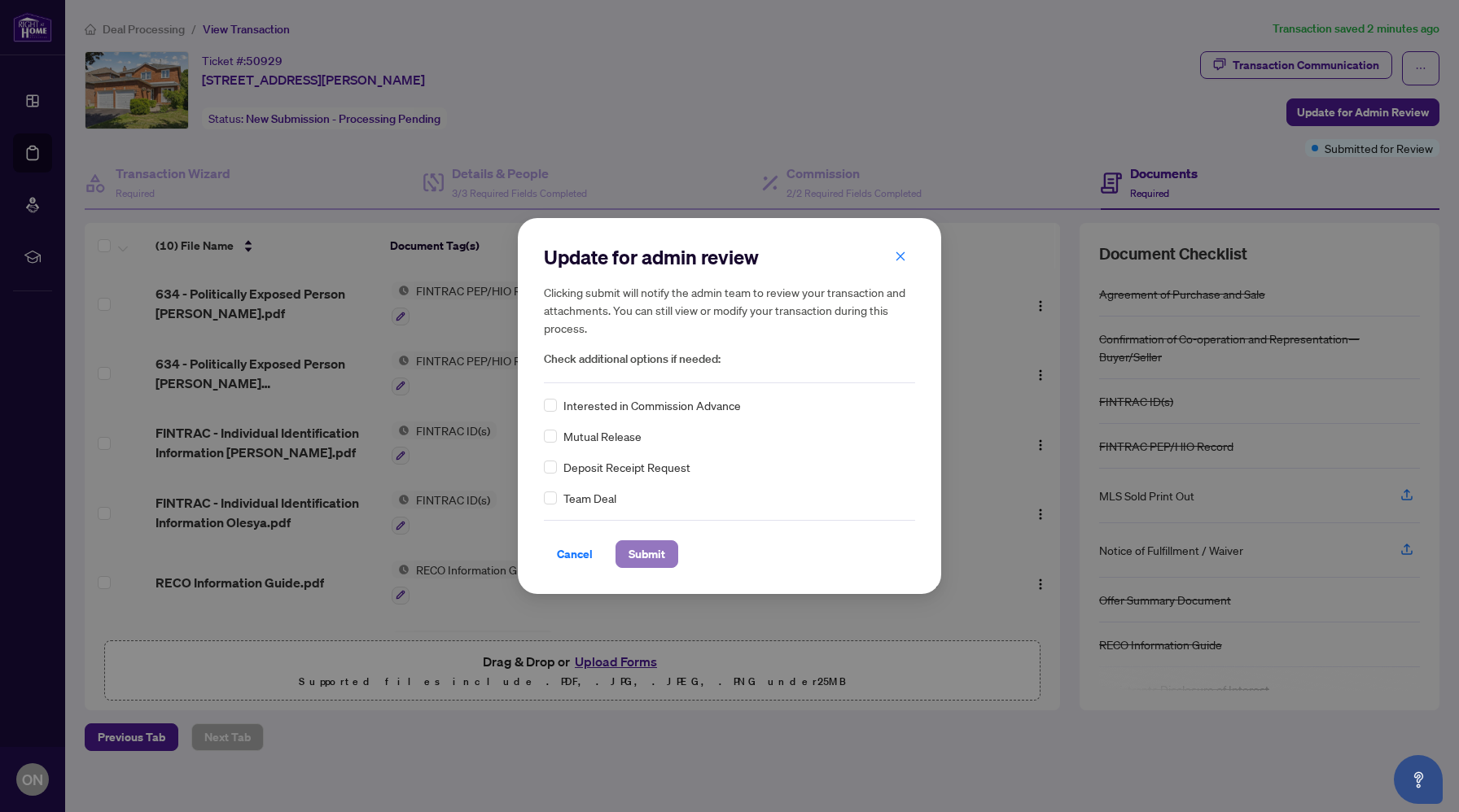
click at [661, 545] on span "Submit" at bounding box center [648, 554] width 37 height 26
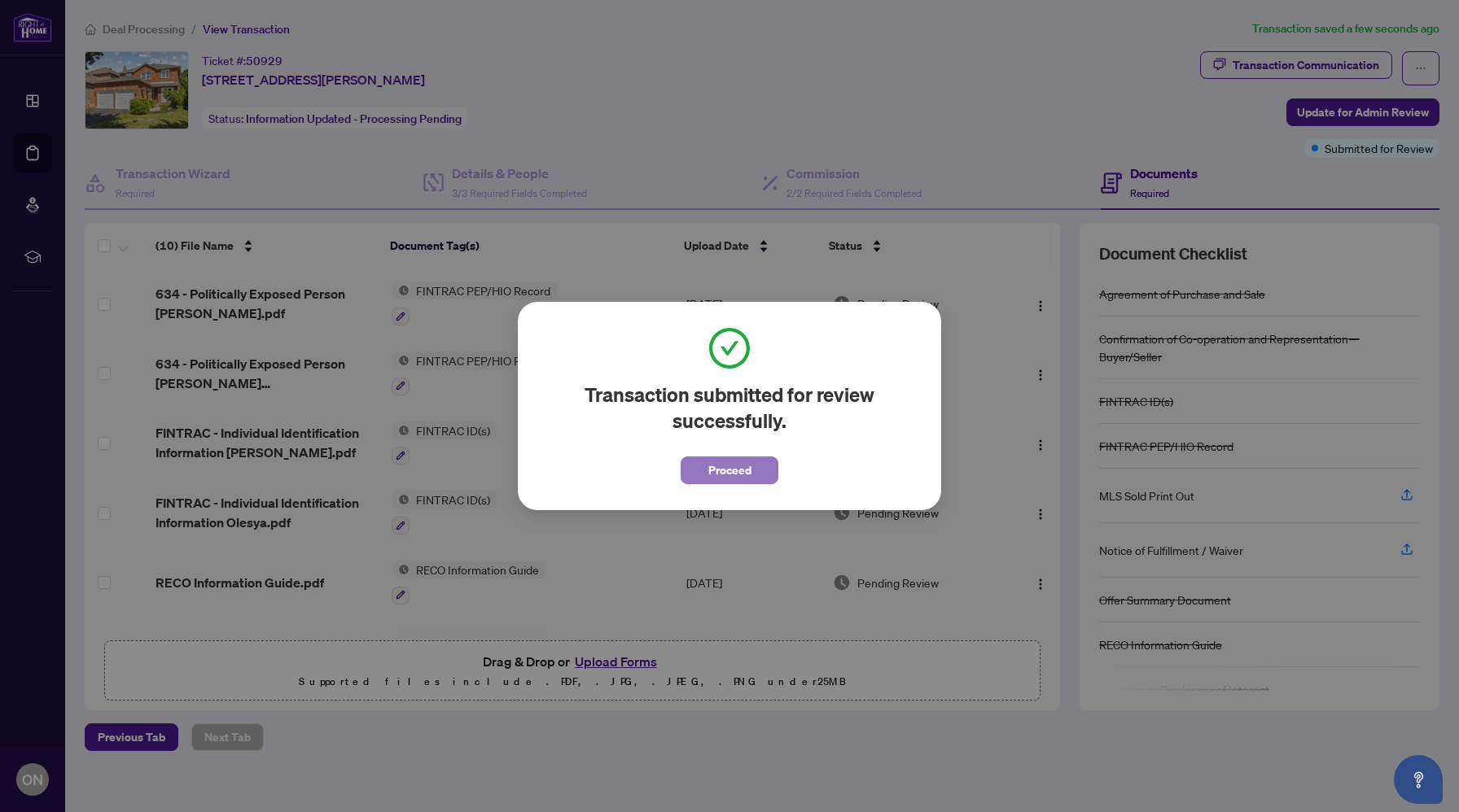
click at [729, 463] on span "Proceed" at bounding box center [730, 471] width 43 height 26
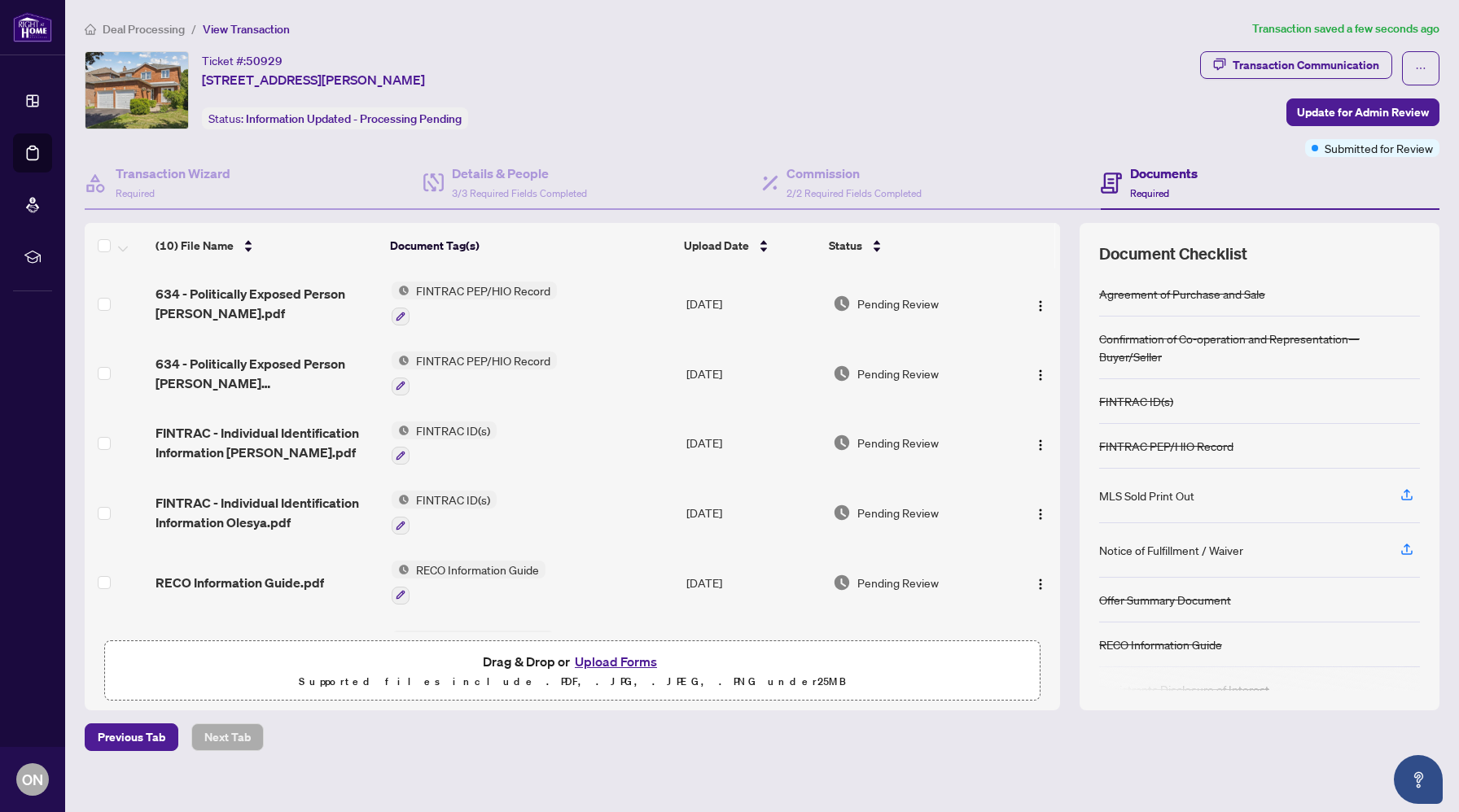
scroll to position [331, 0]
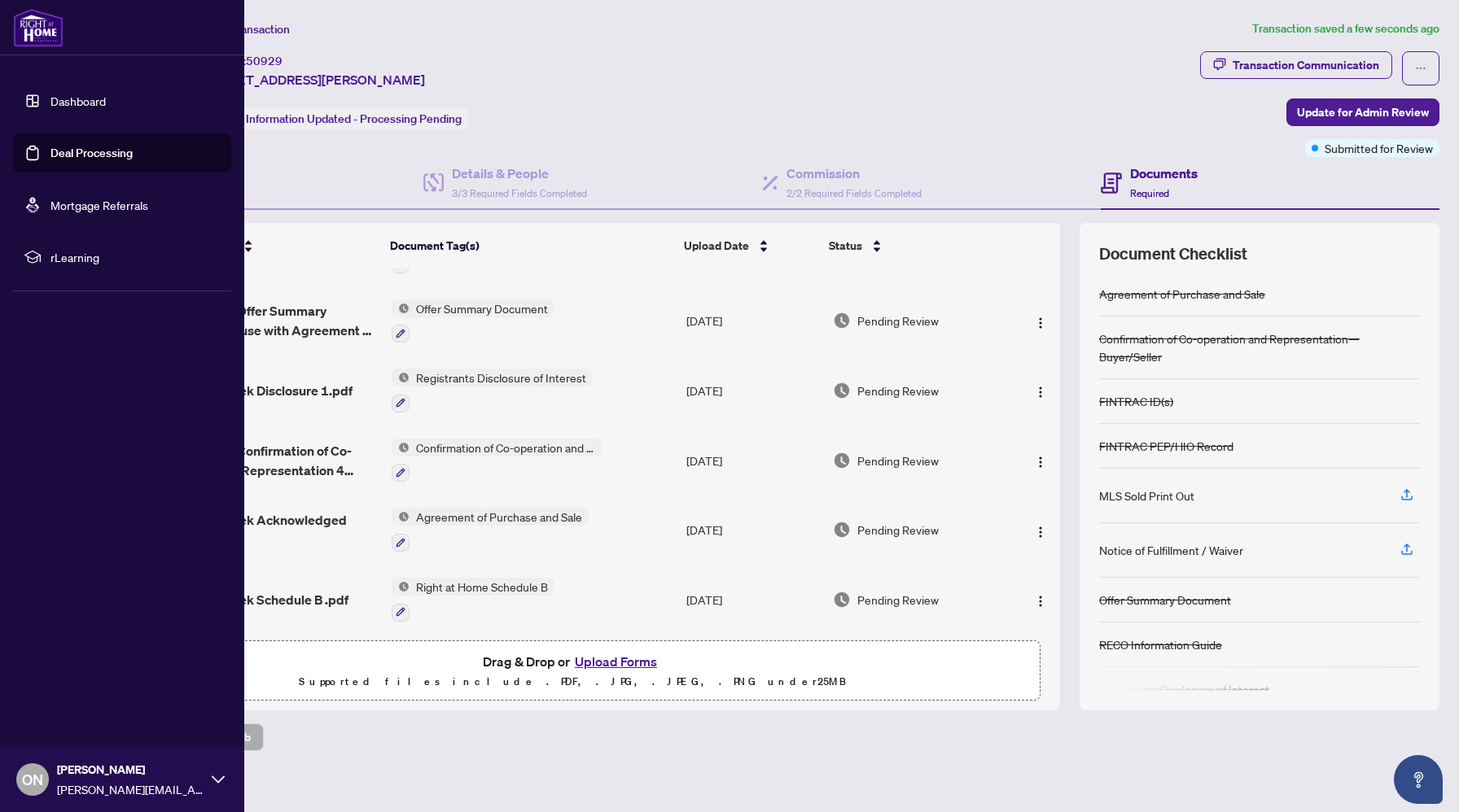
click at [63, 105] on link "Dashboard" at bounding box center [79, 101] width 56 height 15
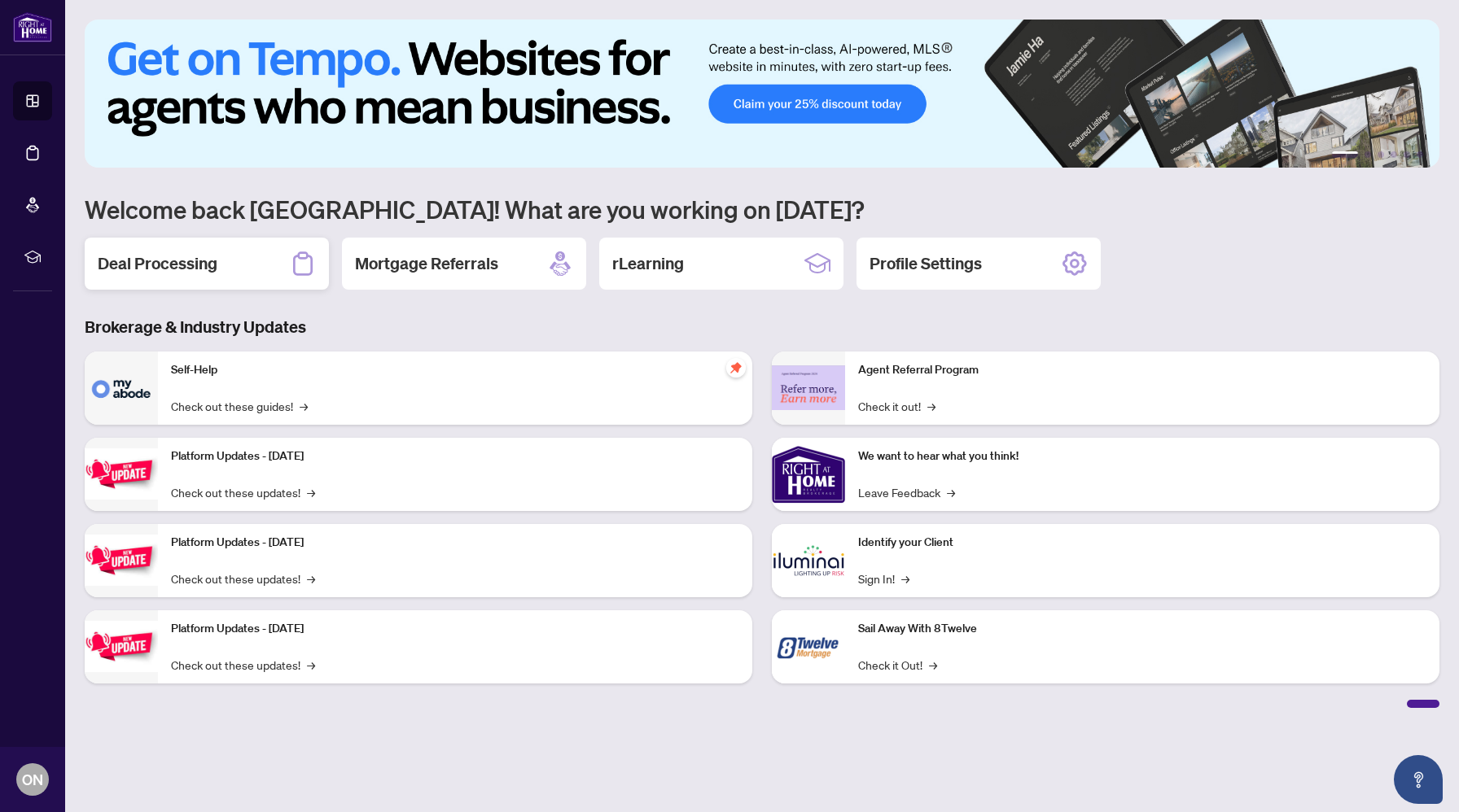
click at [262, 270] on div "Deal Processing" at bounding box center [207, 264] width 244 height 52
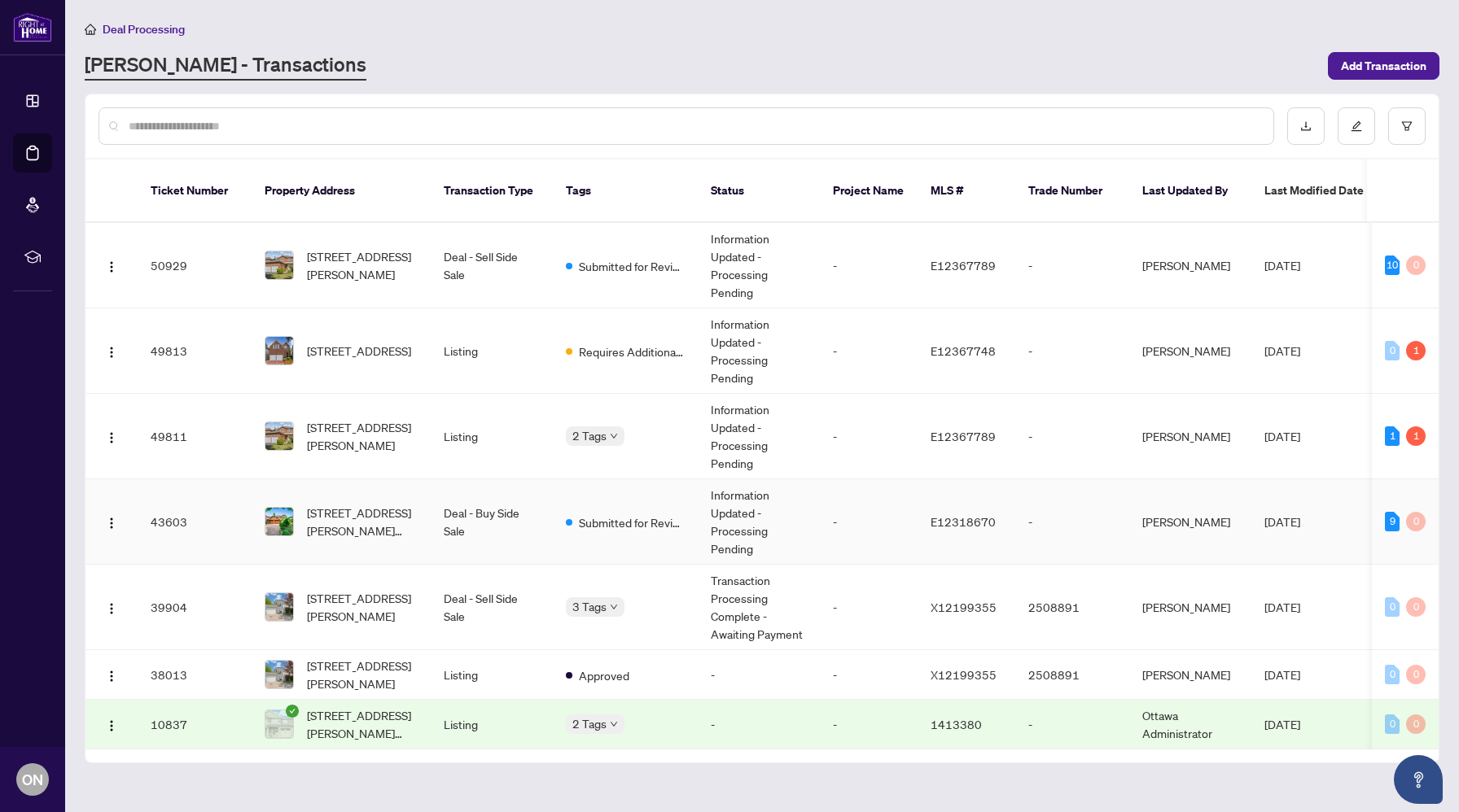
click at [831, 505] on td "-" at bounding box center [869, 522] width 98 height 85
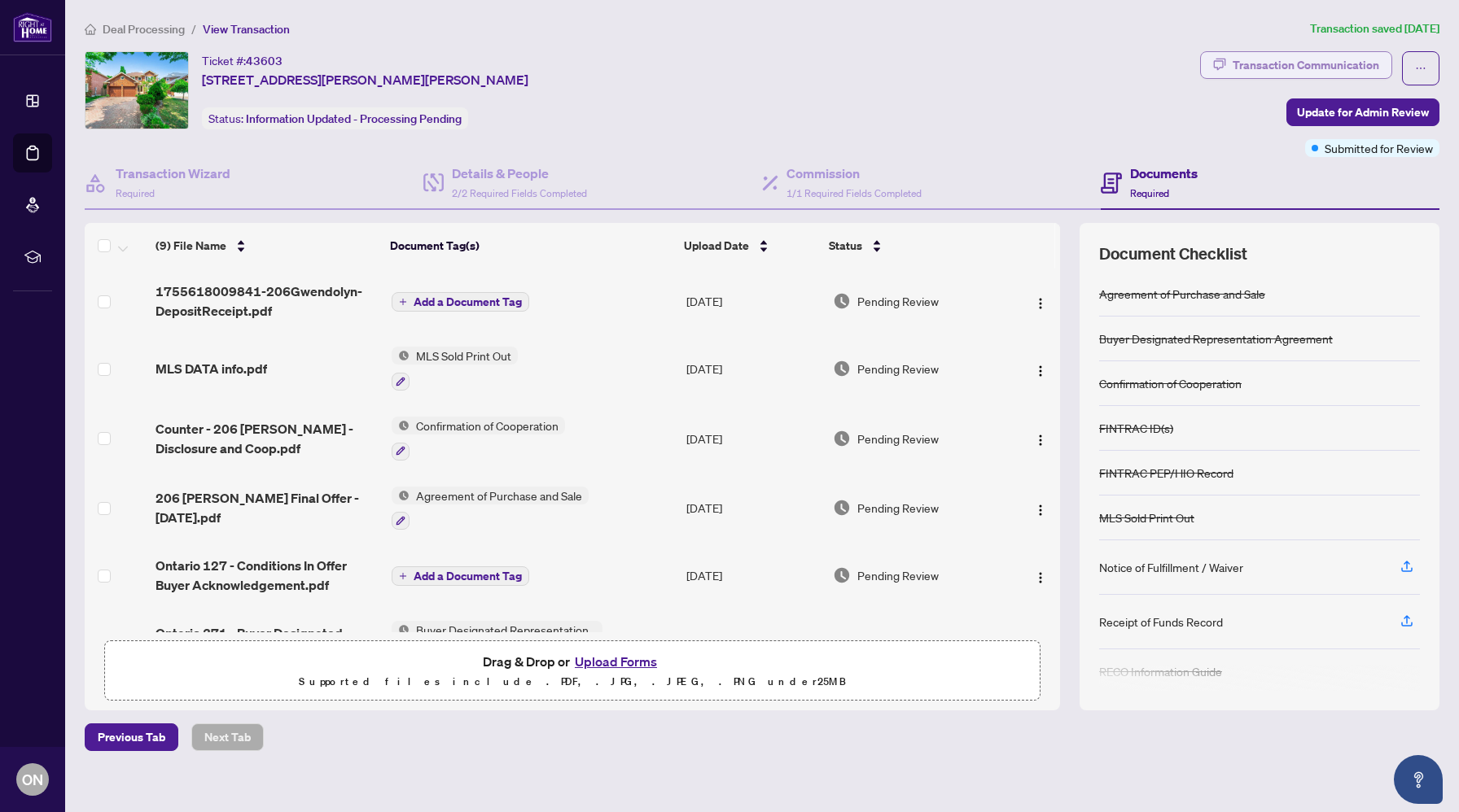
click at [1267, 70] on div "Transaction Communication" at bounding box center [1306, 65] width 146 height 26
type textarea "**********"
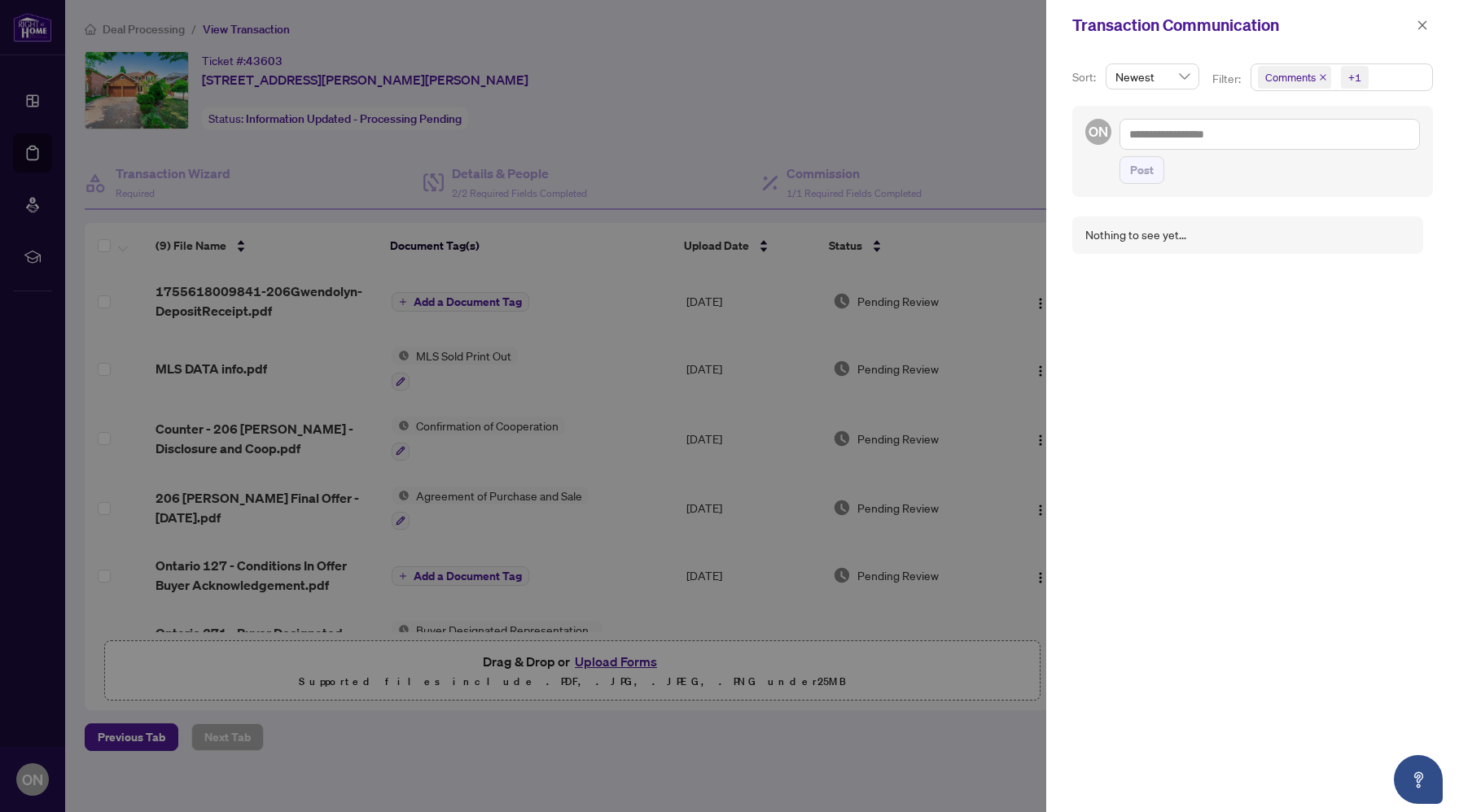
click at [904, 32] on div at bounding box center [729, 406] width 1459 height 812
click at [786, 166] on div at bounding box center [729, 406] width 1459 height 812
click at [1431, 38] on div "Transaction Communication" at bounding box center [1253, 25] width 413 height 51
click at [1428, 32] on button "button" at bounding box center [1422, 25] width 21 height 19
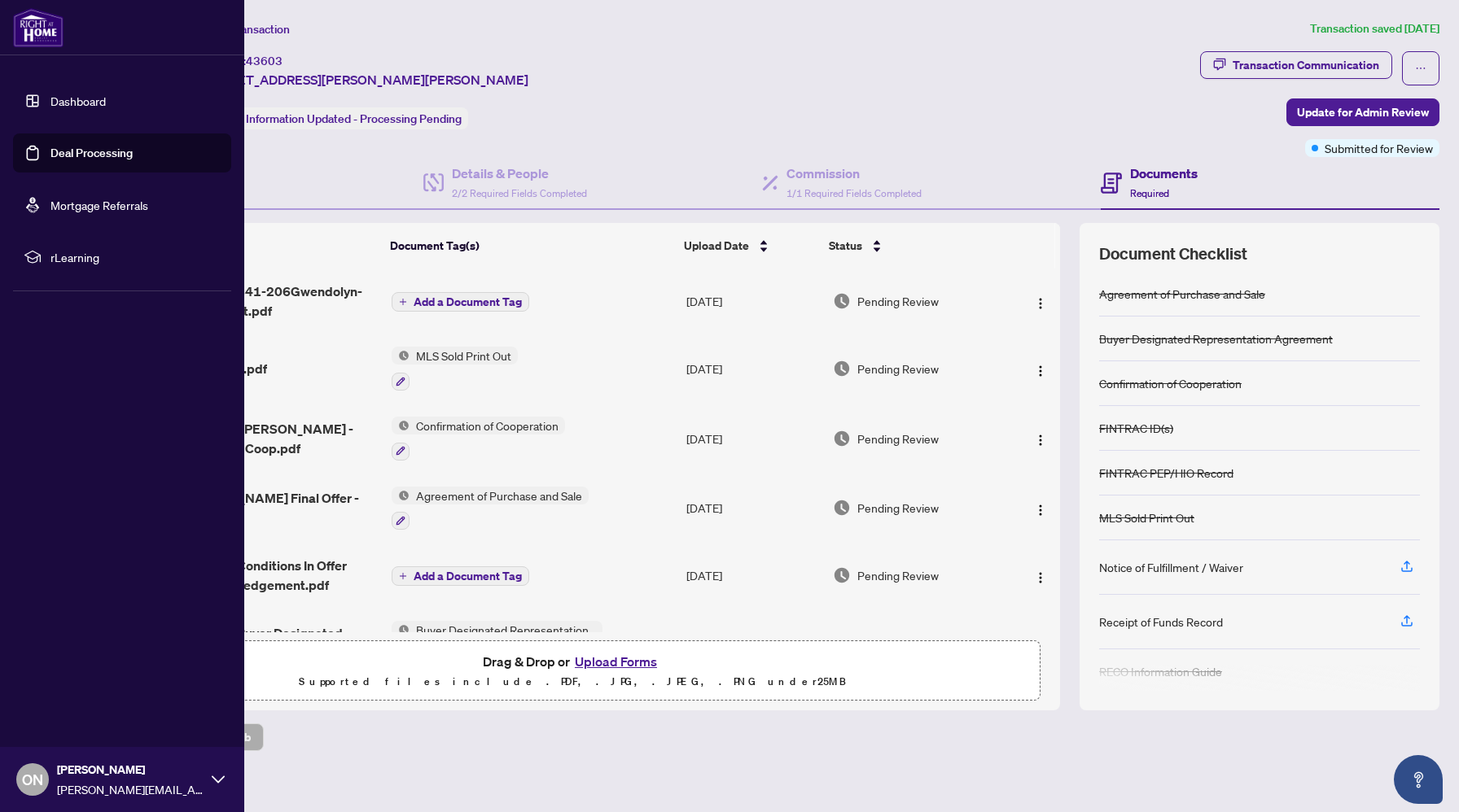
click at [51, 105] on link "Dashboard" at bounding box center [79, 101] width 56 height 15
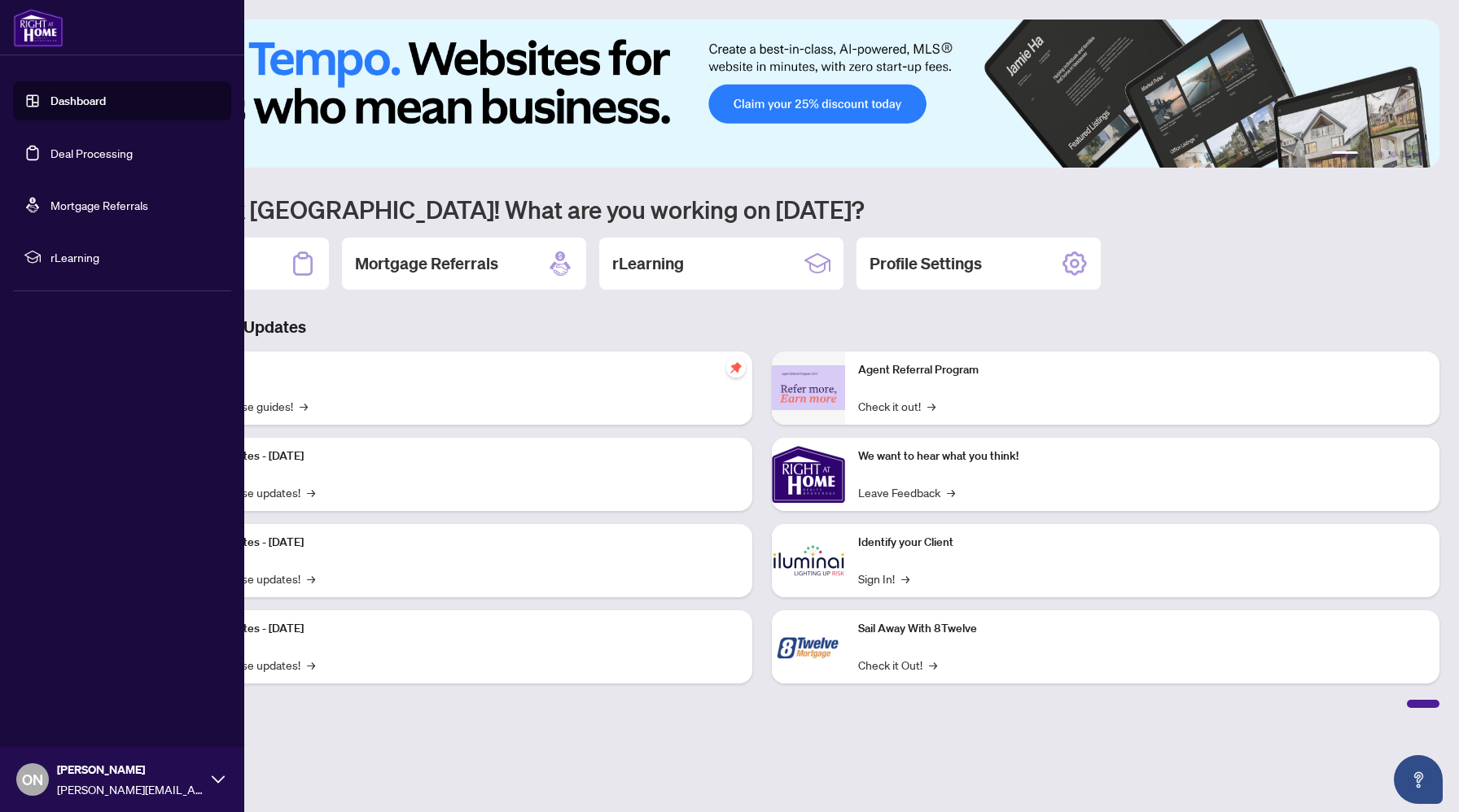
click at [68, 148] on link "Deal Processing" at bounding box center [92, 154] width 82 height 15
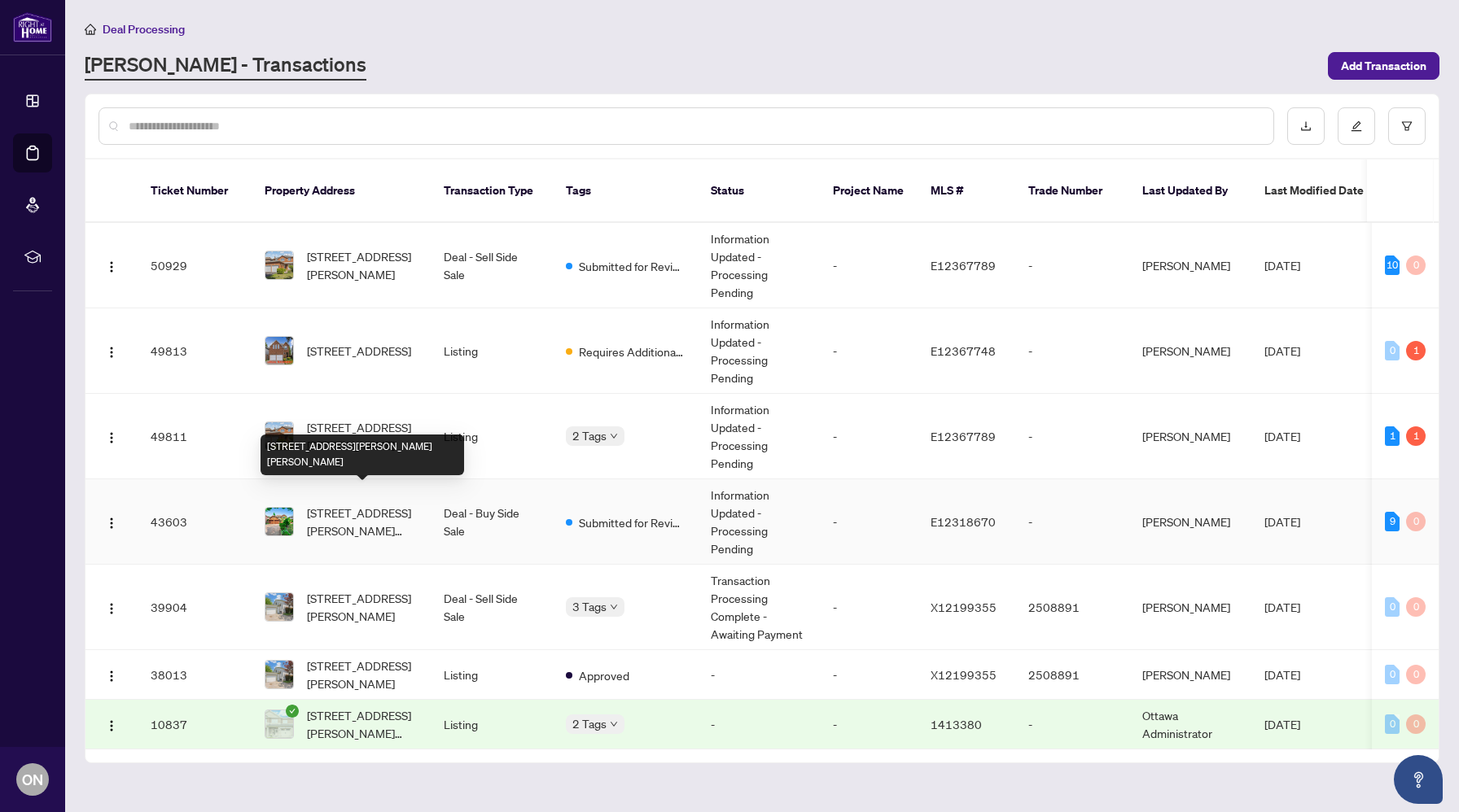
click at [357, 511] on span "[STREET_ADDRESS][PERSON_NAME][PERSON_NAME]" at bounding box center [363, 522] width 111 height 36
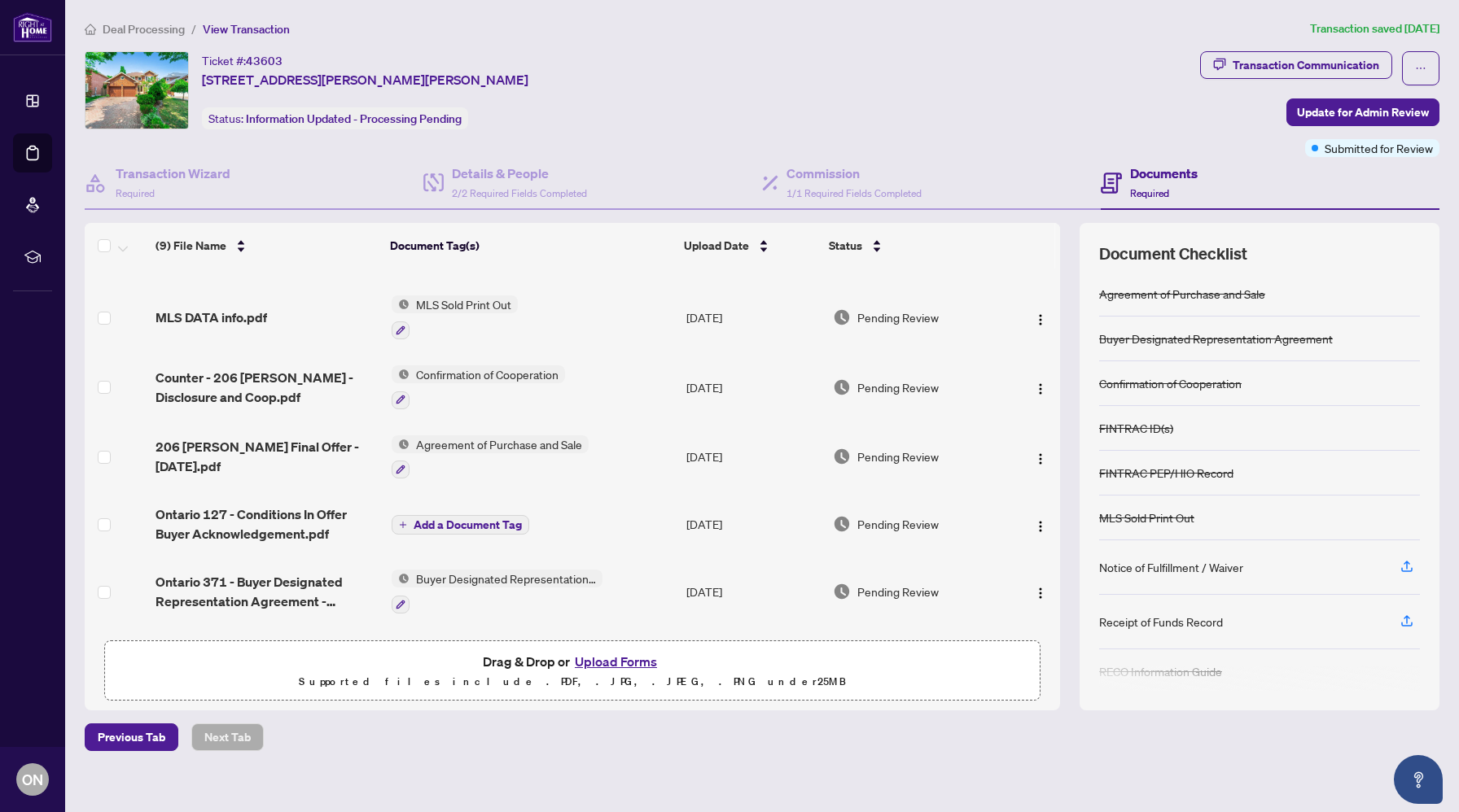
scroll to position [55, 0]
click at [473, 523] on span "Add a Document Tag" at bounding box center [467, 522] width 108 height 11
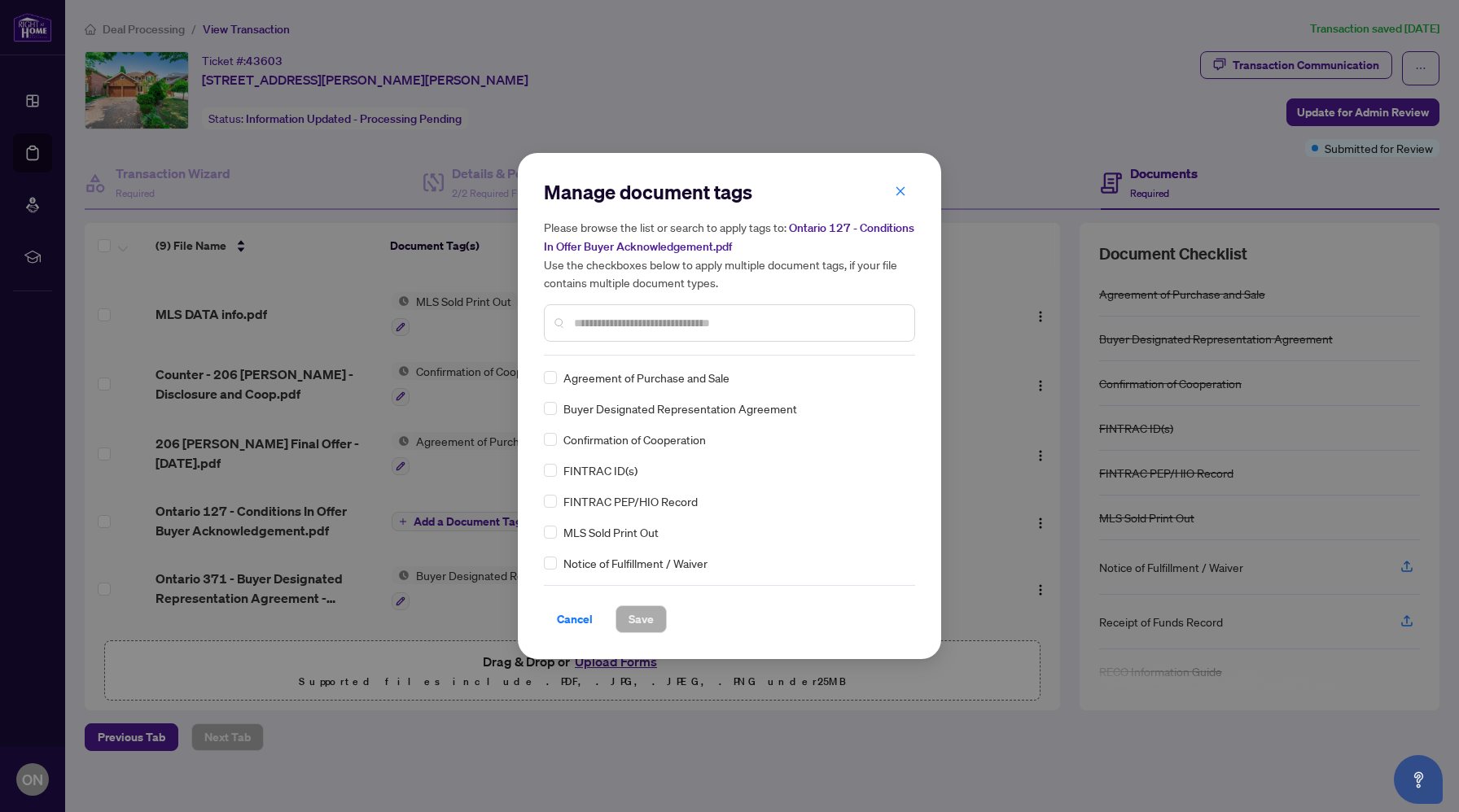
click at [665, 302] on div "Please browse the list or search to apply tags to: Ontario 127 - Conditions In …" at bounding box center [729, 280] width 371 height 124
click at [663, 311] on div at bounding box center [729, 323] width 371 height 37
click at [658, 329] on input "text" at bounding box center [738, 323] width 328 height 18
click at [649, 627] on span "Save" at bounding box center [641, 620] width 25 height 26
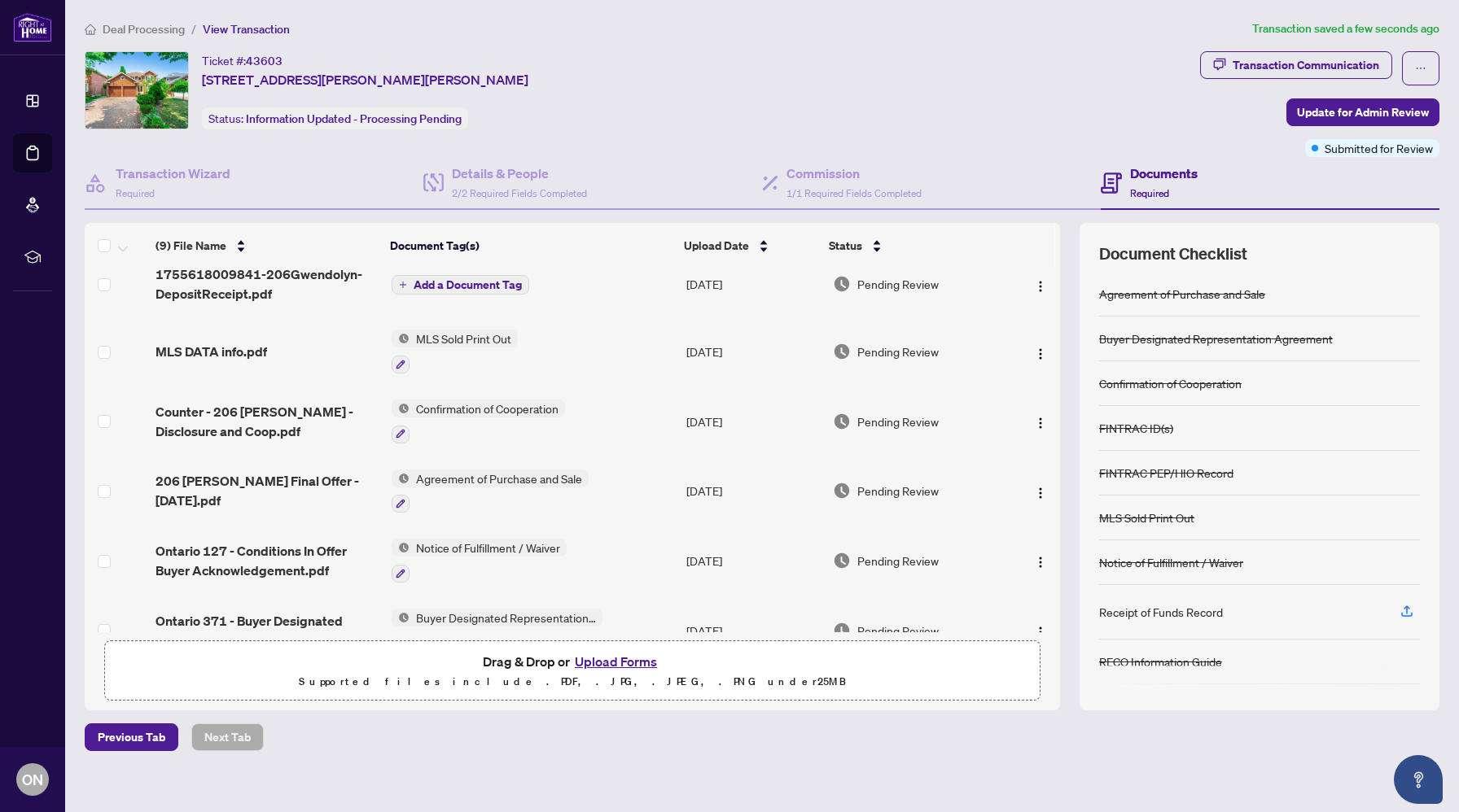
scroll to position [0, 0]
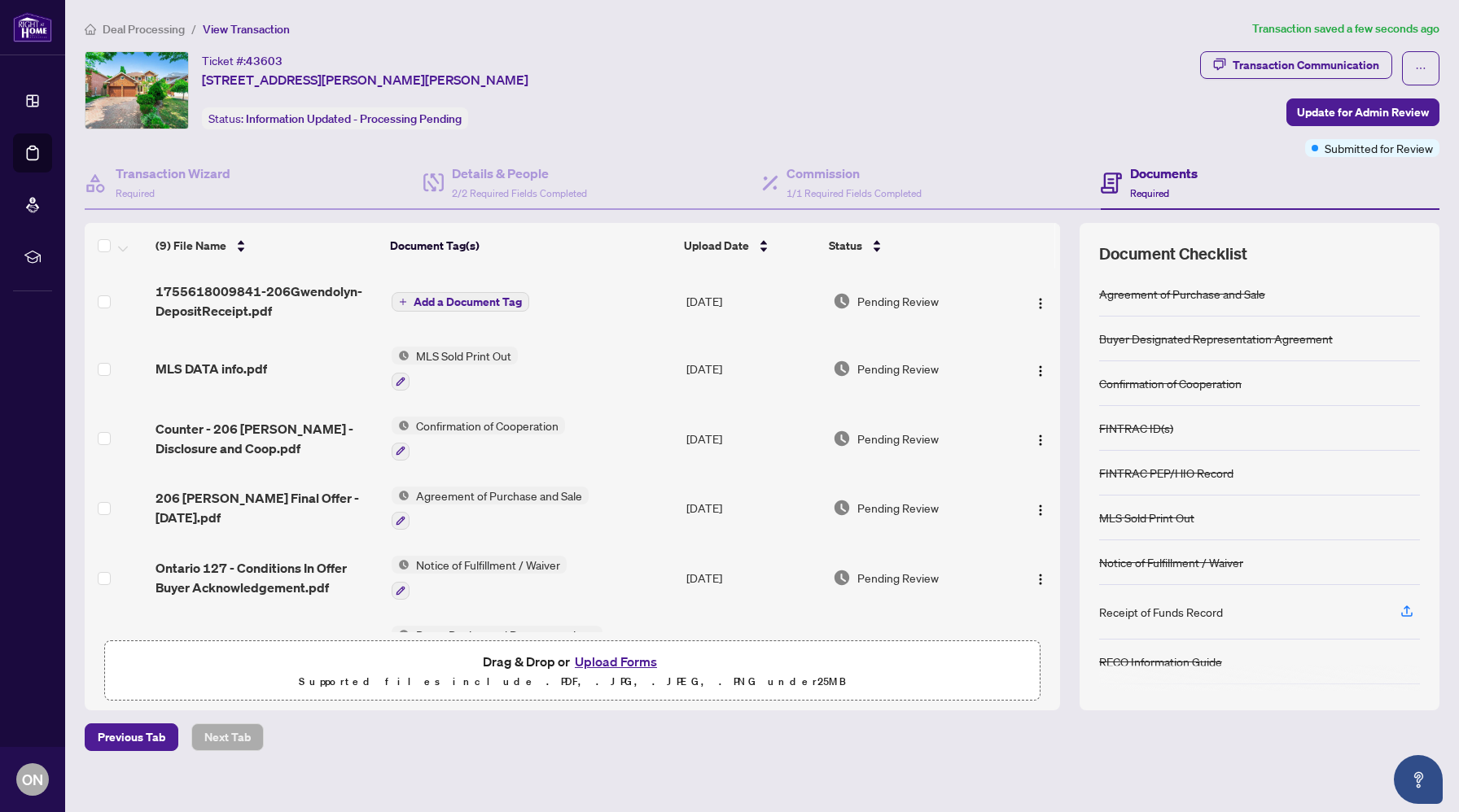
click at [479, 314] on td "Add a Document Tag" at bounding box center [532, 301] width 295 height 65
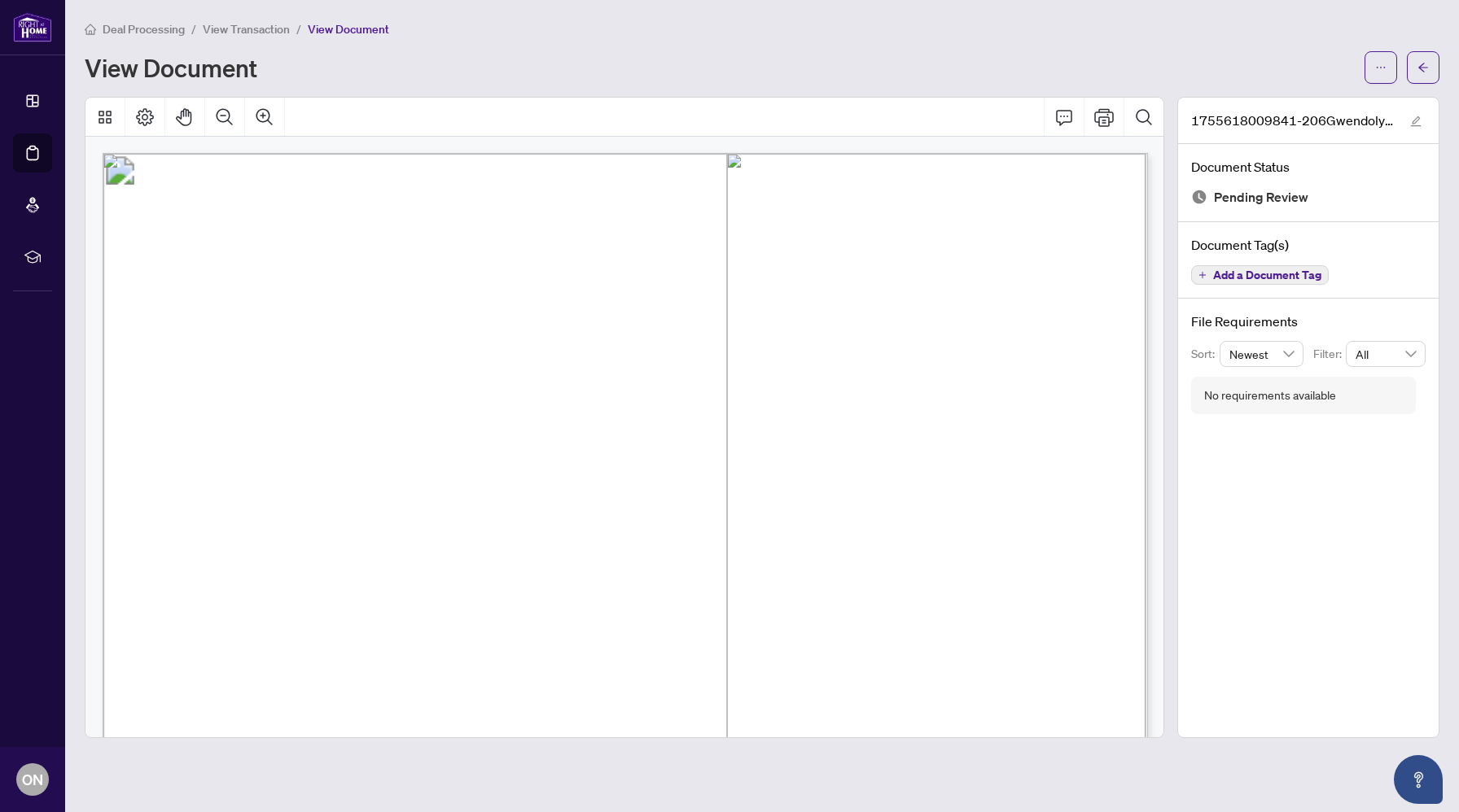
click at [248, 39] on div "Deal Processing / View Transaction / View Document View Document" at bounding box center [762, 52] width 1355 height 65
click at [262, 27] on span "View Transaction" at bounding box center [246, 30] width 87 height 15
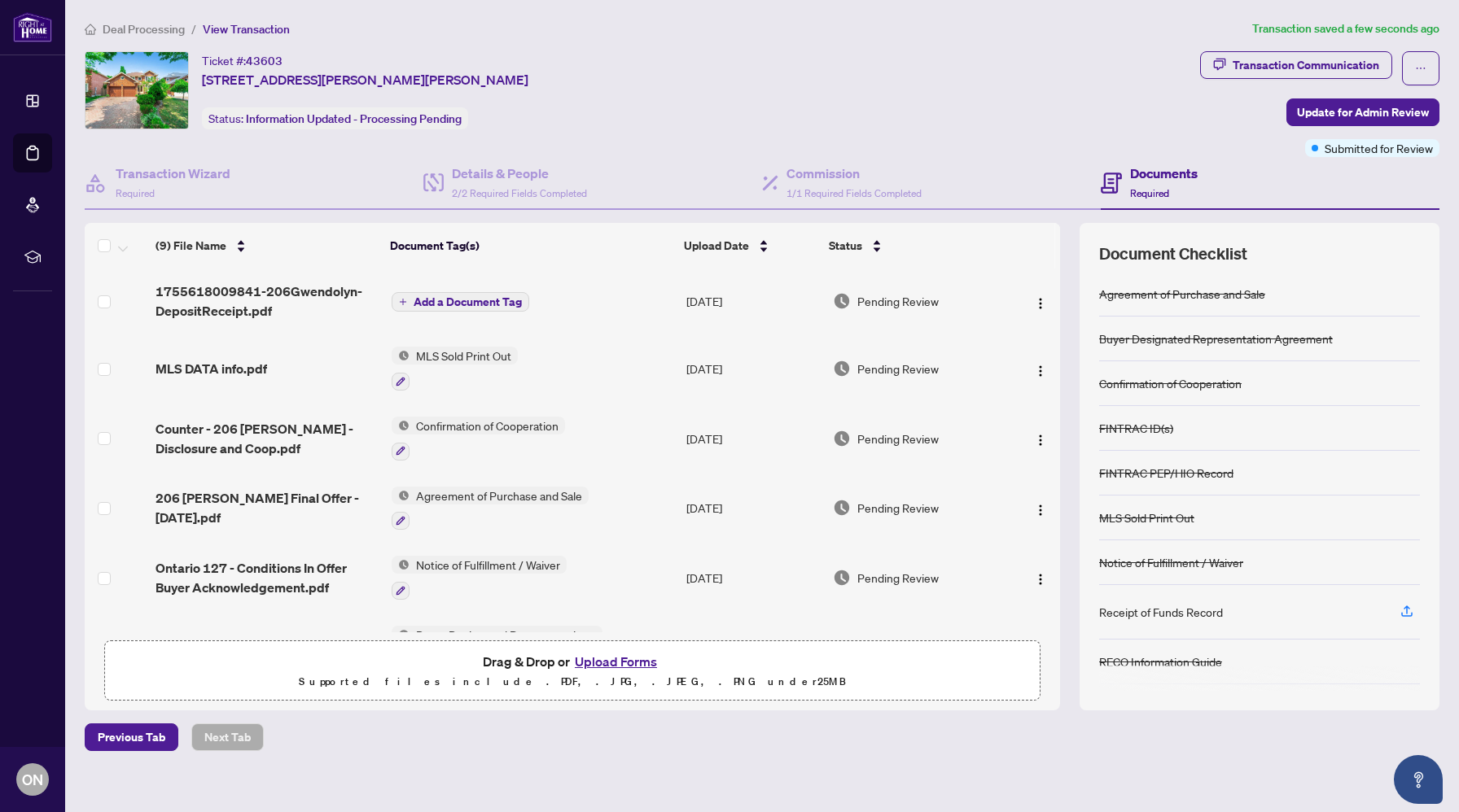
click at [479, 305] on span "Add a Document Tag" at bounding box center [467, 301] width 108 height 11
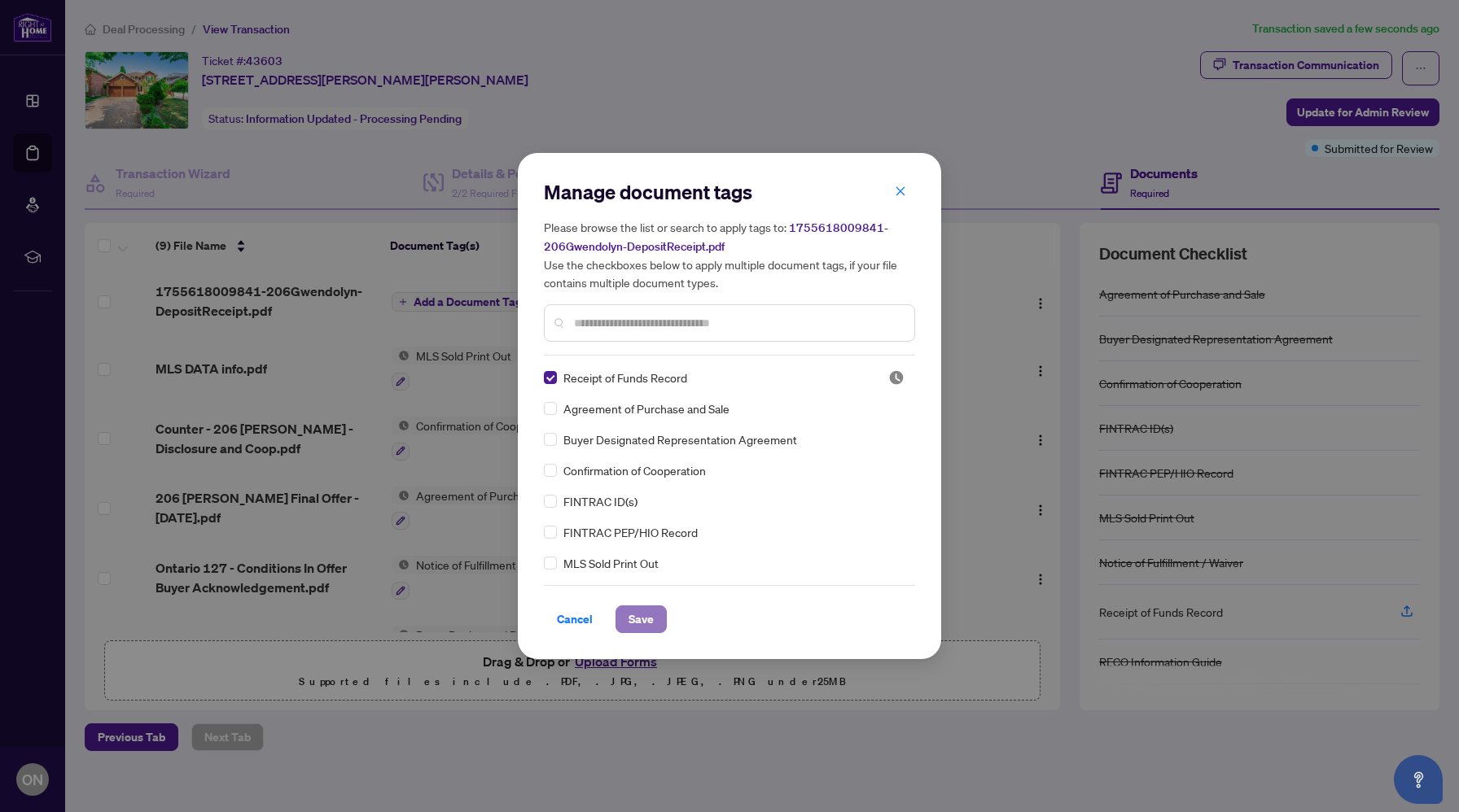
click at [634, 622] on span "Save" at bounding box center [641, 620] width 25 height 26
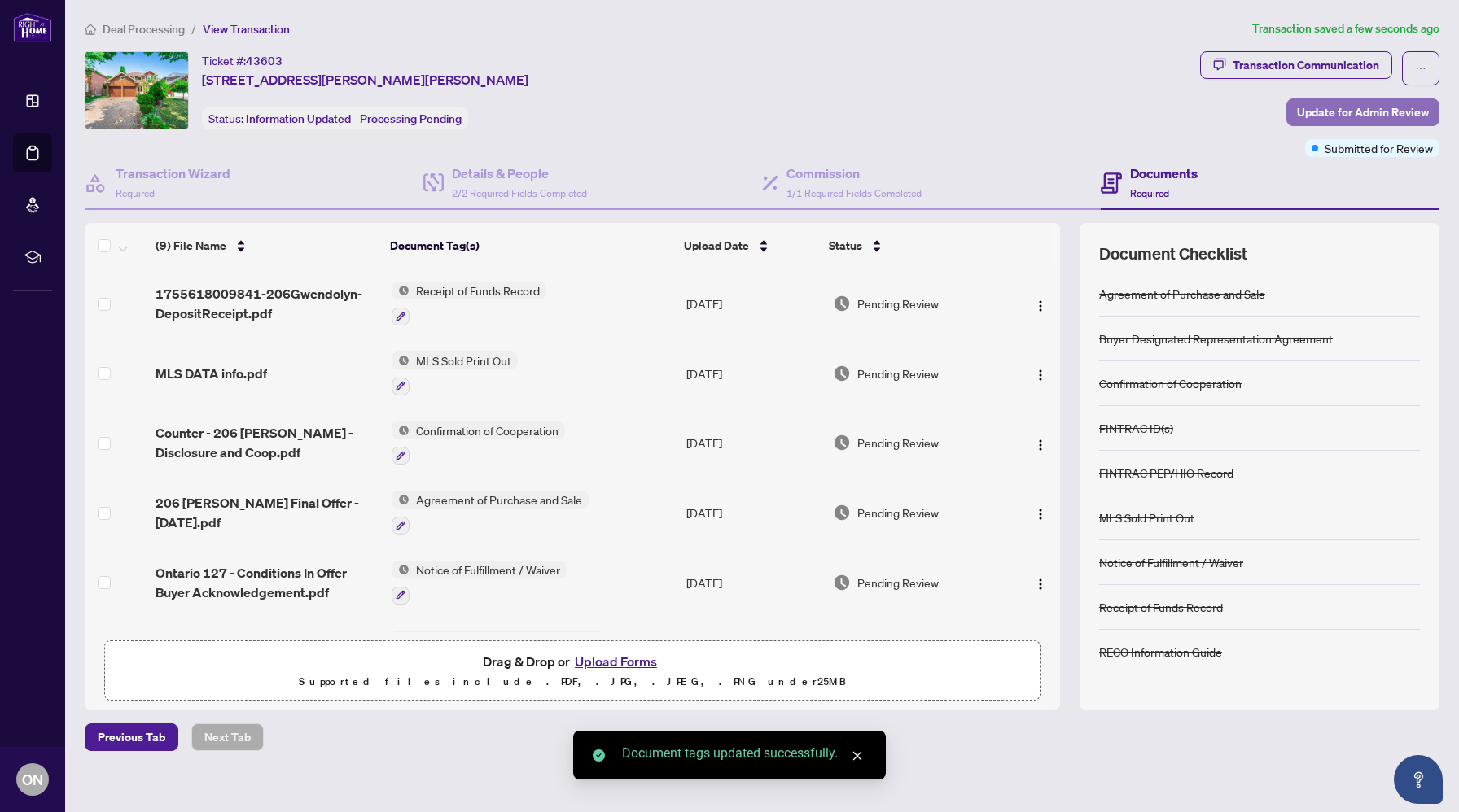
click at [1346, 106] on span "Update for Admin Review" at bounding box center [1363, 112] width 132 height 26
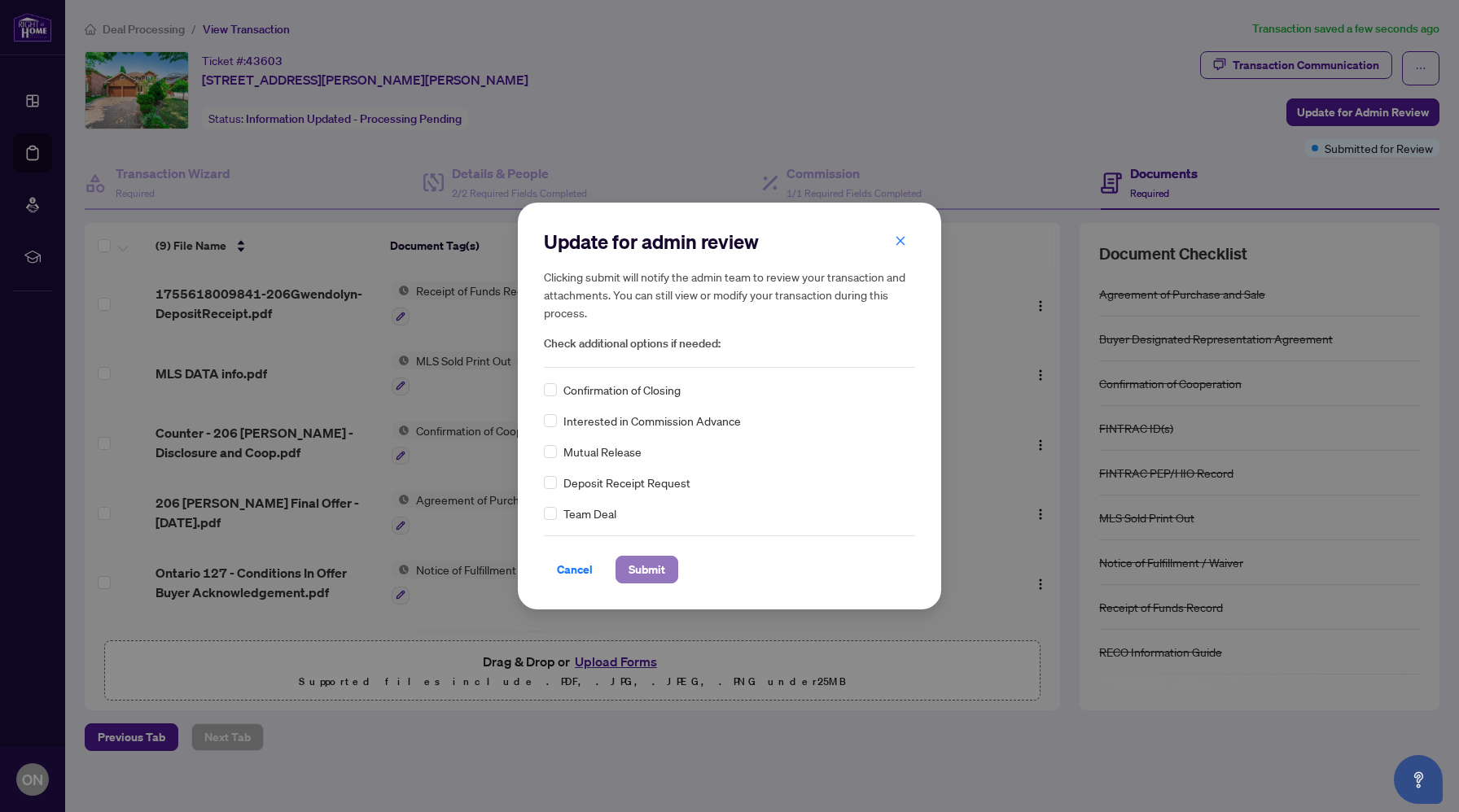
click at [652, 574] on span "Submit" at bounding box center [648, 570] width 37 height 26
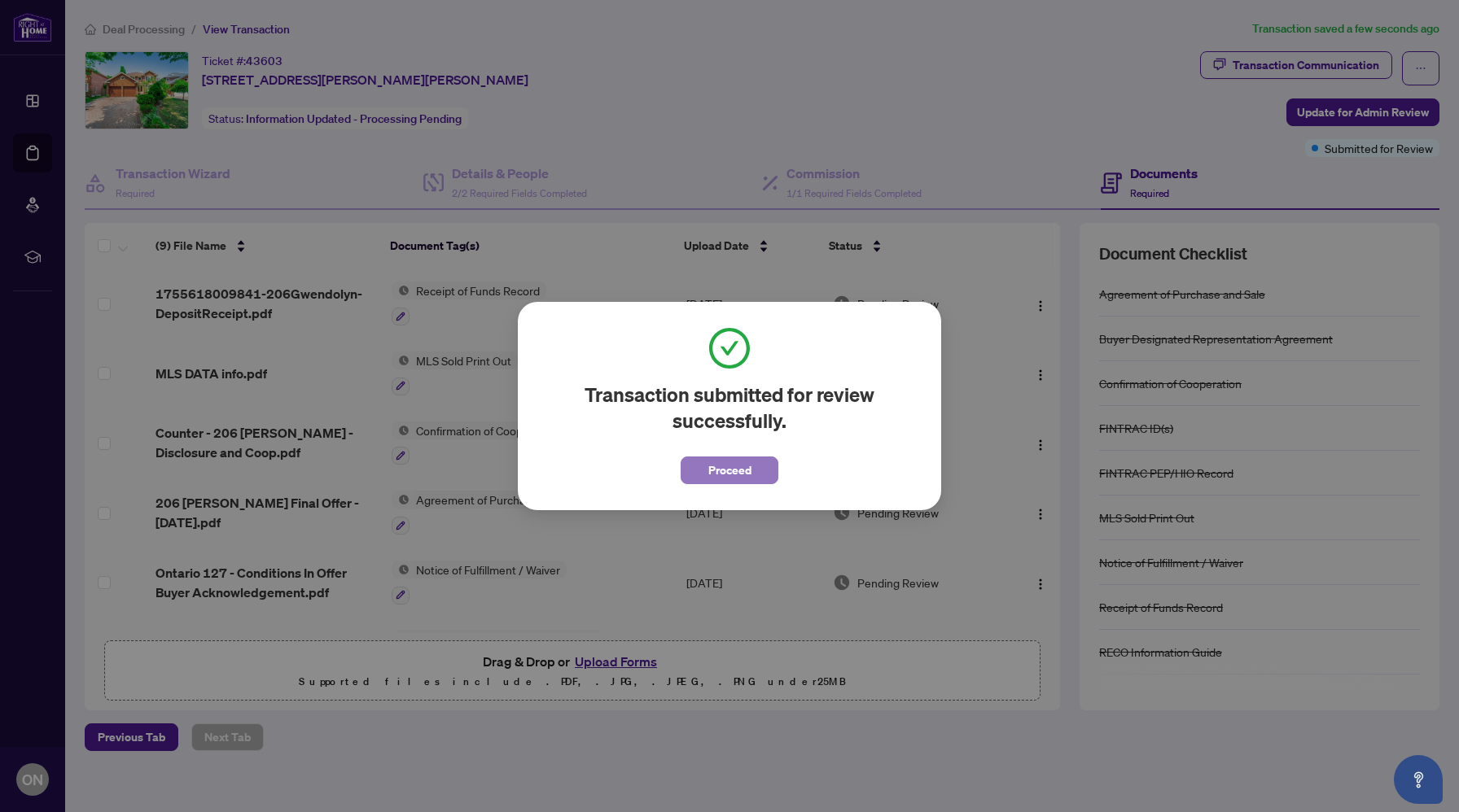
click at [739, 481] on span "Proceed" at bounding box center [730, 471] width 43 height 26
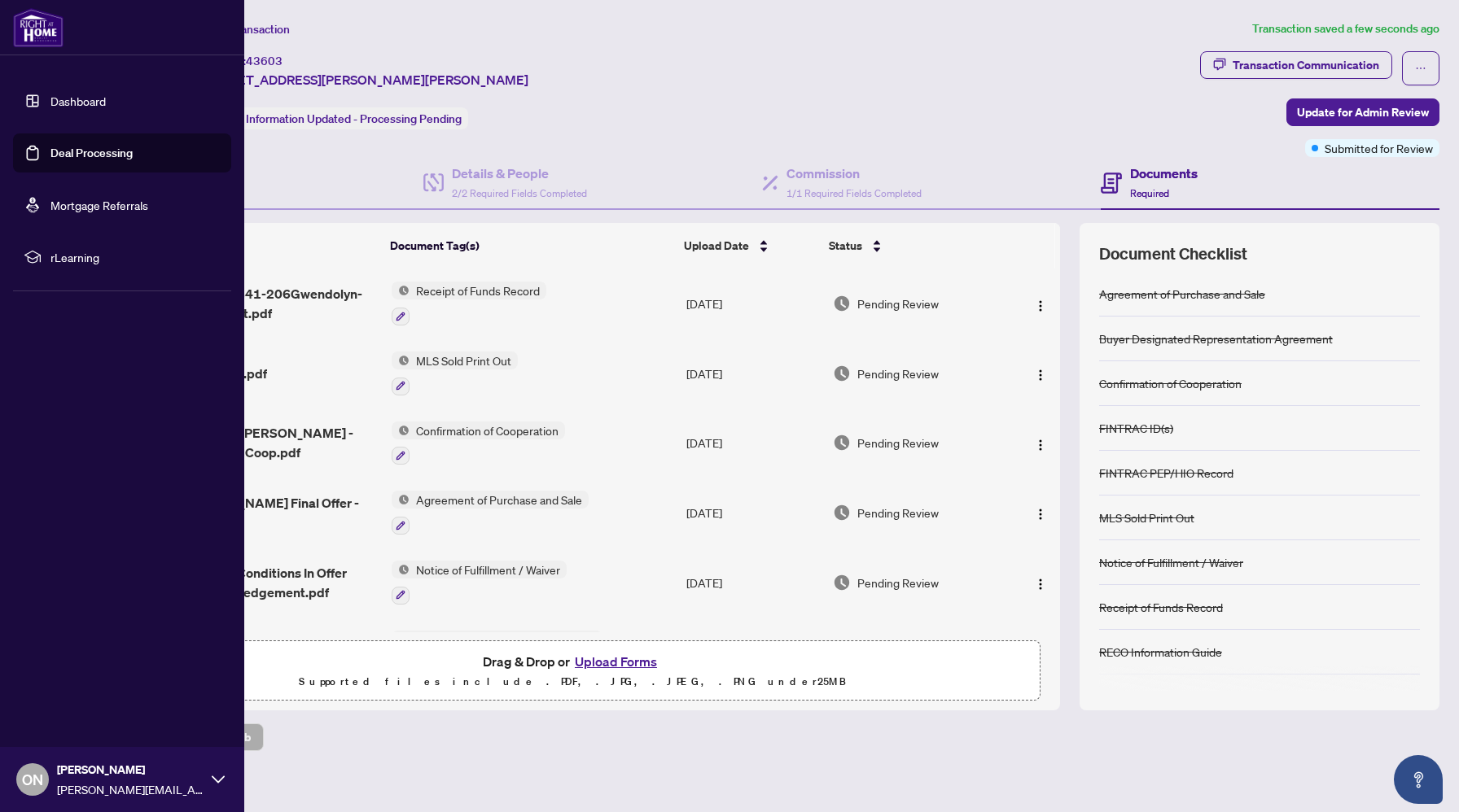
click at [51, 105] on link "Dashboard" at bounding box center [79, 101] width 56 height 15
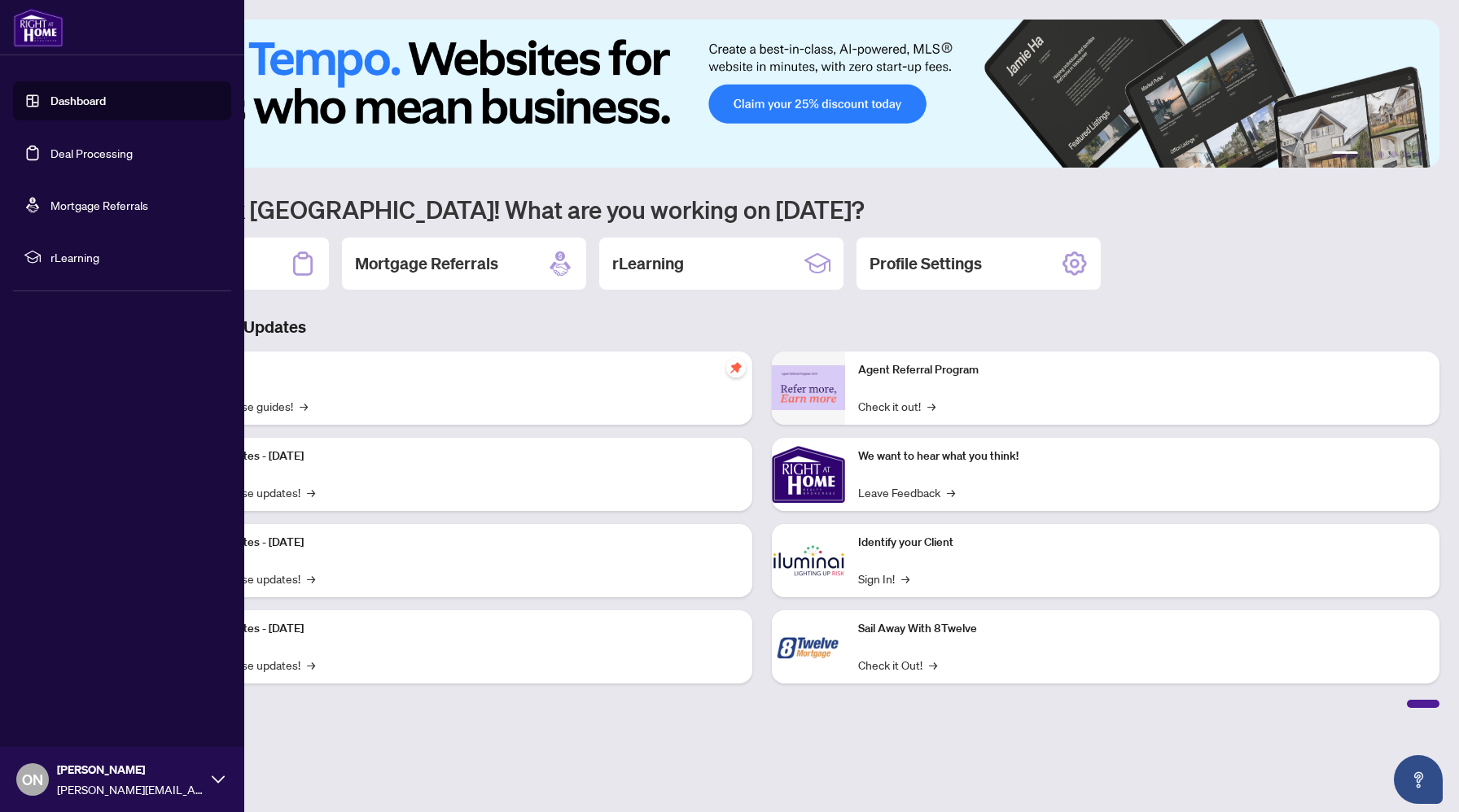
click at [54, 151] on link "Deal Processing" at bounding box center [92, 154] width 82 height 15
